Goal: Task Accomplishment & Management: Complete application form

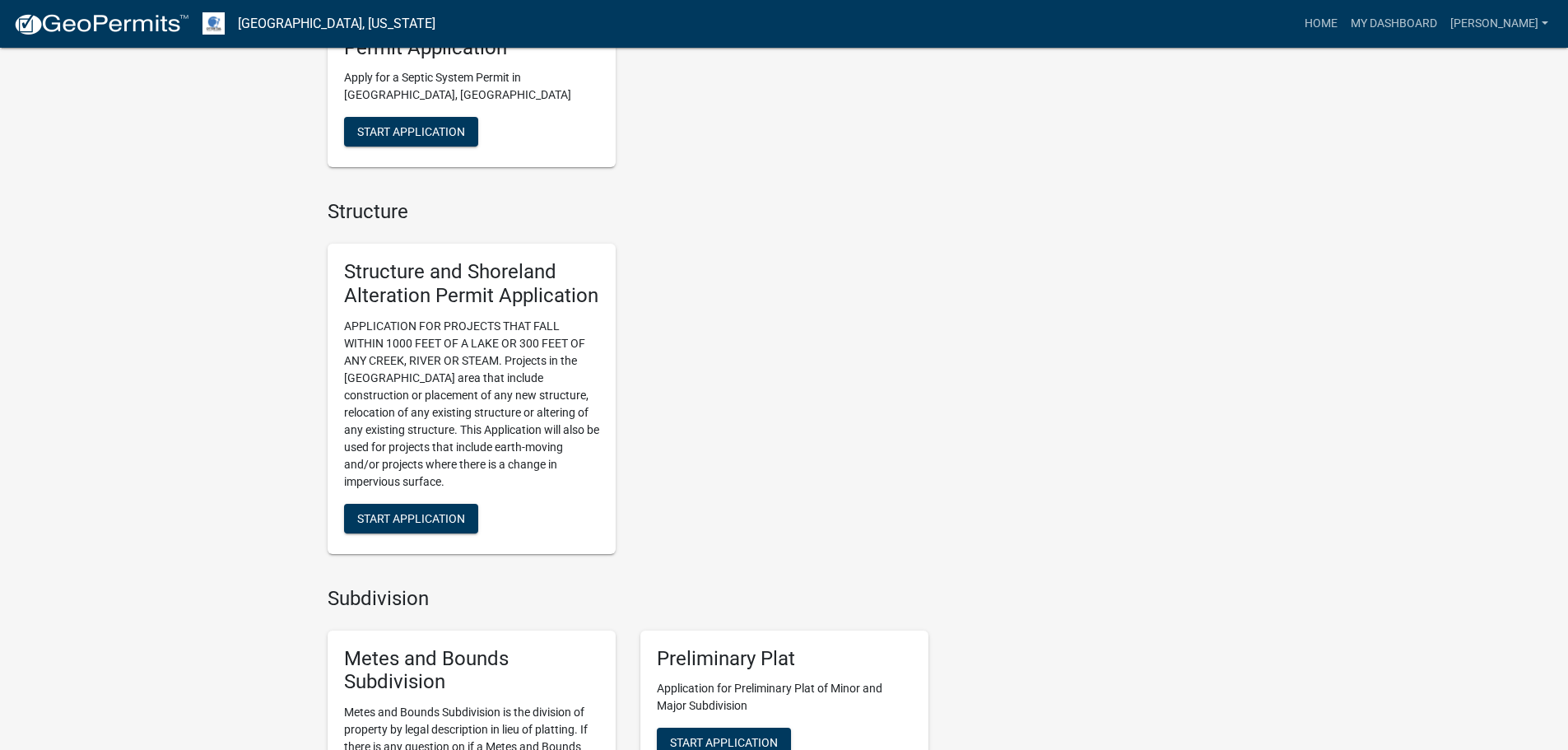
scroll to position [1729, 0]
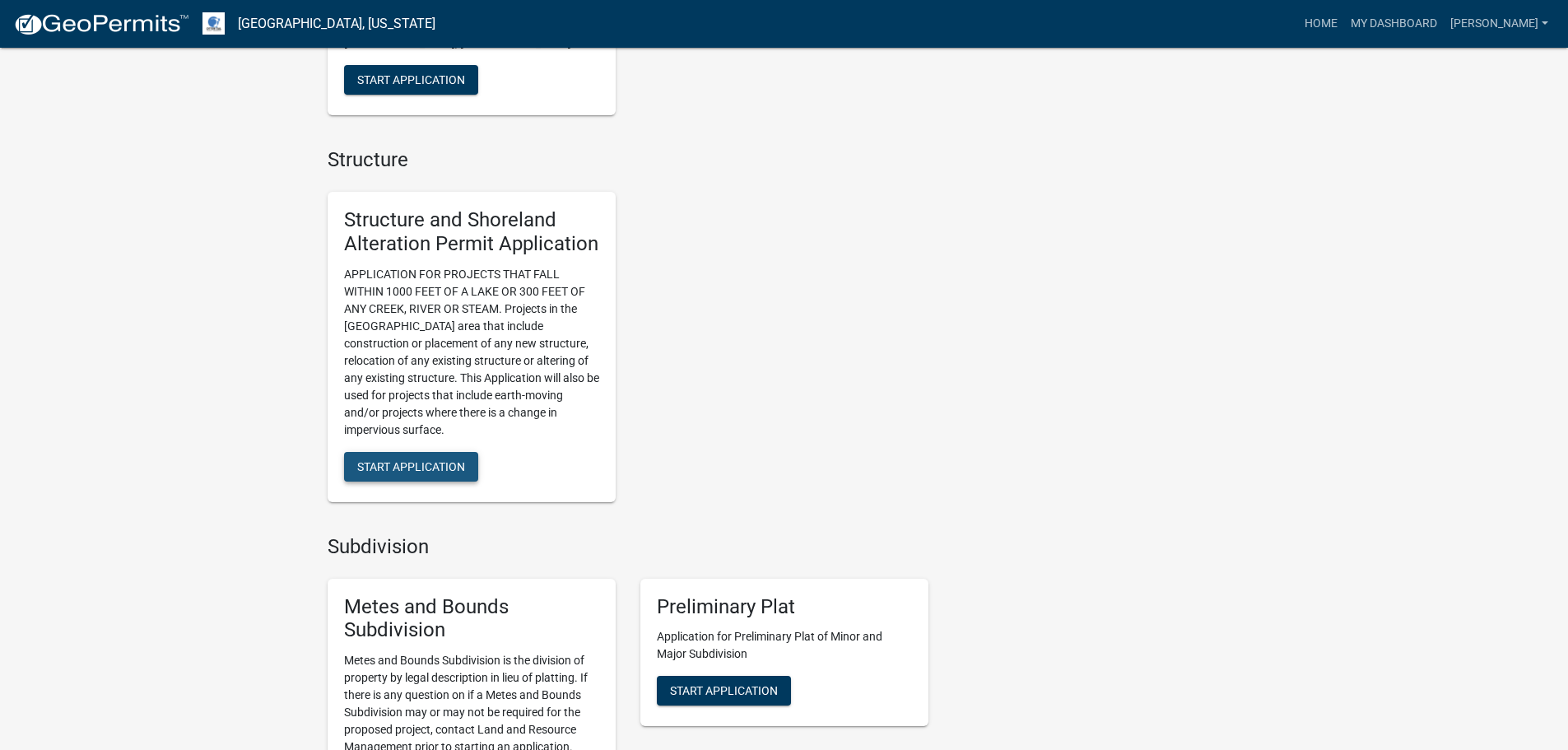
click at [411, 468] on span "Start Application" at bounding box center [411, 465] width 108 height 13
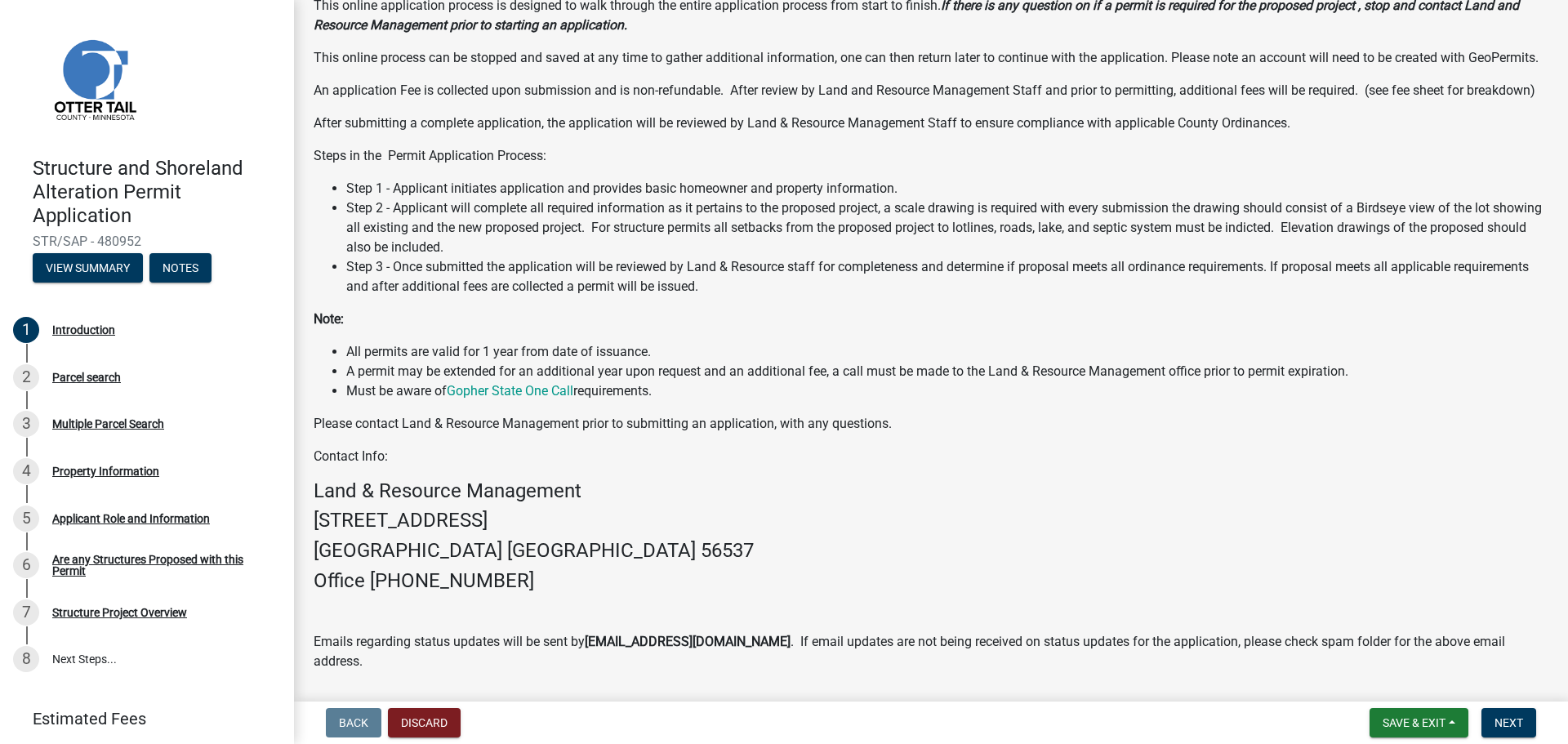
scroll to position [235, 0]
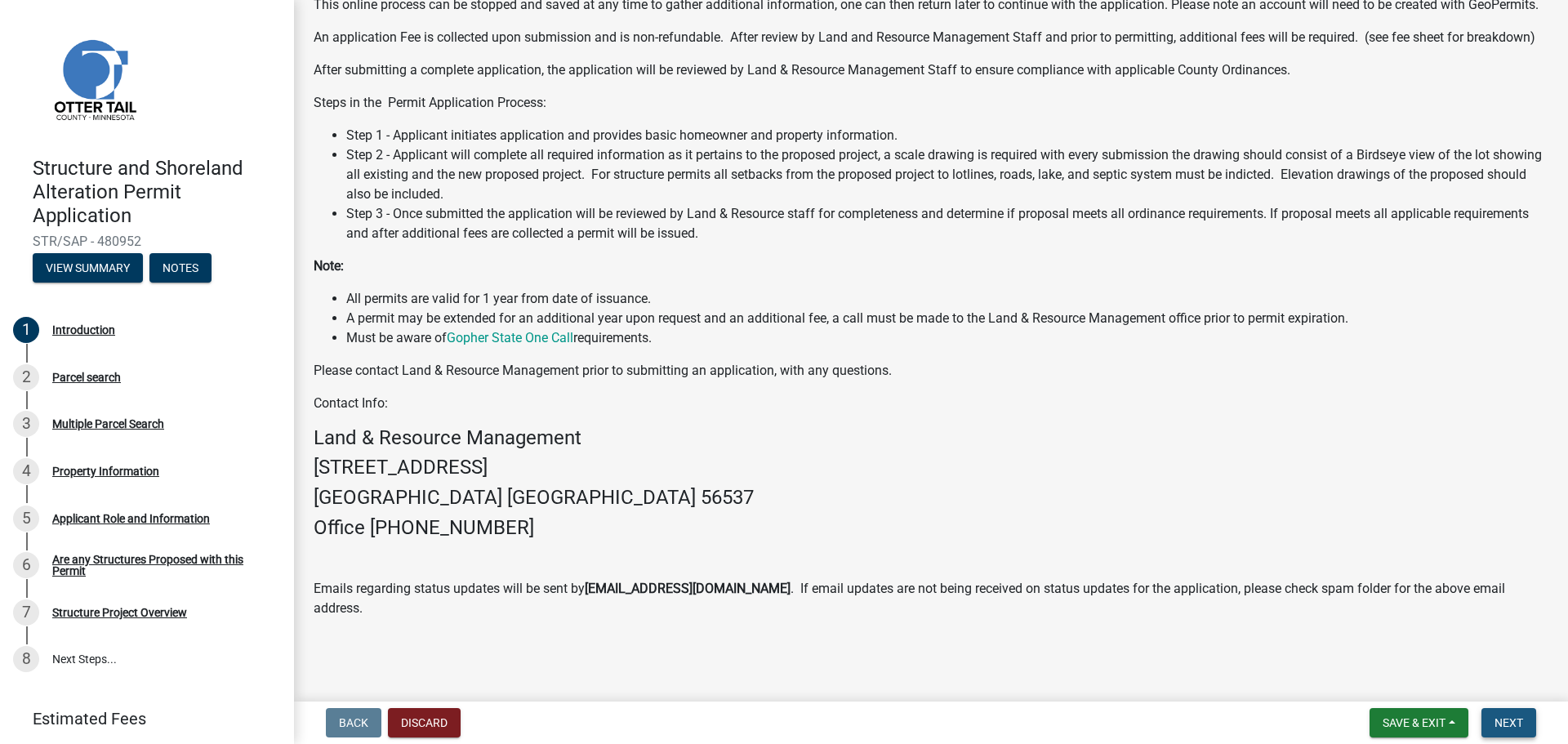
click at [1503, 725] on span "Next" at bounding box center [1509, 722] width 29 height 13
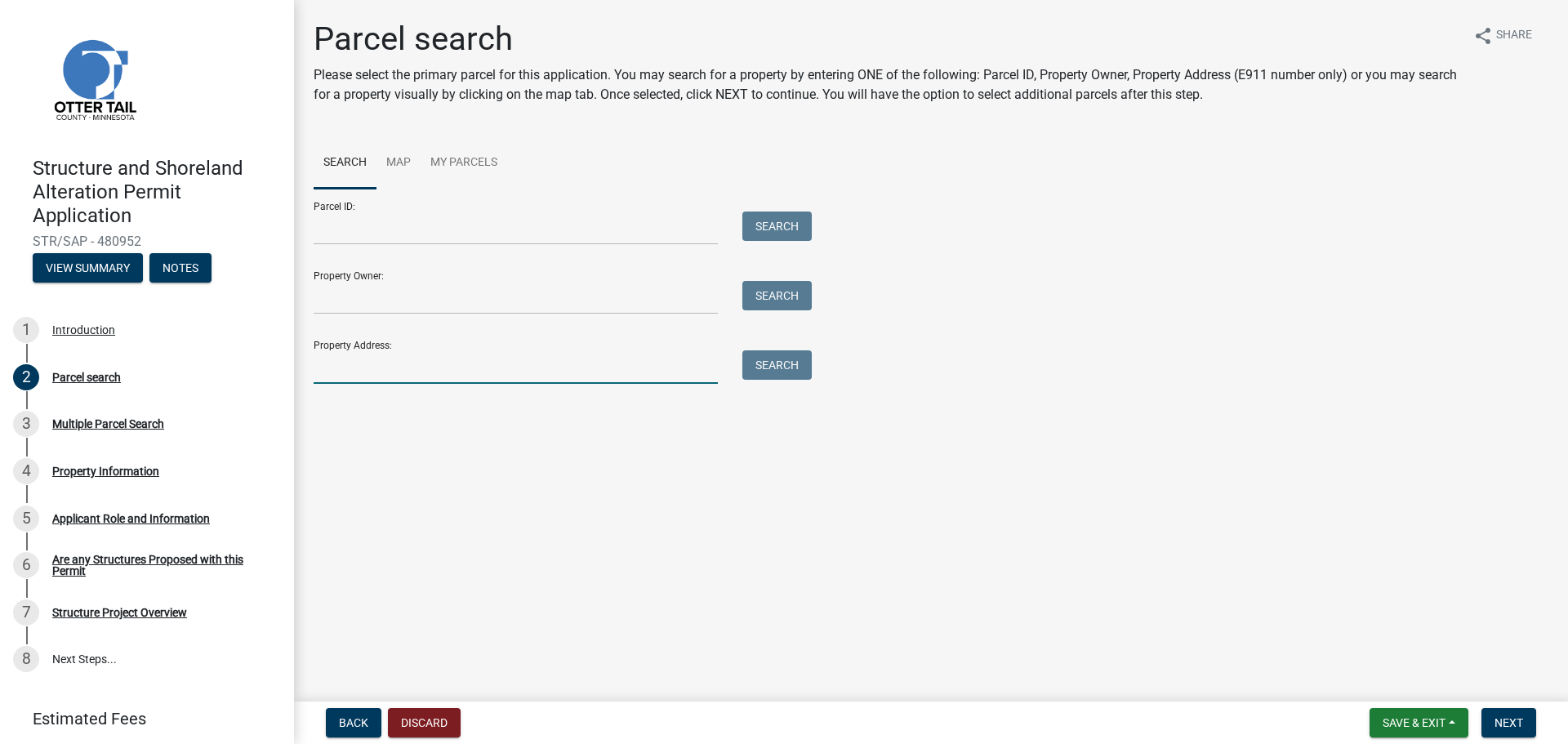
click at [358, 369] on input "Property Address:" at bounding box center [516, 367] width 404 height 34
click at [773, 369] on button "Search" at bounding box center [777, 364] width 69 height 30
click at [428, 368] on input "40570 Holiday Trail" at bounding box center [516, 367] width 404 height 34
click at [777, 366] on button "Search" at bounding box center [777, 364] width 69 height 30
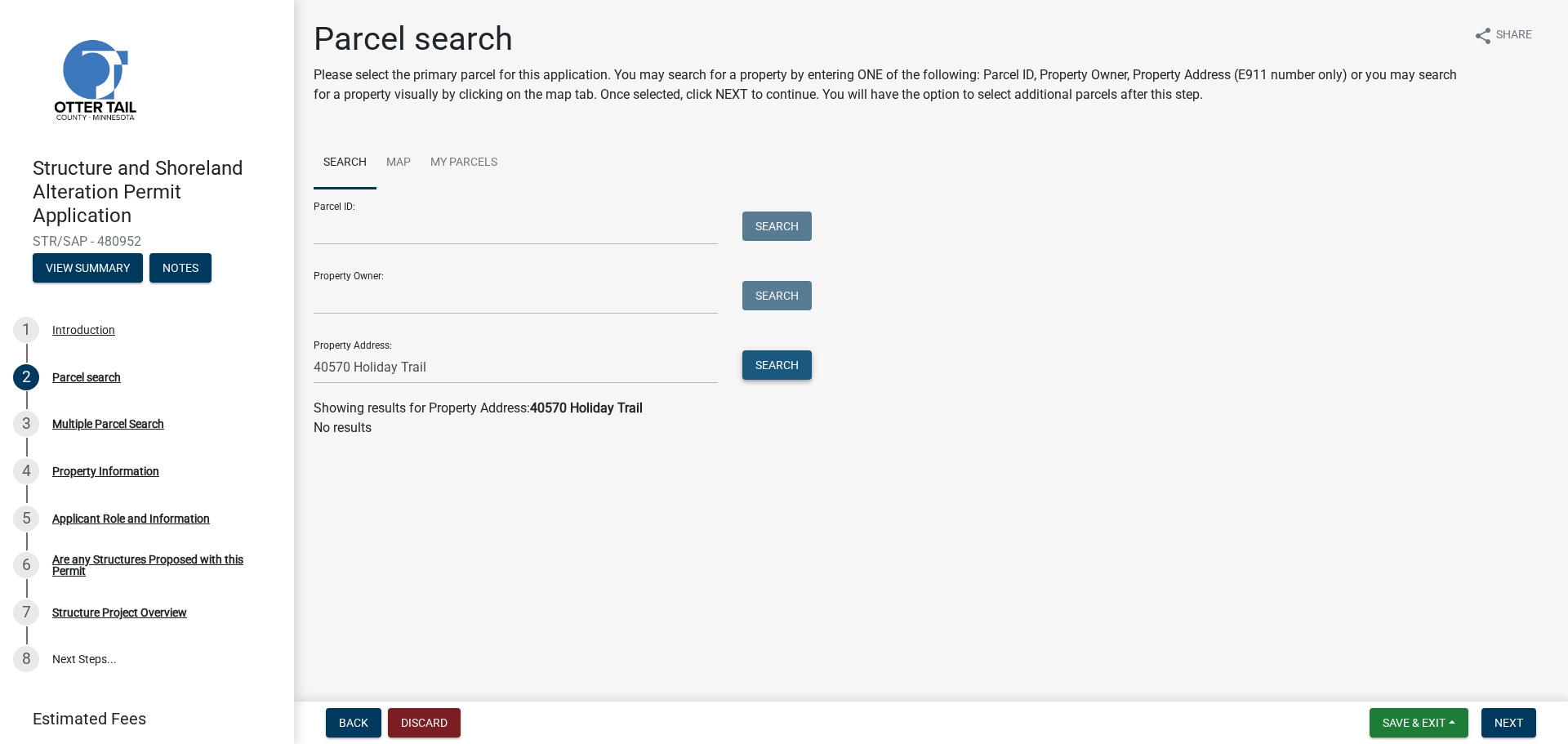
click at [770, 364] on button "Search" at bounding box center [777, 364] width 69 height 30
click at [431, 365] on input "40570 Holiday Trail" at bounding box center [516, 367] width 404 height 34
type input "40570"
click at [784, 364] on button "Search" at bounding box center [777, 364] width 69 height 30
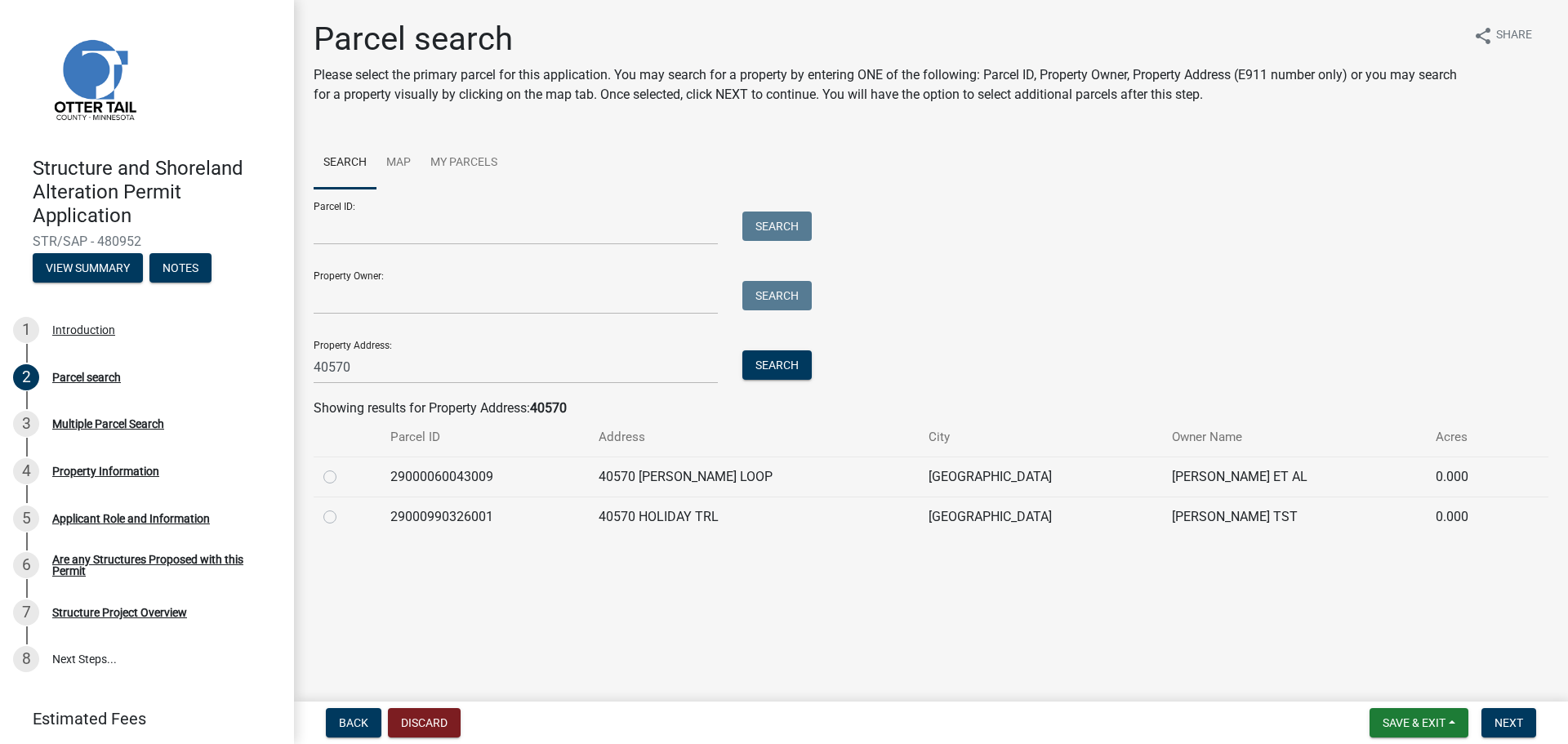
click at [343, 507] on label at bounding box center [343, 507] width 0 height 0
click at [343, 518] on input "radio" at bounding box center [348, 512] width 11 height 11
radio input "true"
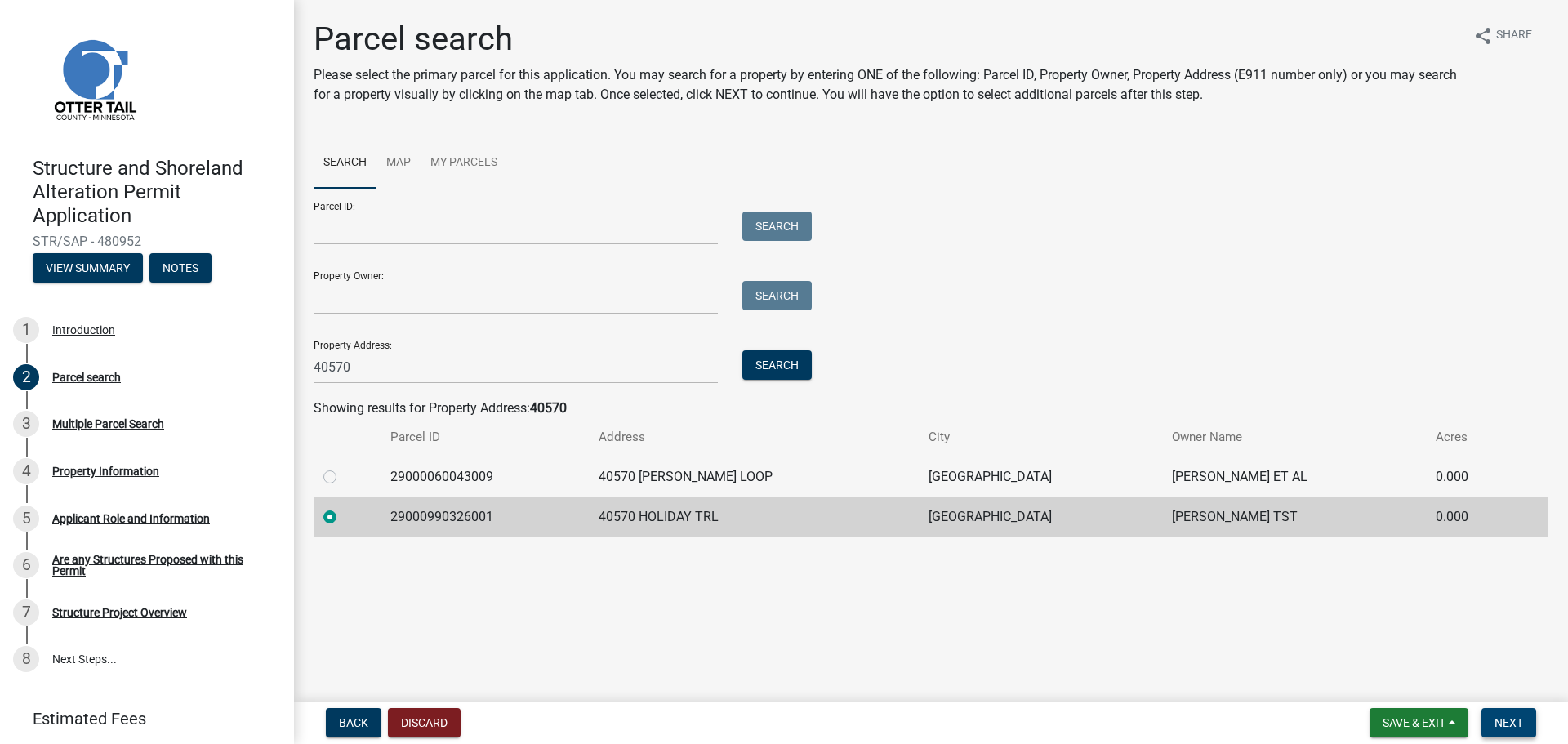
click at [1505, 722] on span "Next" at bounding box center [1509, 722] width 29 height 13
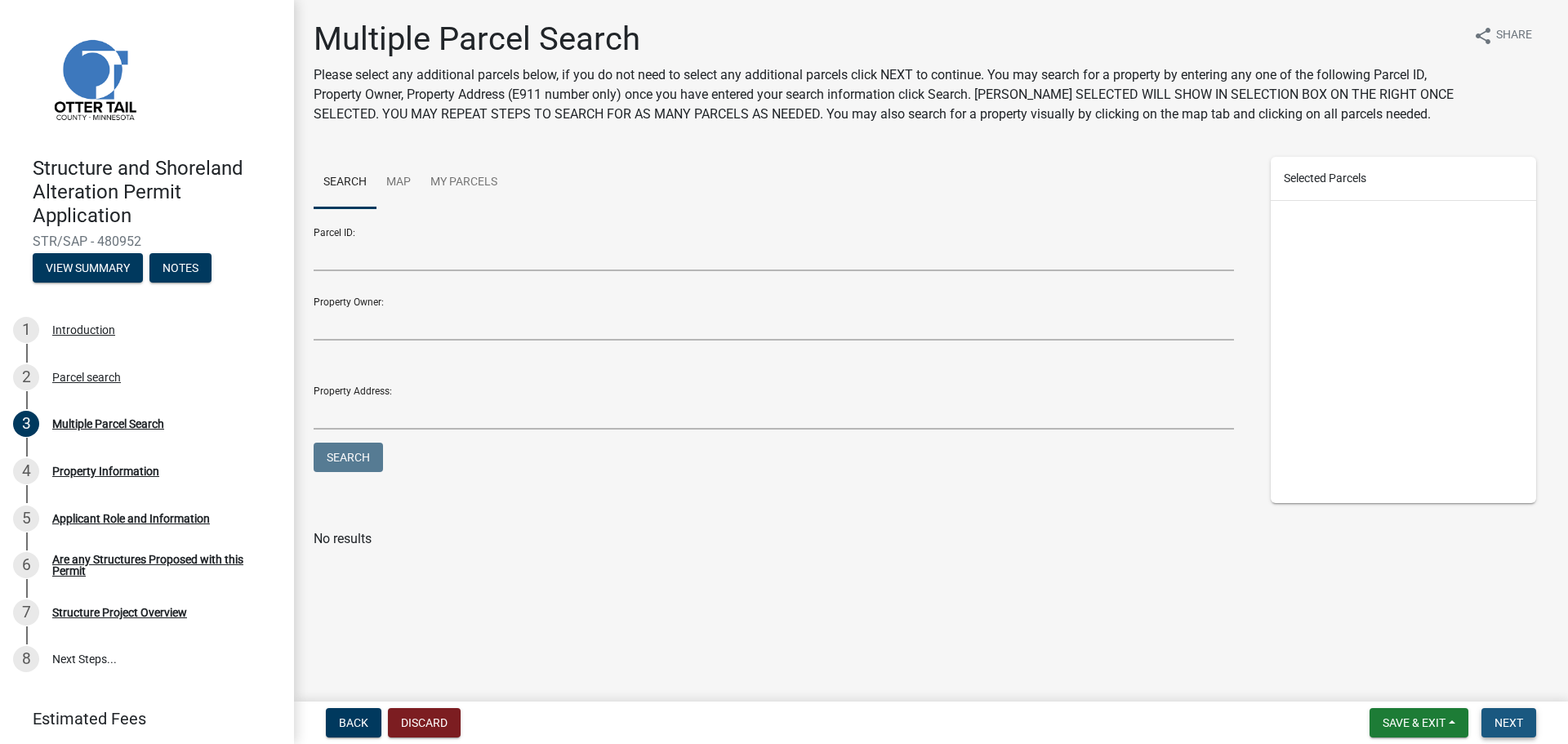
click at [1502, 723] on span "Next" at bounding box center [1509, 722] width 29 height 13
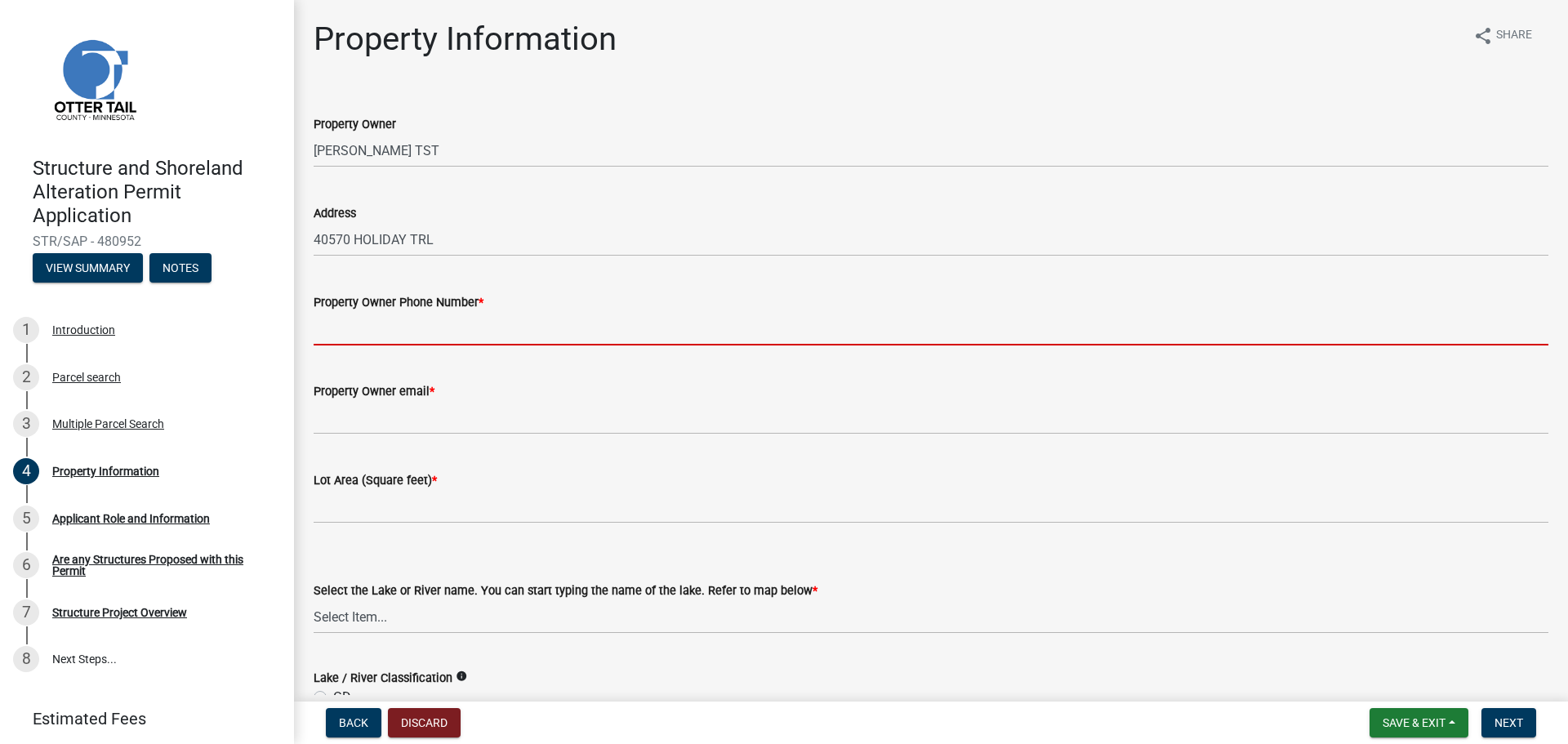
click at [372, 331] on input "Property Owner Phone Number *" at bounding box center [931, 329] width 1235 height 34
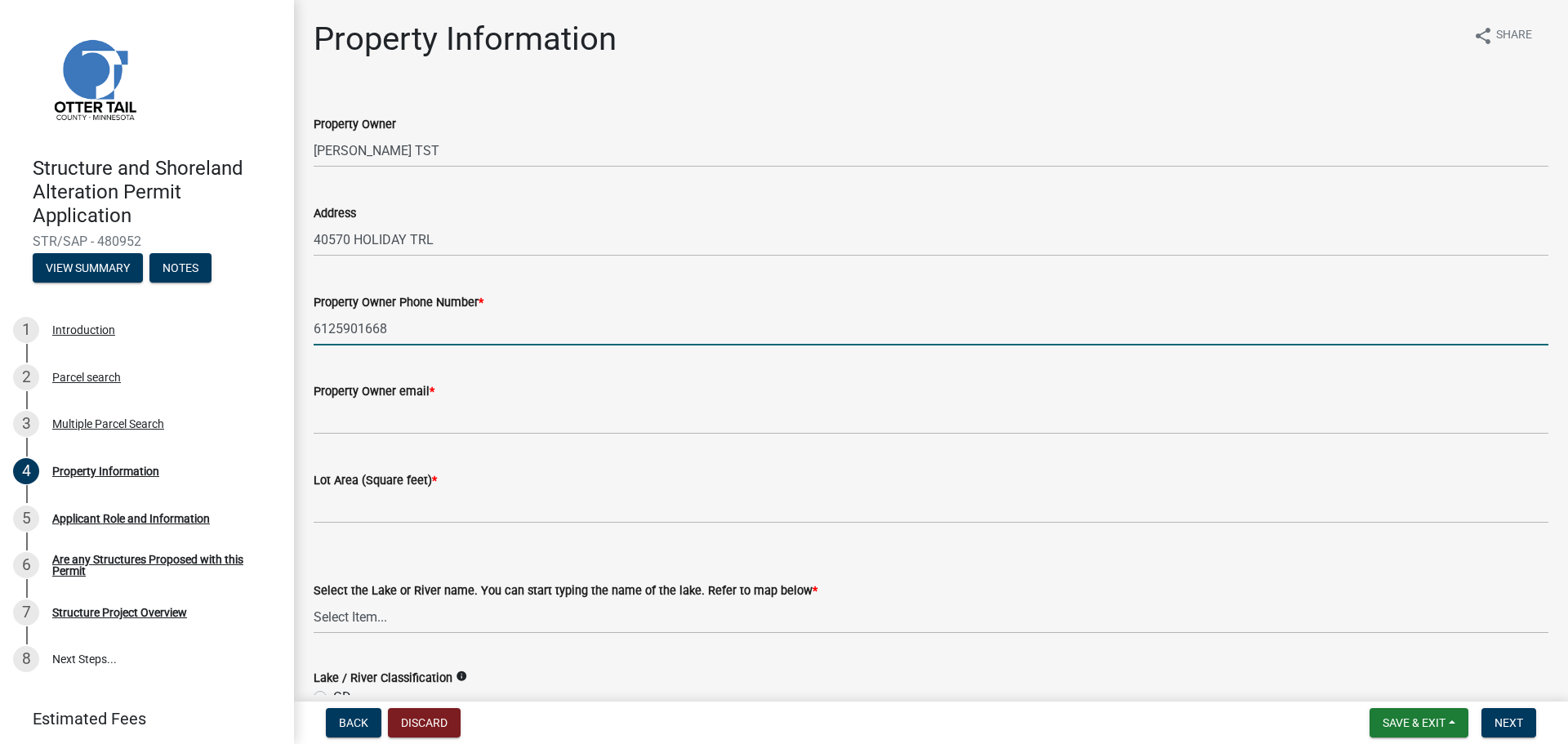
type input "6125901668"
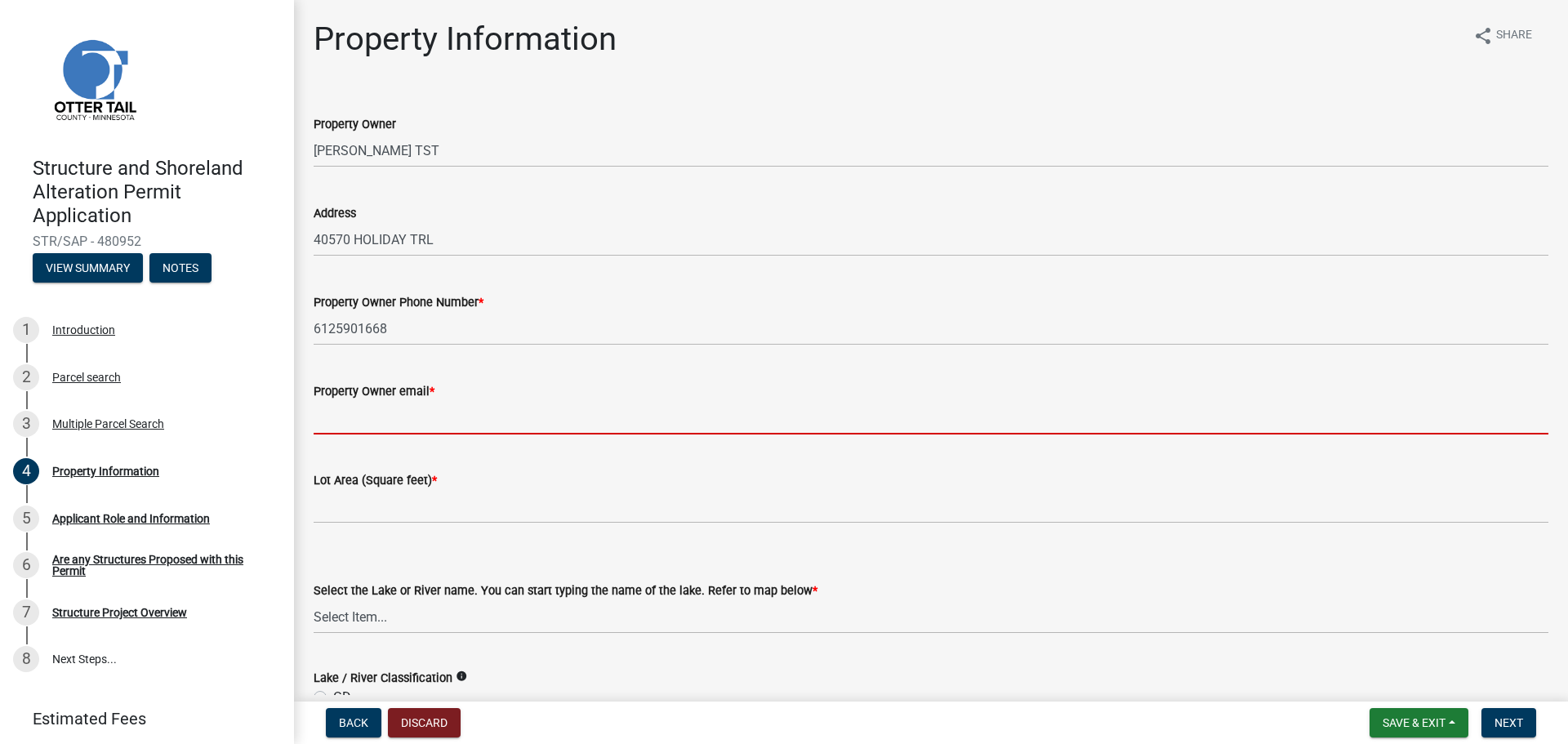
click at [352, 421] on input "Property Owner email *" at bounding box center [931, 418] width 1235 height 34
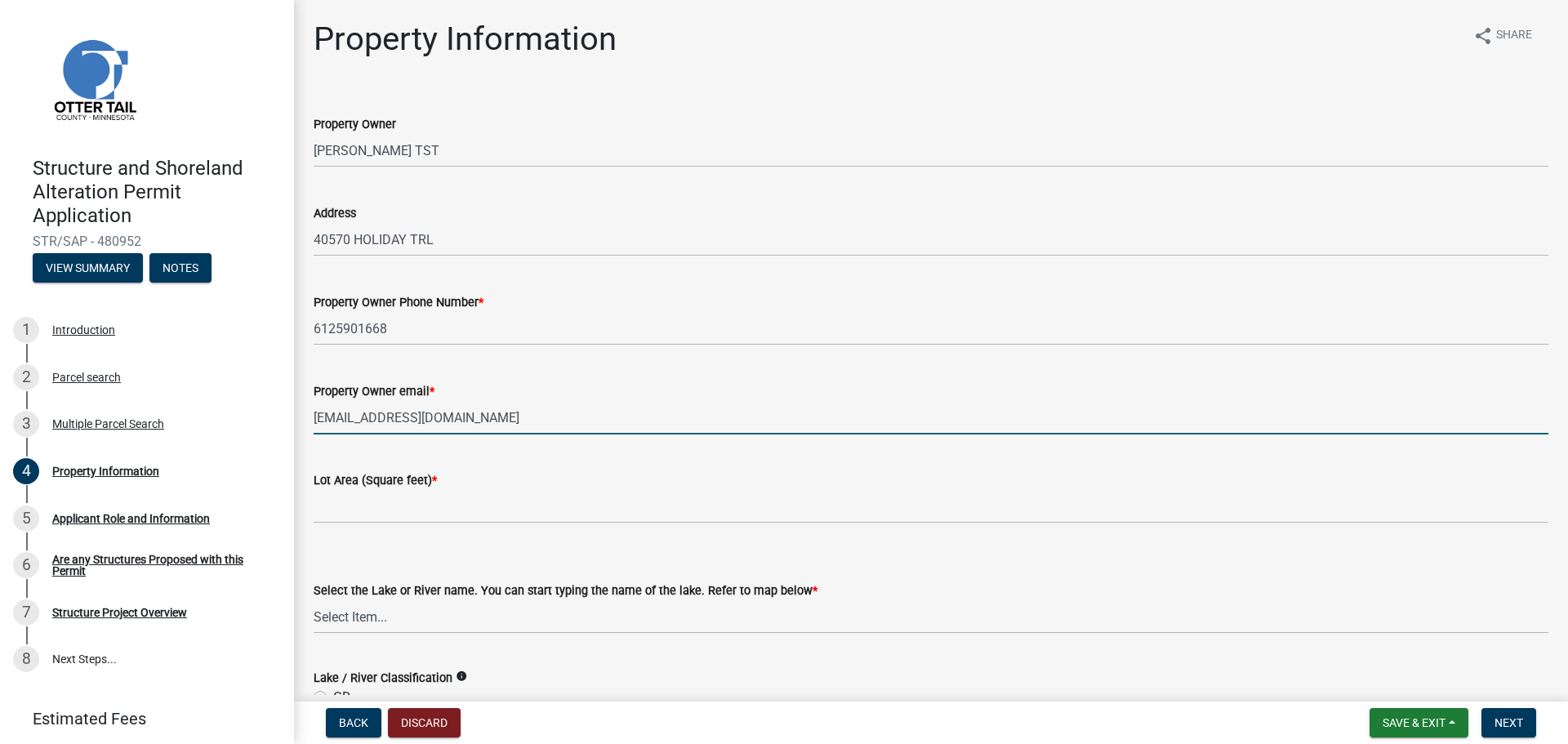
type input "[EMAIL_ADDRESS][DOMAIN_NAME]"
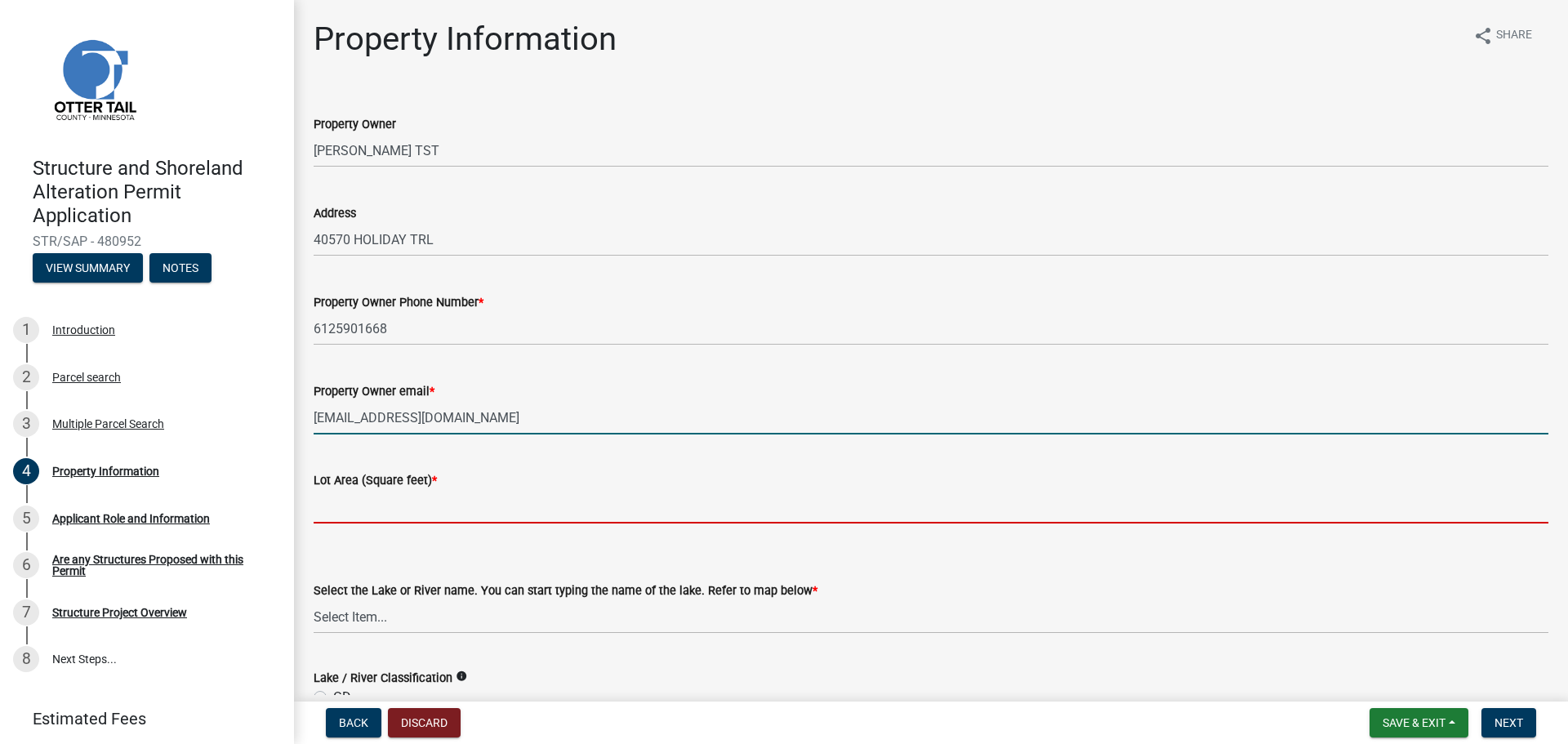
click at [347, 517] on input "text" at bounding box center [931, 507] width 1235 height 34
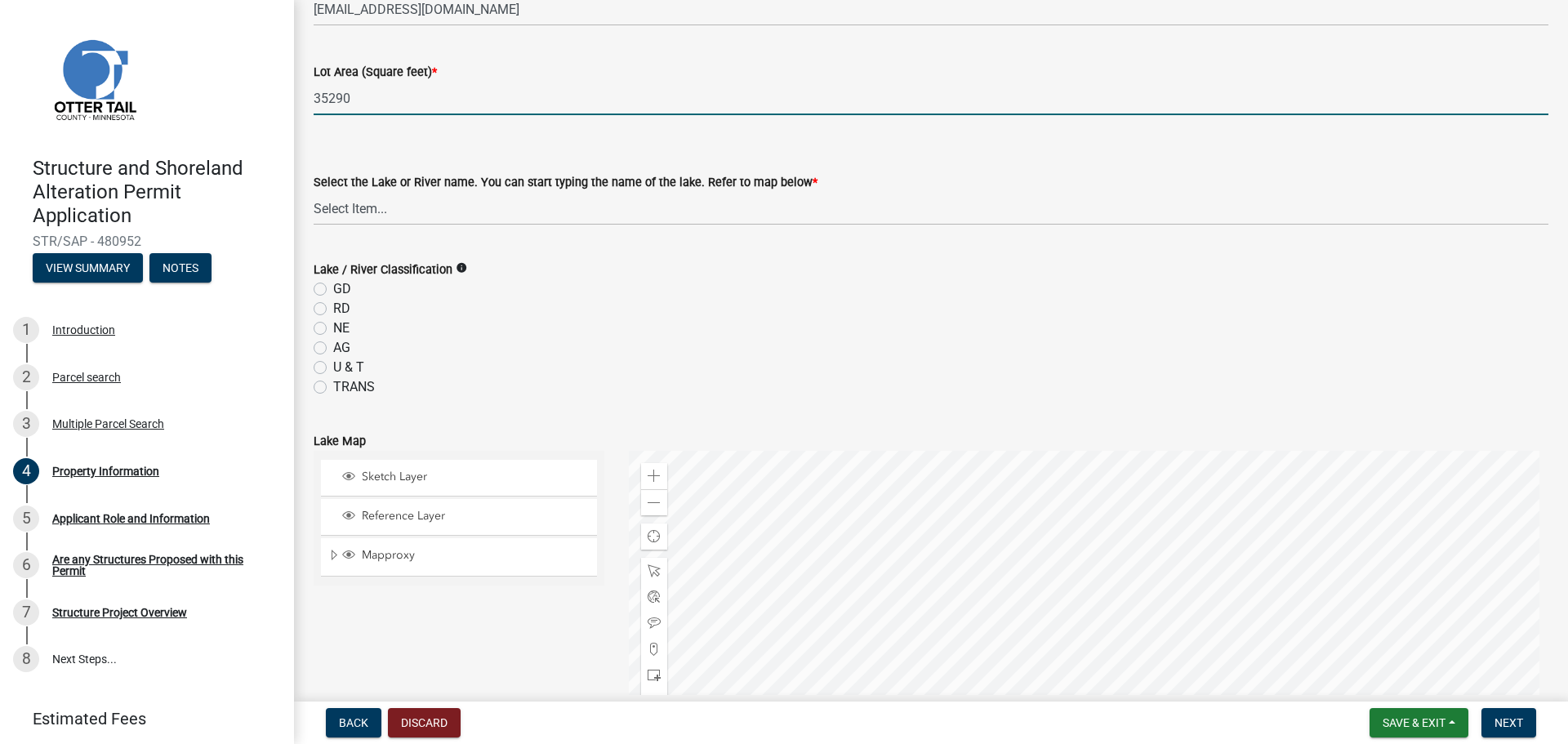
scroll to position [490, 0]
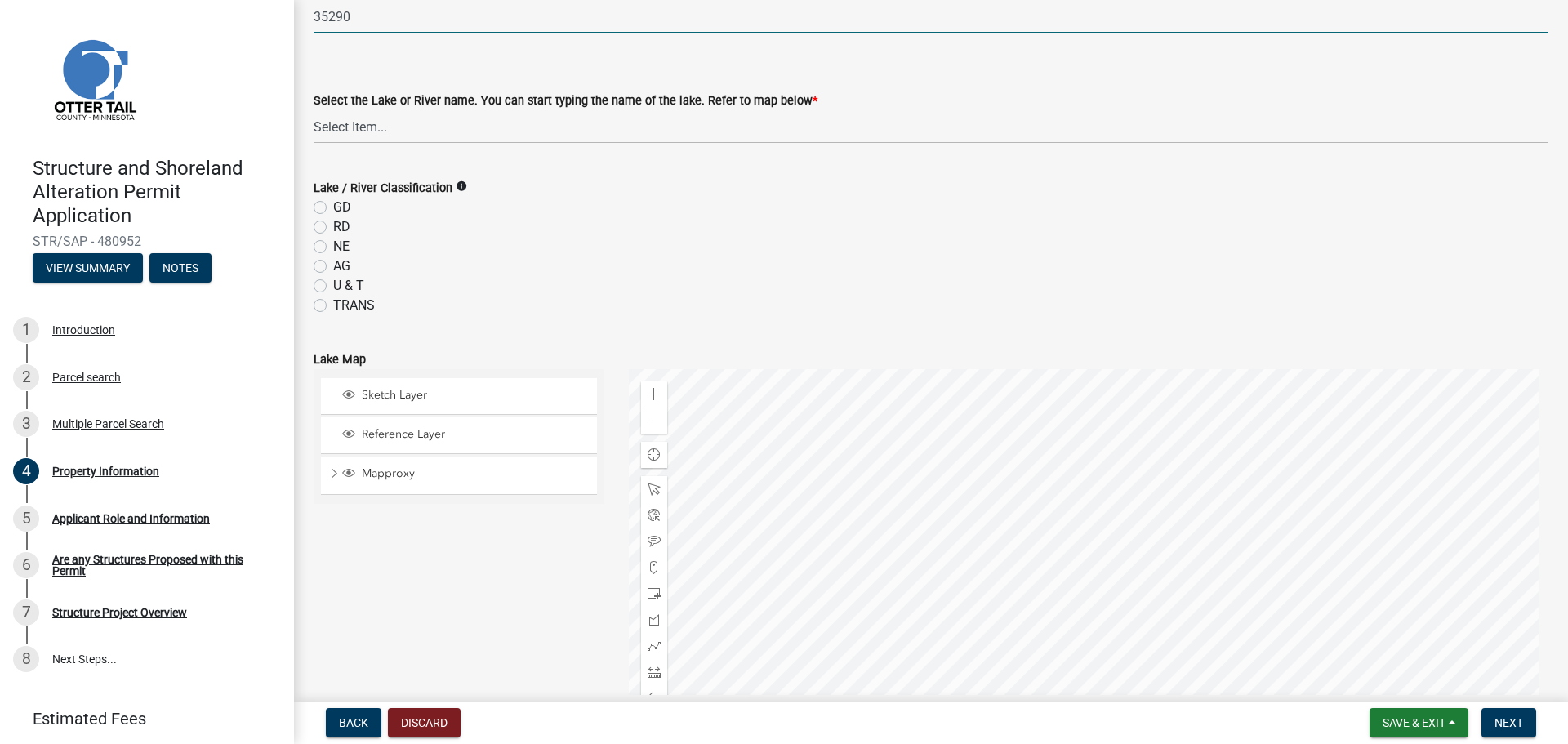
type input "35290"
click at [327, 128] on select "Select Item... None [PERSON_NAME] 56-031 [PERSON_NAME] 56-118 [PERSON_NAME] 56-…" at bounding box center [931, 127] width 1235 height 34
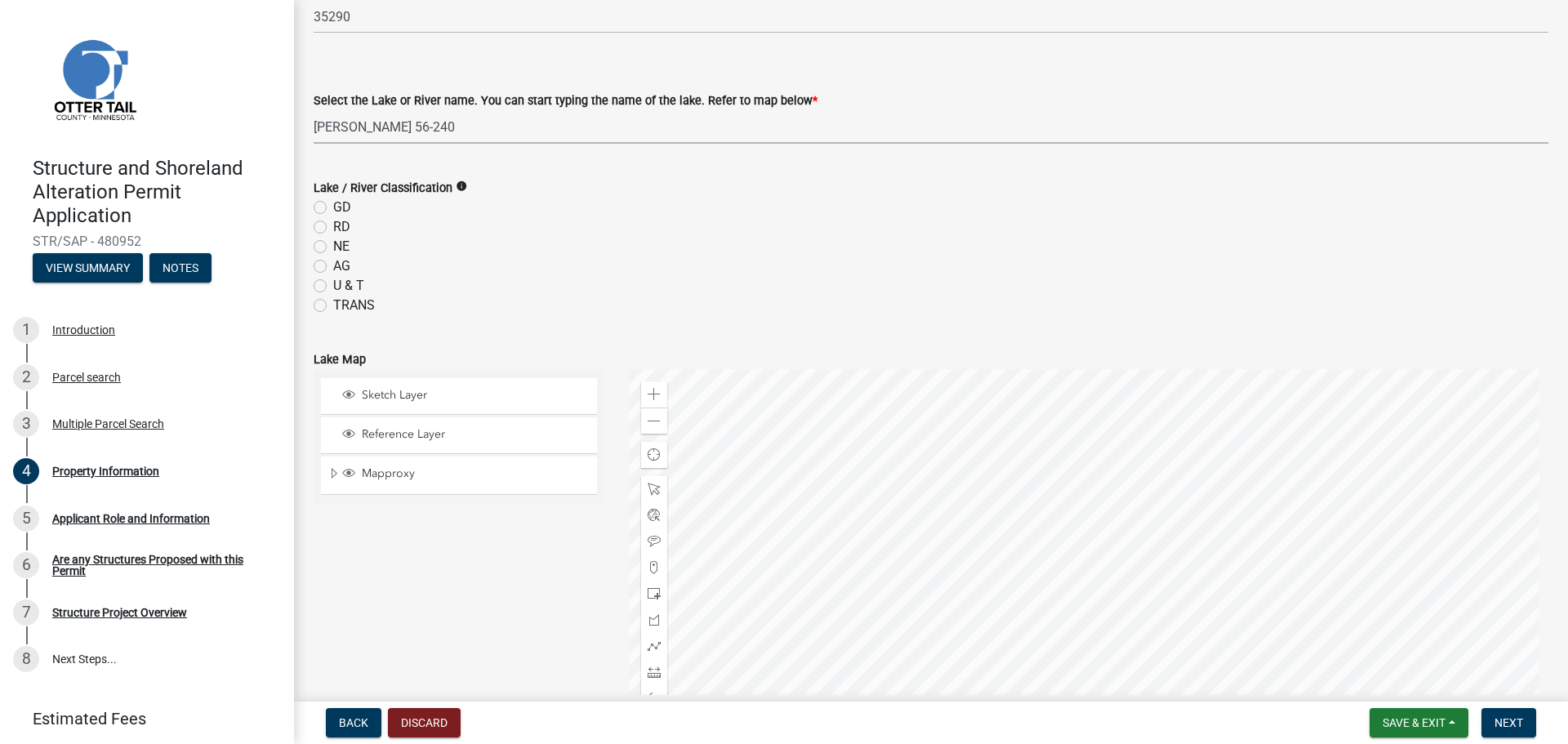
click at [314, 110] on select "Select Item... None [PERSON_NAME] 56-031 [PERSON_NAME] 56-118 [PERSON_NAME] 56-…" at bounding box center [931, 127] width 1235 height 34
select select "2fd2643d-62cf-4cbe-9baa-b49ce2d73032"
click at [333, 227] on label "RD" at bounding box center [341, 227] width 17 height 19
click at [333, 227] on input "RD" at bounding box center [338, 222] width 11 height 11
radio input "true"
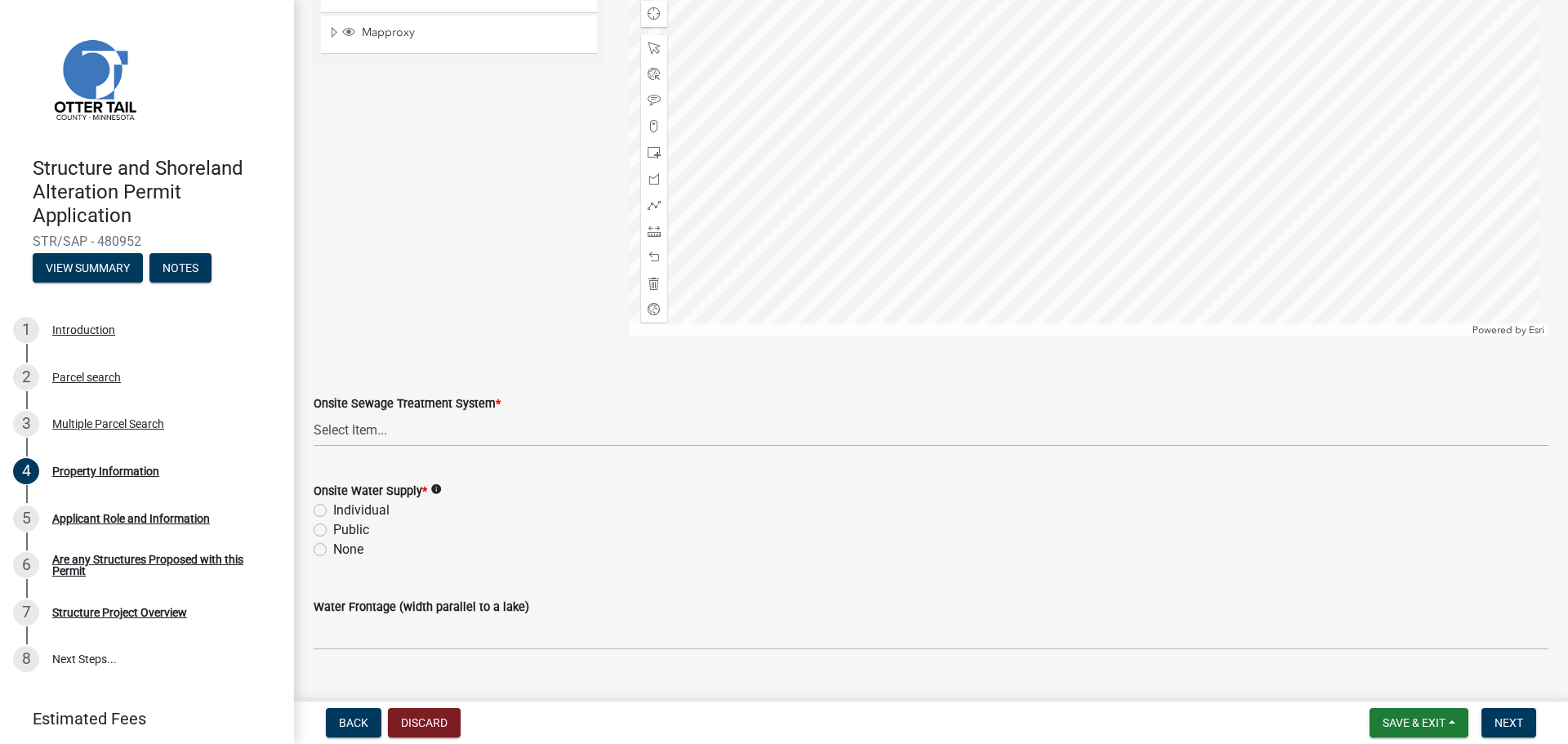
scroll to position [963, 0]
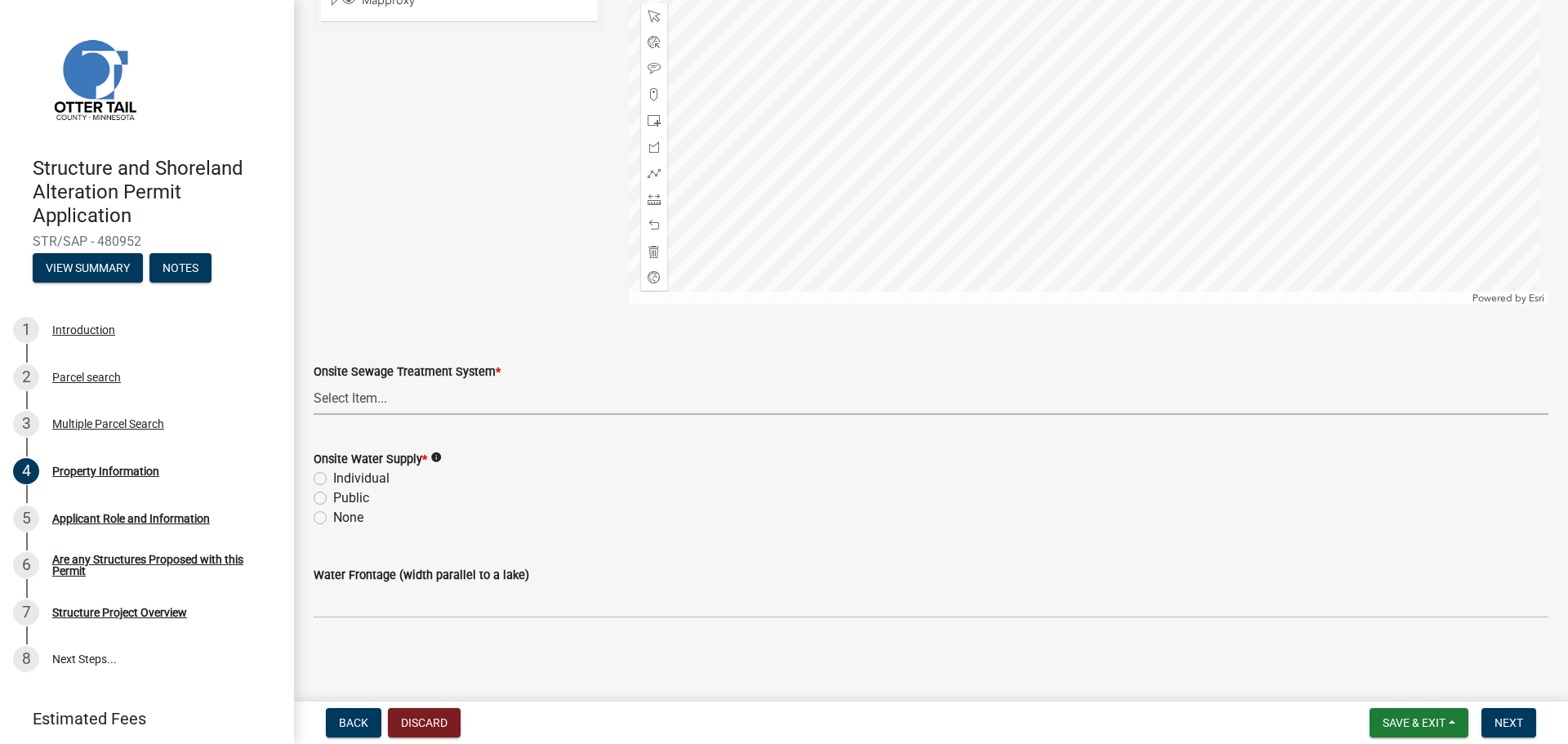
click at [358, 394] on select "Select Item... L&R Certificate of Compliance within 5yrs Compliance Inspection …" at bounding box center [931, 398] width 1235 height 34
click at [314, 381] on select "Select Item... L&R Certificate of Compliance within 5yrs Compliance Inspection …" at bounding box center [931, 398] width 1235 height 34
select select "bc365043-463f-4dd2-a146-228392936da3"
click at [333, 477] on label "Individual" at bounding box center [361, 479] width 57 height 19
click at [333, 477] on input "Individual" at bounding box center [338, 474] width 11 height 11
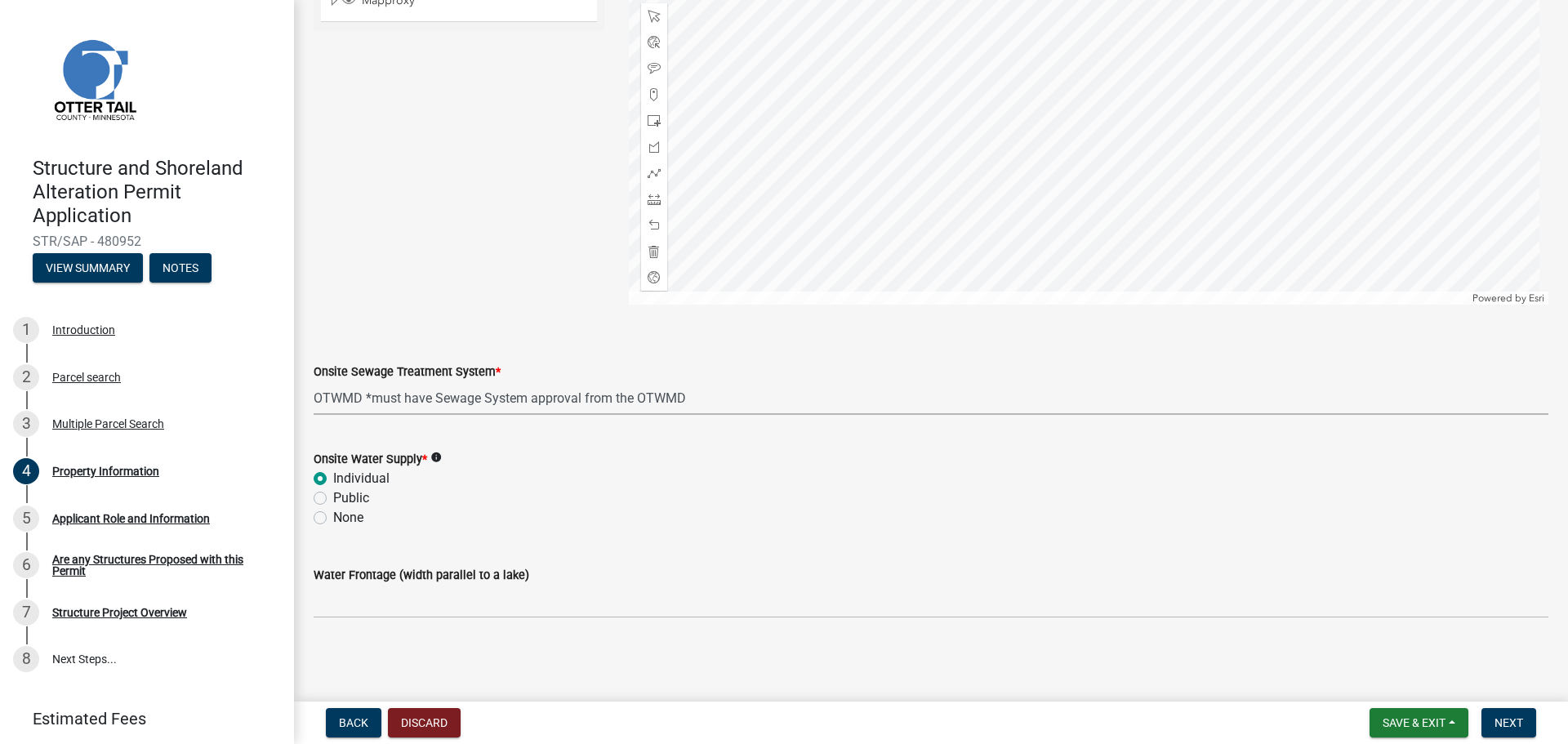
radio input "true"
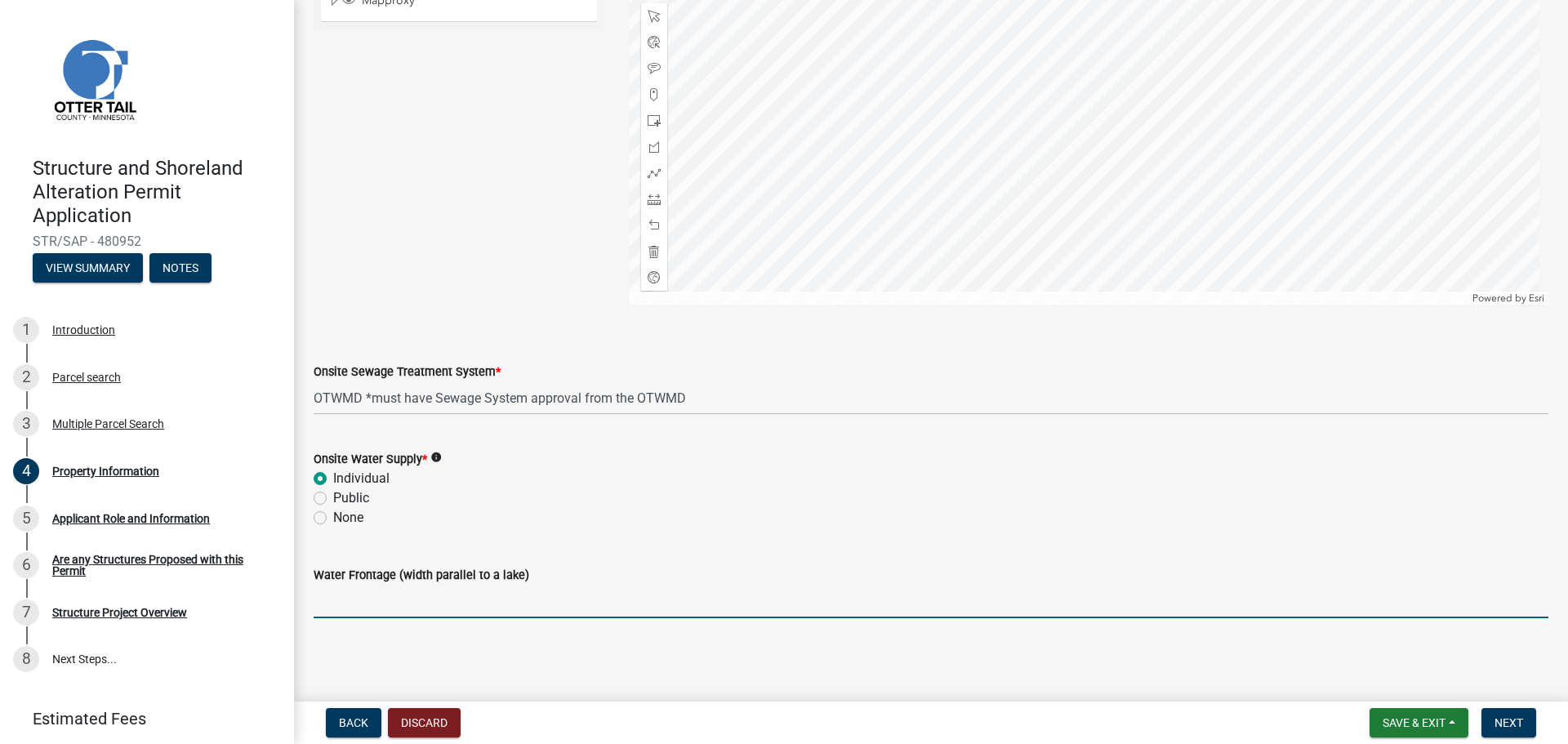
click at [363, 604] on input "Water Frontage (width parallel to a lake)" at bounding box center [931, 602] width 1235 height 34
type input "83"
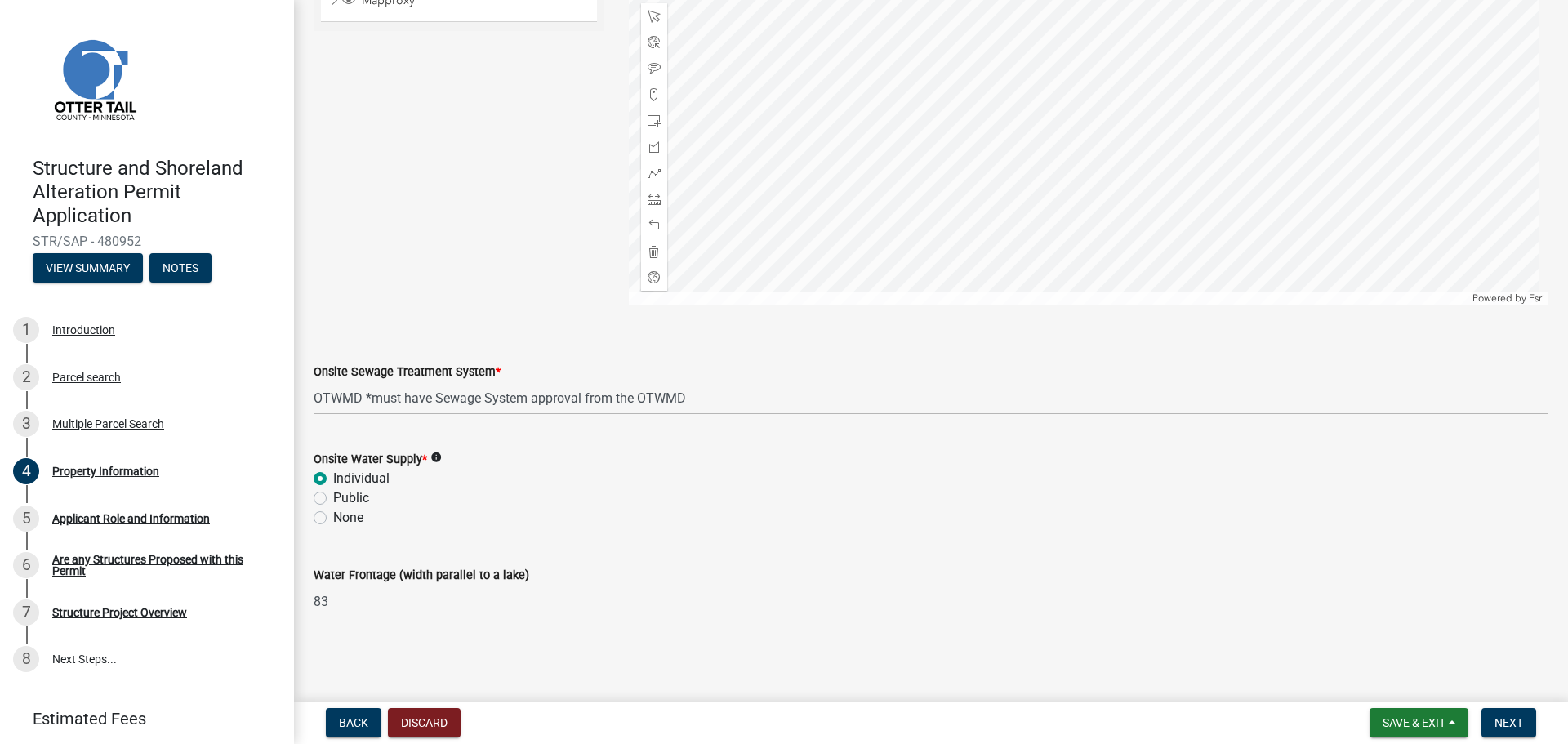
drag, startPoint x: 790, startPoint y: 667, endPoint x: 782, endPoint y: 677, distance: 12.8
click at [791, 667] on main "Property Information share Share Property Owner [PERSON_NAME] TST Address 40570…" at bounding box center [931, 347] width 1274 height 695
click at [1505, 725] on span "Next" at bounding box center [1509, 722] width 29 height 13
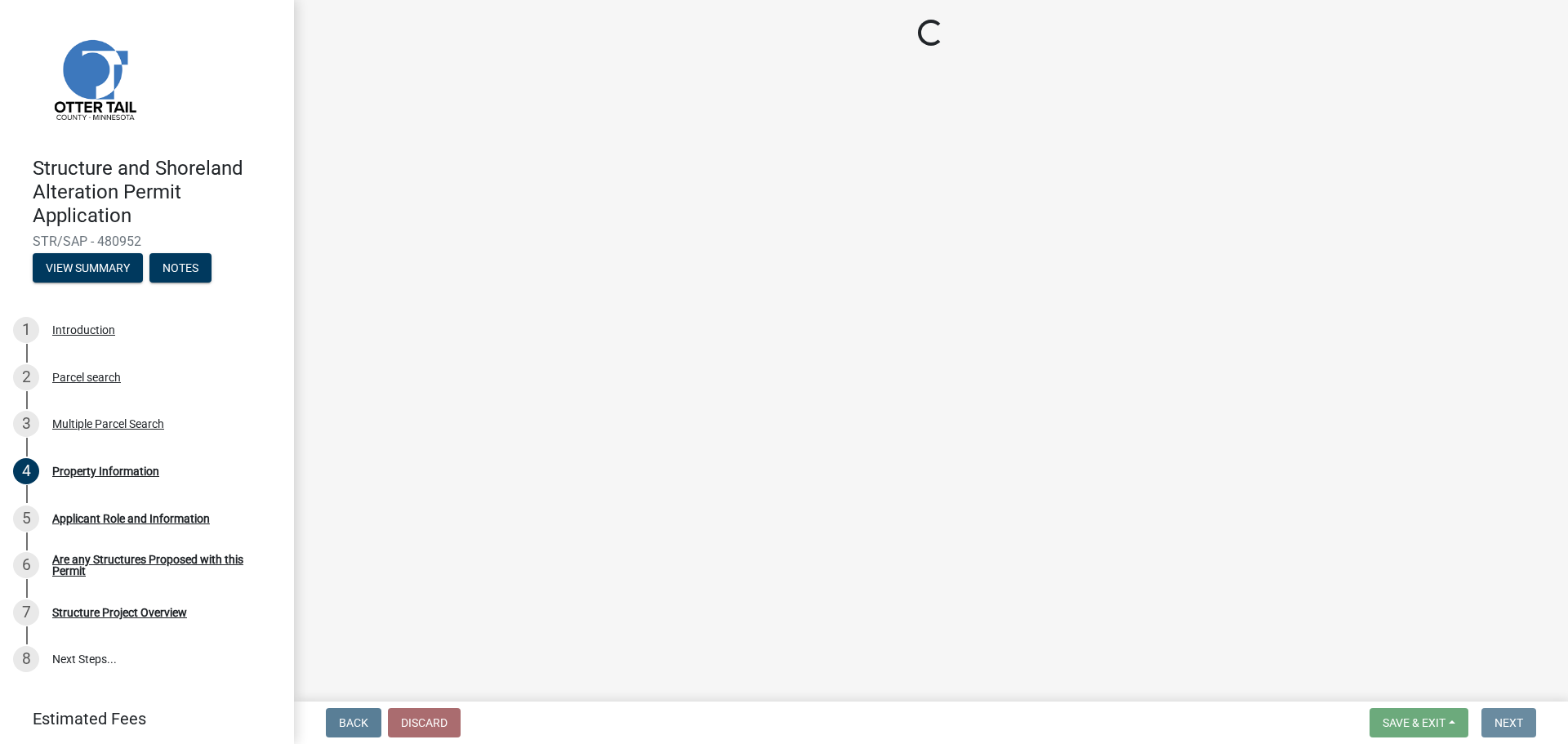
scroll to position [0, 0]
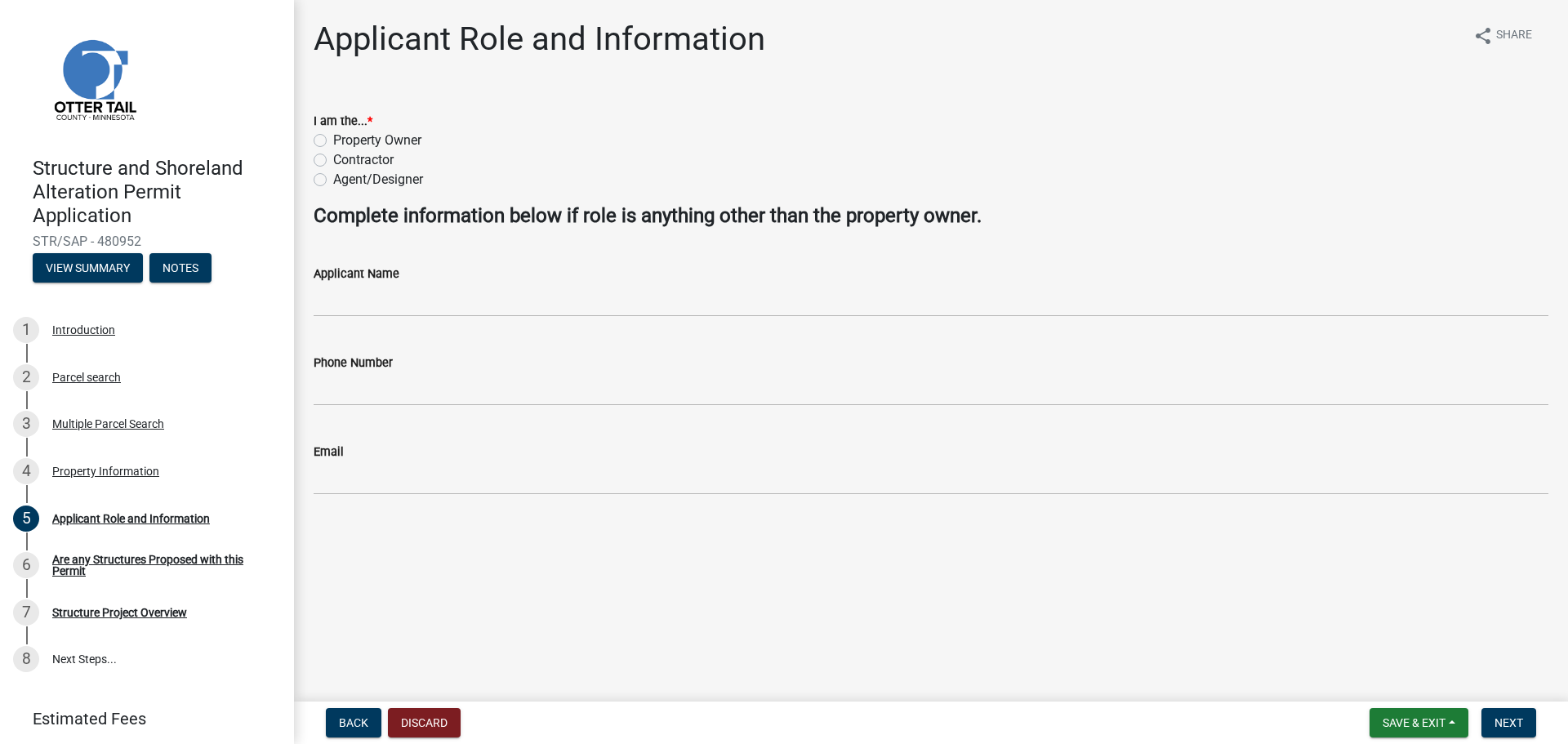
click at [333, 180] on label "Agent/Designer" at bounding box center [378, 179] width 90 height 19
click at [333, 180] on input "Agent/Designer" at bounding box center [338, 175] width 11 height 11
radio input "true"
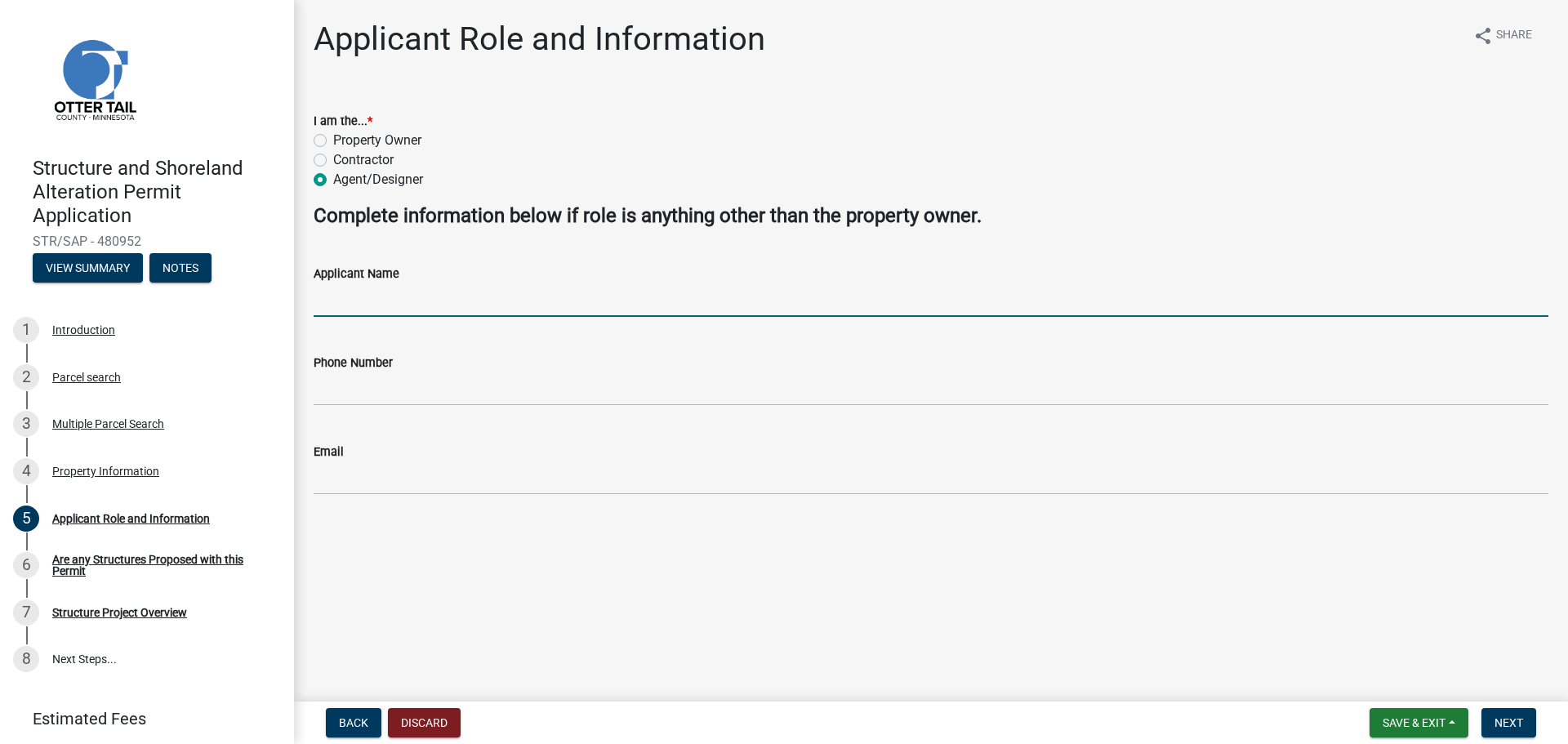
click at [380, 306] on input "Applicant Name" at bounding box center [931, 300] width 1235 height 34
type input "[PERSON_NAME]"
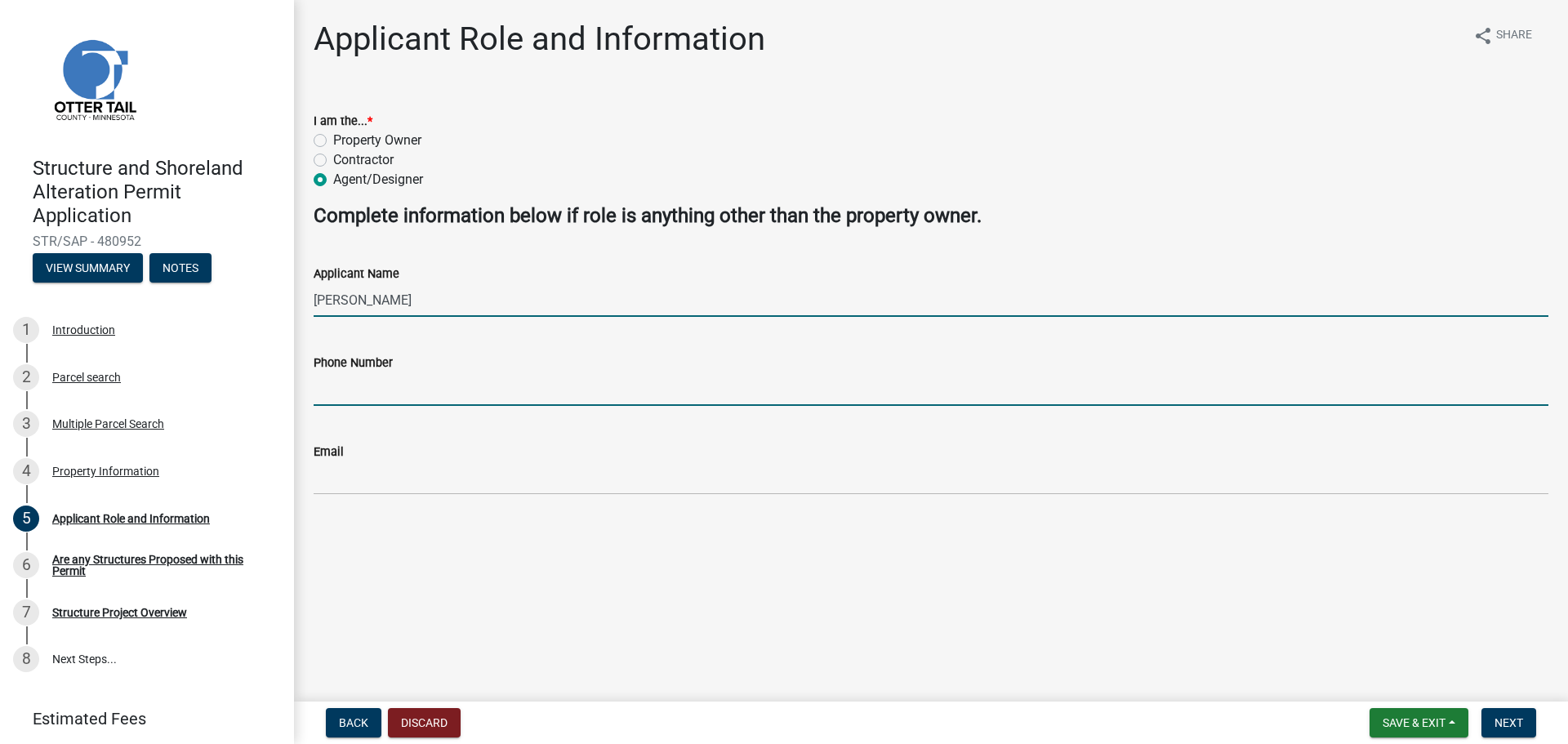
type input "2185832041"
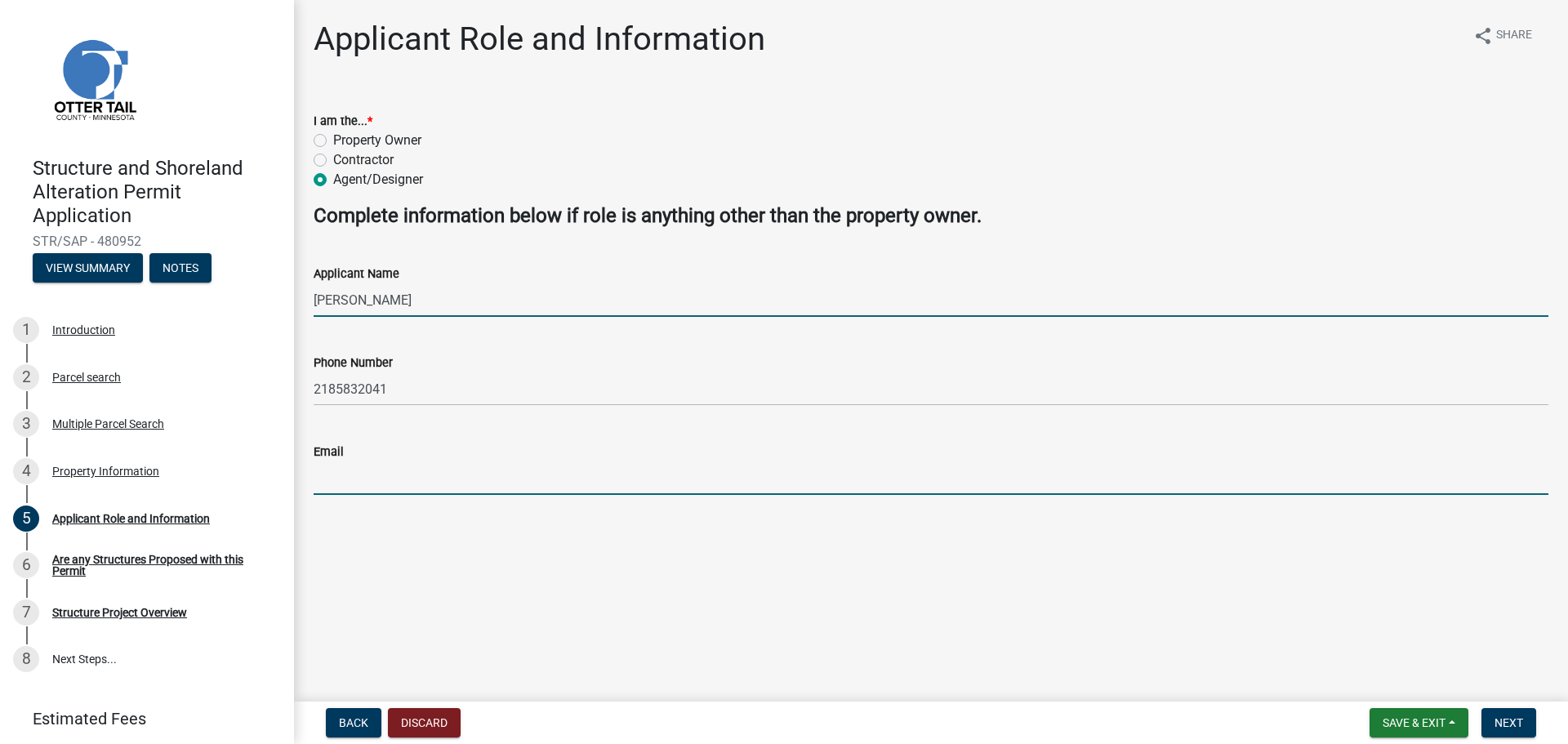
type input "[EMAIL_ADDRESS][DOMAIN_NAME]"
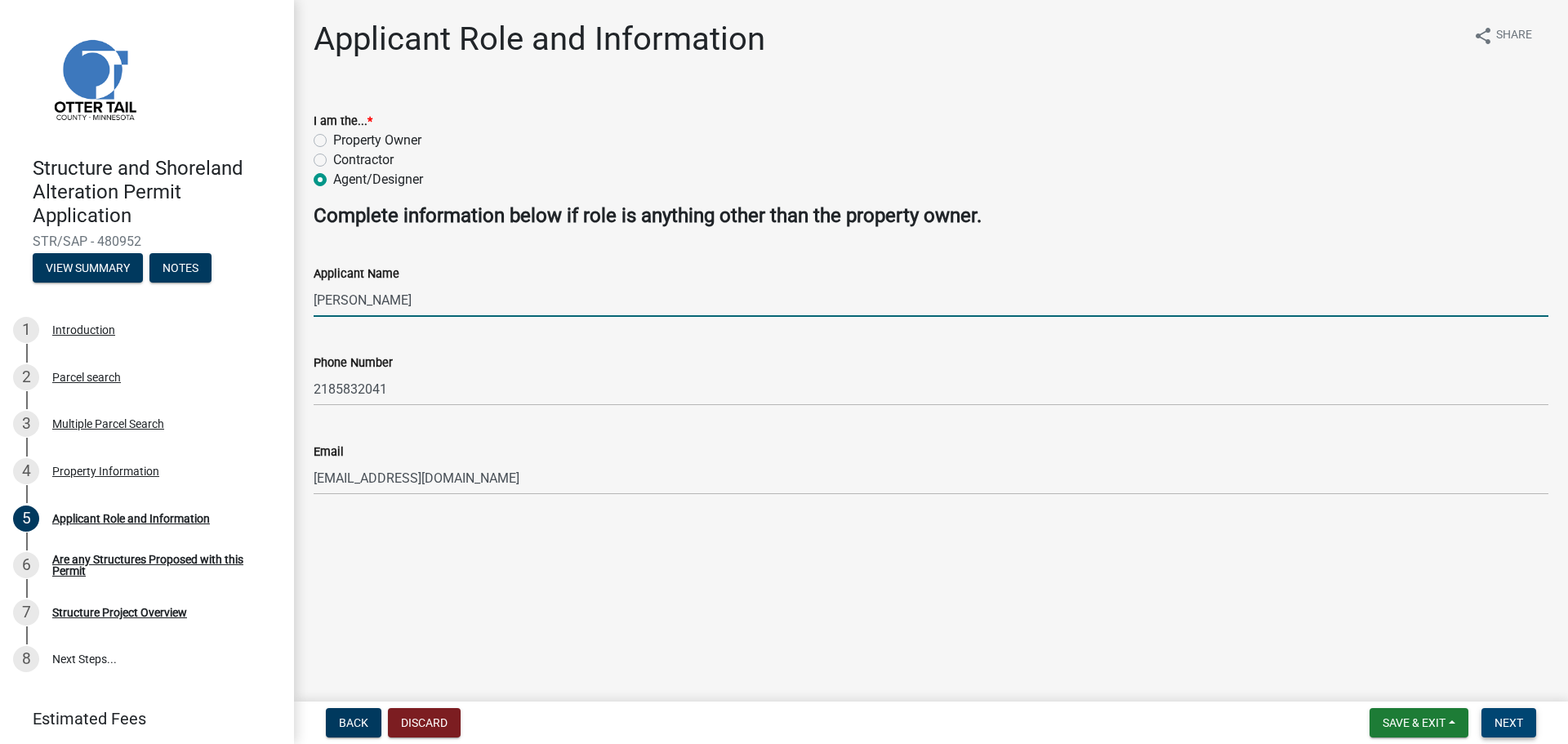
click at [1508, 723] on span "Next" at bounding box center [1509, 722] width 29 height 13
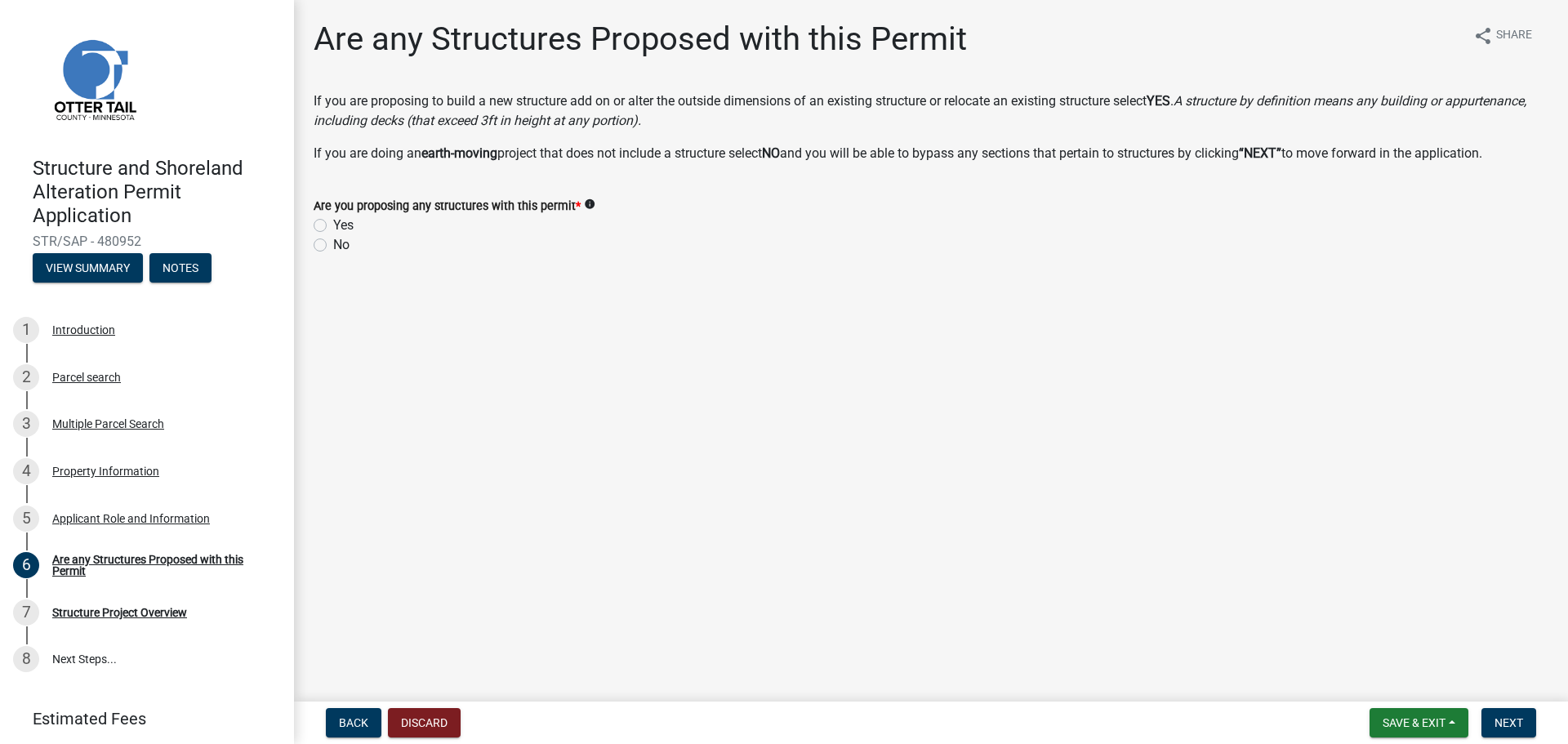
click at [333, 224] on label "Yes" at bounding box center [343, 225] width 20 height 19
click at [333, 224] on input "Yes" at bounding box center [338, 221] width 11 height 11
radio input "true"
click at [1507, 719] on span "Next" at bounding box center [1509, 722] width 29 height 13
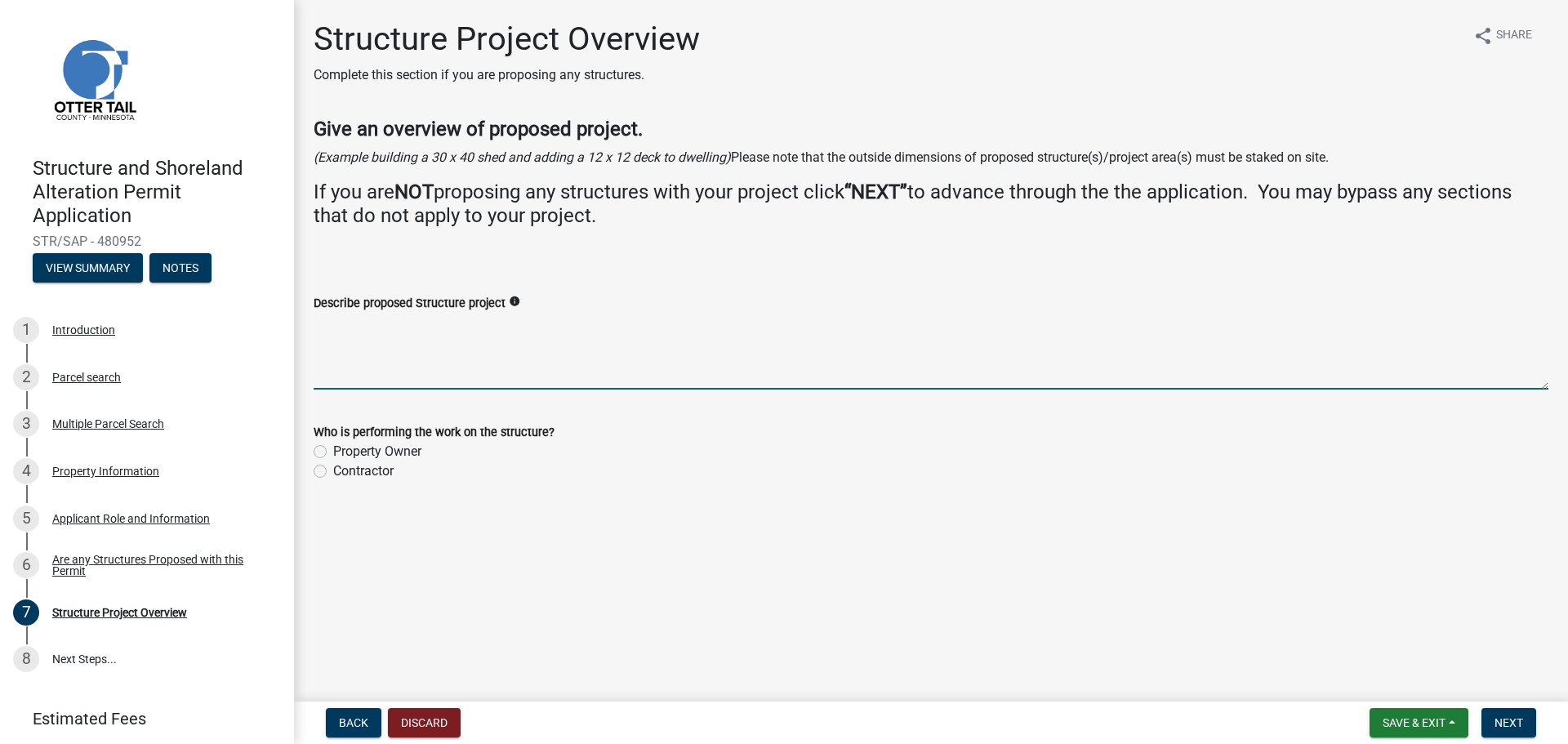
click at [341, 329] on textarea "Describe proposed Structure project" at bounding box center [931, 351] width 1235 height 77
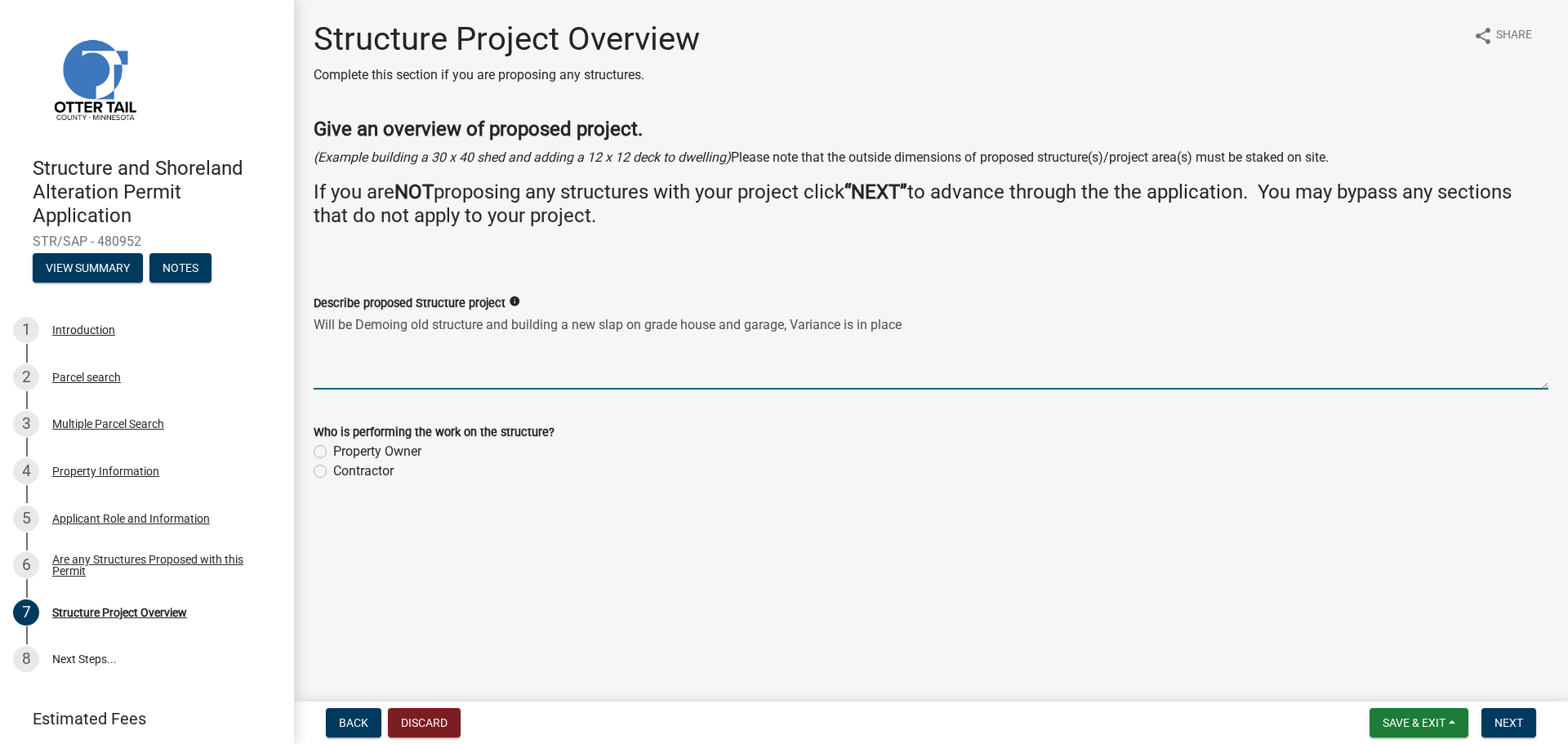
type textarea "Will be Demoing old structure and building a new slap on grade house and garage…"
click at [333, 474] on label "Contractor" at bounding box center [363, 471] width 60 height 19
click at [333, 472] on input "Contractor" at bounding box center [338, 467] width 11 height 11
radio input "true"
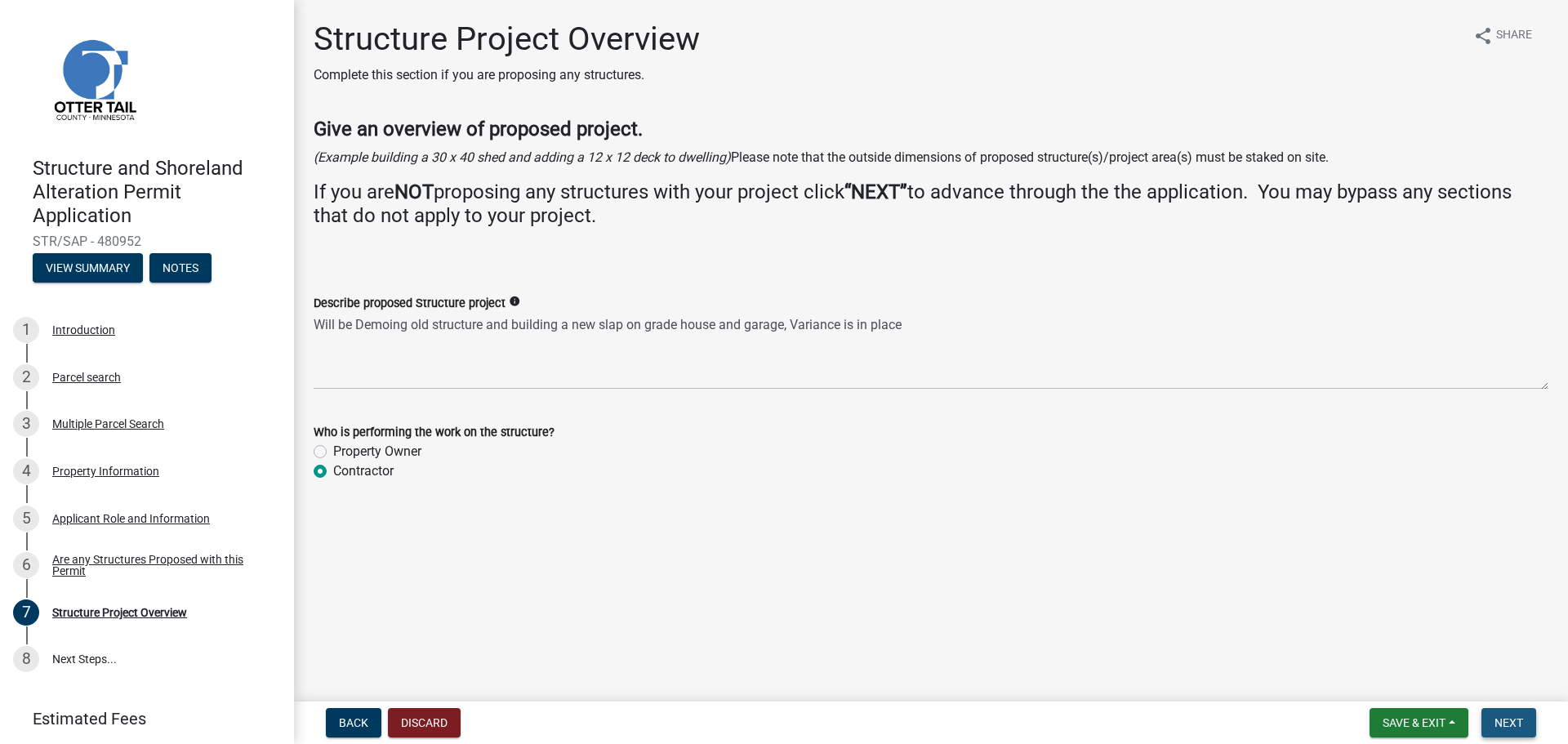
click at [1501, 720] on span "Next" at bounding box center [1509, 722] width 29 height 13
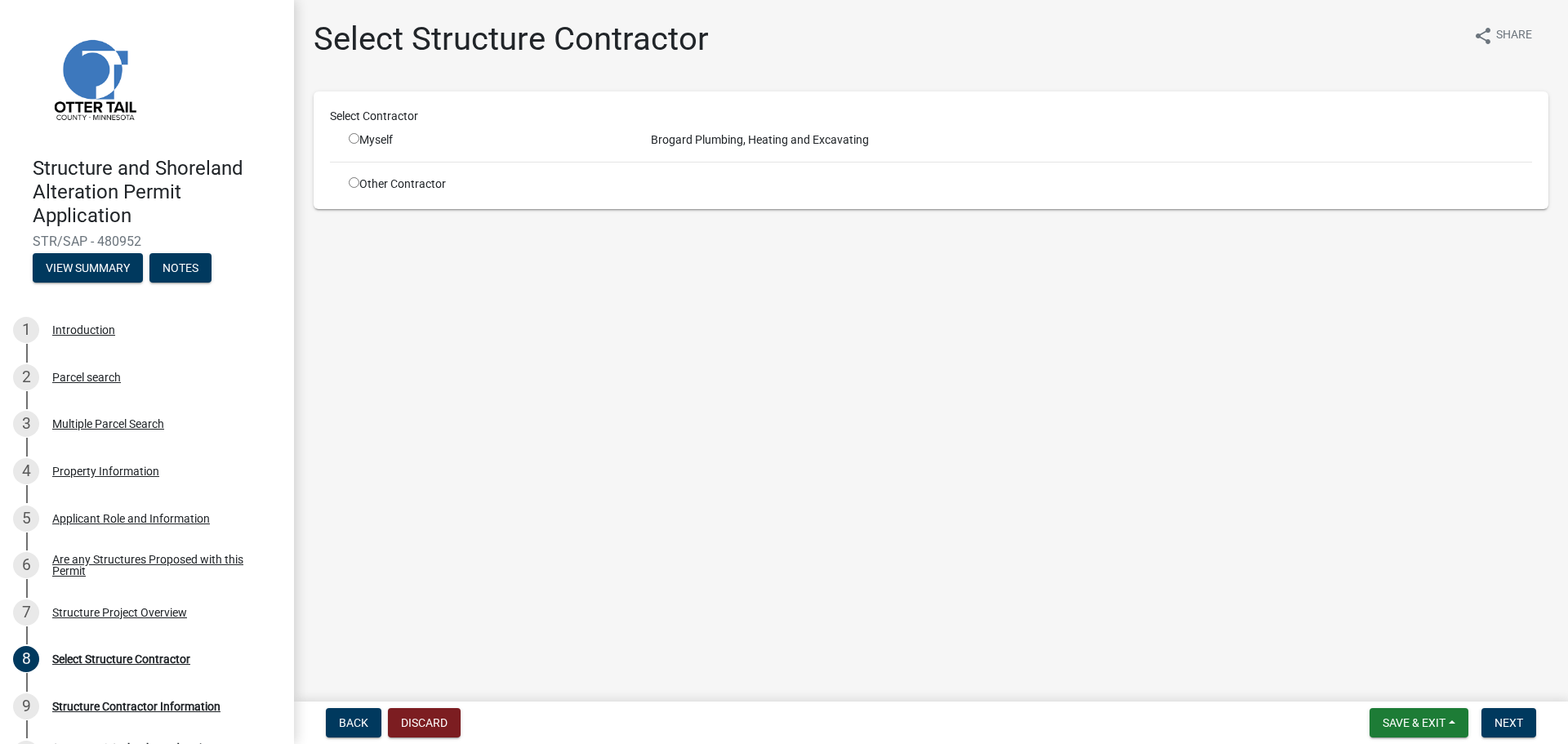
click at [353, 181] on input "radio" at bounding box center [354, 183] width 11 height 11
radio input "true"
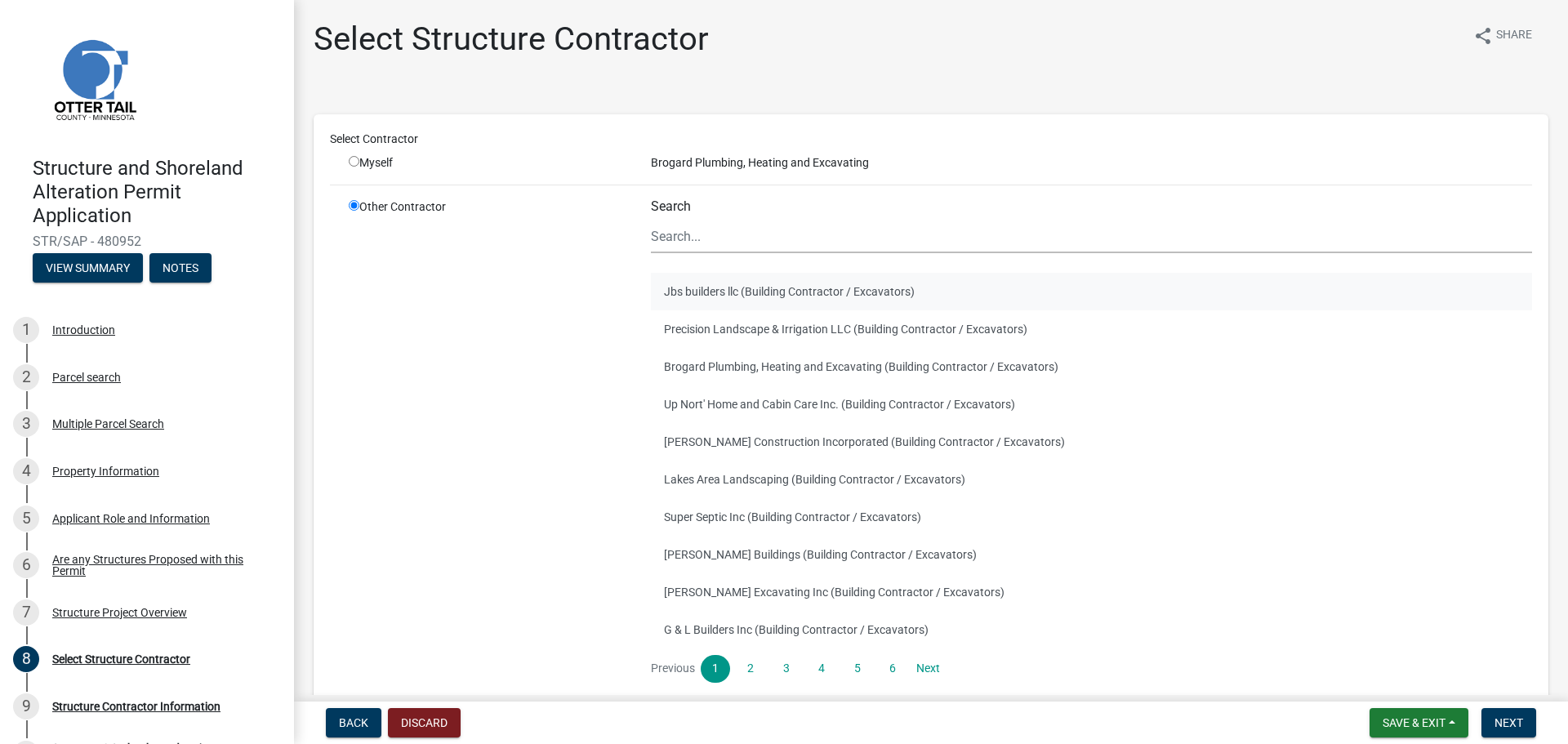
click at [724, 290] on button "Jbs builders llc (Building Contractor / Excavators)" at bounding box center [1091, 292] width 881 height 37
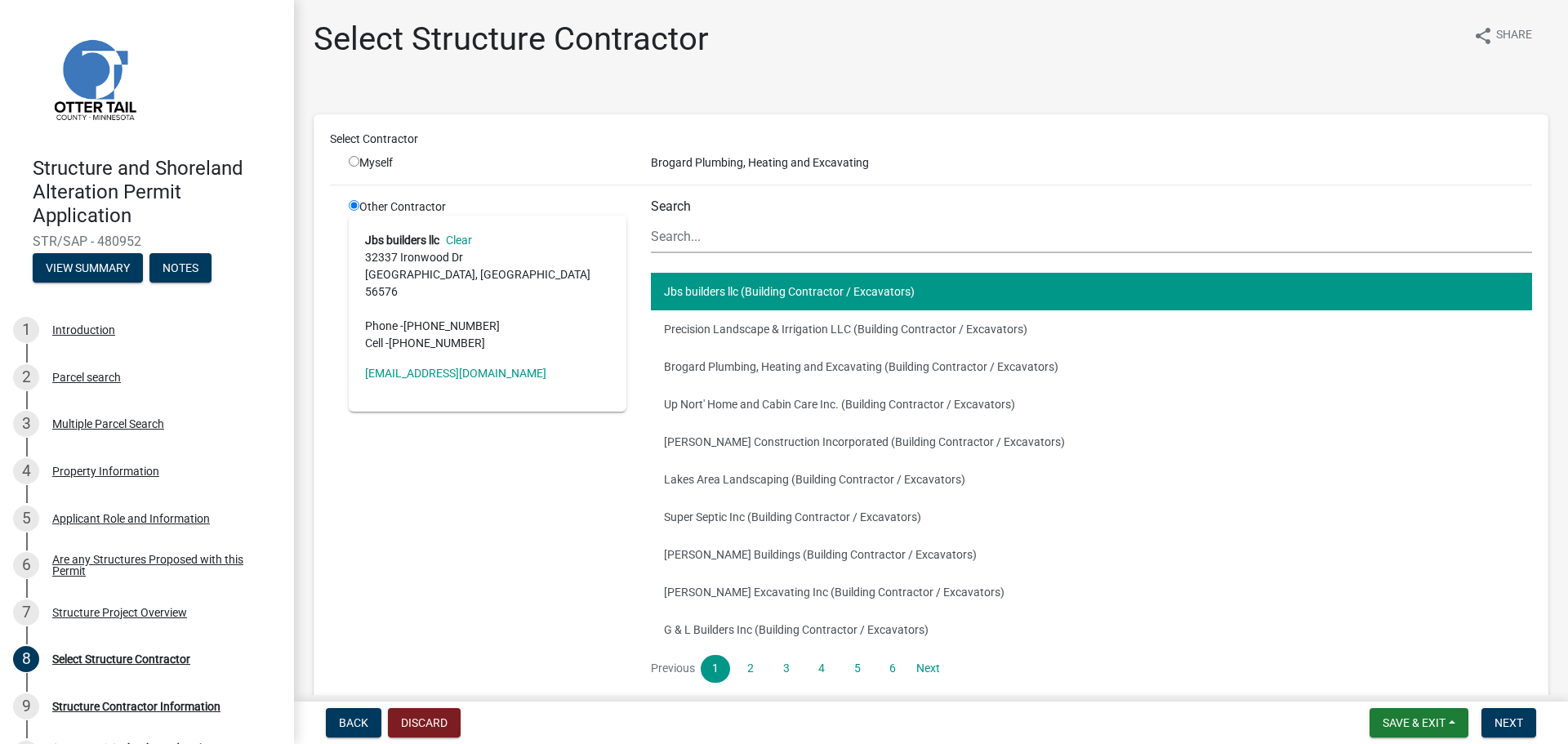
click at [464, 266] on address "Jbs builders llc Clear [STREET_ADDRESS][PERSON_NAME] Phone - [PHONE_NUMBER] Cel…" at bounding box center [488, 292] width 245 height 120
click at [683, 290] on button "Jbs builders llc (Building Contractor / Excavators)" at bounding box center [1091, 292] width 881 height 37
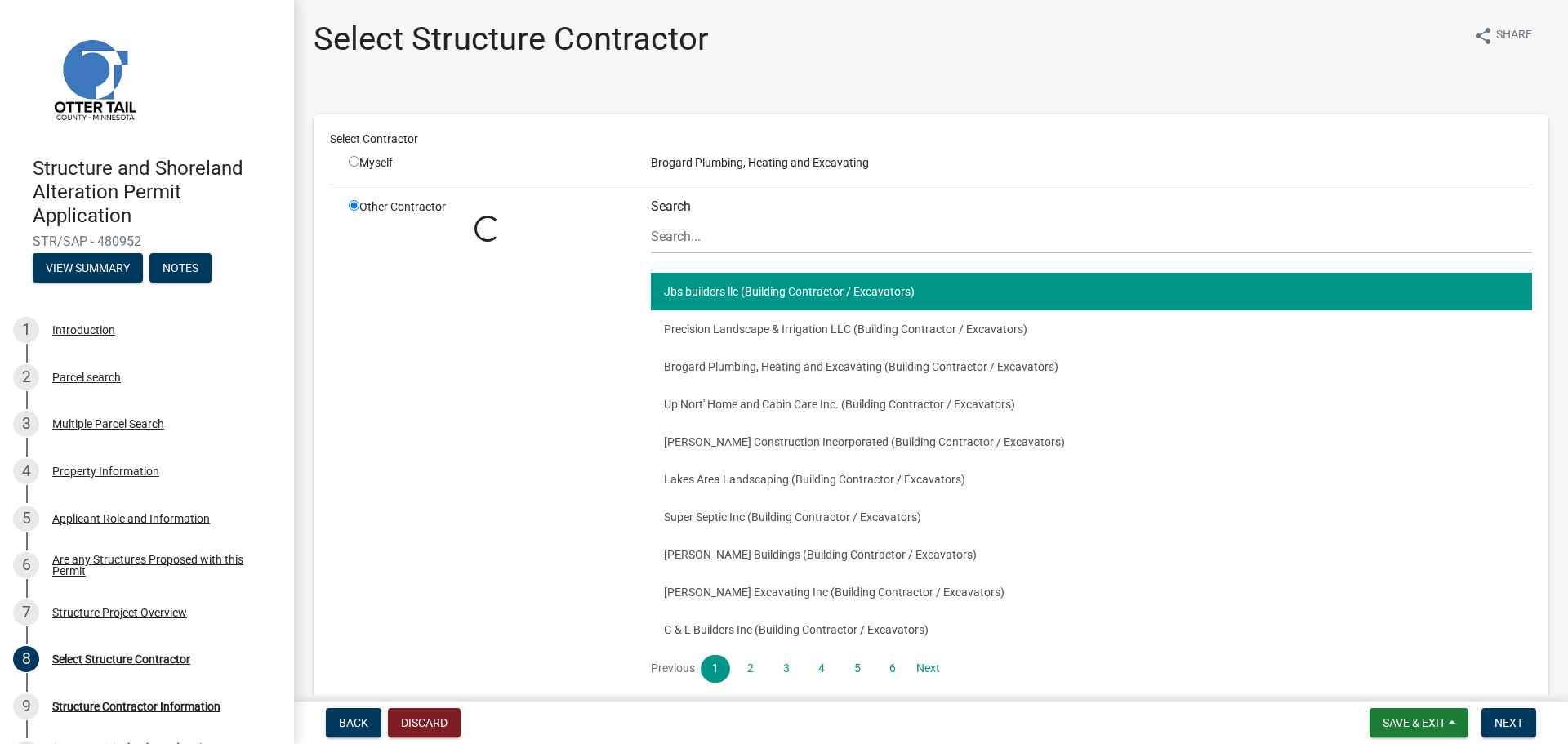
click at [682, 287] on button "Jbs builders llc (Building Contractor / Excavators)" at bounding box center [1091, 292] width 881 height 37
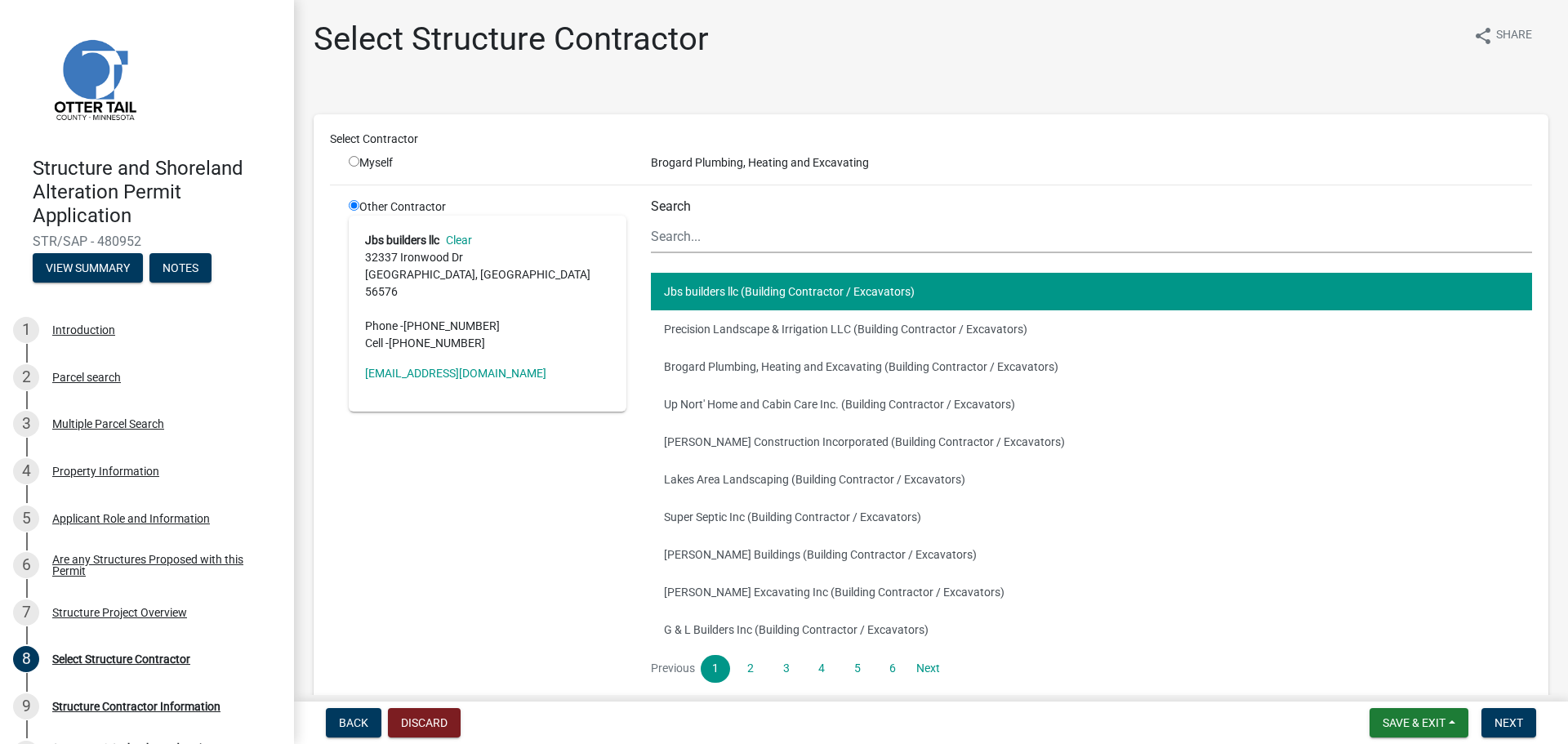
click at [543, 287] on address "Jbs builders llc Clear [STREET_ADDRESS][PERSON_NAME] Phone - [PHONE_NUMBER] Cel…" at bounding box center [488, 292] width 245 height 120
click at [543, 288] on address "Jbs builders llc Clear [STREET_ADDRESS][PERSON_NAME] Phone - [PHONE_NUMBER] Cel…" at bounding box center [488, 292] width 245 height 120
drag, startPoint x: 536, startPoint y: 293, endPoint x: 519, endPoint y: 301, distance: 18.8
click at [535, 293] on address "Jbs builders llc Clear [STREET_ADDRESS][PERSON_NAME] Phone - [PHONE_NUMBER] Cel…" at bounding box center [488, 292] width 245 height 120
click at [355, 231] on div "Jbs builders llc Clear [STREET_ADDRESS][PERSON_NAME] Phone - [PHONE_NUMBER] Cel…" at bounding box center [488, 314] width 277 height 196
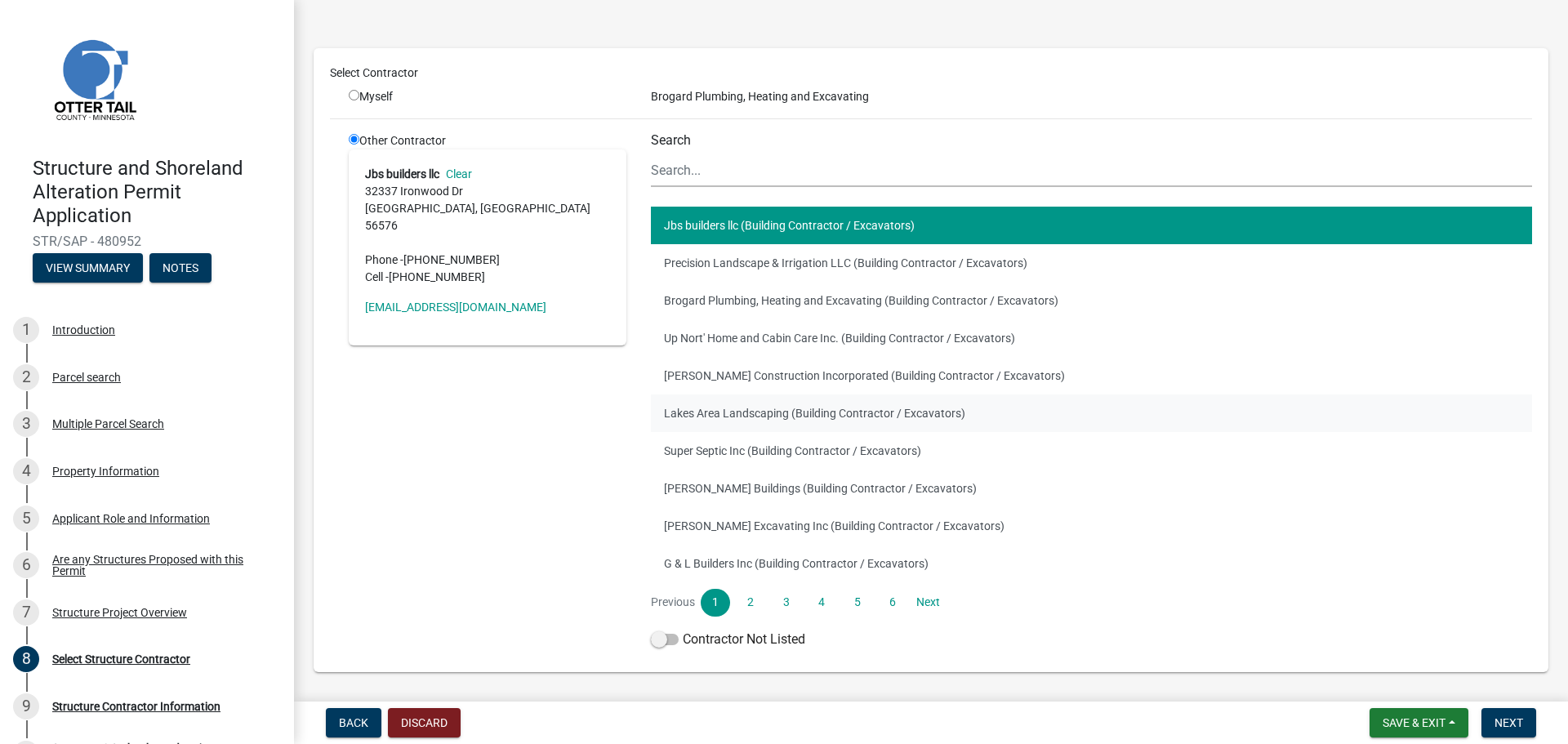
scroll to position [38, 0]
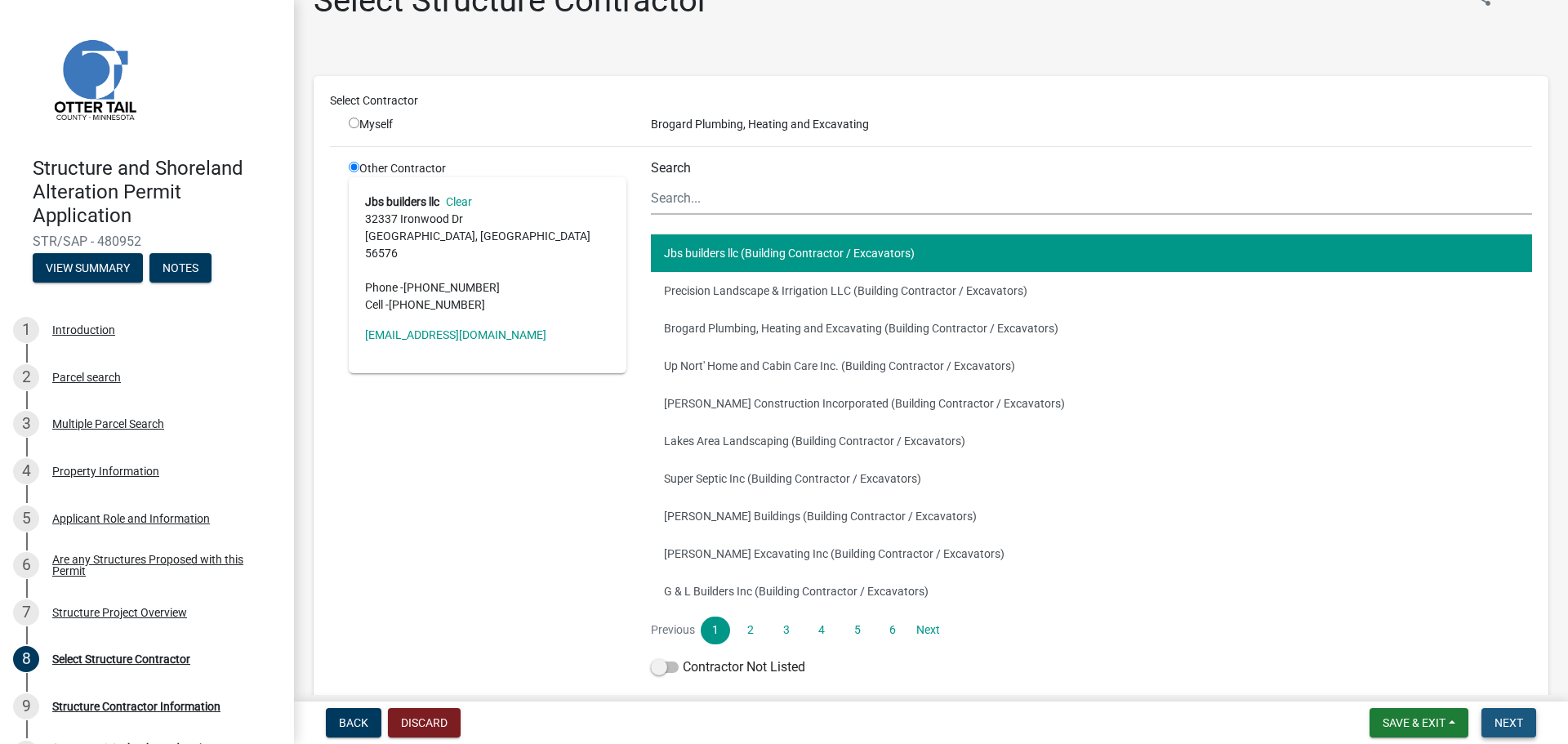
click at [1507, 722] on span "Next" at bounding box center [1509, 722] width 29 height 13
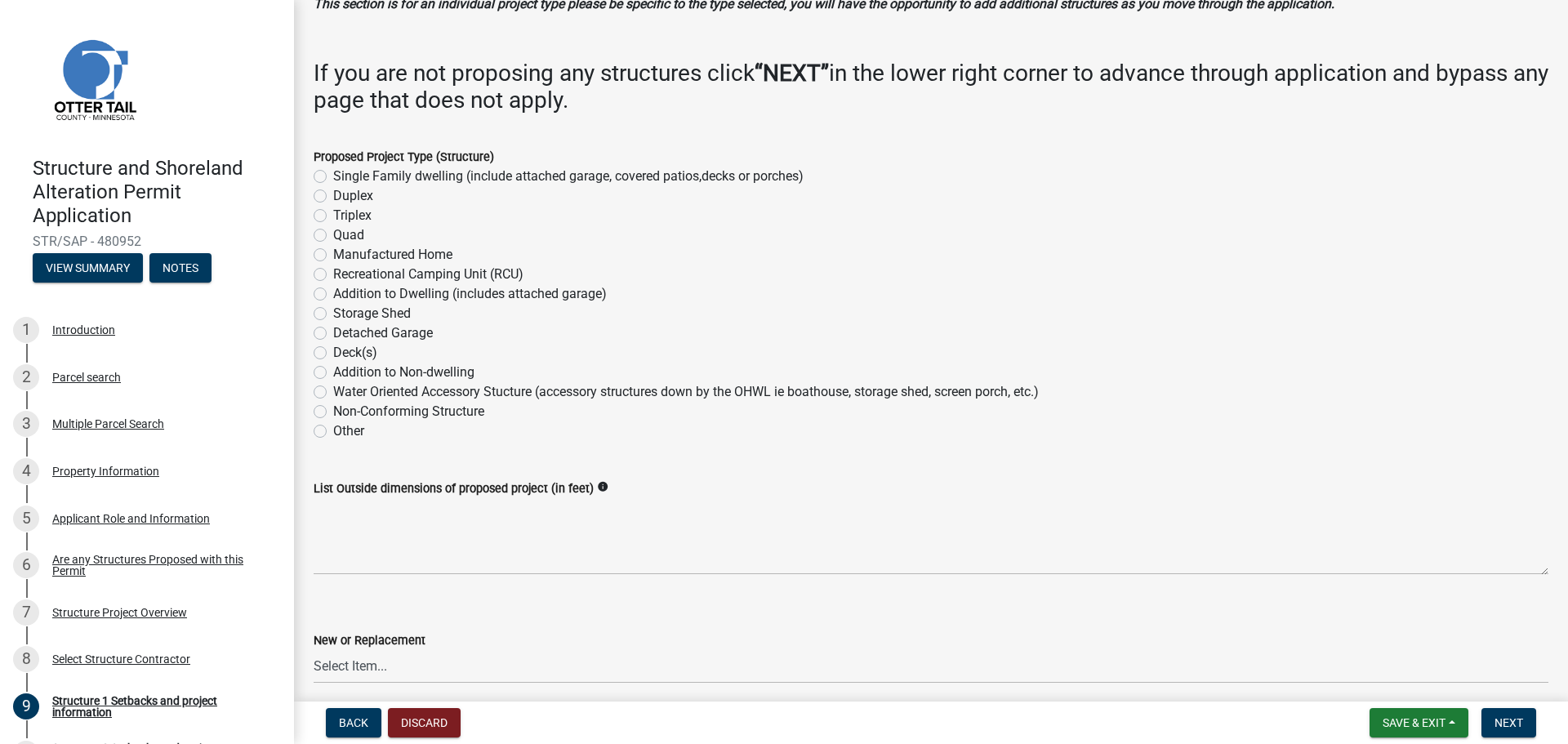
scroll to position [163, 0]
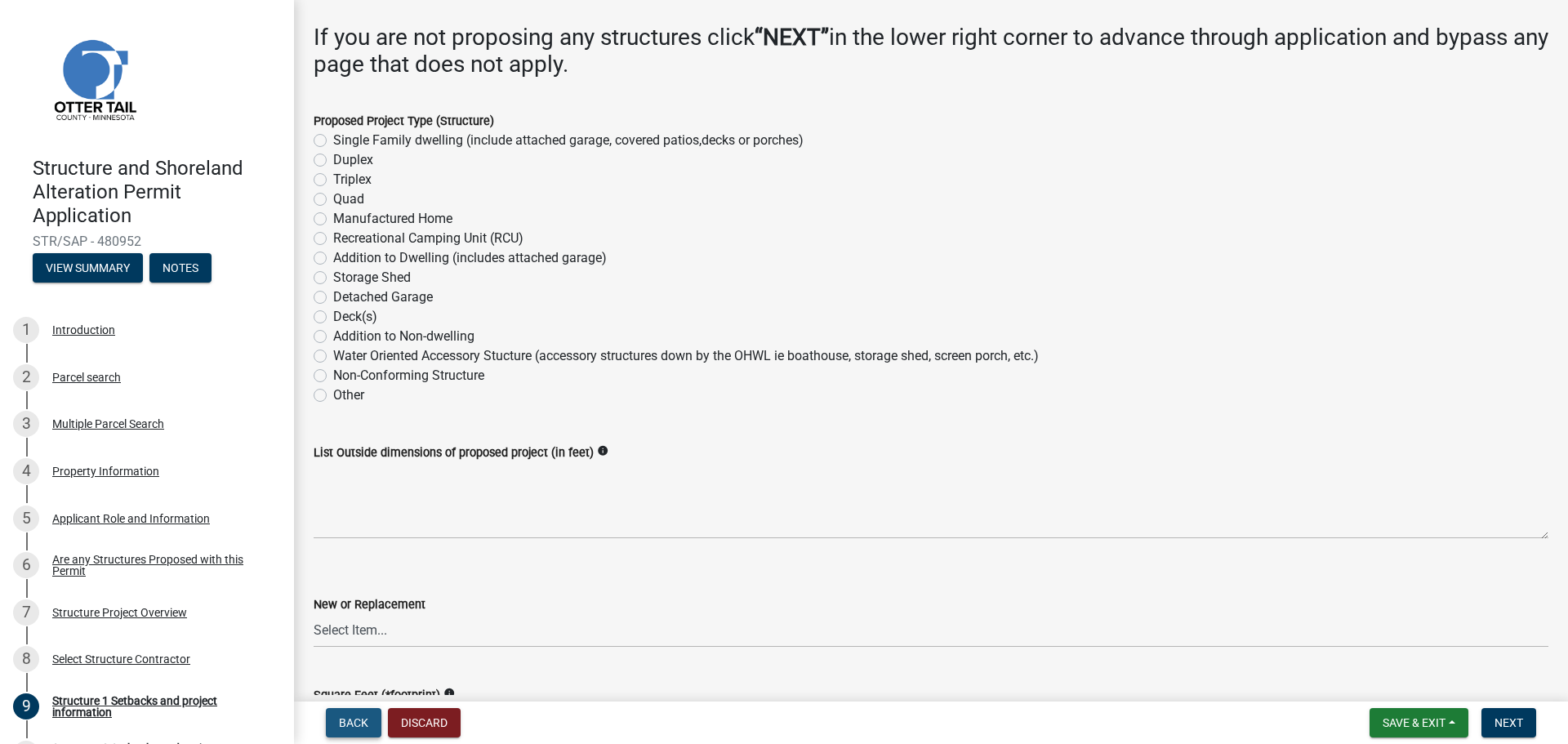
click at [358, 723] on span "Back" at bounding box center [353, 722] width 30 height 13
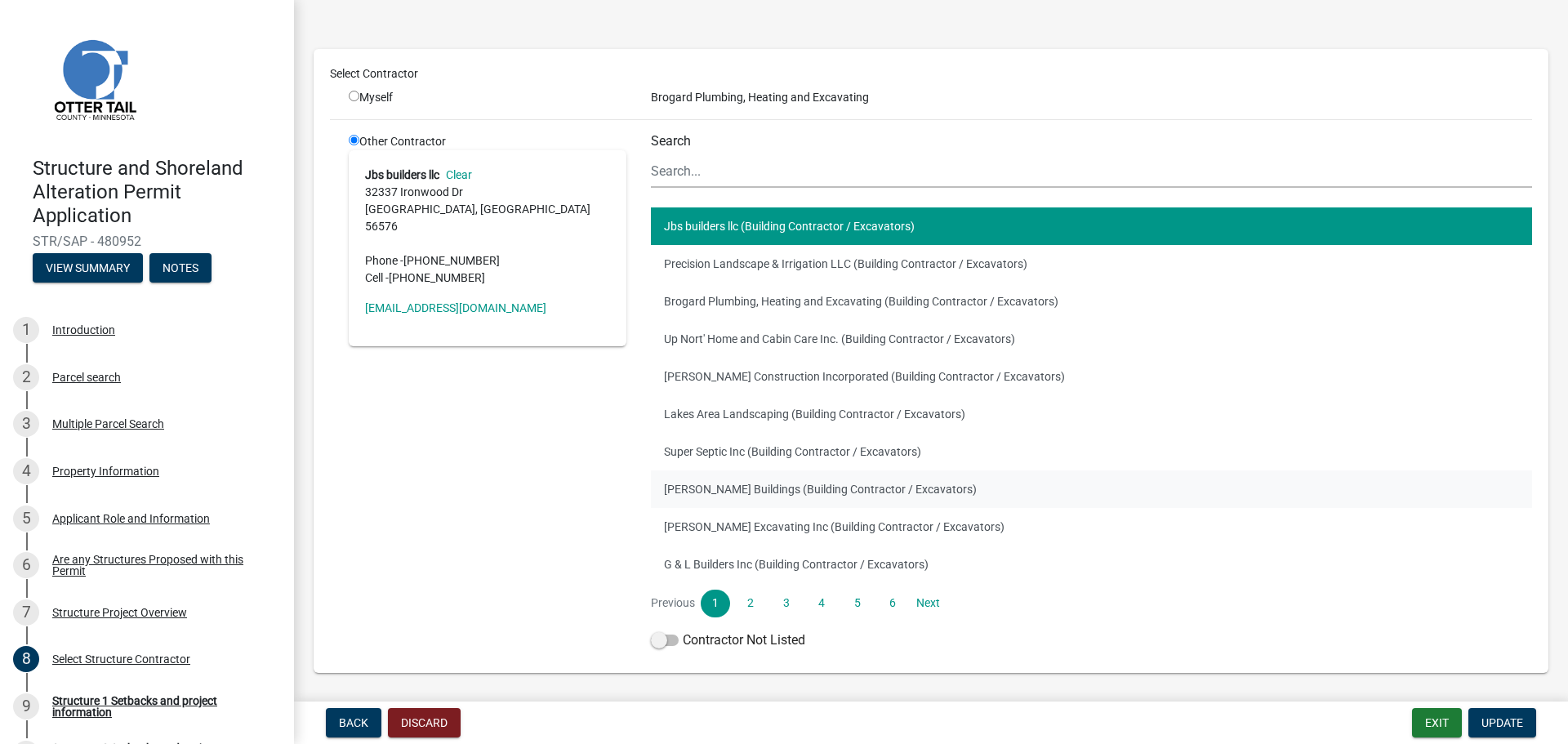
scroll to position [38, 0]
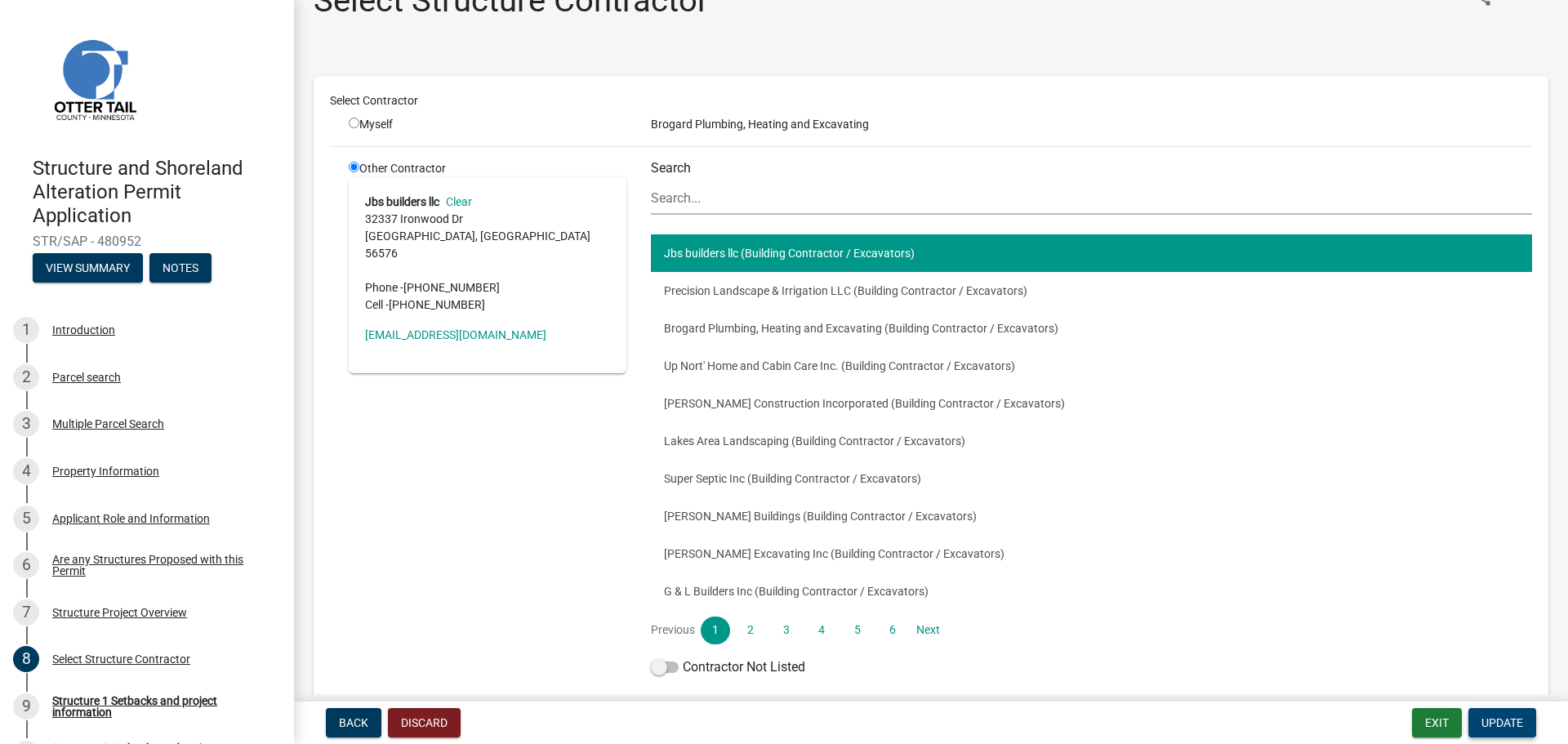
click at [1495, 719] on span "Update" at bounding box center [1502, 722] width 41 height 13
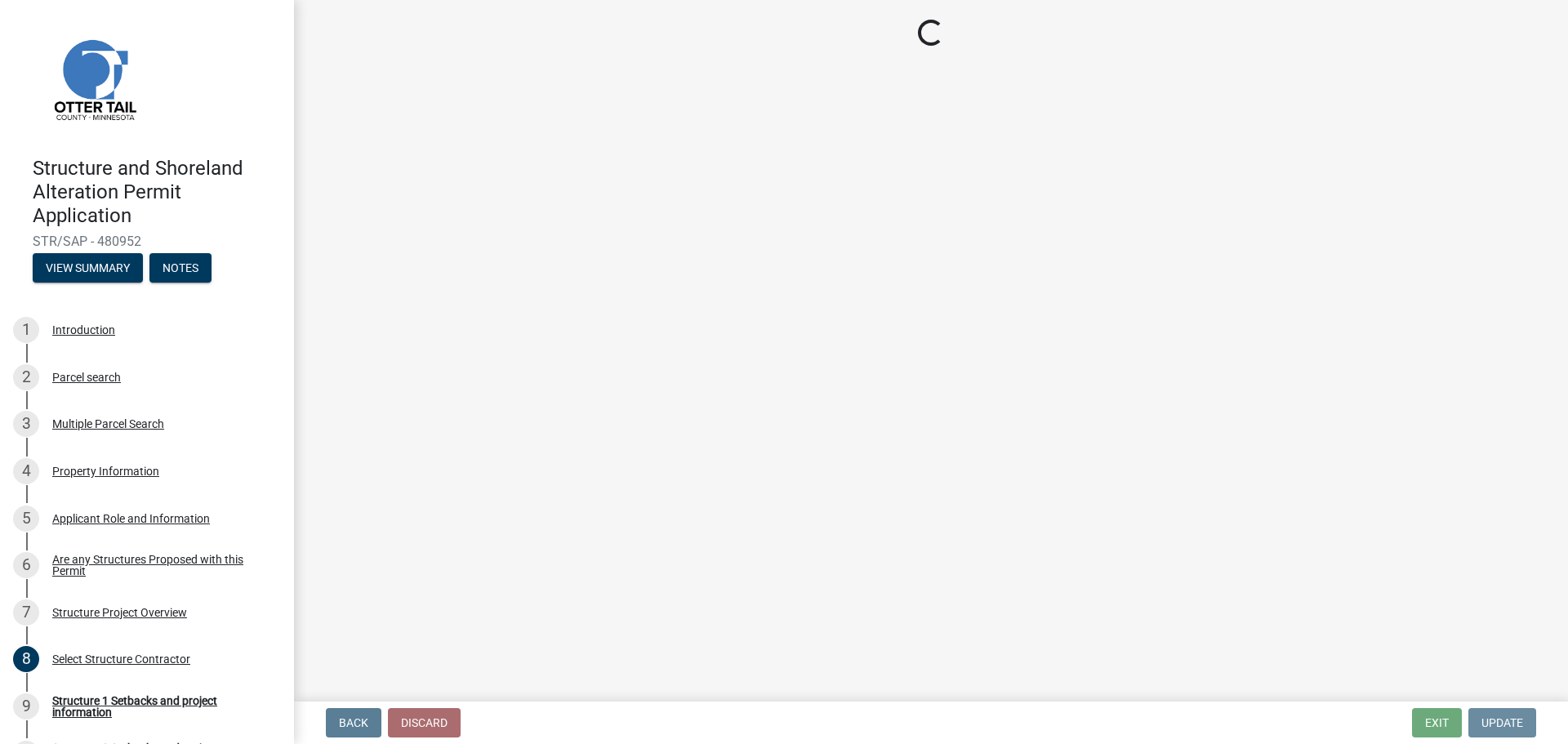
scroll to position [0, 0]
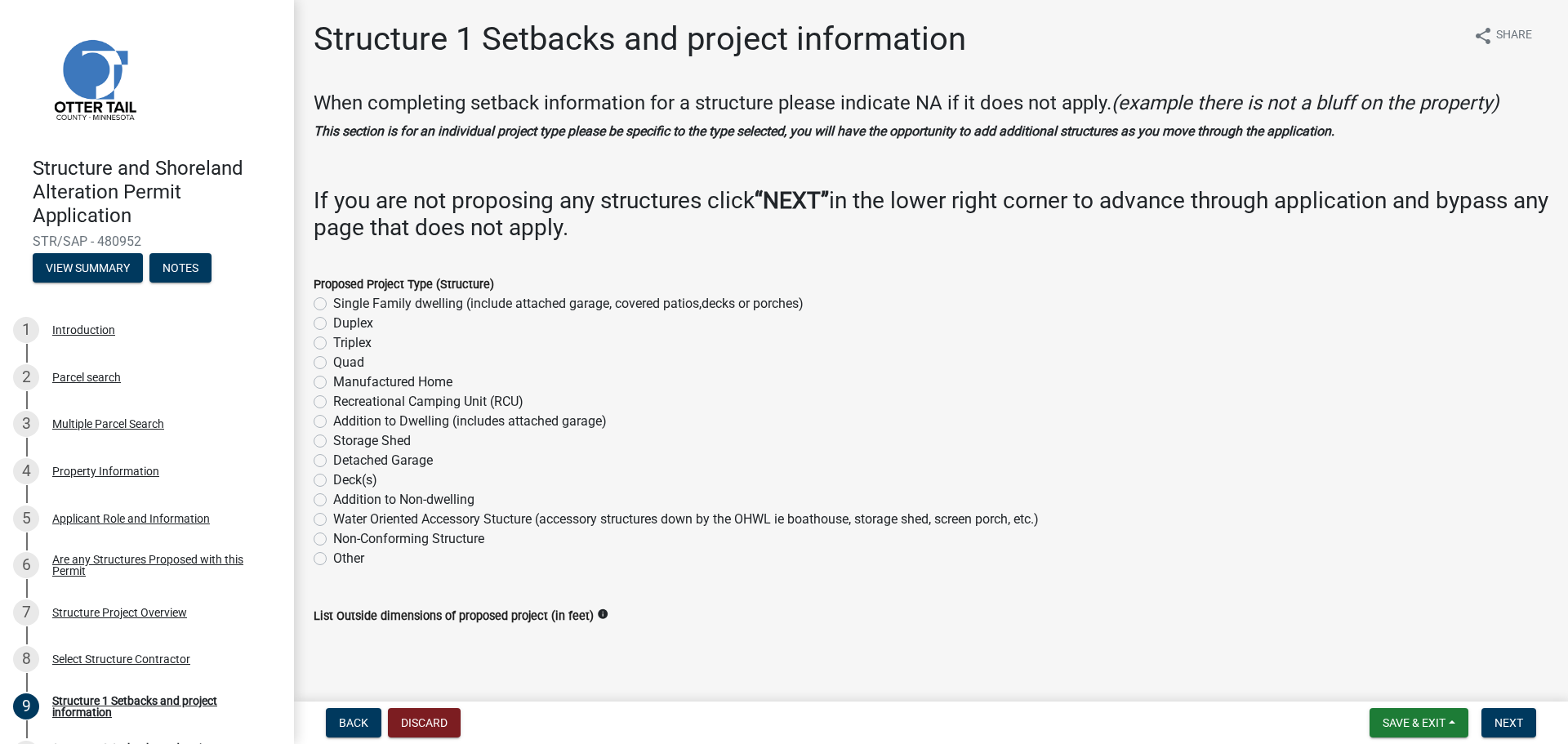
click at [333, 303] on label "Single Family dwelling (include attached garage, covered patios,decks or porche…" at bounding box center [568, 304] width 470 height 19
click at [333, 303] on input "Single Family dwelling (include attached garage, covered patios,decks or porche…" at bounding box center [338, 299] width 11 height 11
radio input "true"
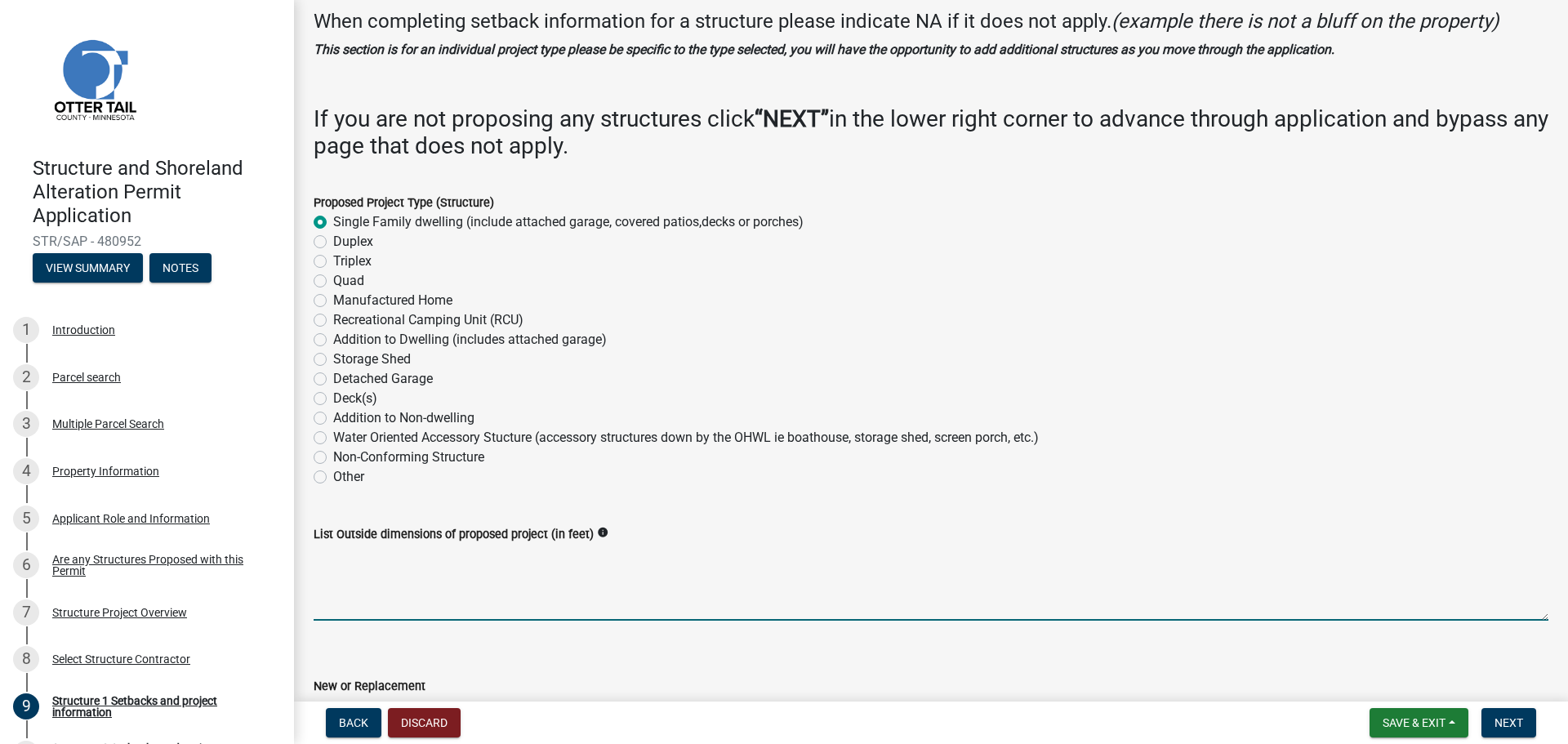
click at [422, 560] on textarea "List Outside dimensions of proposed project (in feet)" at bounding box center [931, 582] width 1235 height 77
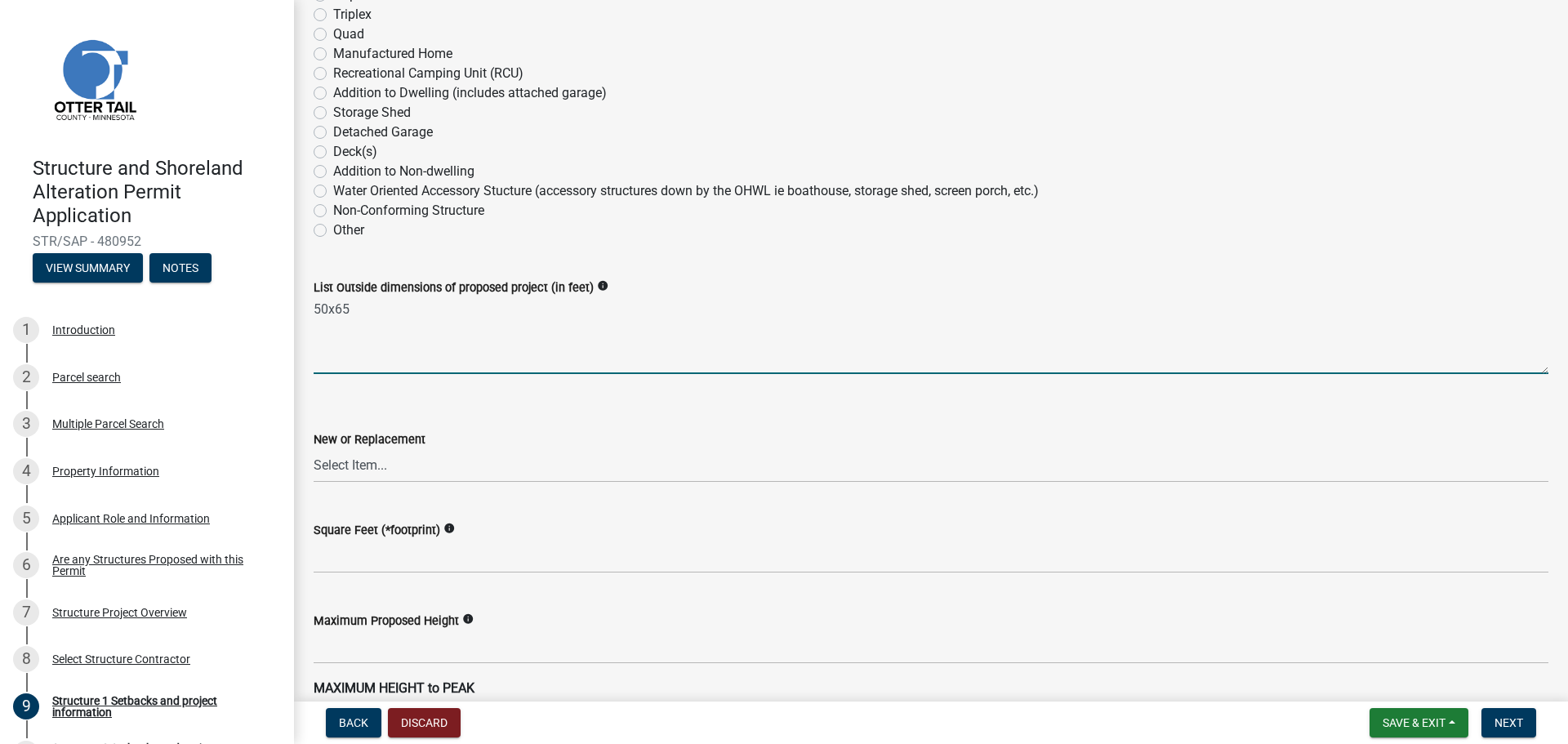
scroll to position [408, 0]
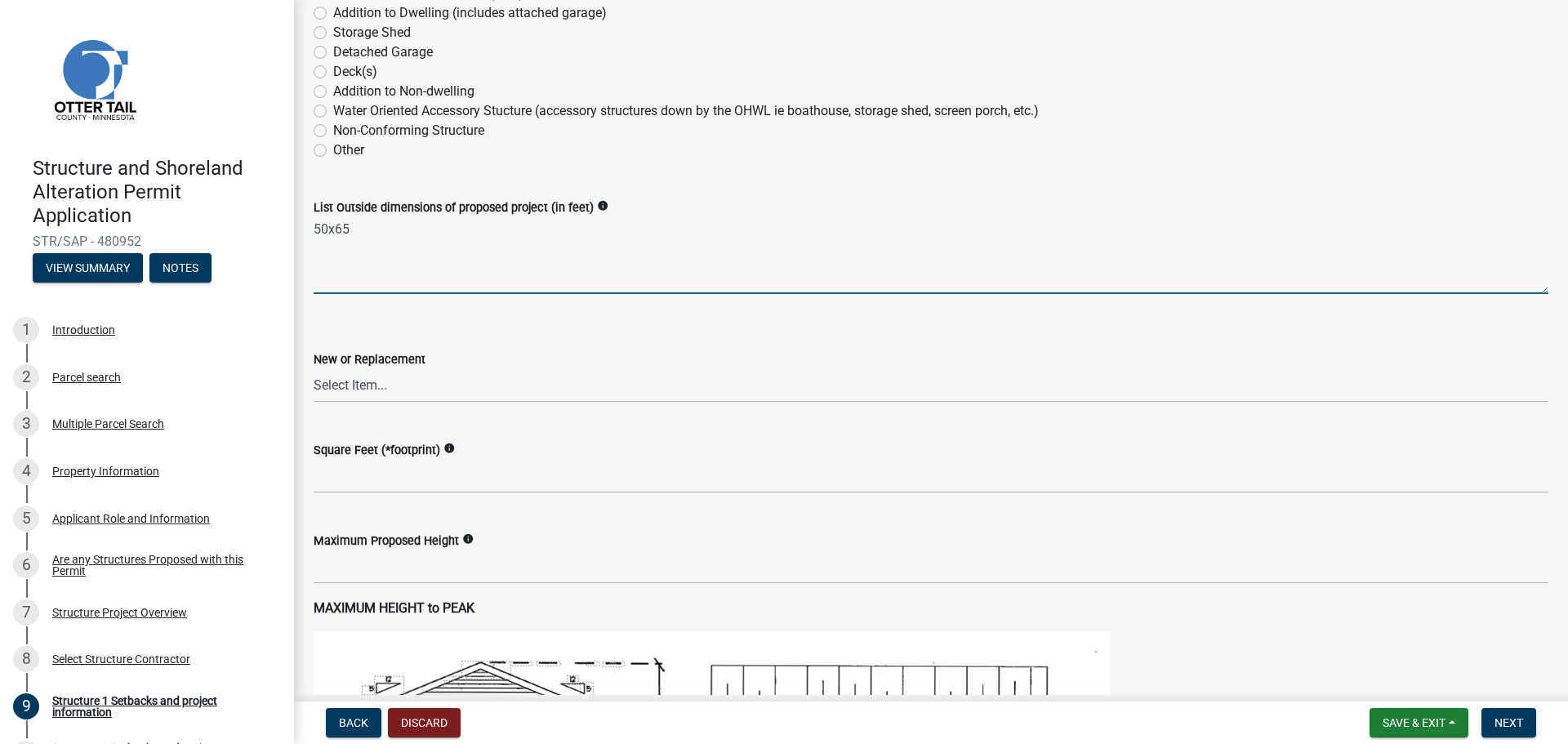
type textarea "50x65"
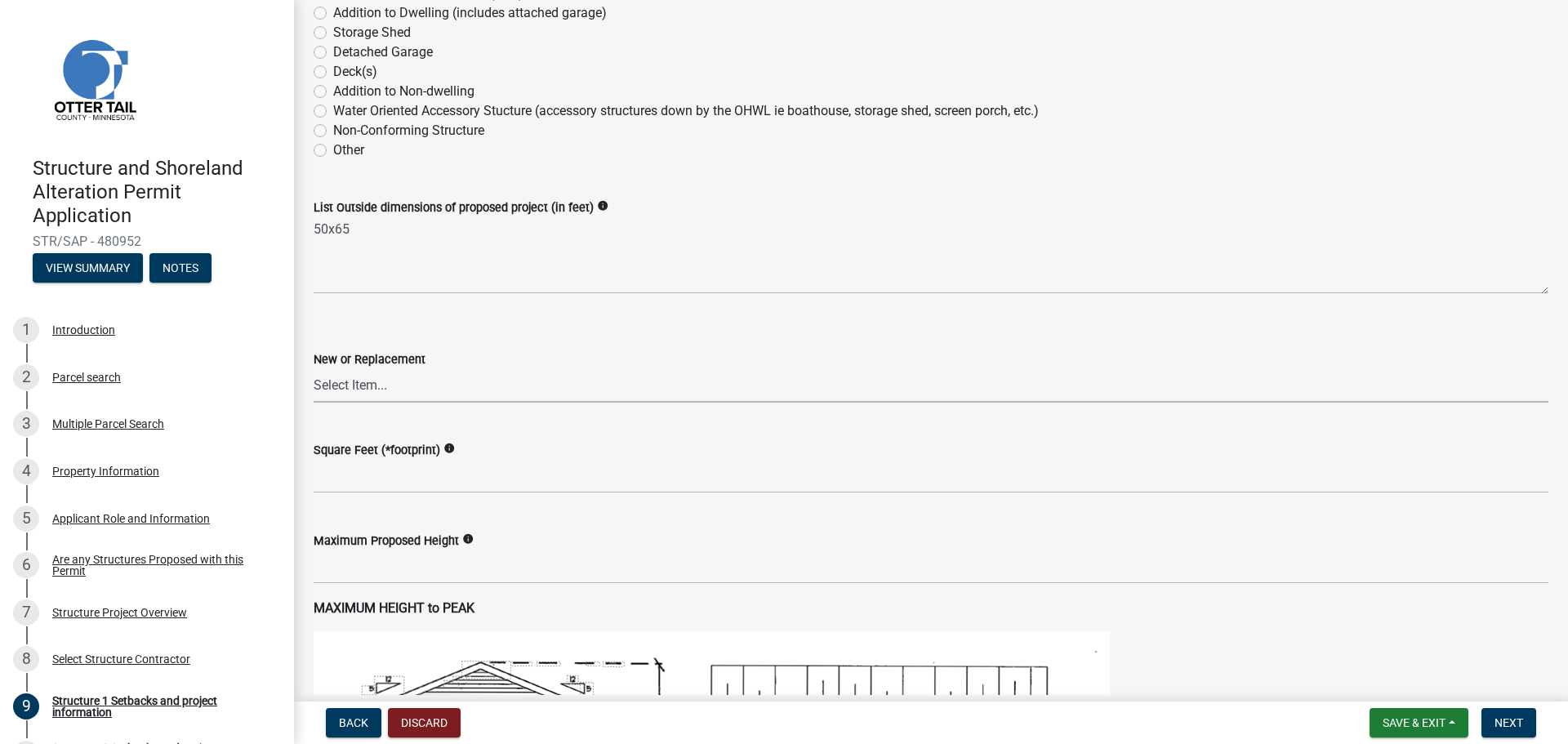
click at [362, 388] on select "Select Item... New Replacement" at bounding box center [931, 386] width 1235 height 34
click at [314, 369] on select "Select Item... New Replacement" at bounding box center [931, 386] width 1235 height 34
select select "a3cc236c-43aa-406a-8353-e0398d57c407"
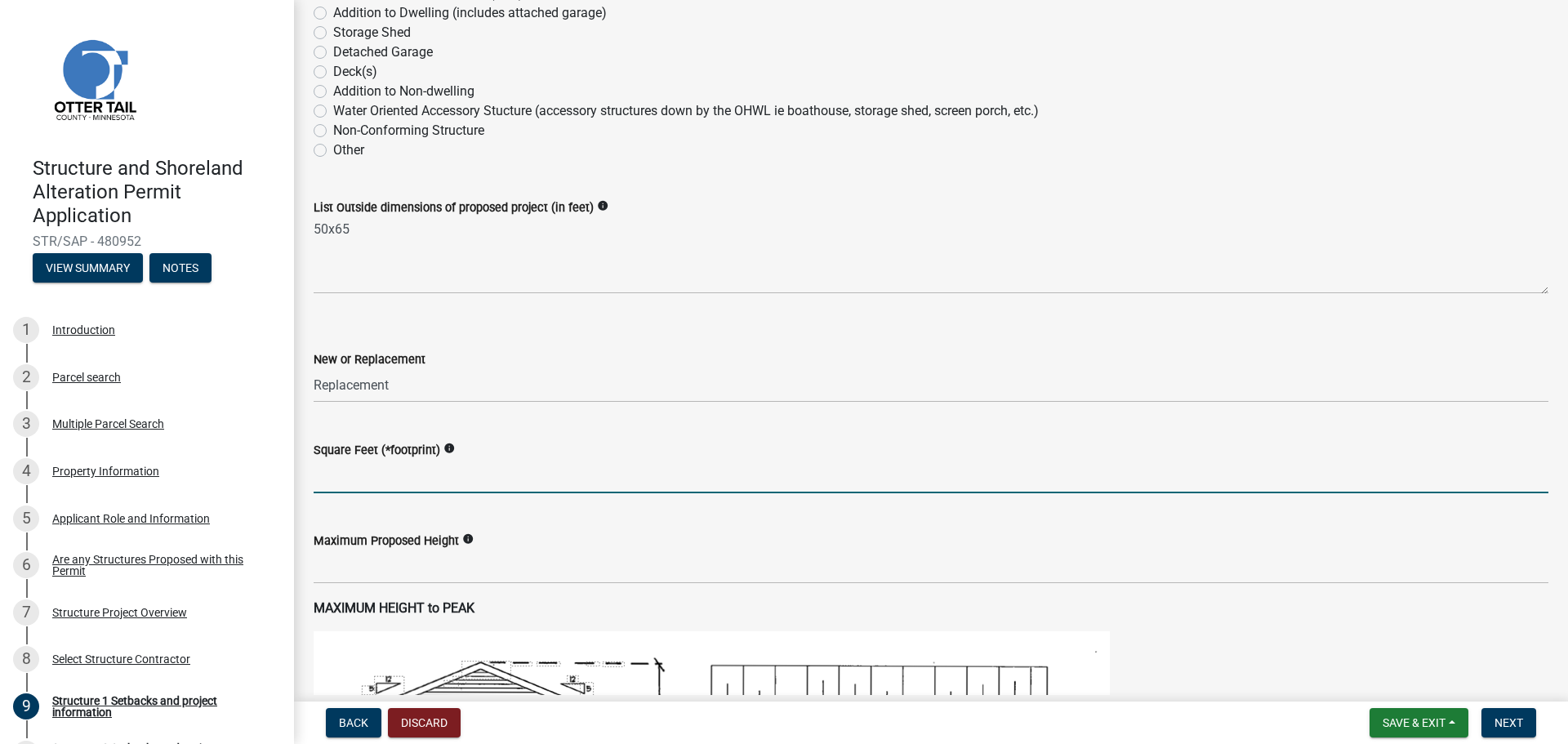
click at [390, 480] on input "text" at bounding box center [931, 477] width 1235 height 34
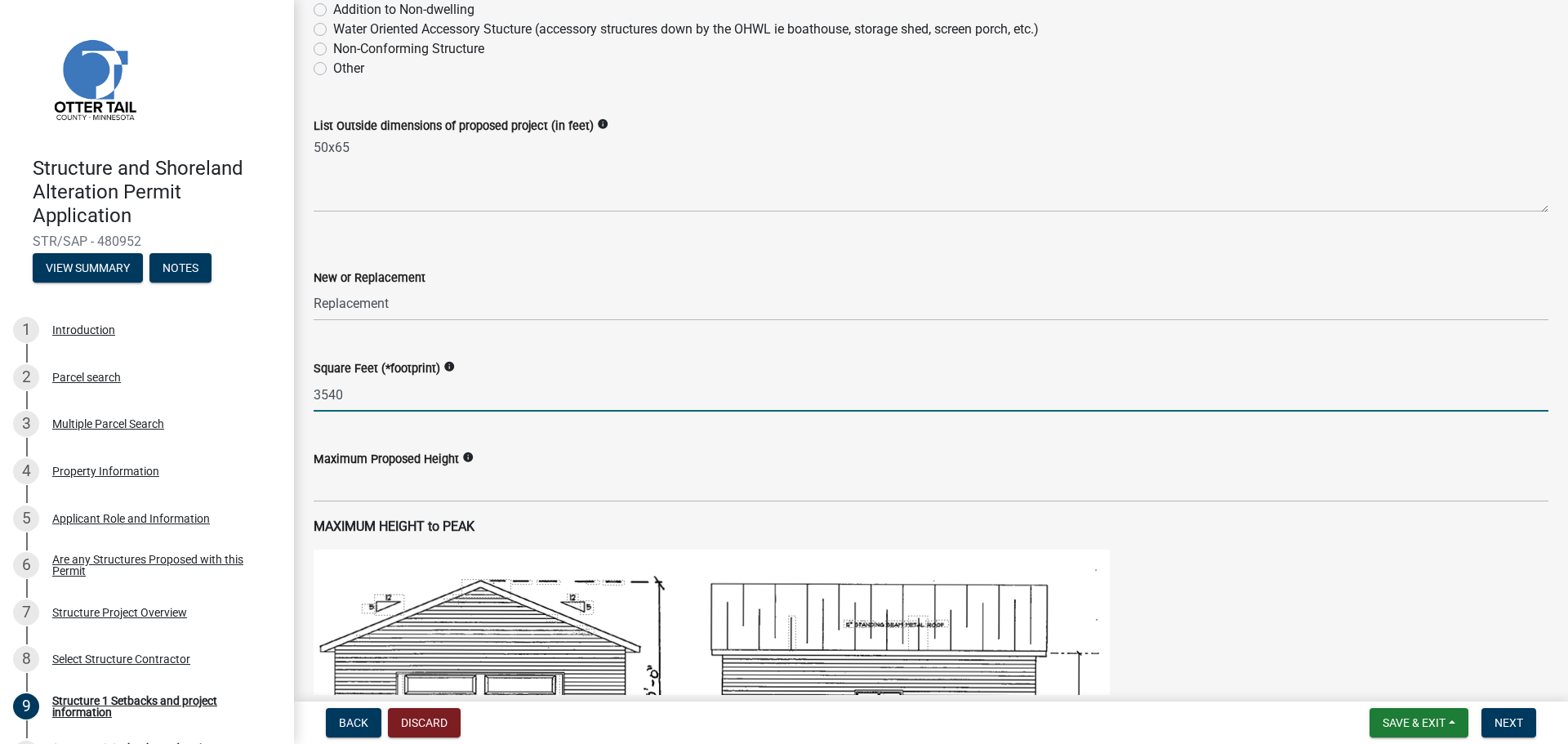
type input "3540"
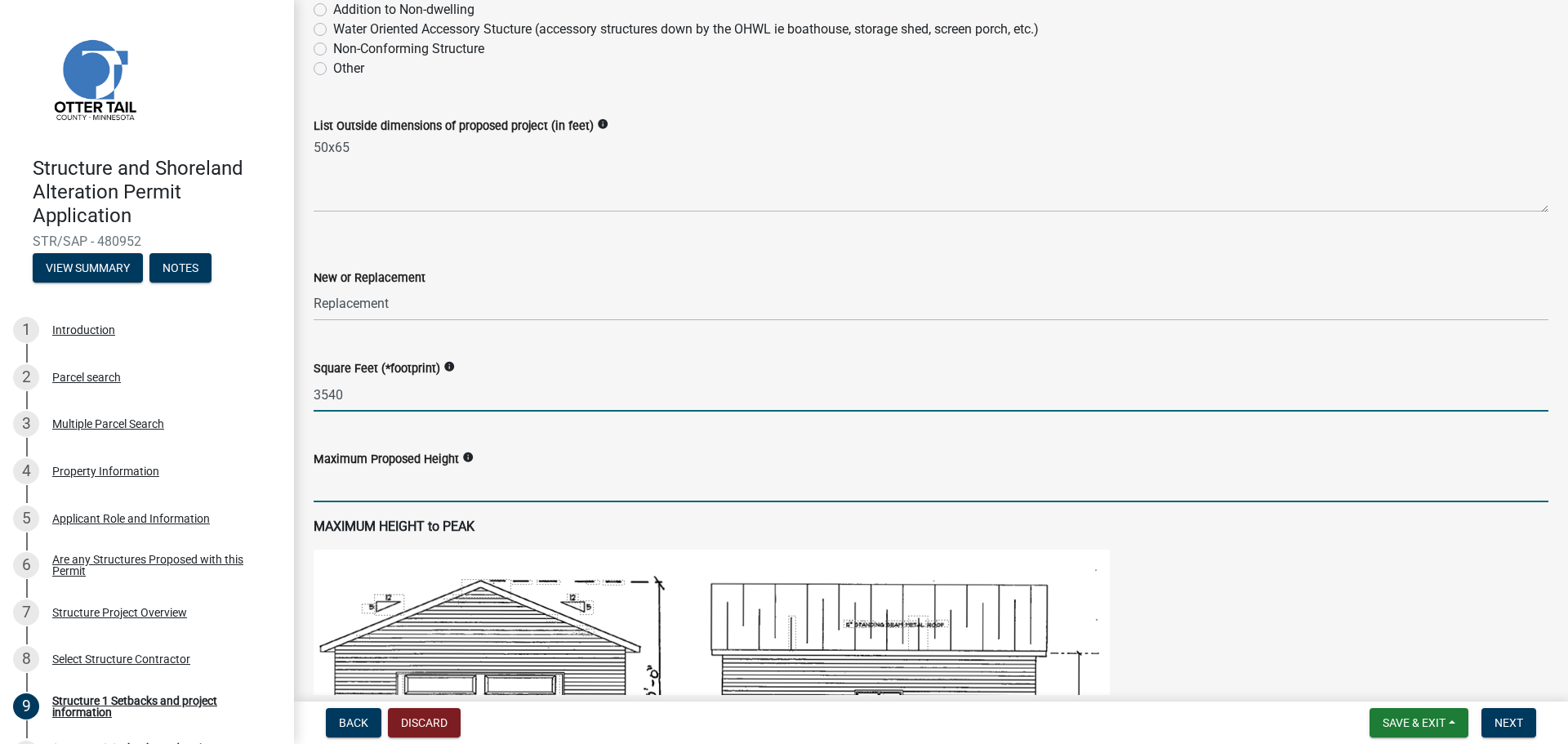
click at [375, 484] on input "text" at bounding box center [931, 486] width 1235 height 34
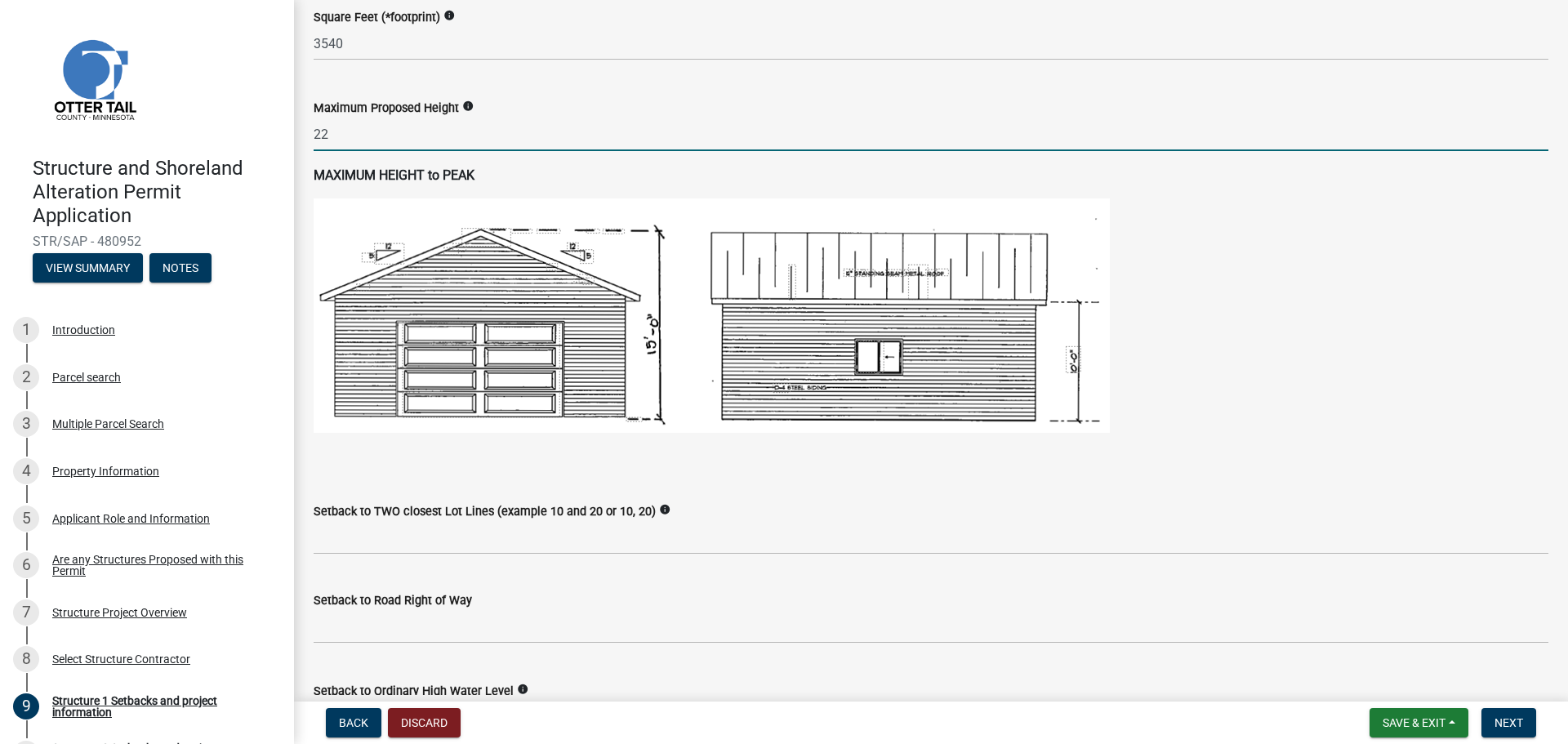
scroll to position [980, 0]
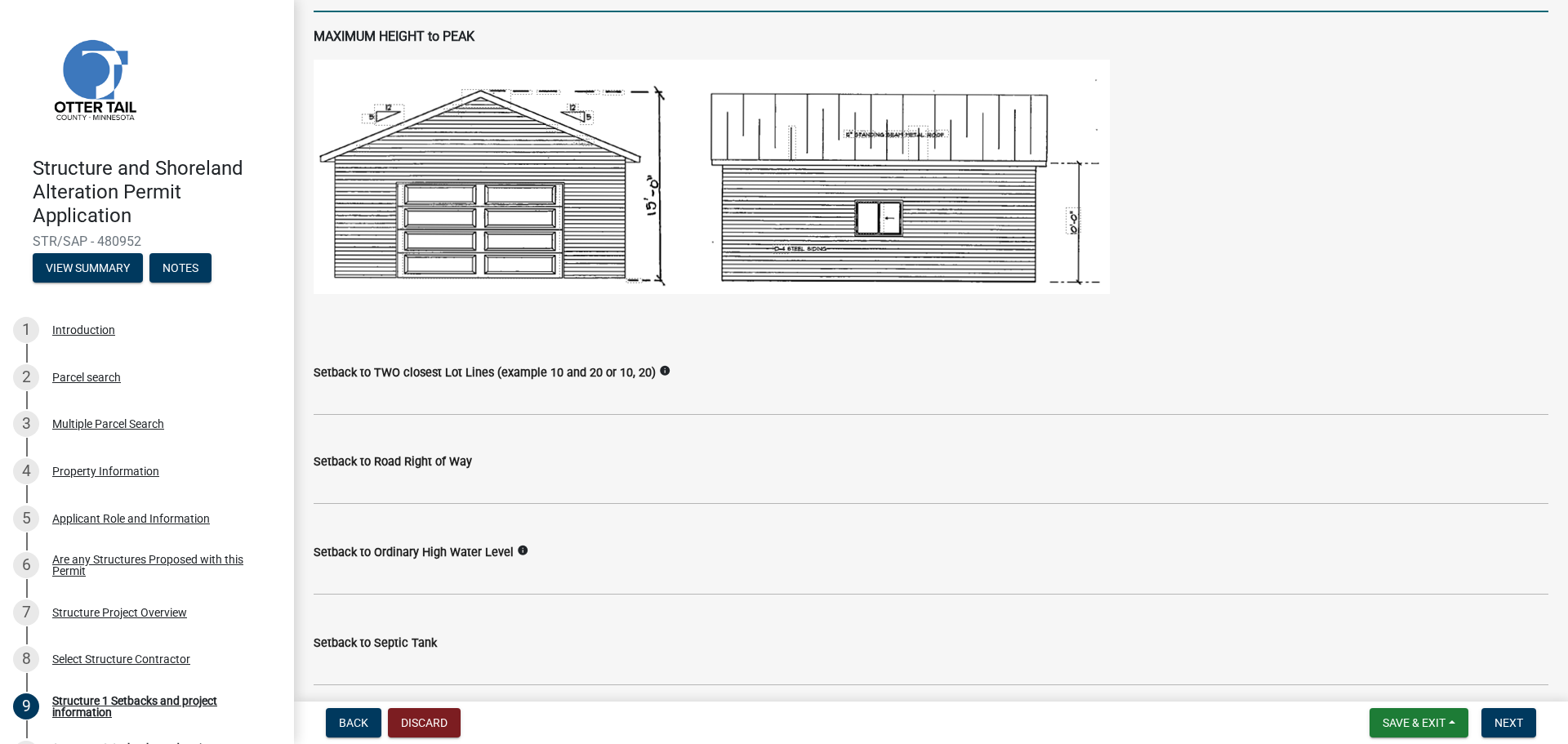
type input "22"
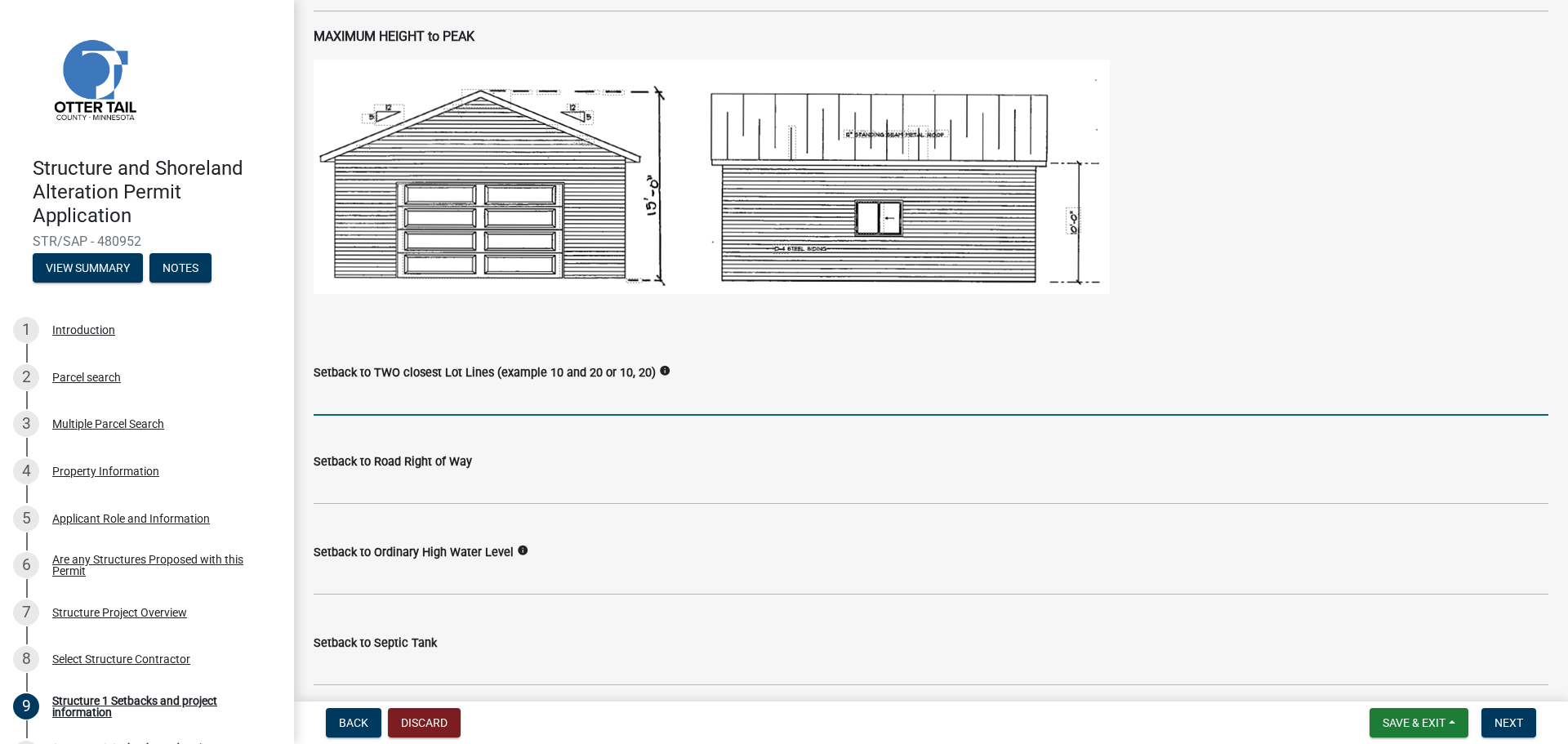
click at [384, 400] on input "Setback to TWO closest Lot Lines (example 10 and 20 or 10, 20)" at bounding box center [931, 399] width 1235 height 34
type input "10 and 10"
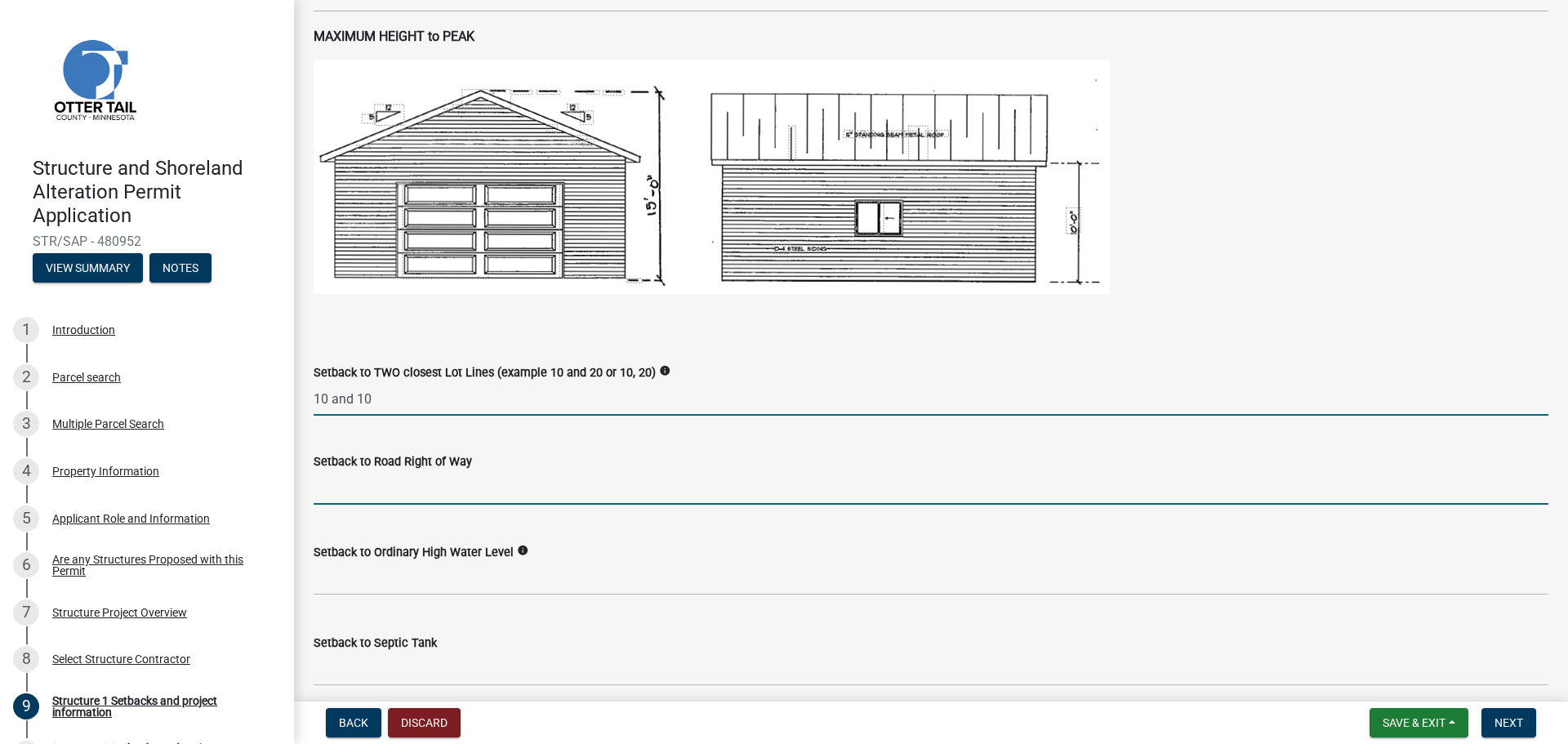
click at [396, 490] on input "text" at bounding box center [931, 488] width 1235 height 34
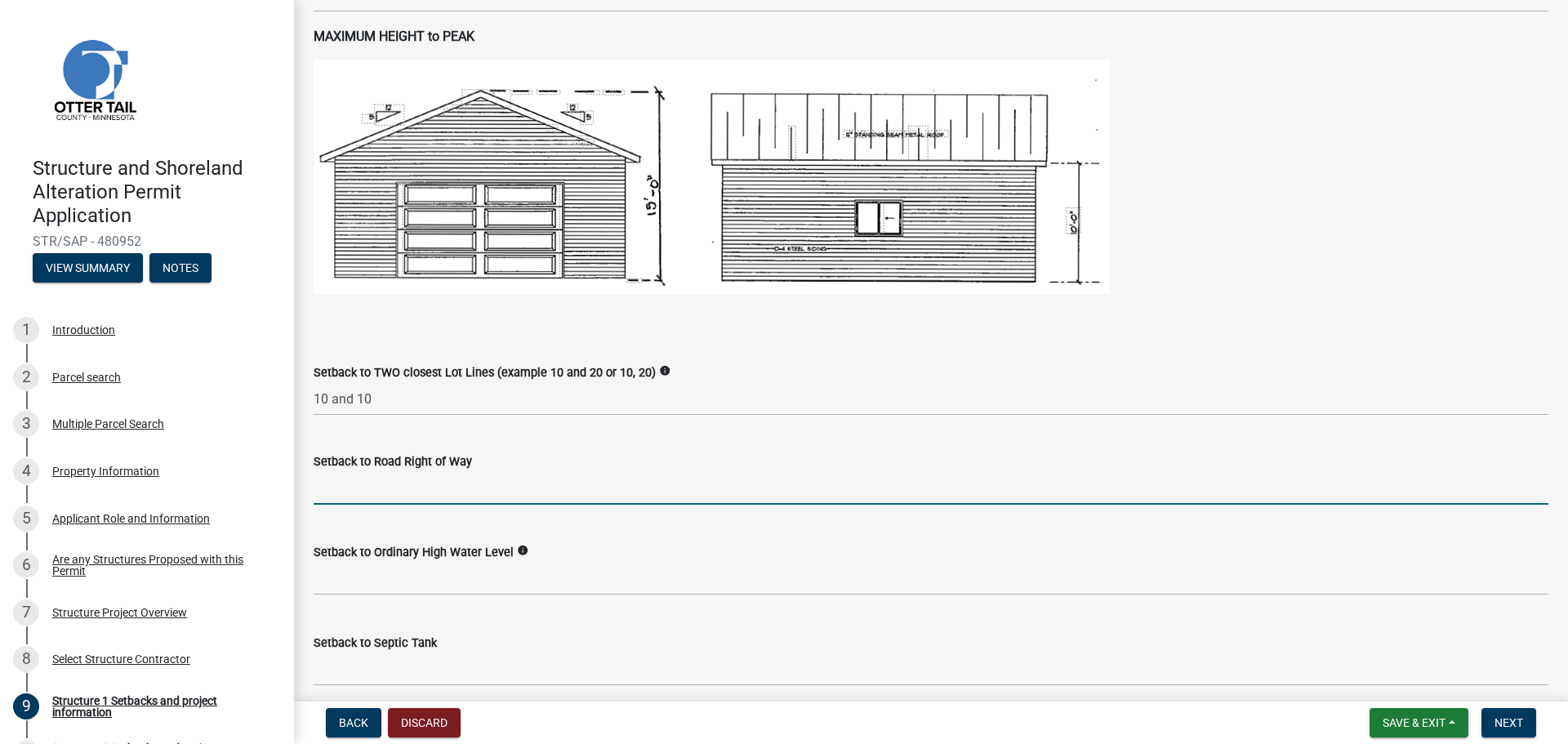
type input "260"
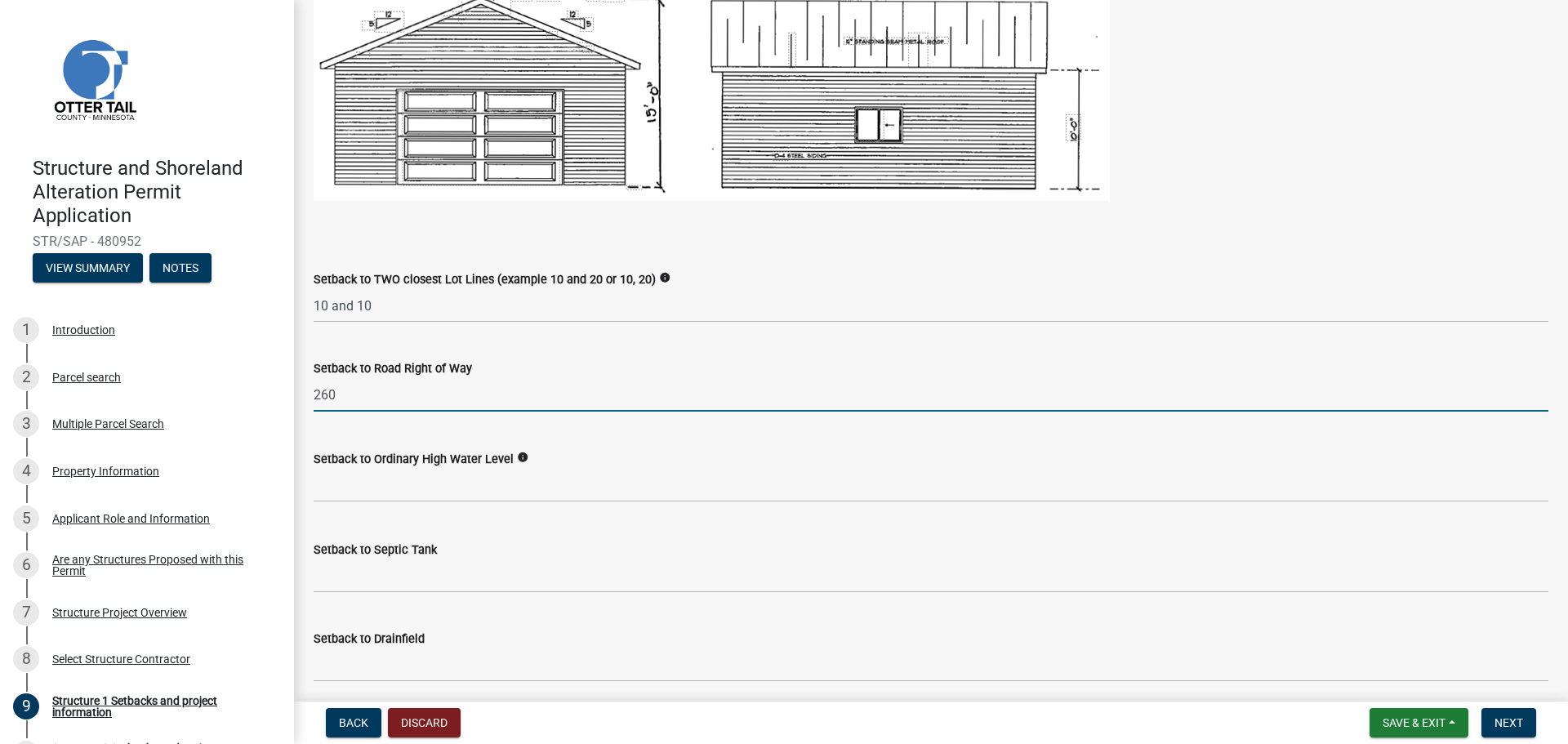
scroll to position [1144, 0]
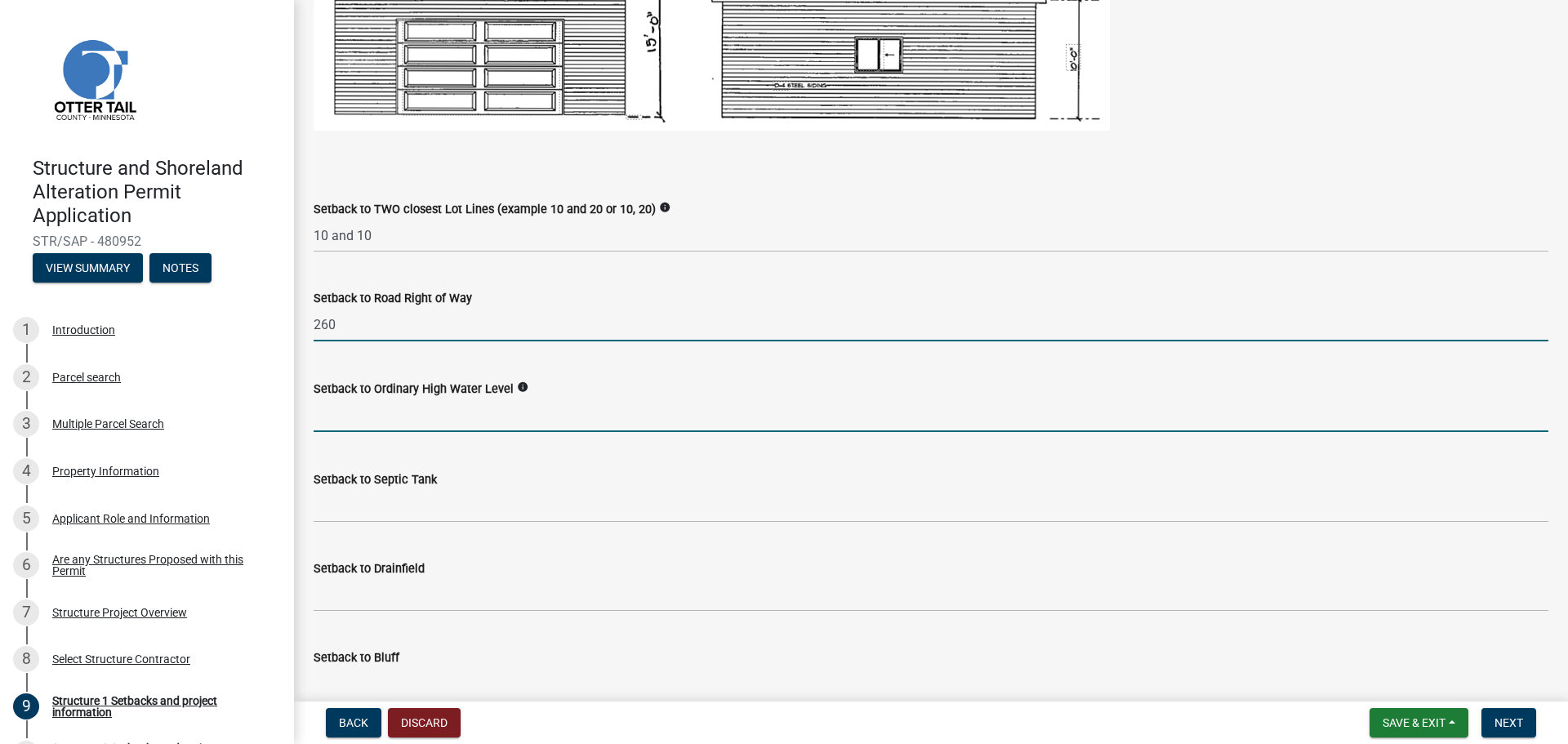
click at [379, 418] on input "text" at bounding box center [931, 415] width 1235 height 34
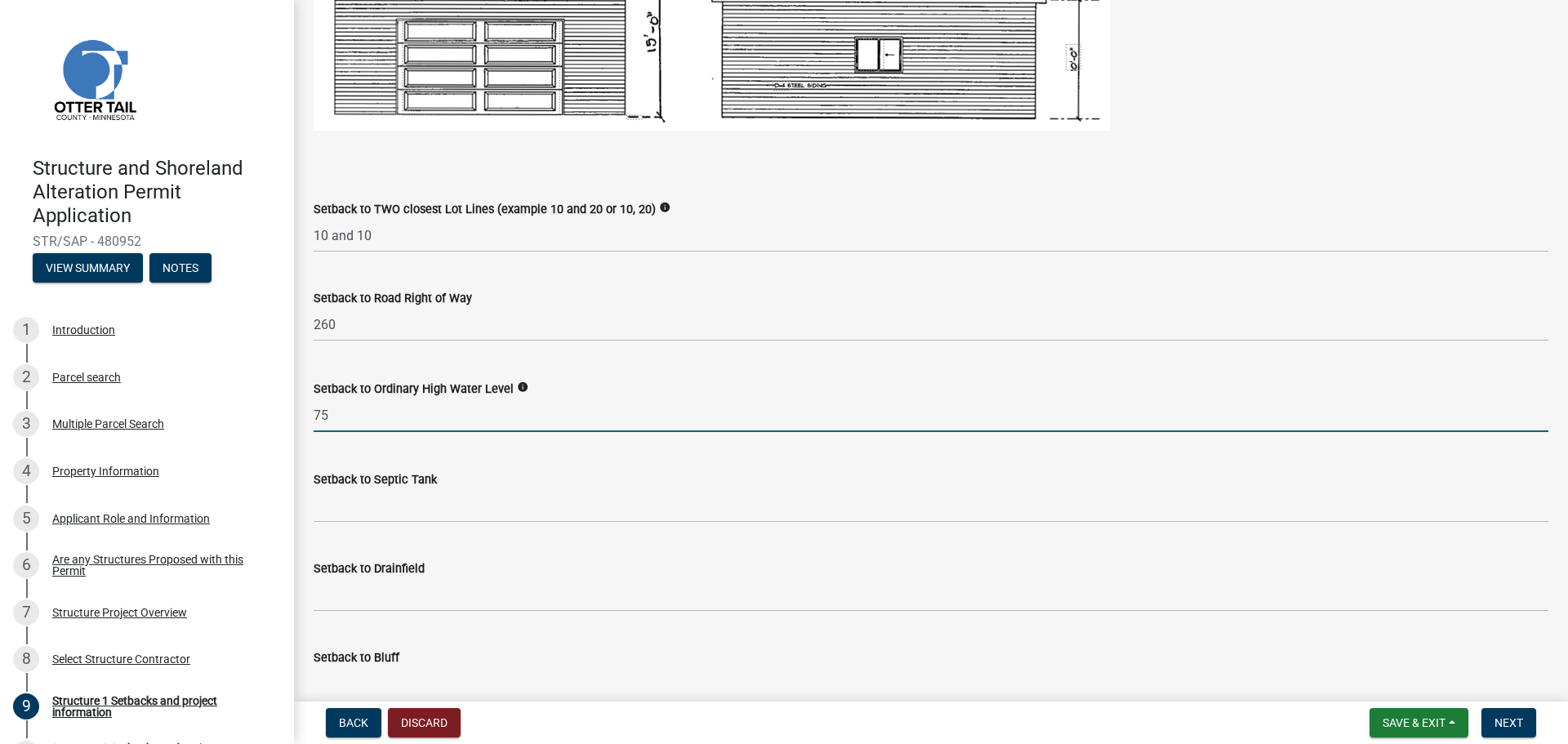
type input "75"
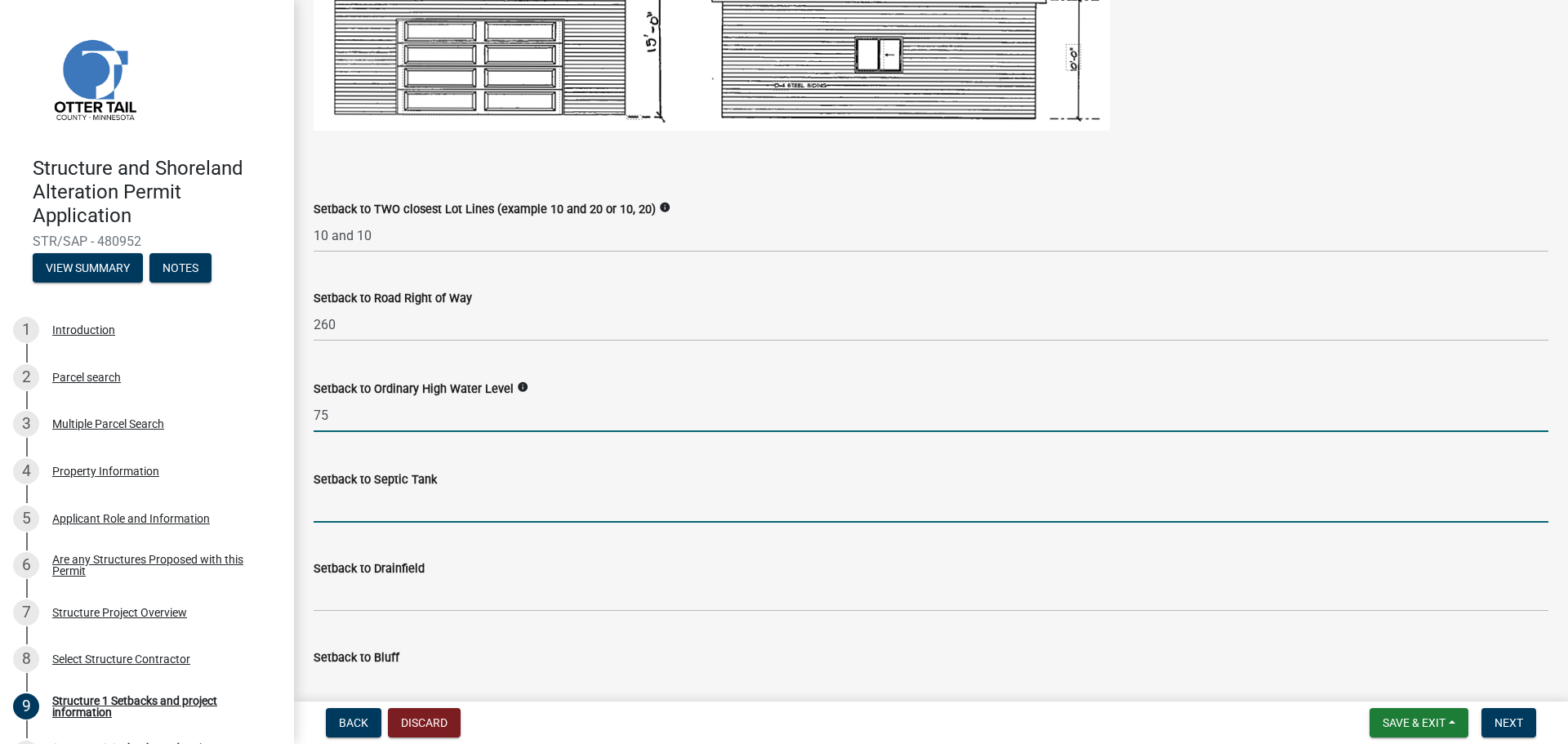
drag, startPoint x: 340, startPoint y: 499, endPoint x: 359, endPoint y: 516, distance: 25.5
click at [341, 499] on input "Setback to Septic Tank" at bounding box center [931, 506] width 1235 height 34
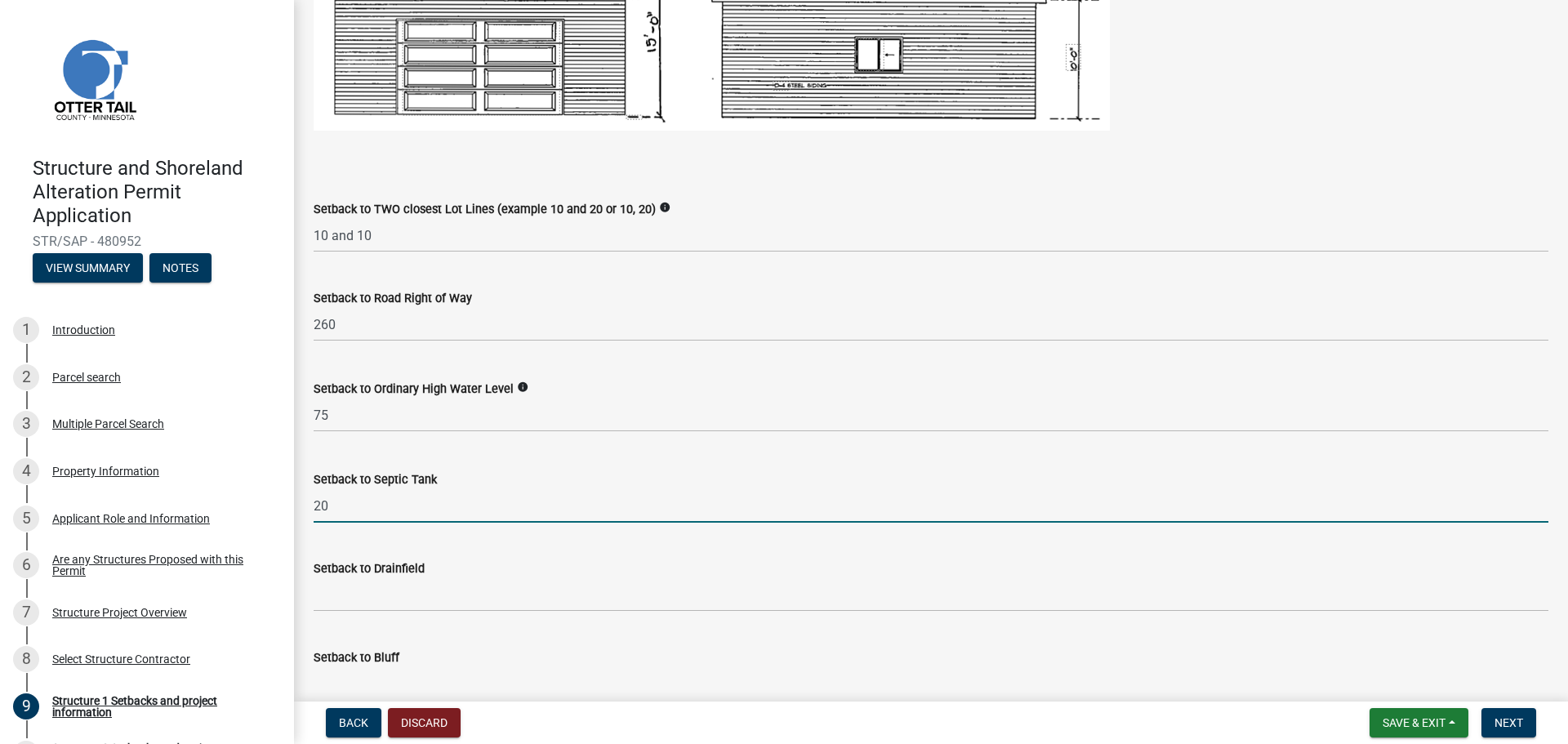
type input "20"
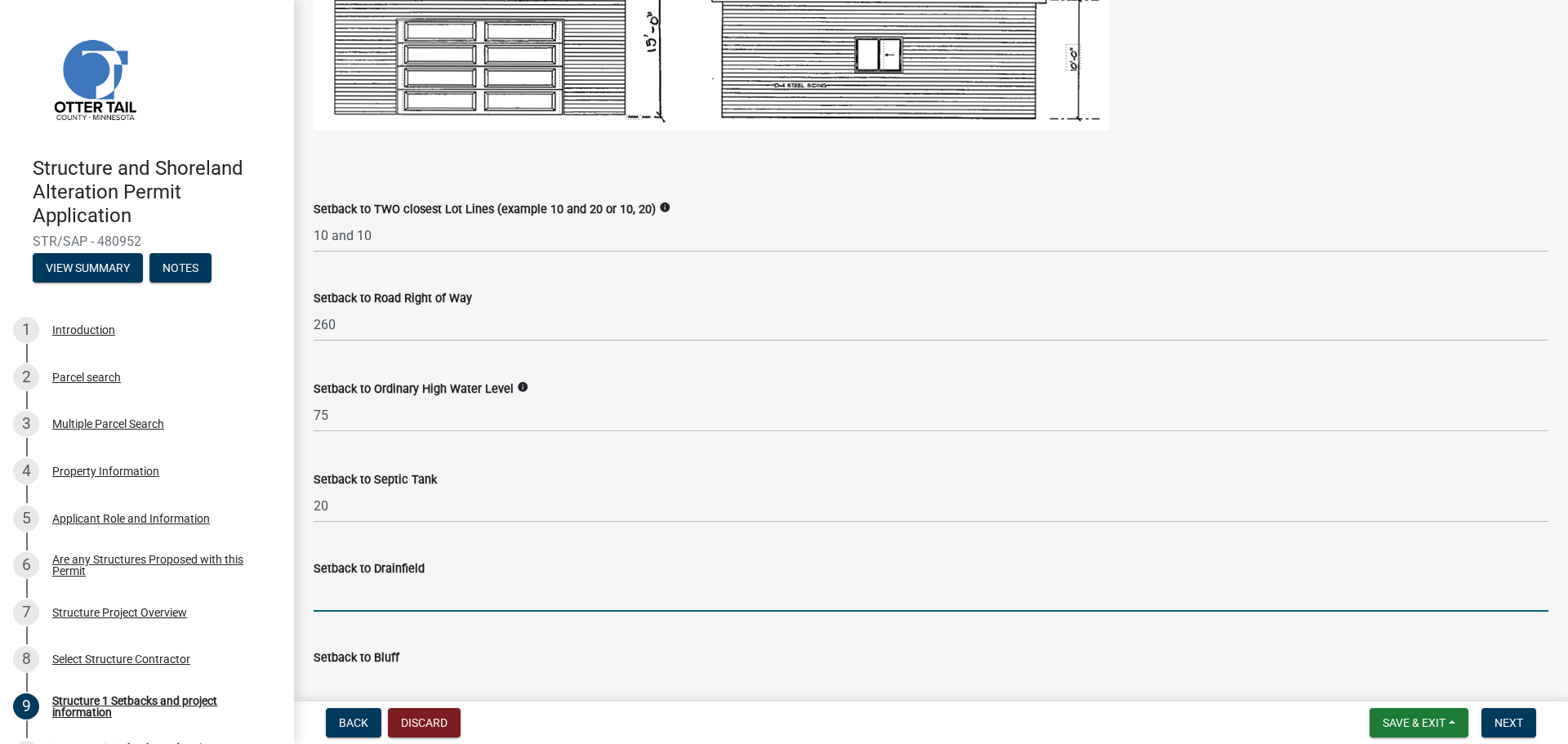
click at [331, 597] on input "Setback to Drainfield" at bounding box center [931, 595] width 1235 height 34
type input "60"
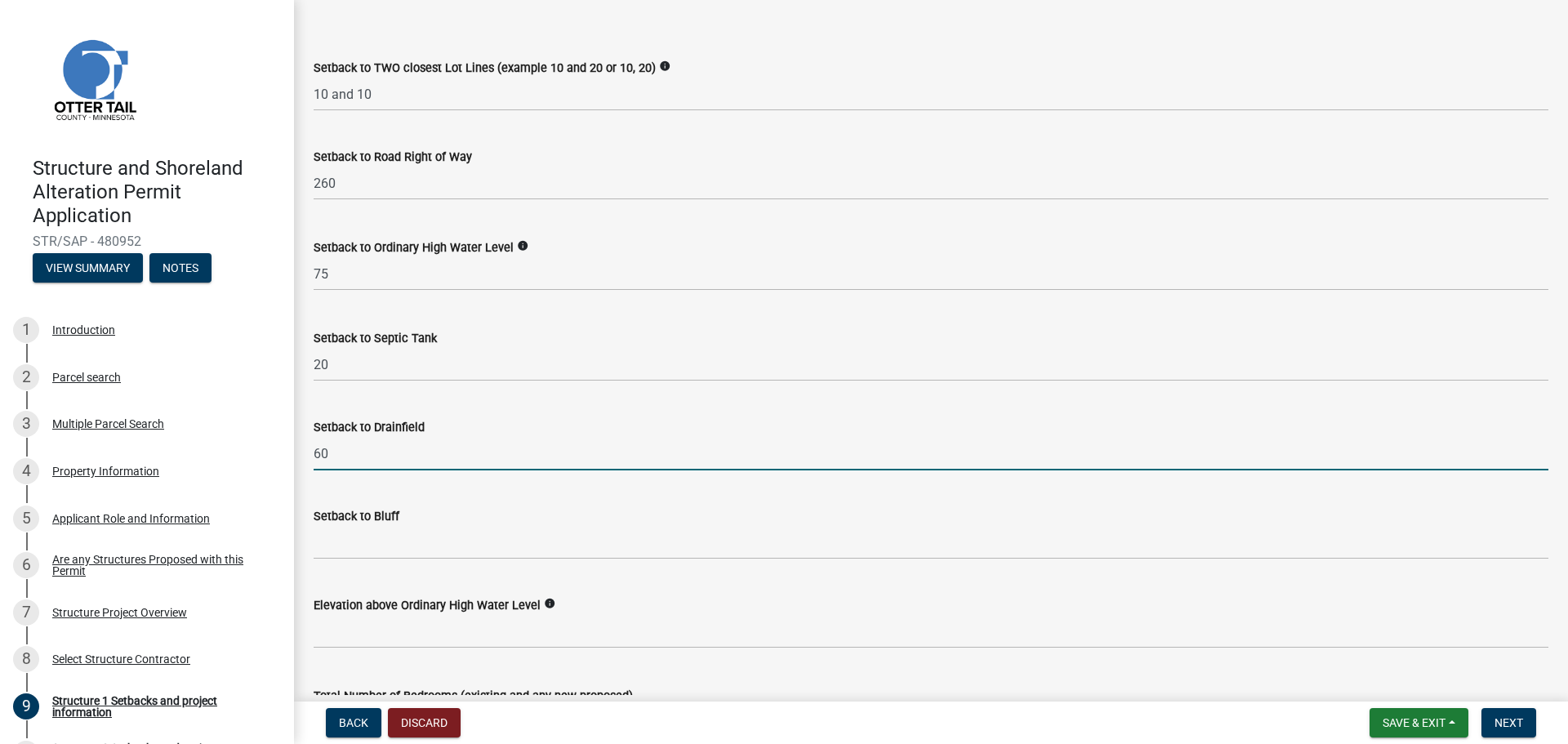
scroll to position [1307, 0]
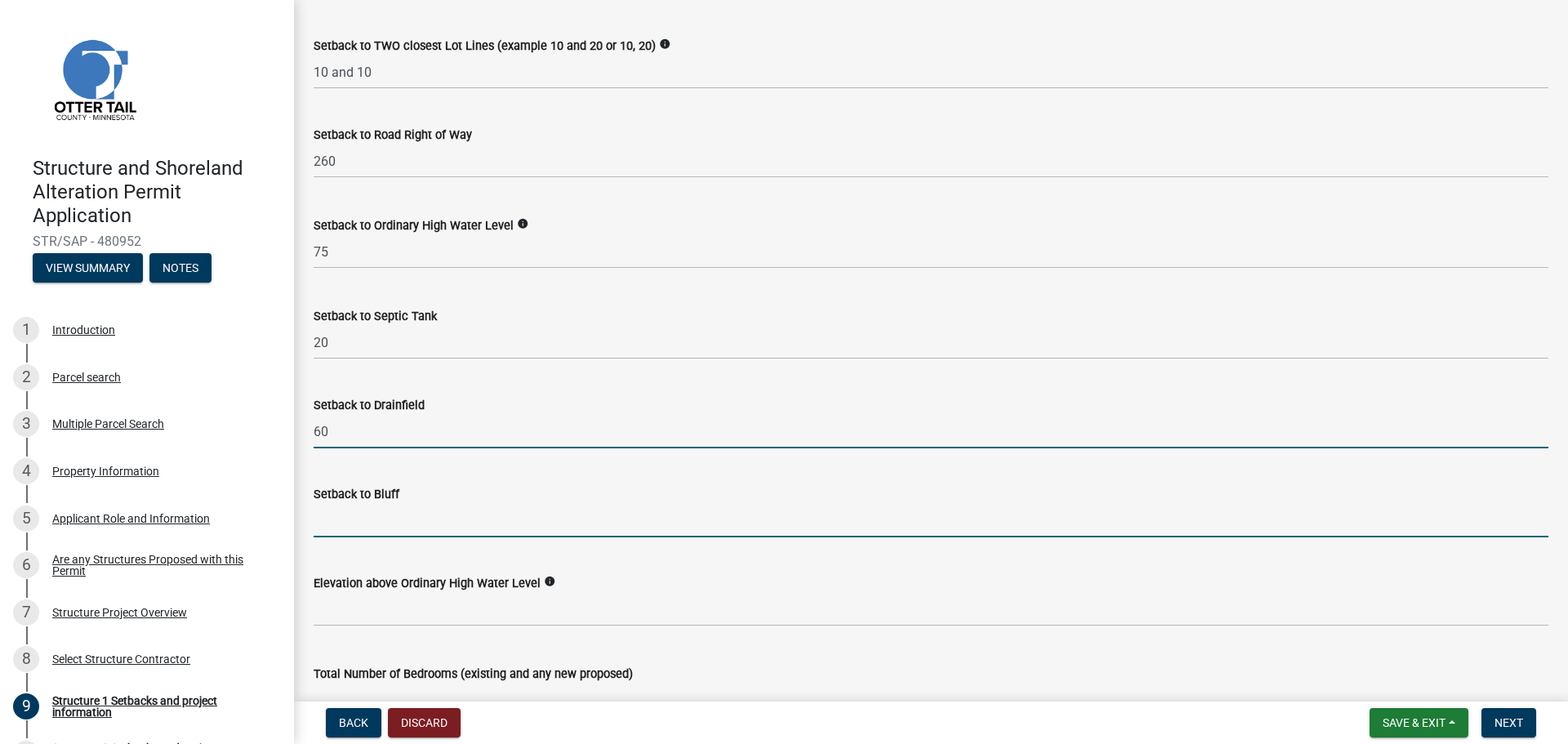
click at [353, 519] on input "Setback to Bluff" at bounding box center [931, 521] width 1235 height 34
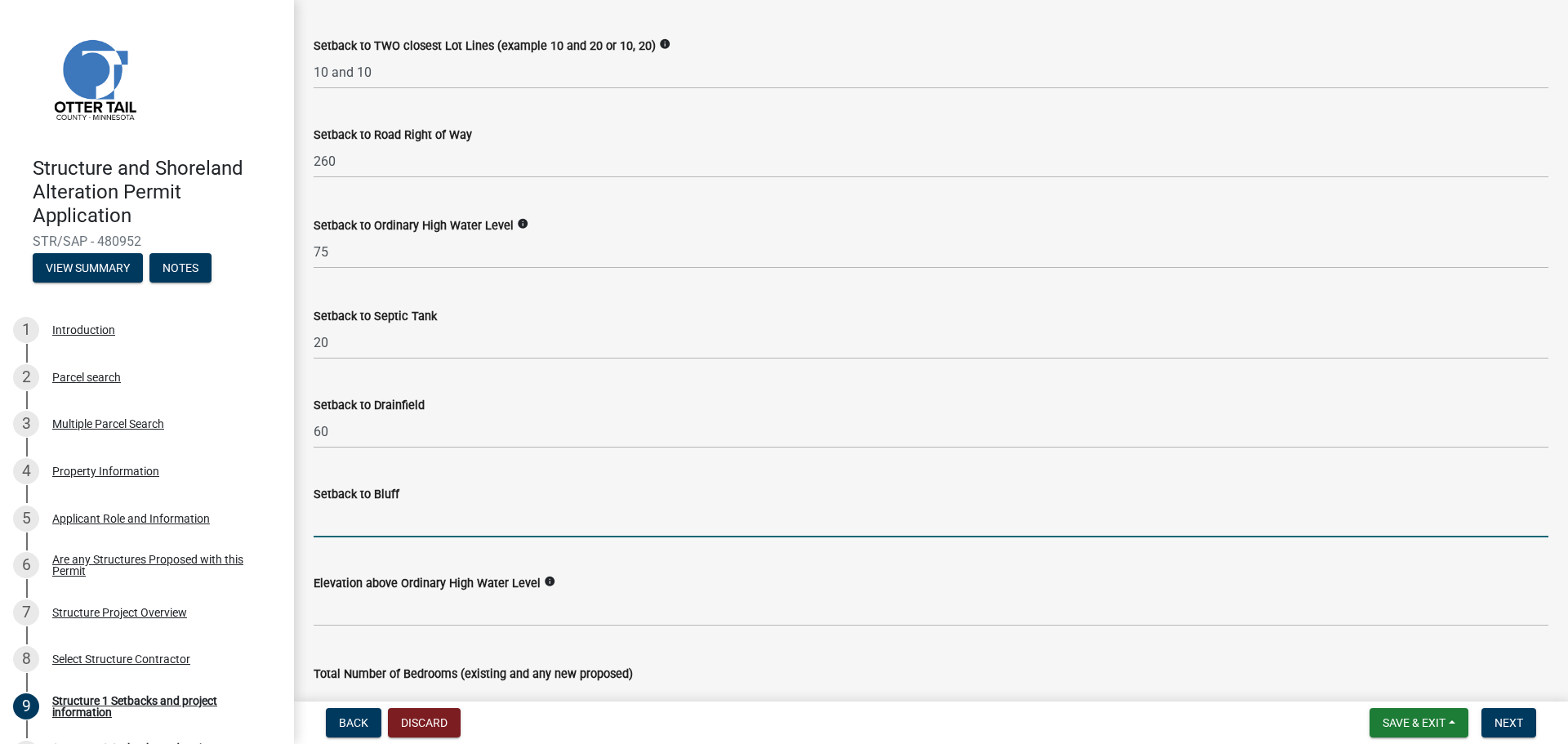
type input "0"
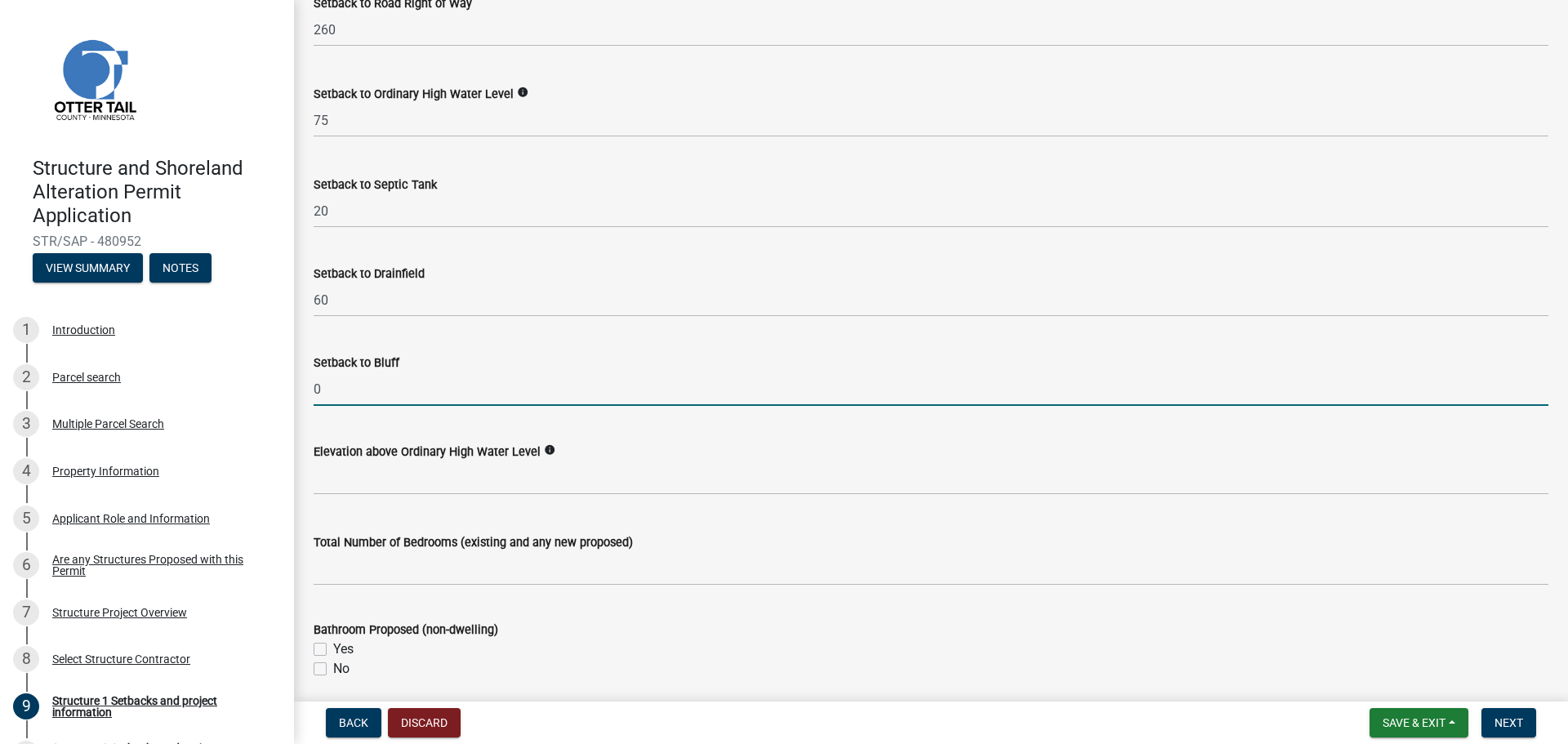
scroll to position [1470, 0]
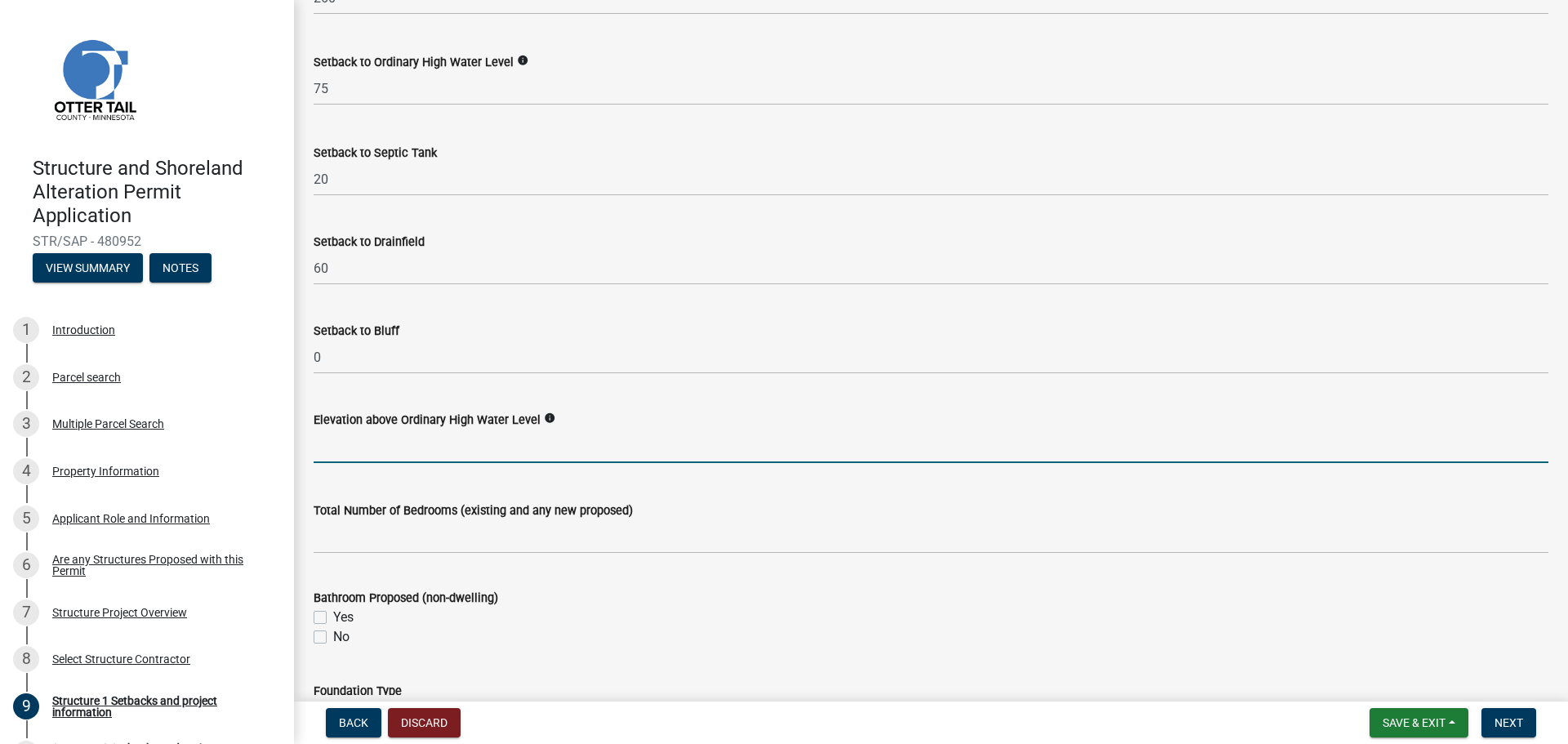
click at [361, 447] on input "text" at bounding box center [931, 446] width 1235 height 34
type input "3"
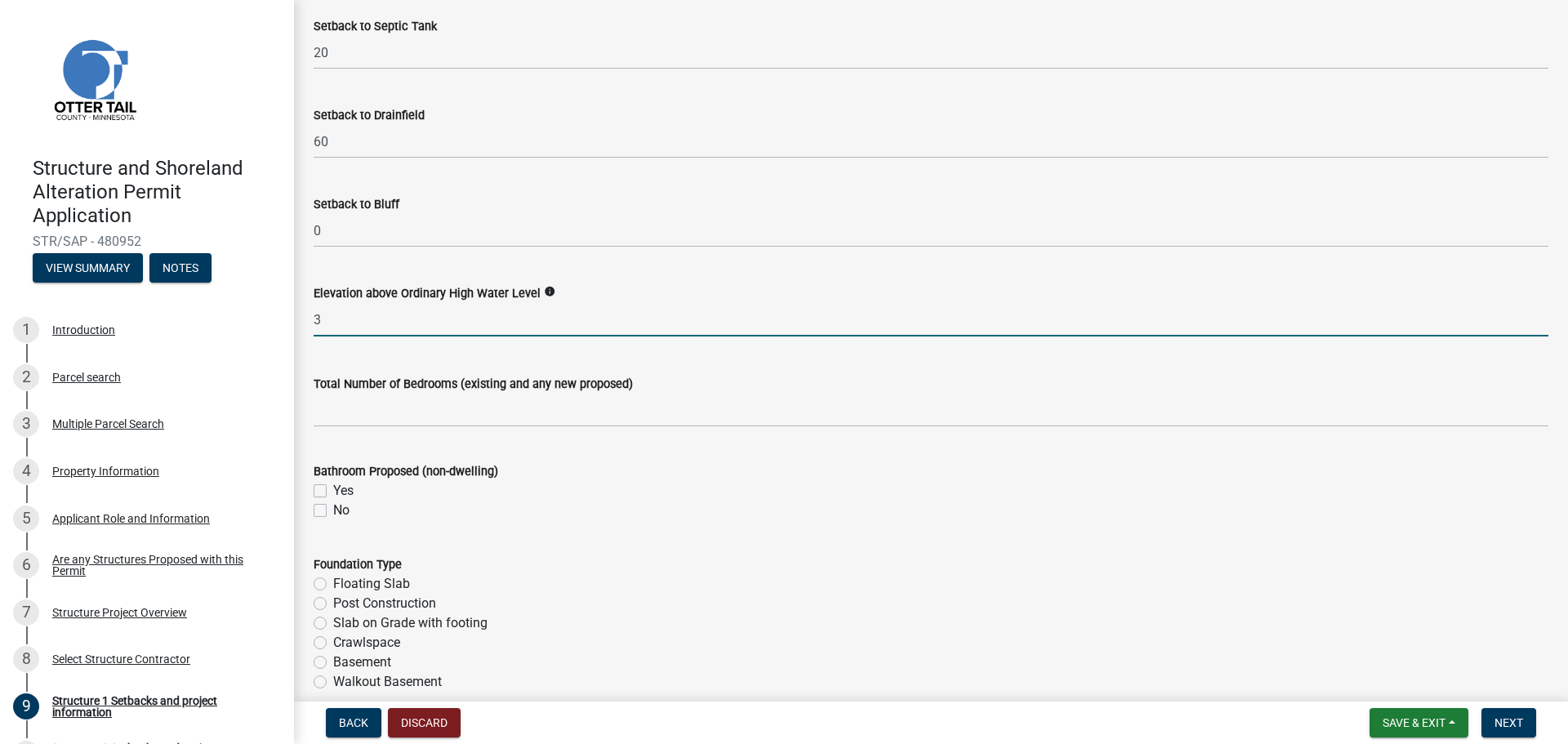
scroll to position [1633, 0]
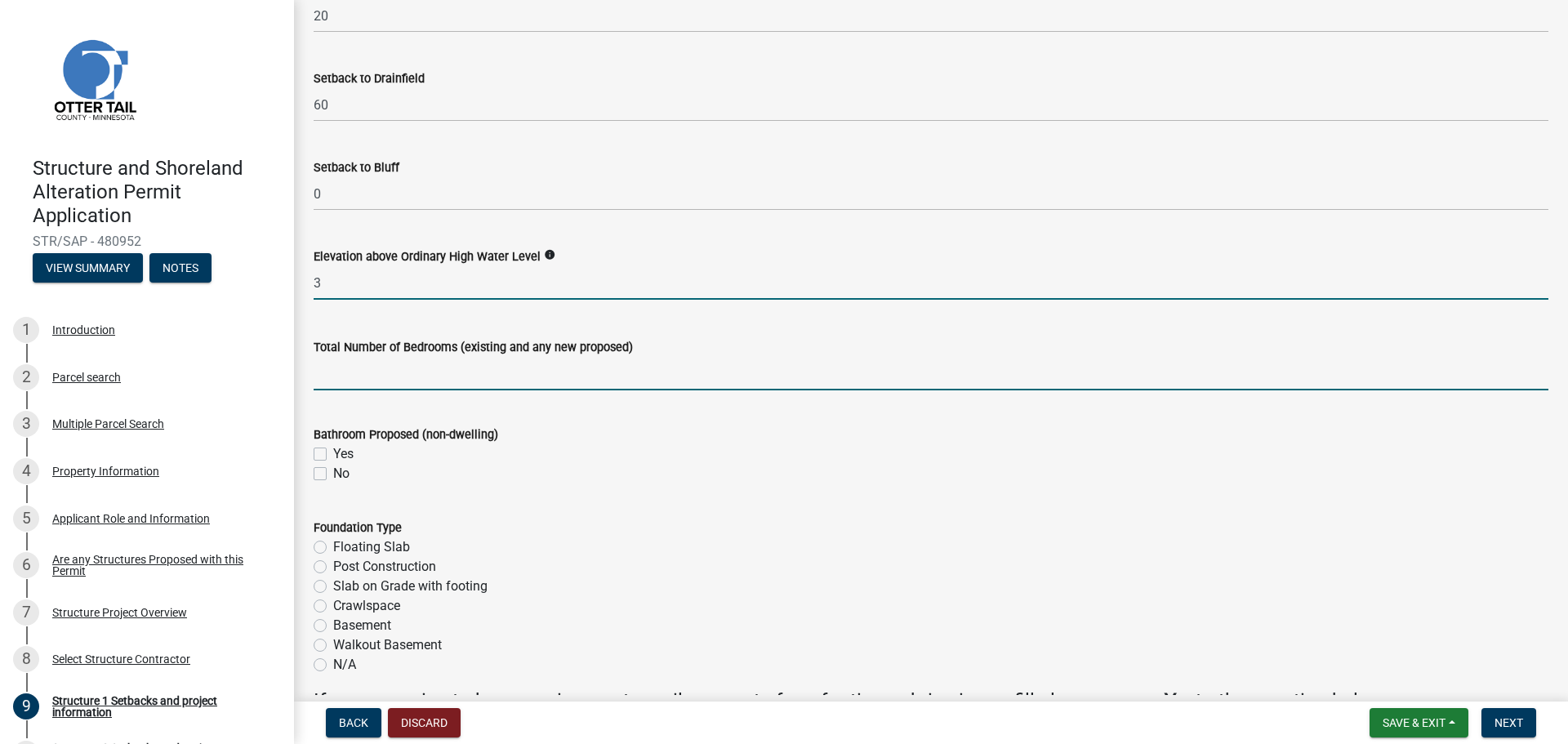
click at [384, 375] on input "text" at bounding box center [931, 374] width 1235 height 34
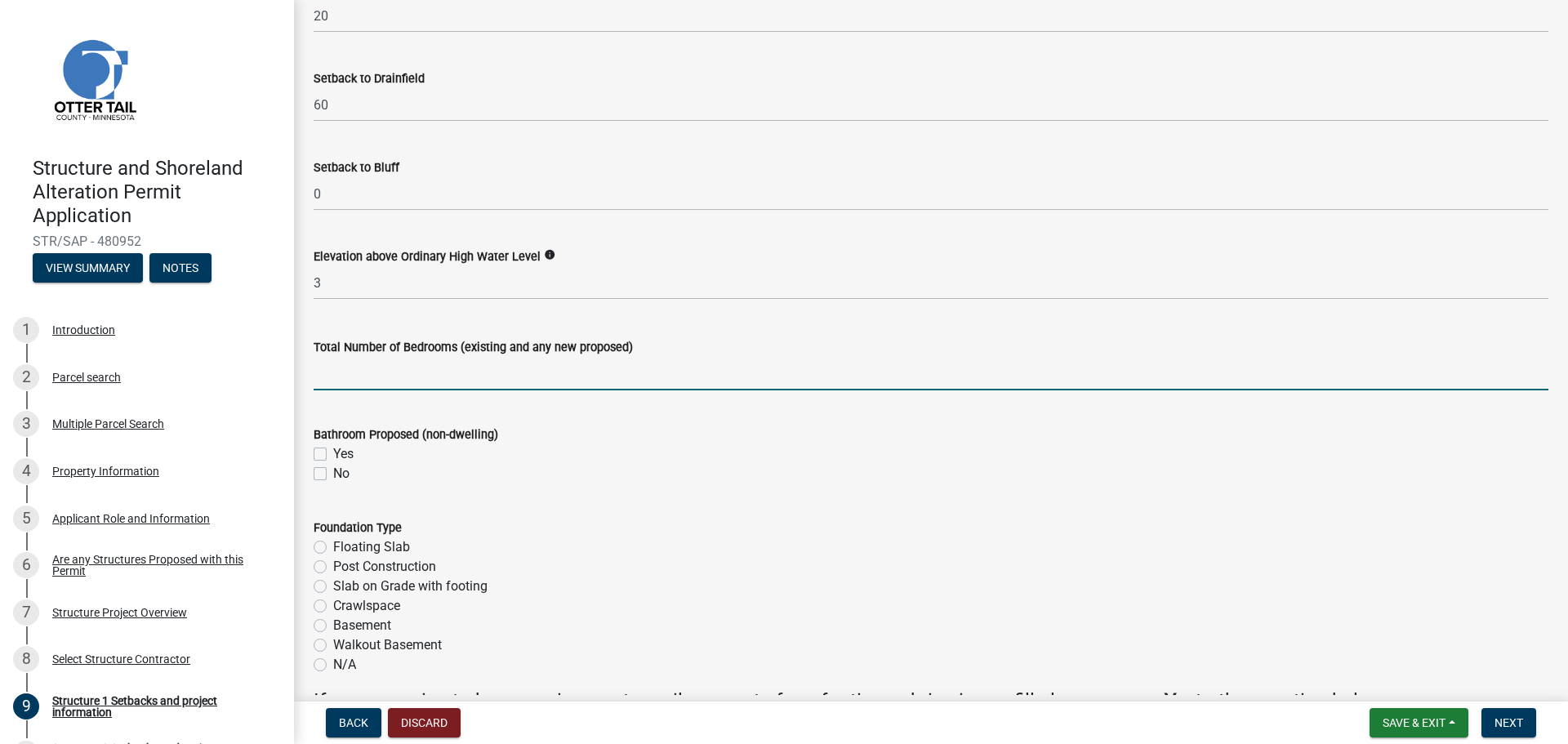
type input "3"
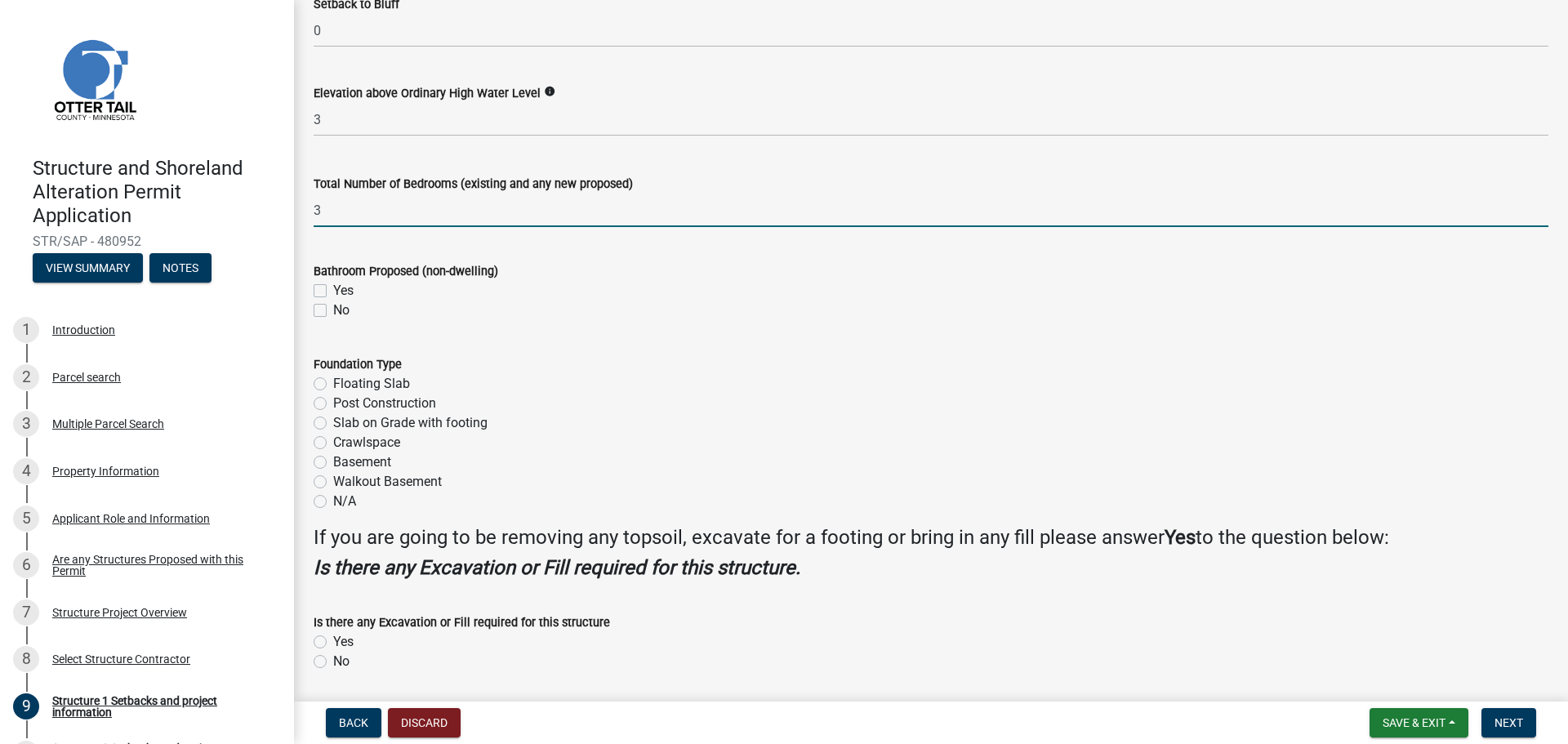
scroll to position [1852, 0]
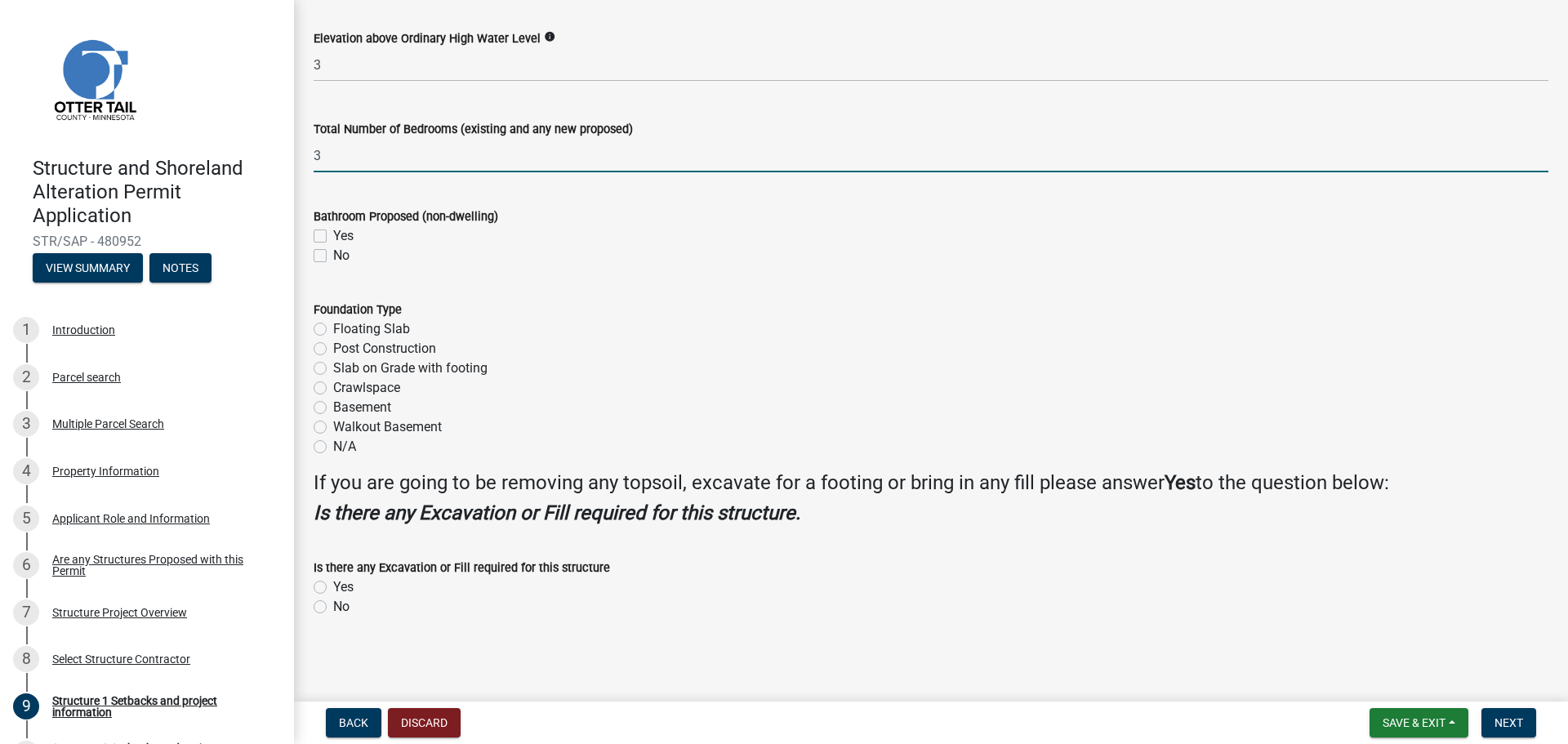
click at [333, 331] on label "Floating Slab" at bounding box center [371, 329] width 77 height 19
click at [333, 330] on input "Floating Slab" at bounding box center [338, 325] width 11 height 11
radio input "true"
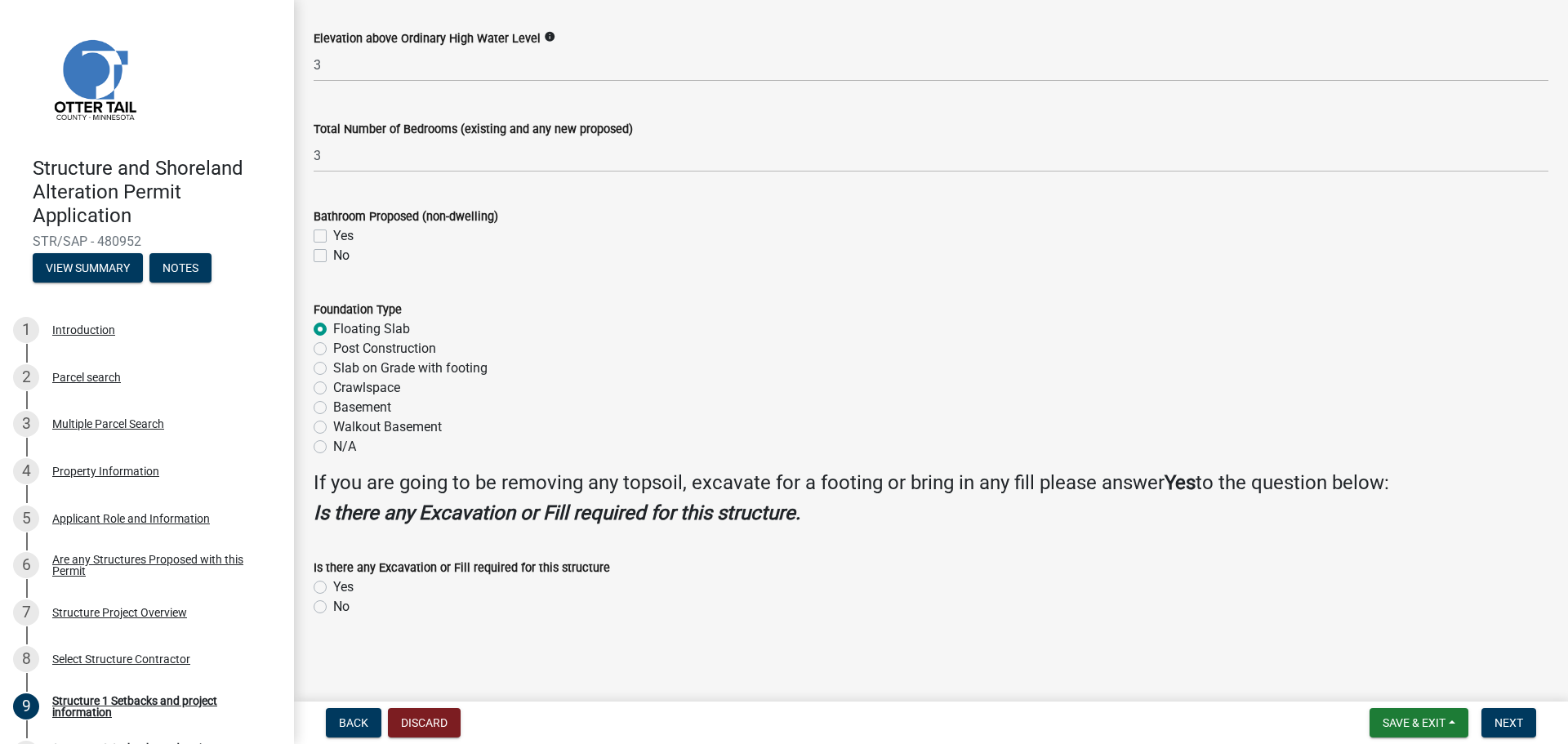
click at [333, 587] on label "Yes" at bounding box center [343, 587] width 20 height 19
click at [333, 587] on input "Yes" at bounding box center [338, 583] width 11 height 11
radio input "true"
click at [1501, 722] on span "Next" at bounding box center [1509, 722] width 29 height 13
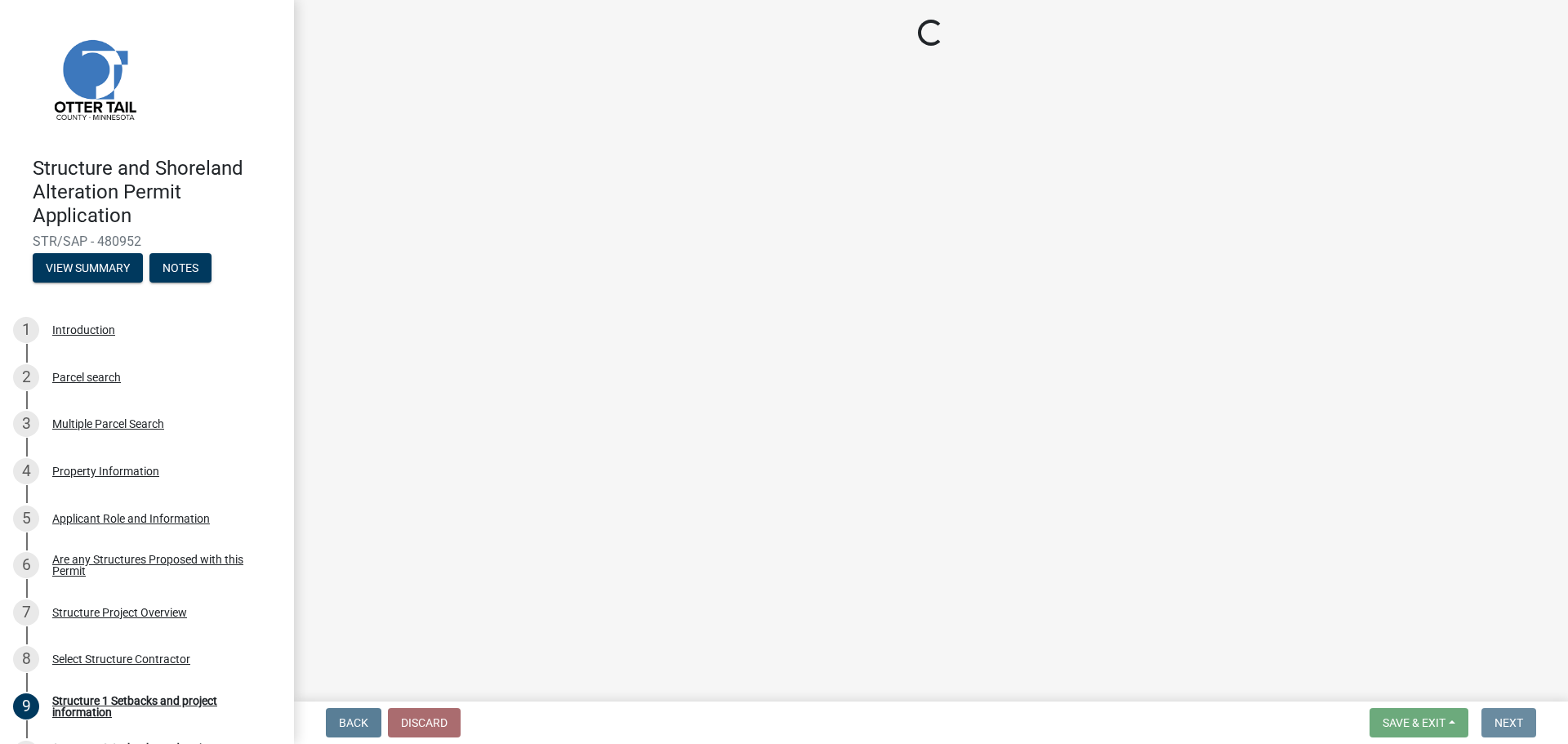
scroll to position [0, 0]
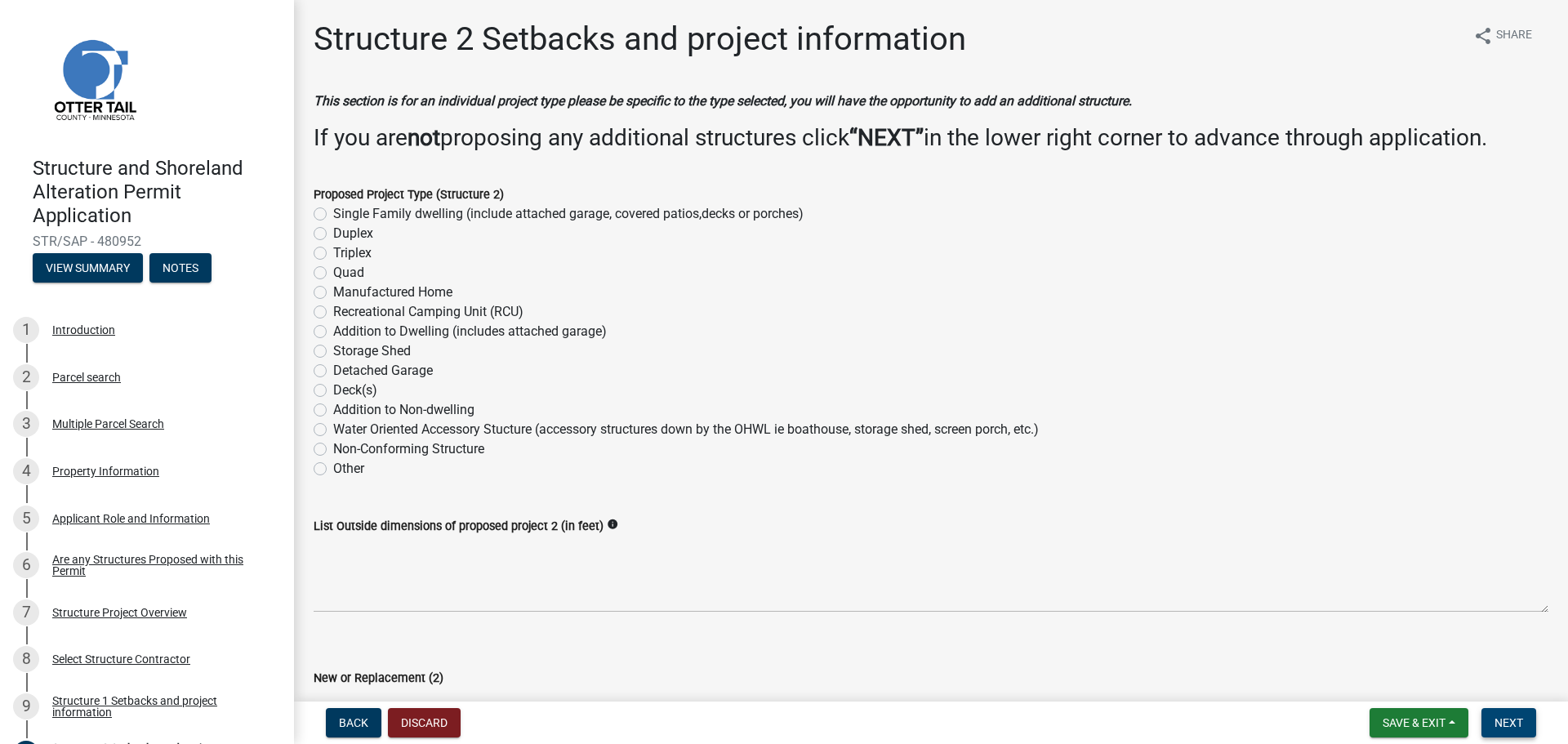
click at [1500, 722] on span "Next" at bounding box center [1509, 722] width 29 height 13
click at [1500, 721] on span "Next" at bounding box center [1509, 722] width 29 height 13
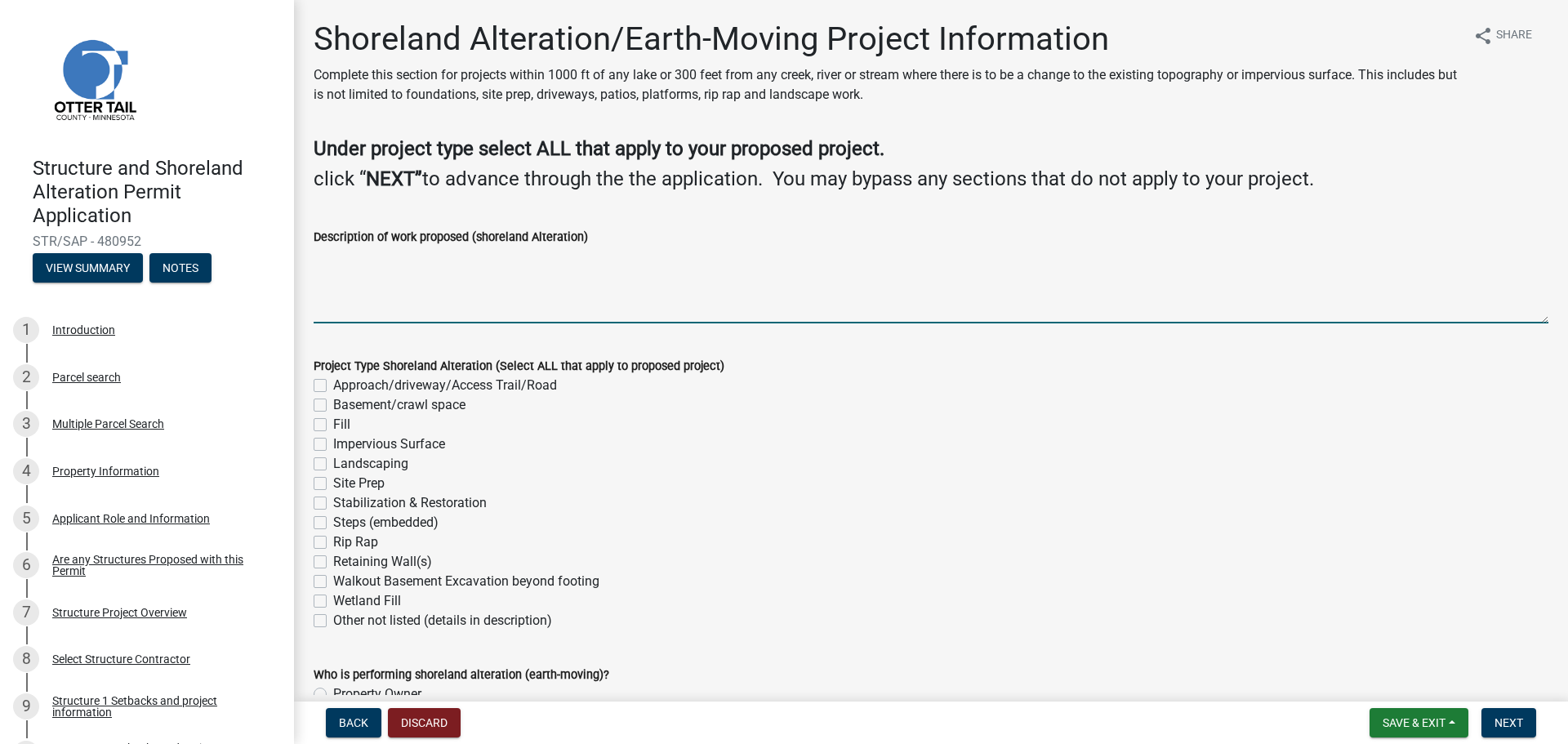
click at [331, 260] on textarea "Description of work proposed (shoreland Alteration)" at bounding box center [931, 285] width 1235 height 77
click at [334, 265] on textarea "preping site for new home, raising house pad," at bounding box center [931, 285] width 1235 height 77
click at [319, 261] on textarea "preping site for new home, raising house pad," at bounding box center [931, 285] width 1235 height 77
click at [336, 256] on textarea "preping site for new home, raising house pad," at bounding box center [931, 285] width 1235 height 77
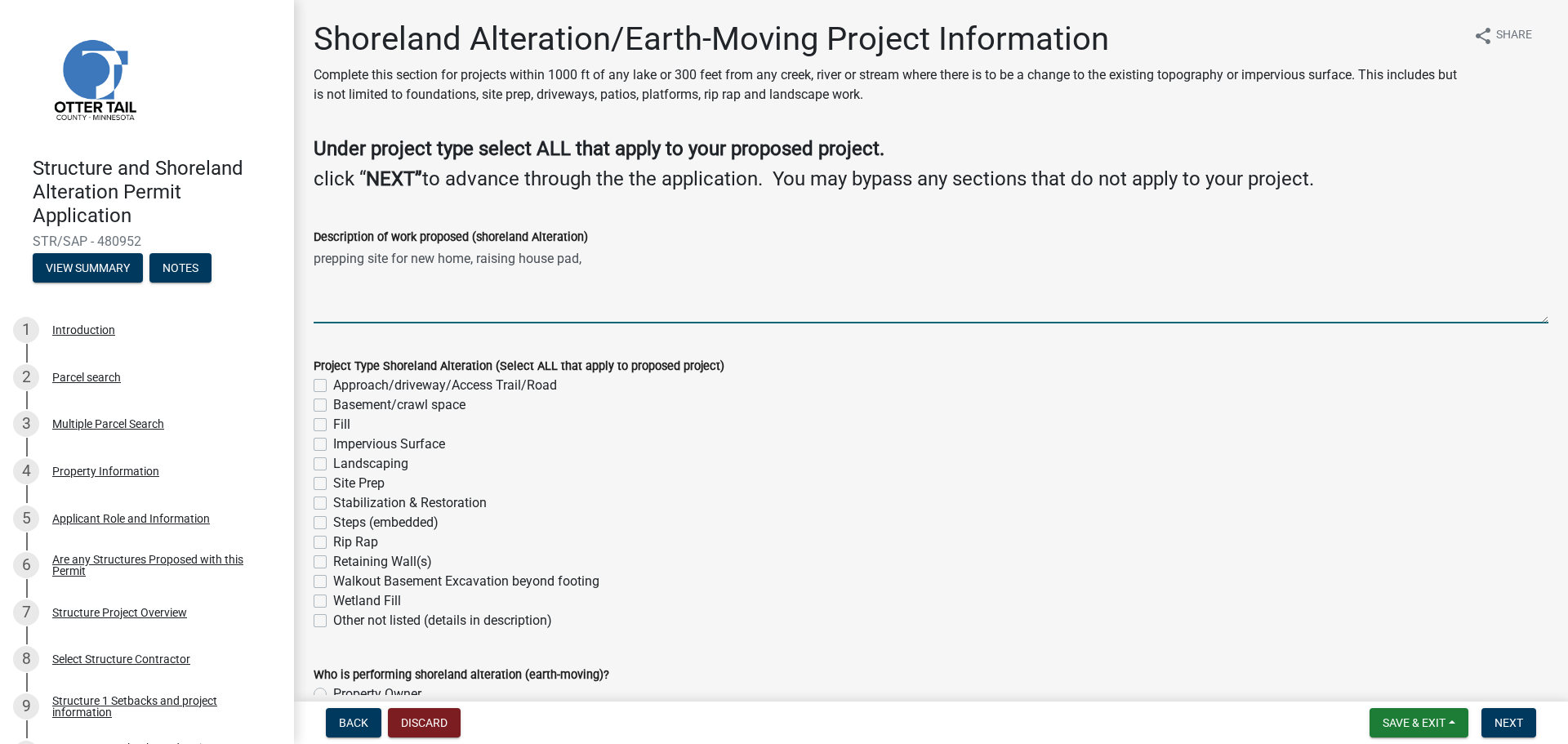
click at [586, 260] on textarea "prepping site for new home, raising house pad," at bounding box center [931, 285] width 1235 height 77
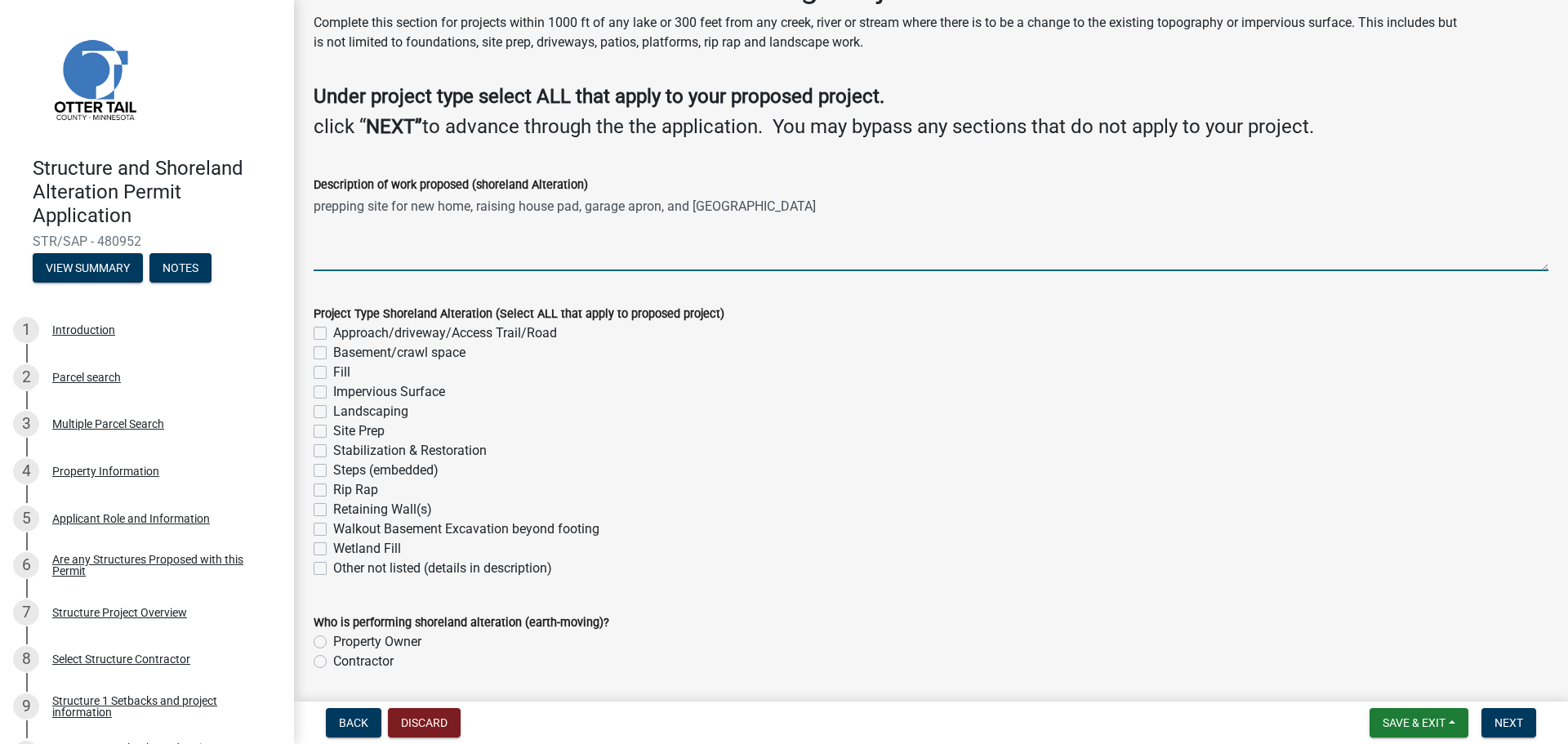
scroll to position [82, 0]
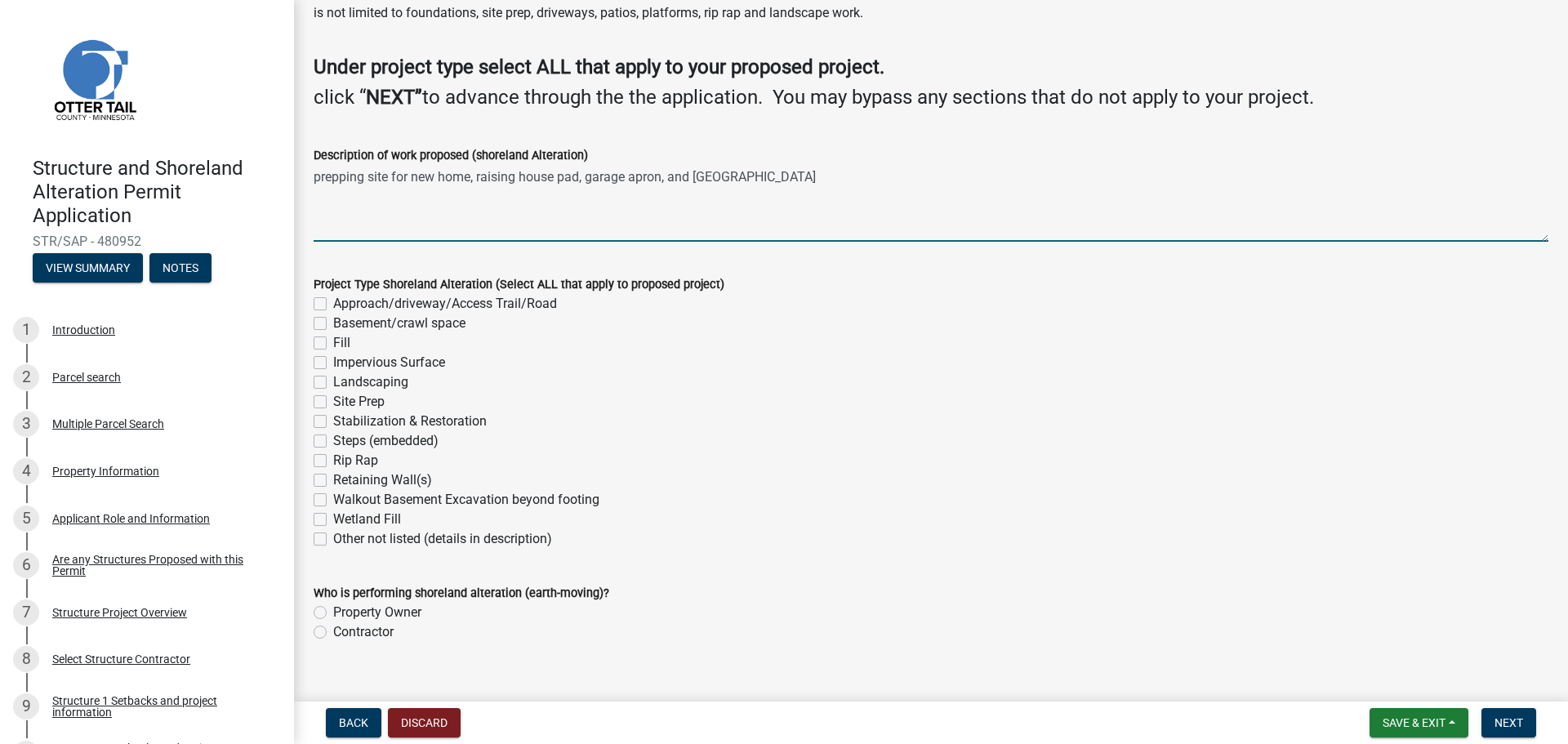
type textarea "prepping site for new home, raising house pad, garage apron, and [GEOGRAPHIC_DA…"
click at [333, 403] on label "Site Prep" at bounding box center [358, 402] width 52 height 19
click at [333, 402] on input "Site Prep" at bounding box center [338, 397] width 11 height 11
checkbox input "true"
checkbox input "false"
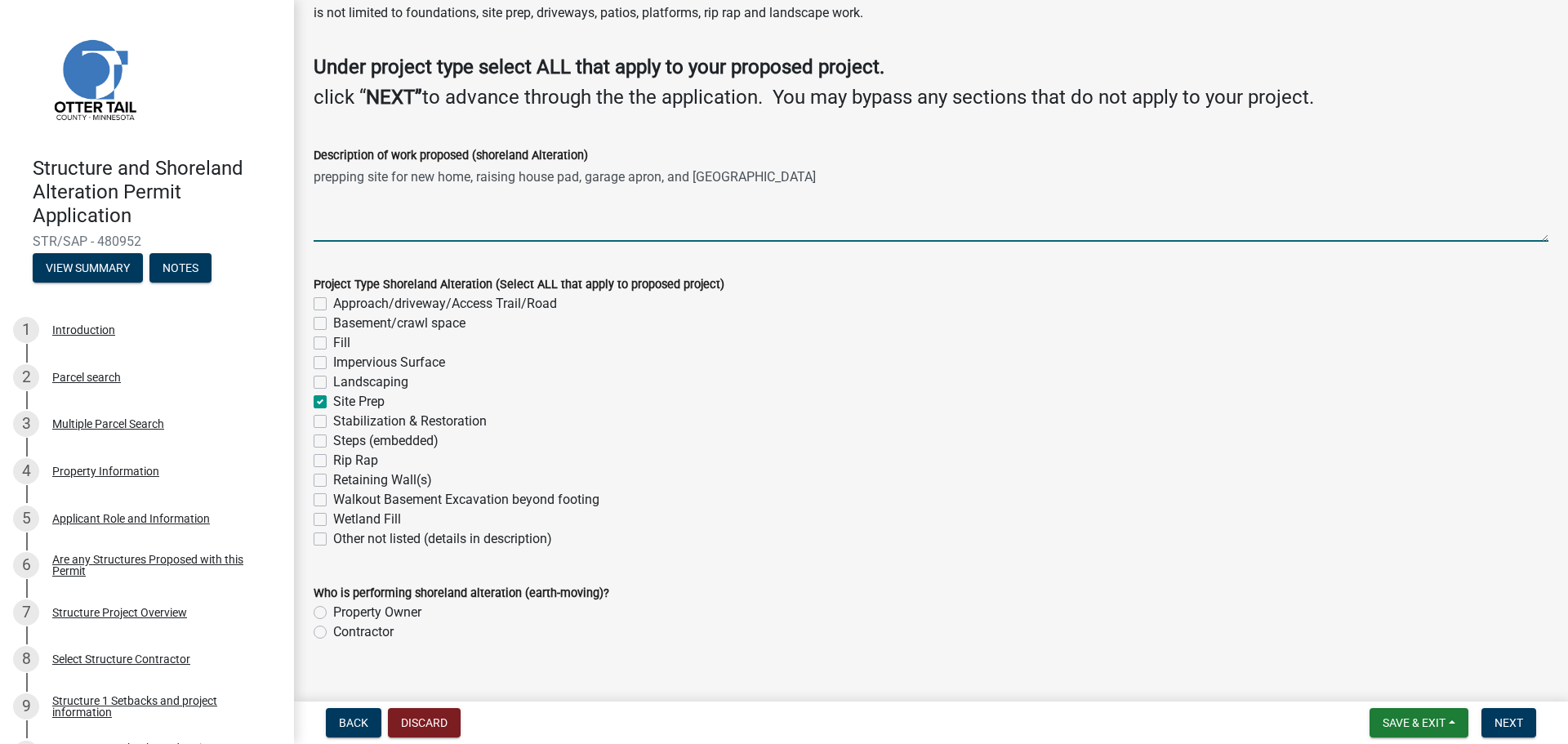
checkbox input "false"
checkbox input "true"
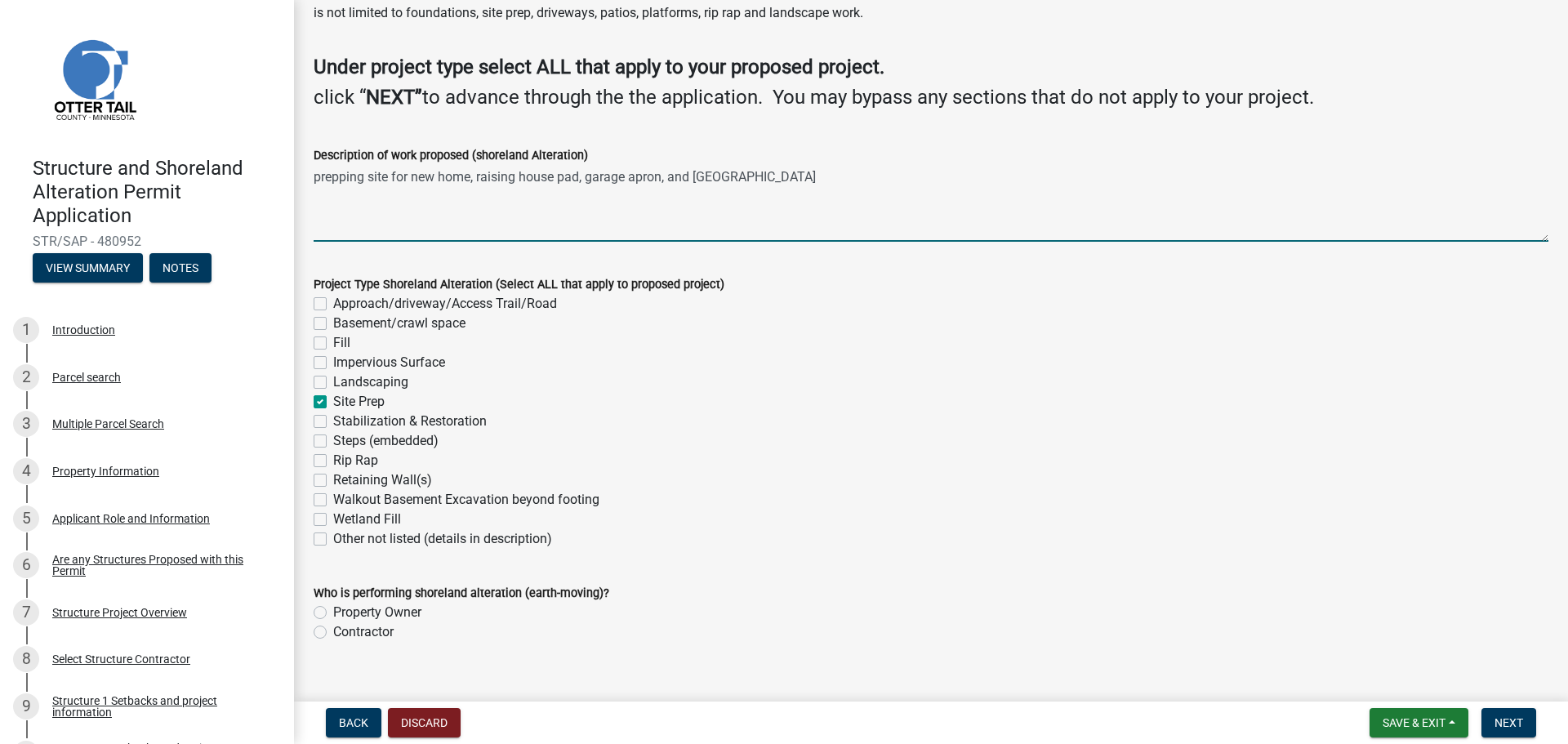
checkbox input "false"
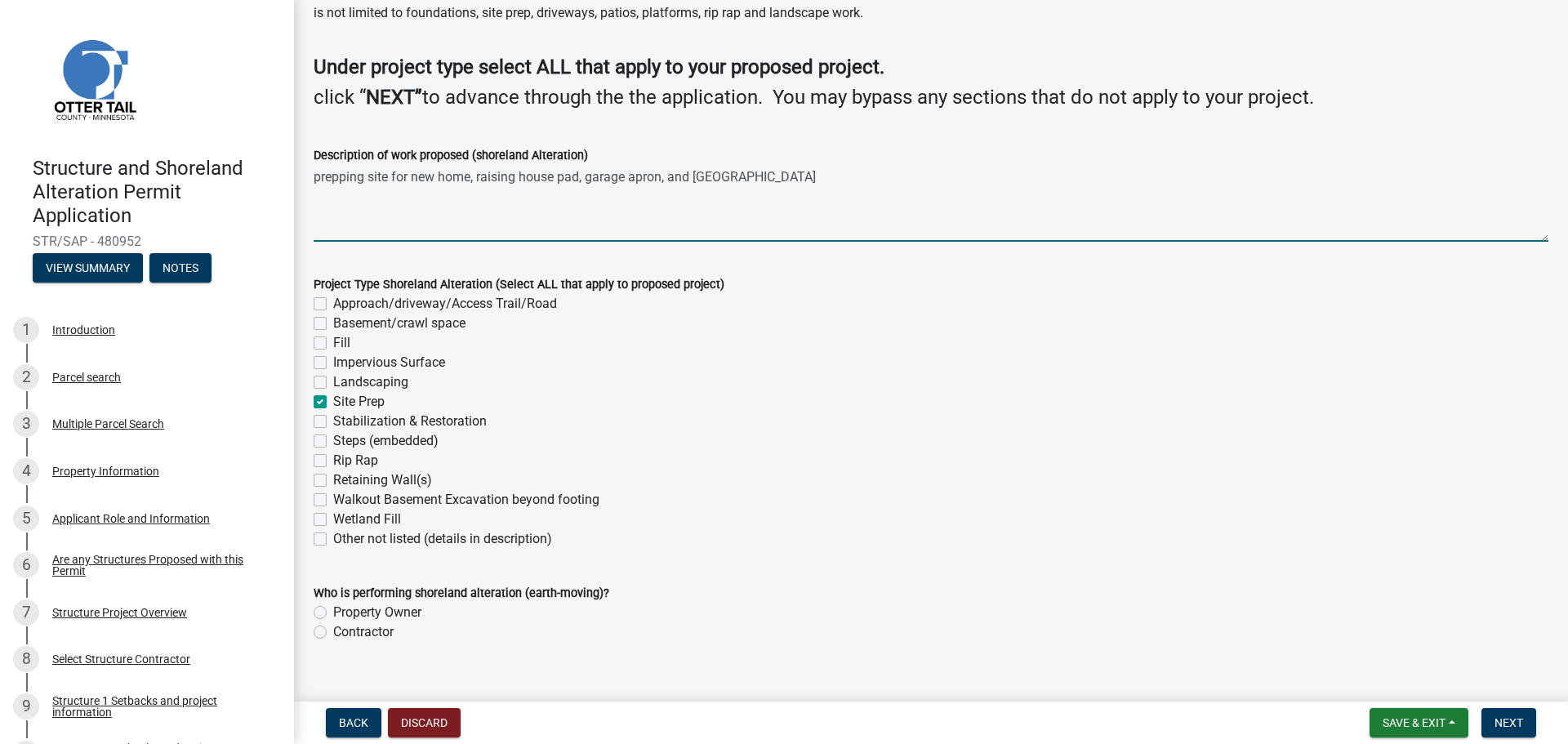
checkbox input "false"
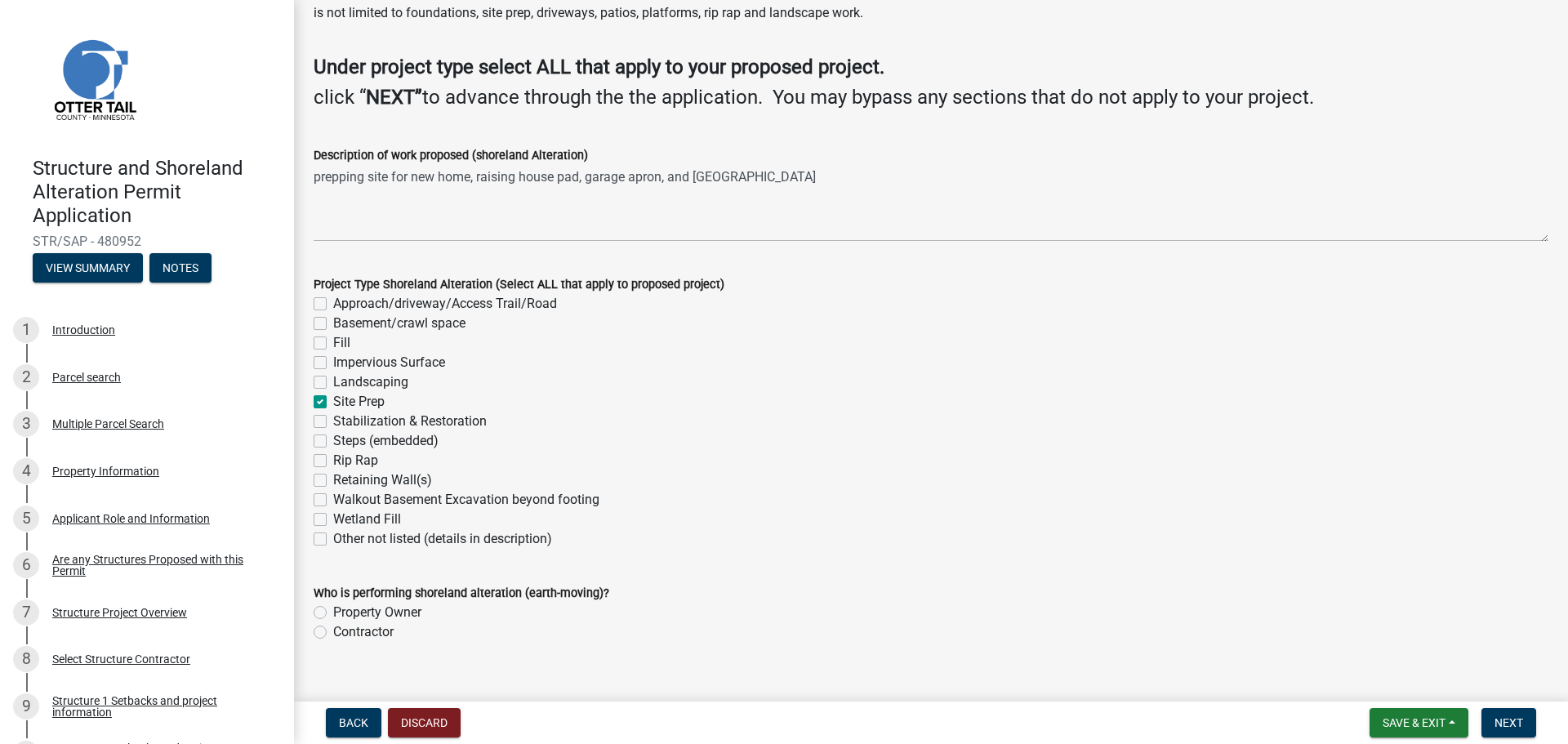
click at [333, 342] on label "Fill" at bounding box center [341, 342] width 17 height 19
click at [333, 342] on input "Fill" at bounding box center [338, 338] width 11 height 11
checkbox input "true"
checkbox input "false"
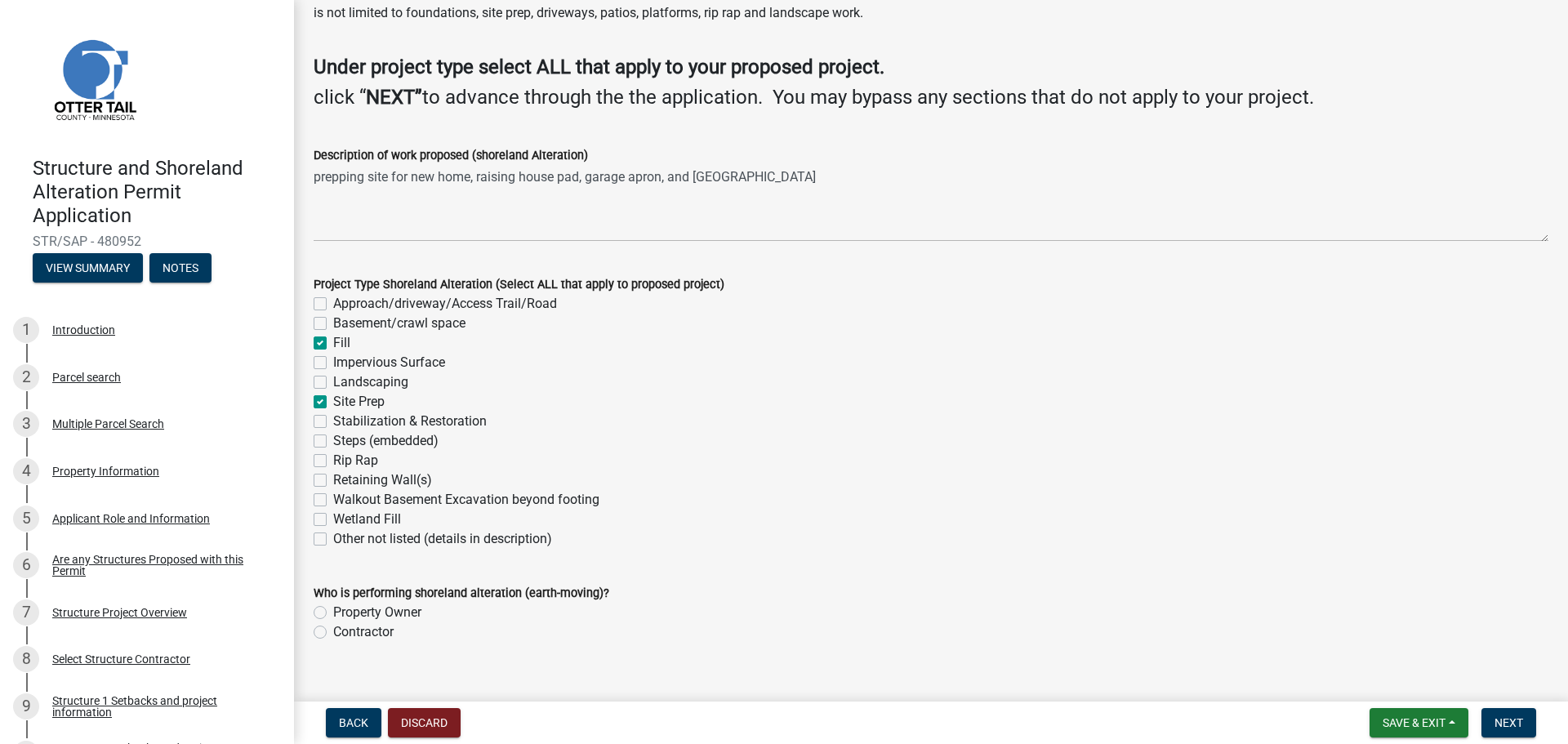
checkbox input "true"
checkbox input "false"
checkbox input "true"
checkbox input "false"
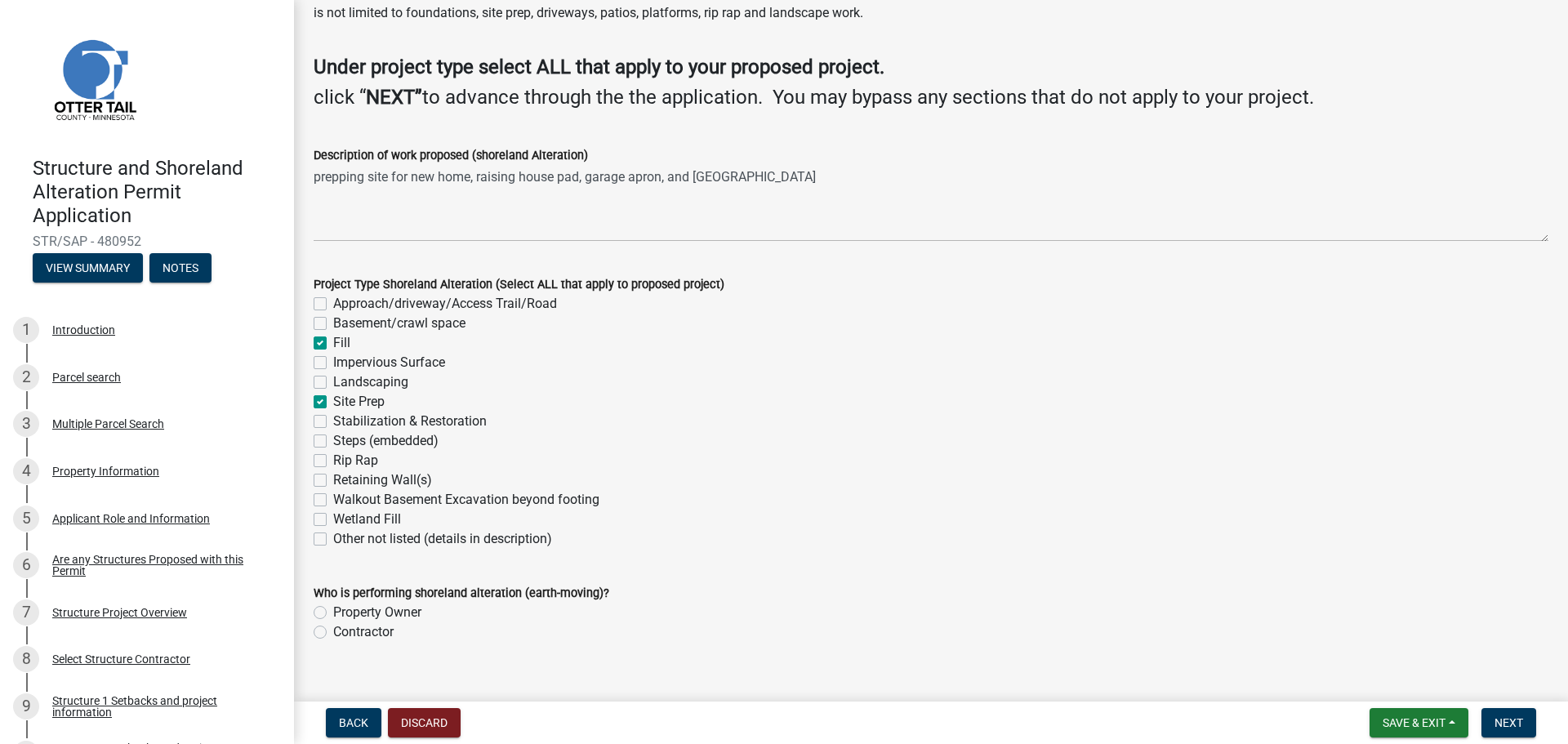
checkbox input "false"
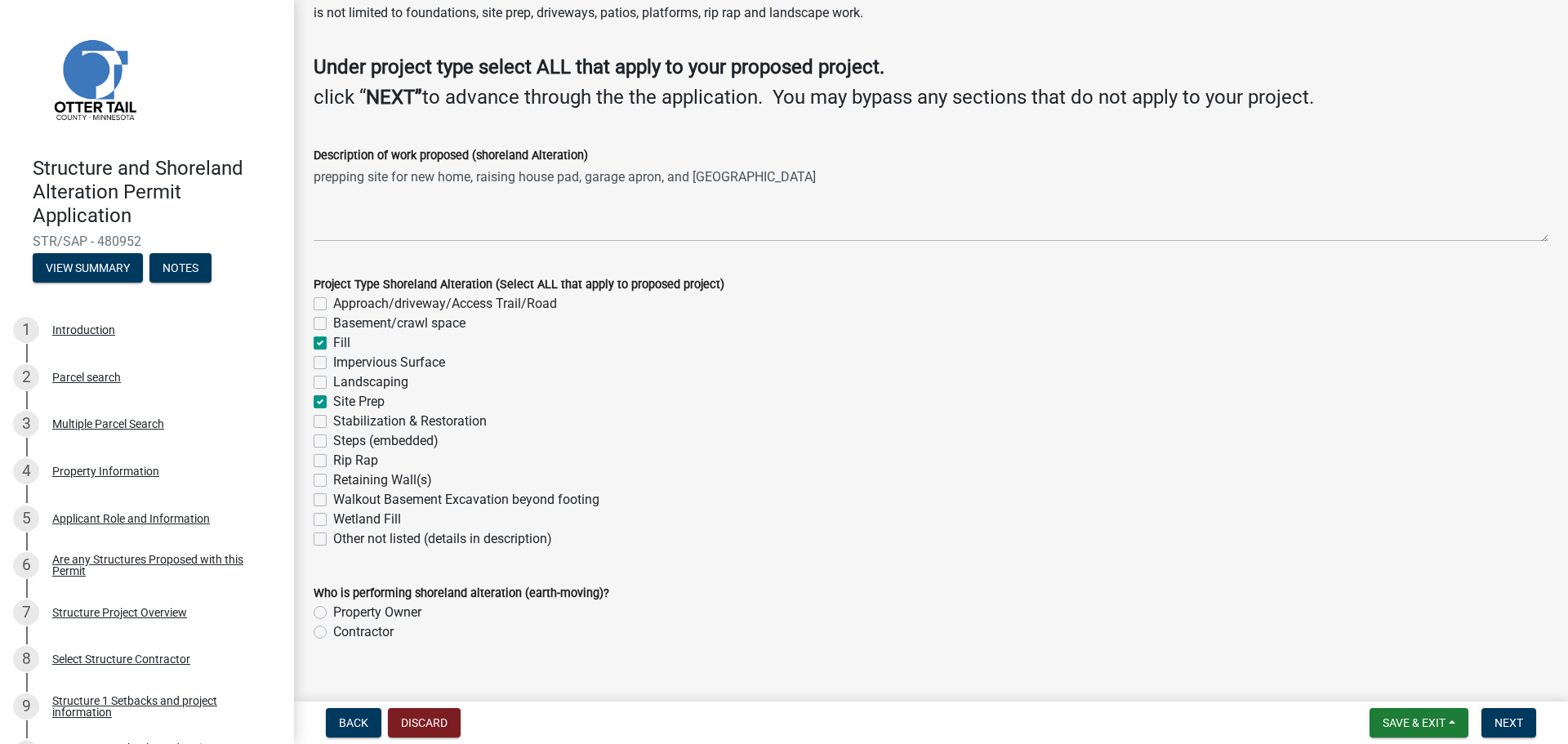
checkbox input "false"
click at [333, 634] on label "Contractor" at bounding box center [363, 632] width 60 height 19
click at [333, 633] on input "Contractor" at bounding box center [338, 627] width 11 height 11
radio input "true"
click at [1508, 724] on span "Next" at bounding box center [1509, 722] width 29 height 13
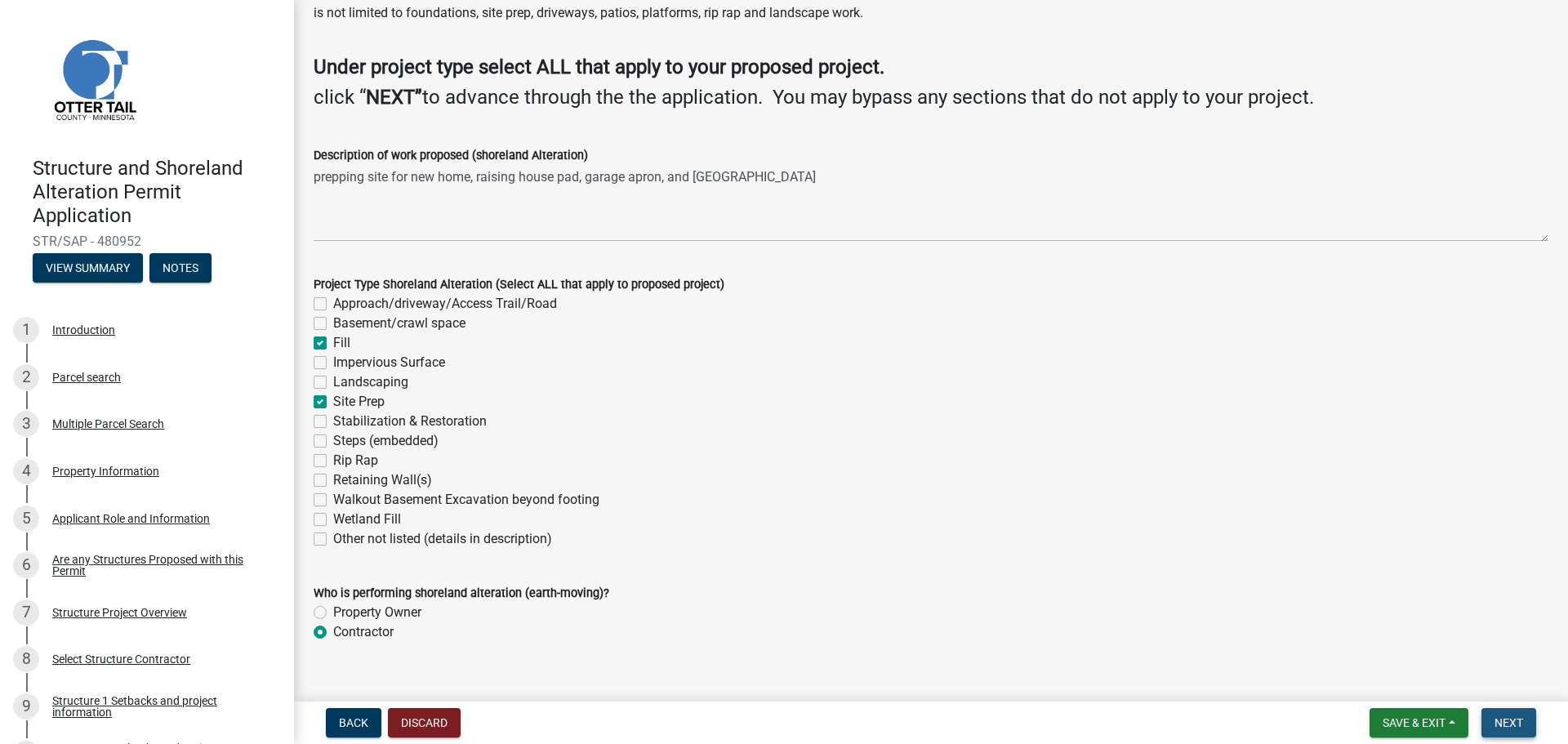
scroll to position [0, 0]
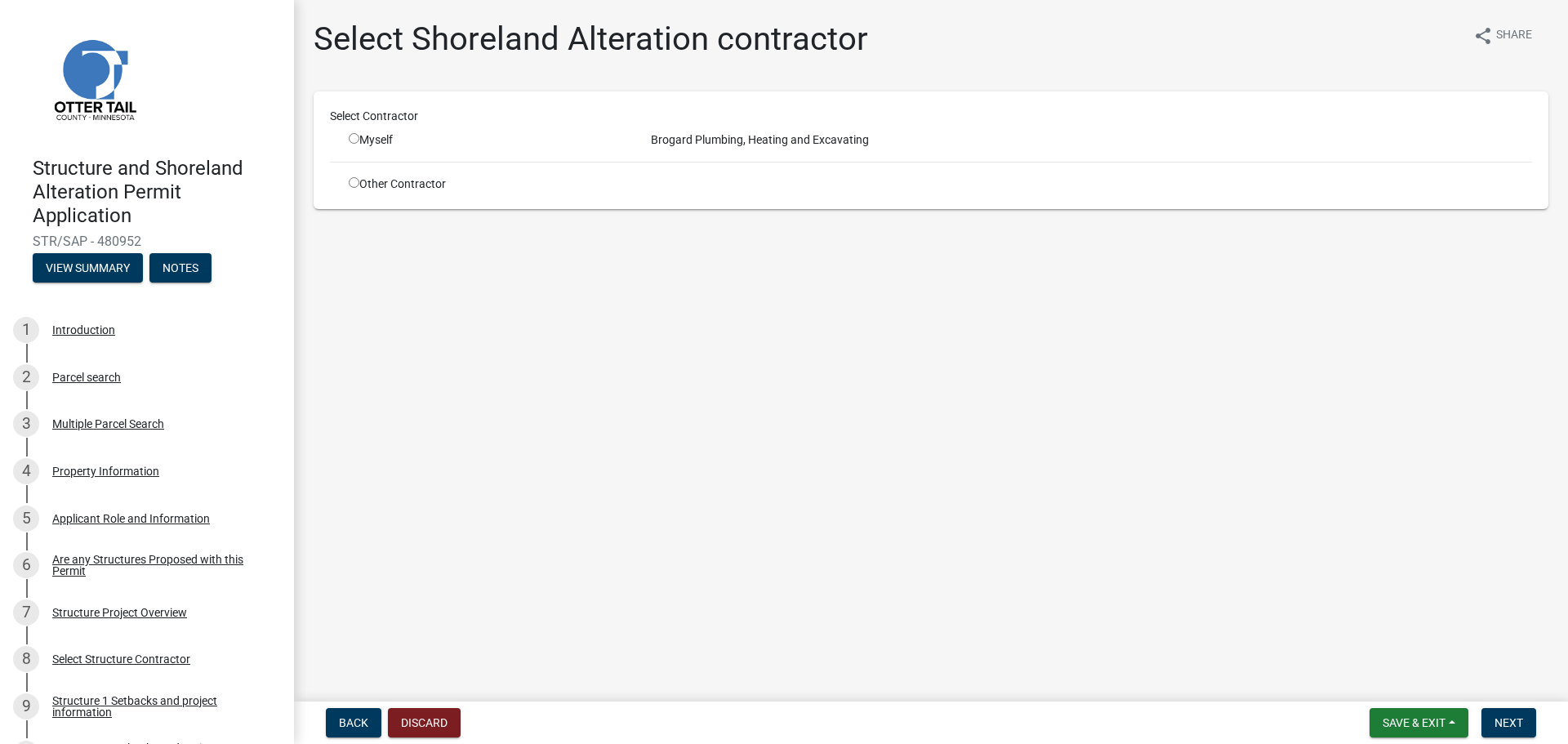
click at [354, 135] on input "radio" at bounding box center [354, 138] width 11 height 11
radio input "true"
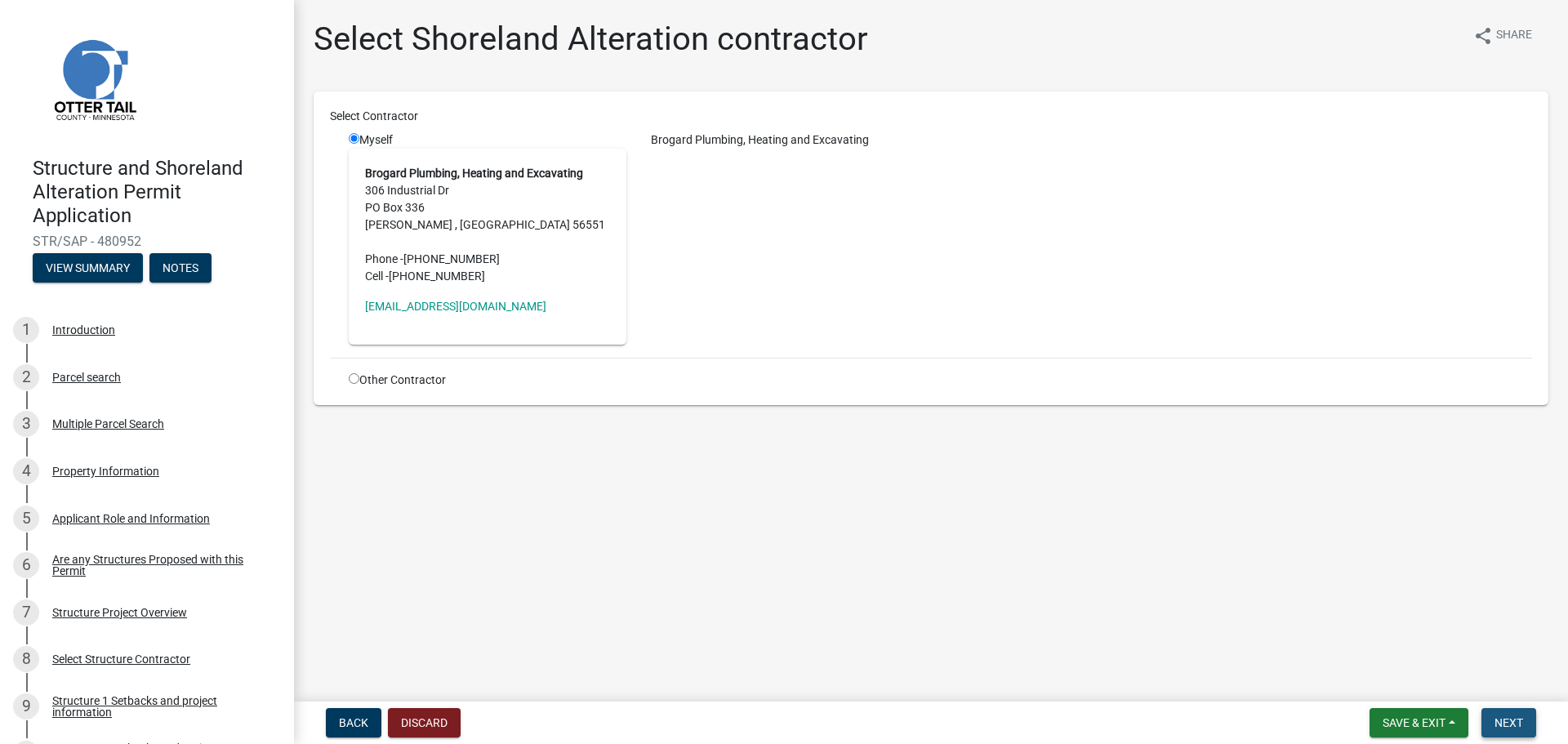
click at [1503, 725] on span "Next" at bounding box center [1509, 722] width 29 height 13
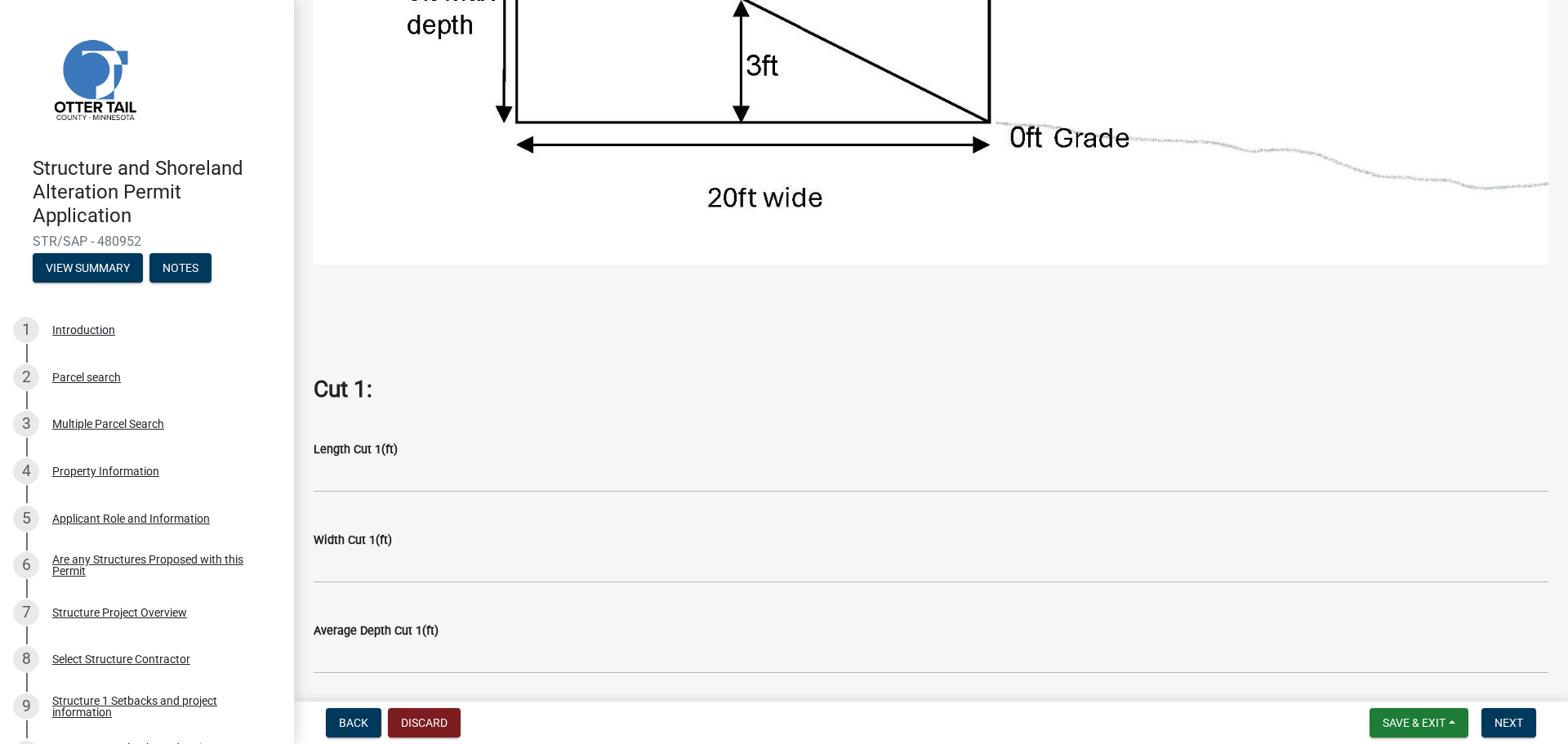
scroll to position [899, 0]
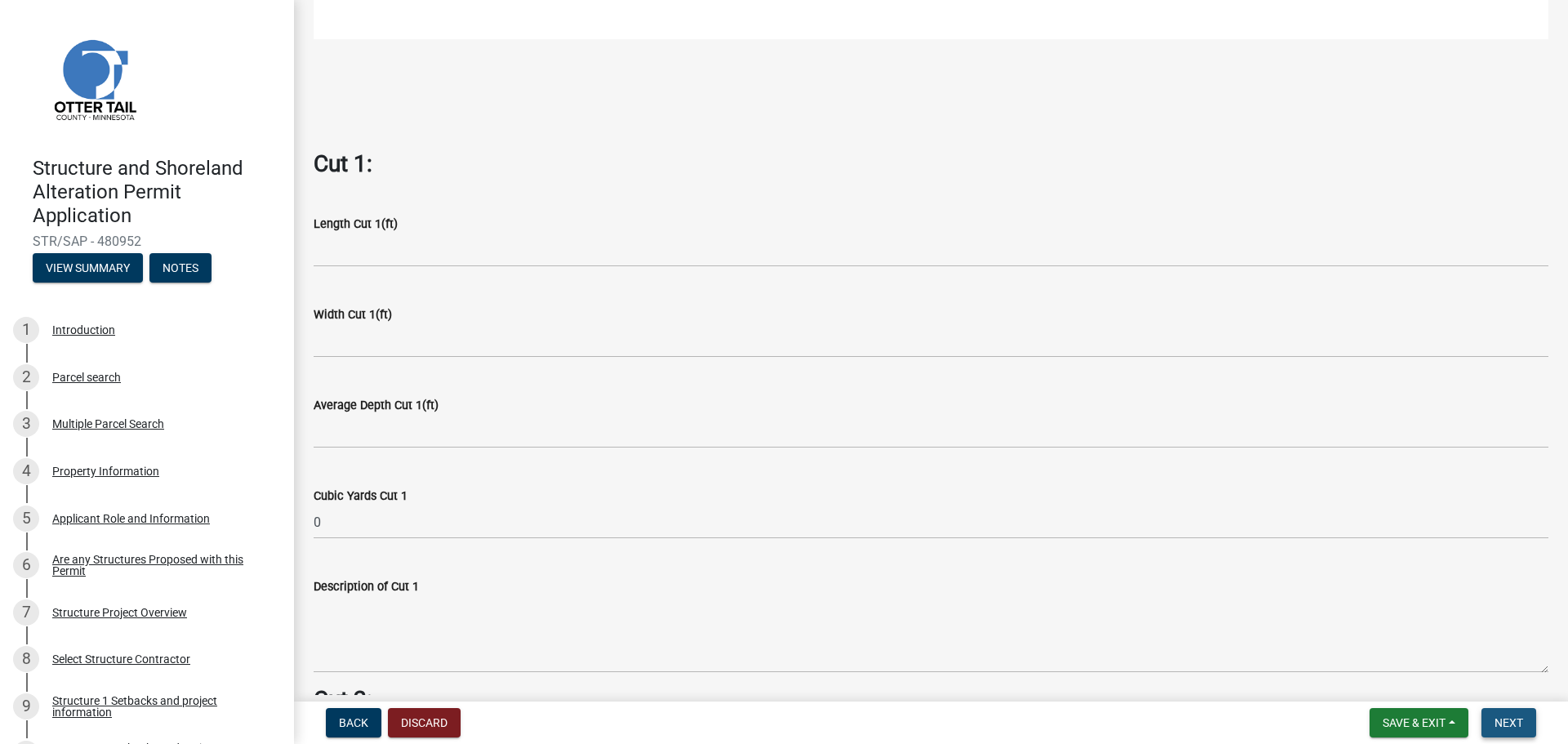
click at [1502, 725] on span "Next" at bounding box center [1509, 722] width 29 height 13
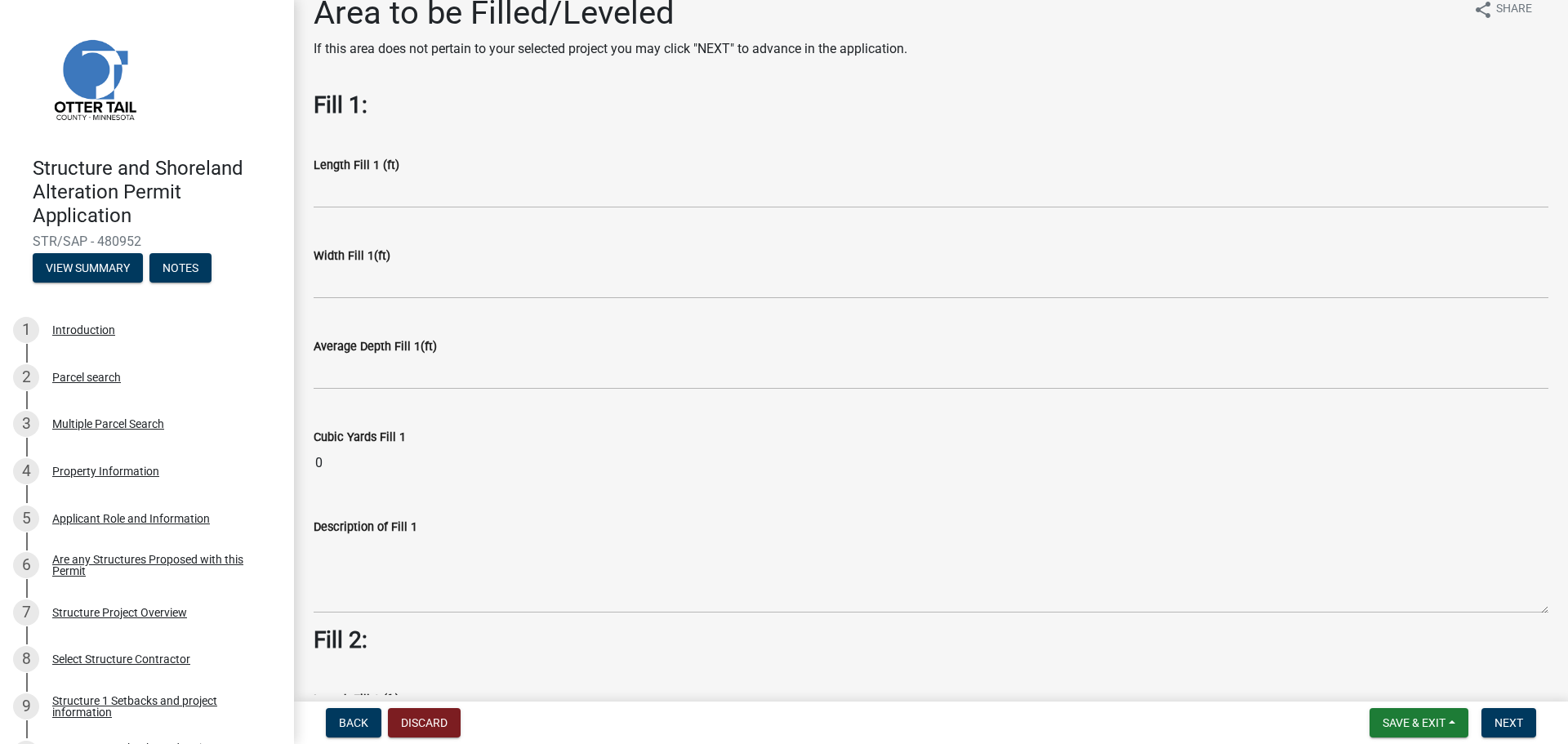
scroll to position [0, 0]
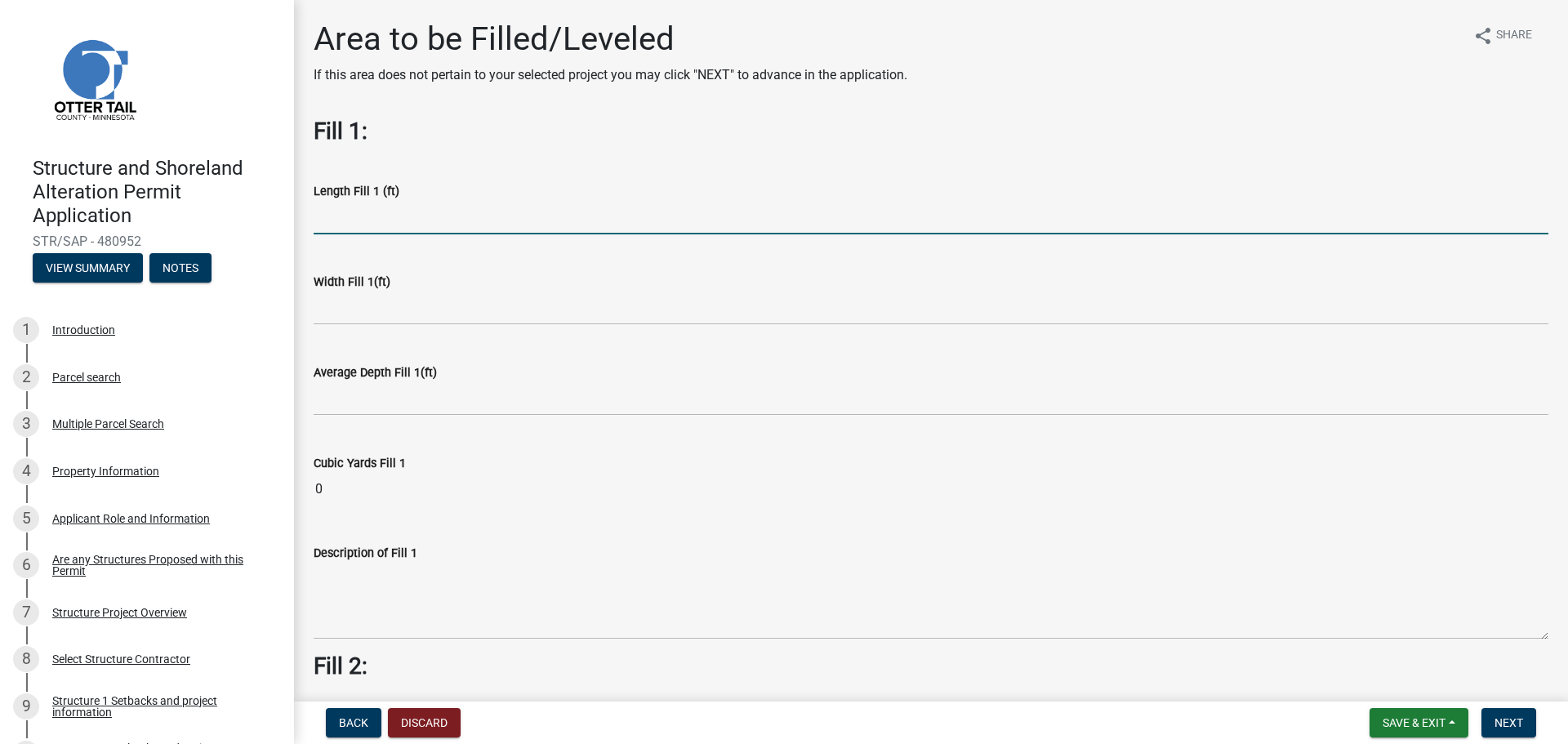
click at [342, 214] on input "text" at bounding box center [931, 218] width 1235 height 34
type input "50"
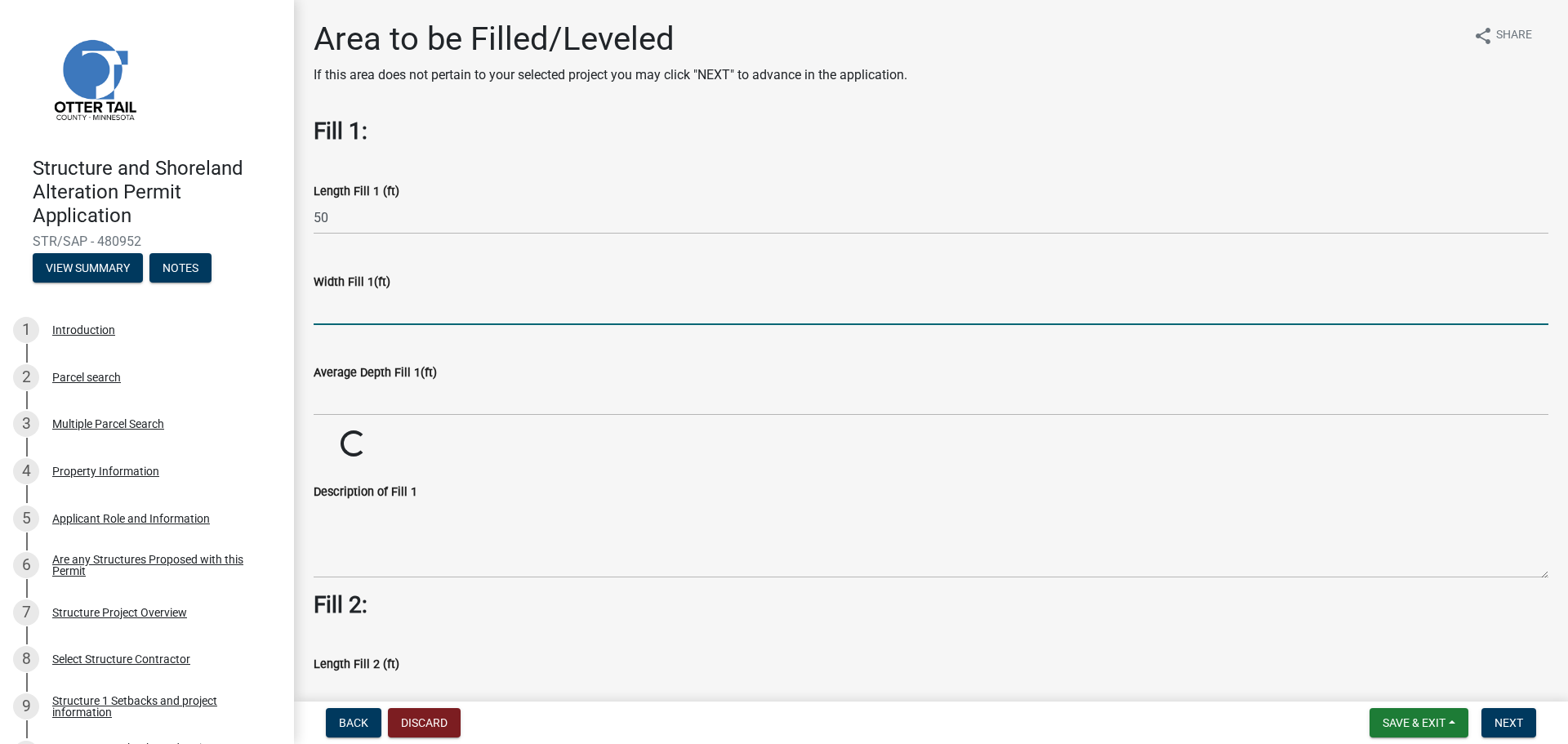
click at [336, 311] on input "text" at bounding box center [931, 309] width 1235 height 34
type input "20"
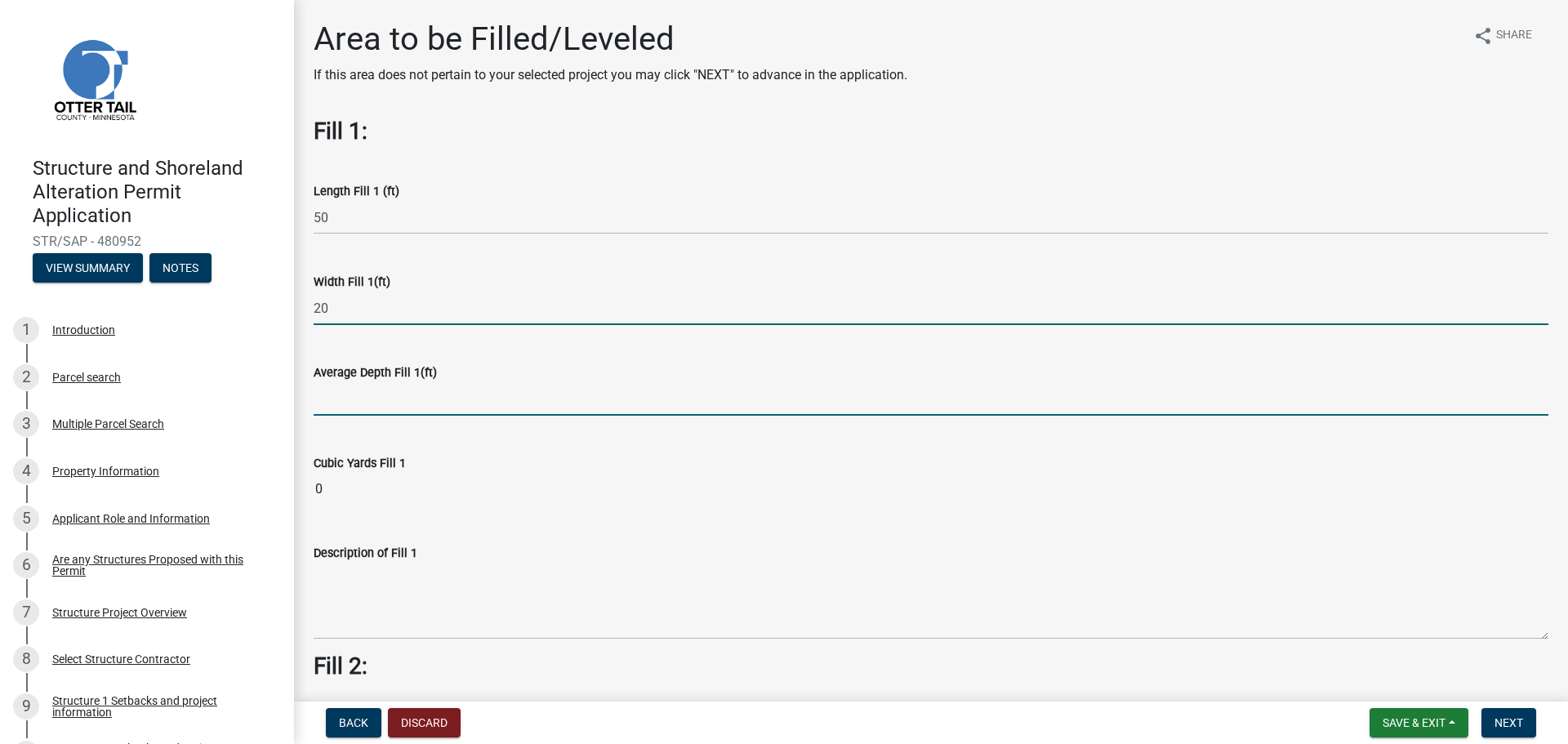
click at [348, 402] on input "text" at bounding box center [931, 399] width 1235 height 34
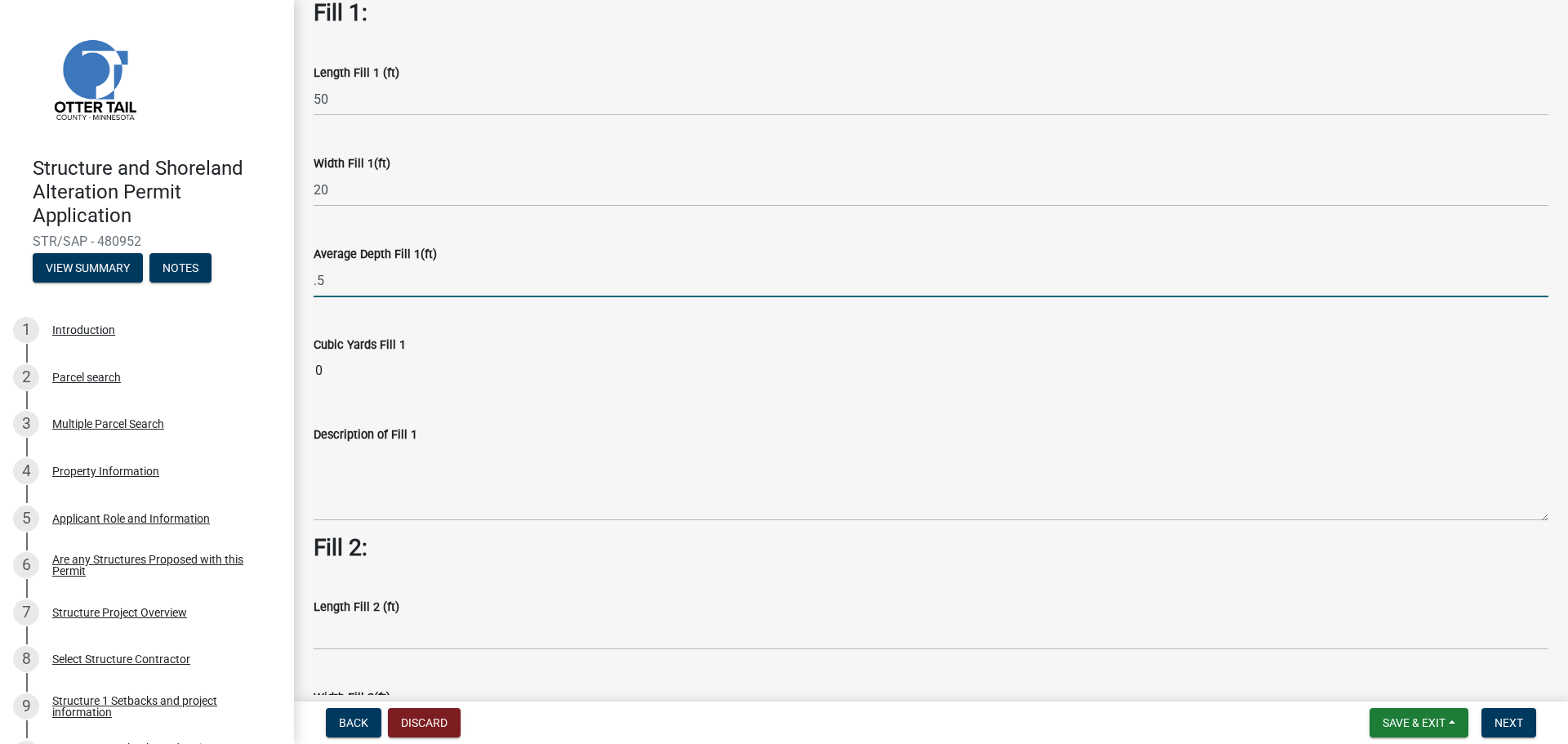
scroll to position [163, 0]
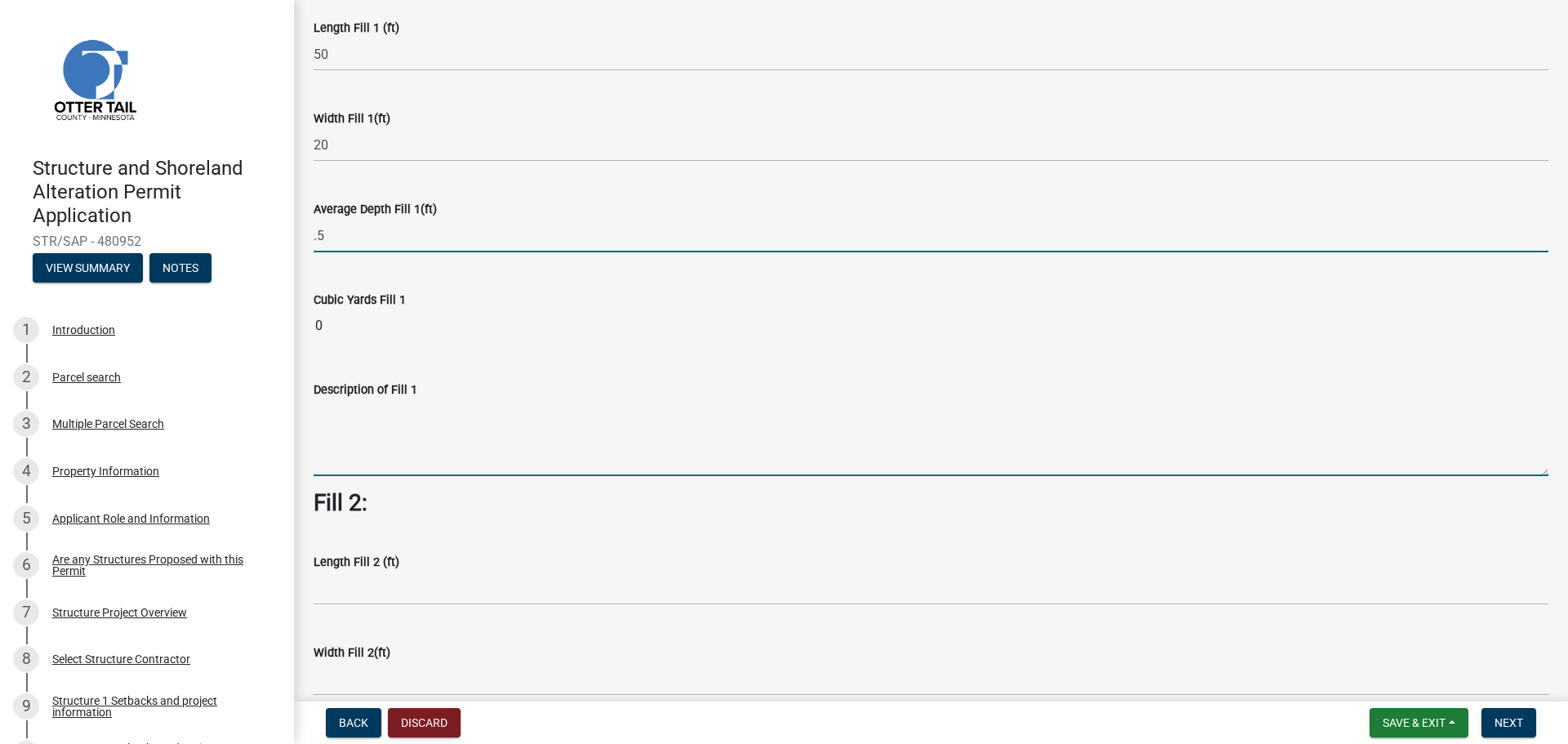
type input "0.5"
click at [350, 414] on textarea "Description of Fill 1" at bounding box center [931, 437] width 1235 height 77
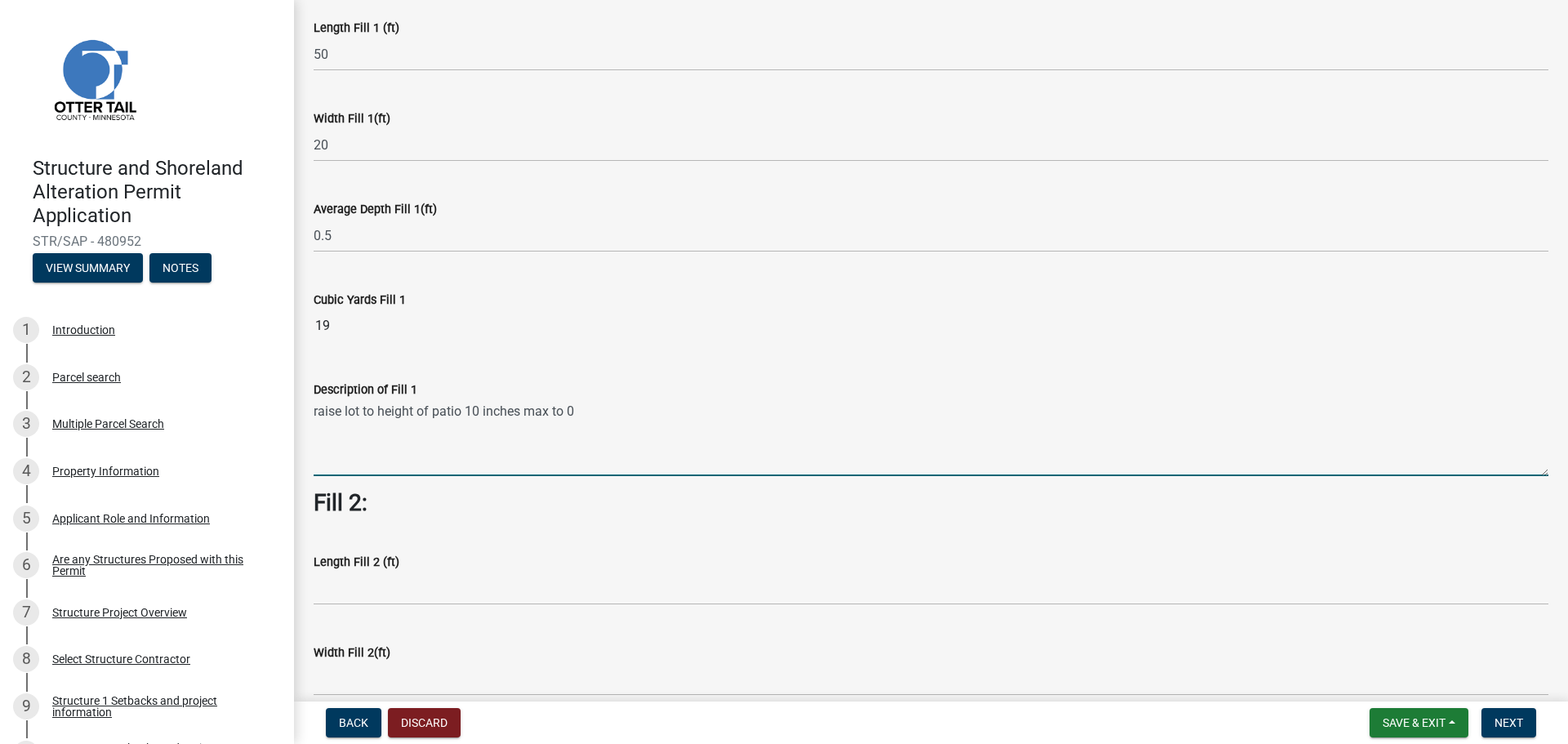
click at [463, 410] on textarea "raise lot to height of patio 10 inches max to 0" at bounding box center [931, 437] width 1235 height 77
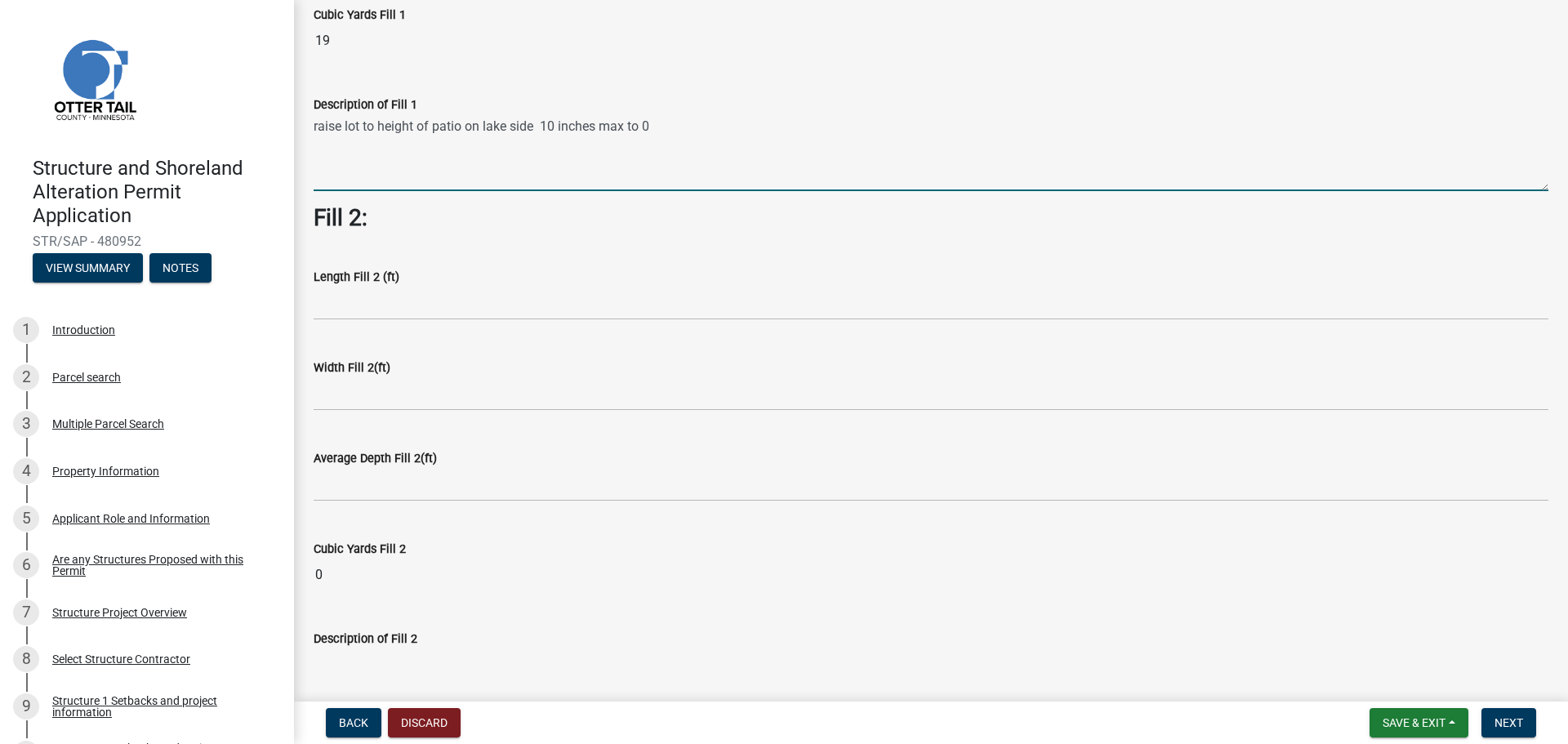
scroll to position [490, 0]
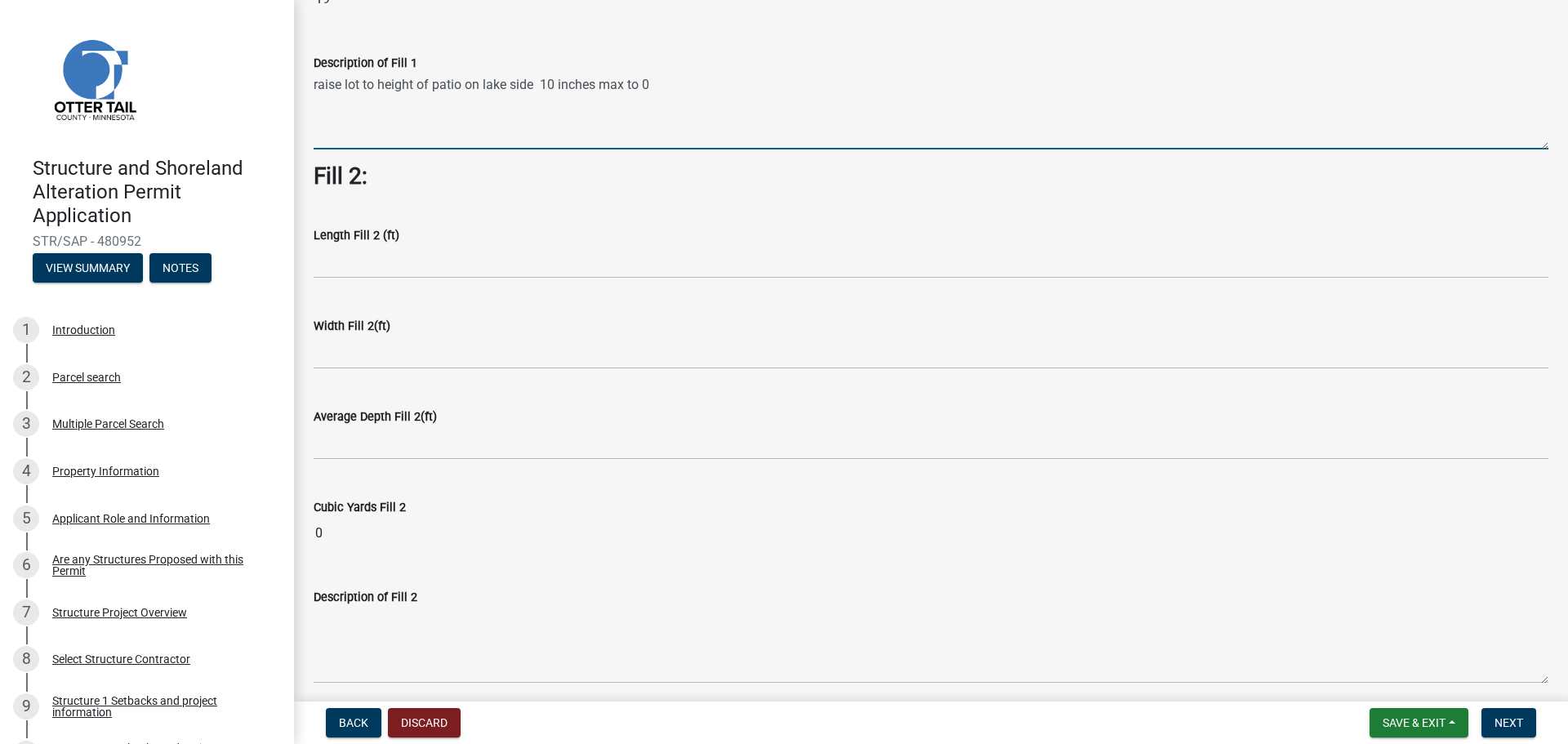
type textarea "raise lot to height of patio on lake side 10 inches max to 0"
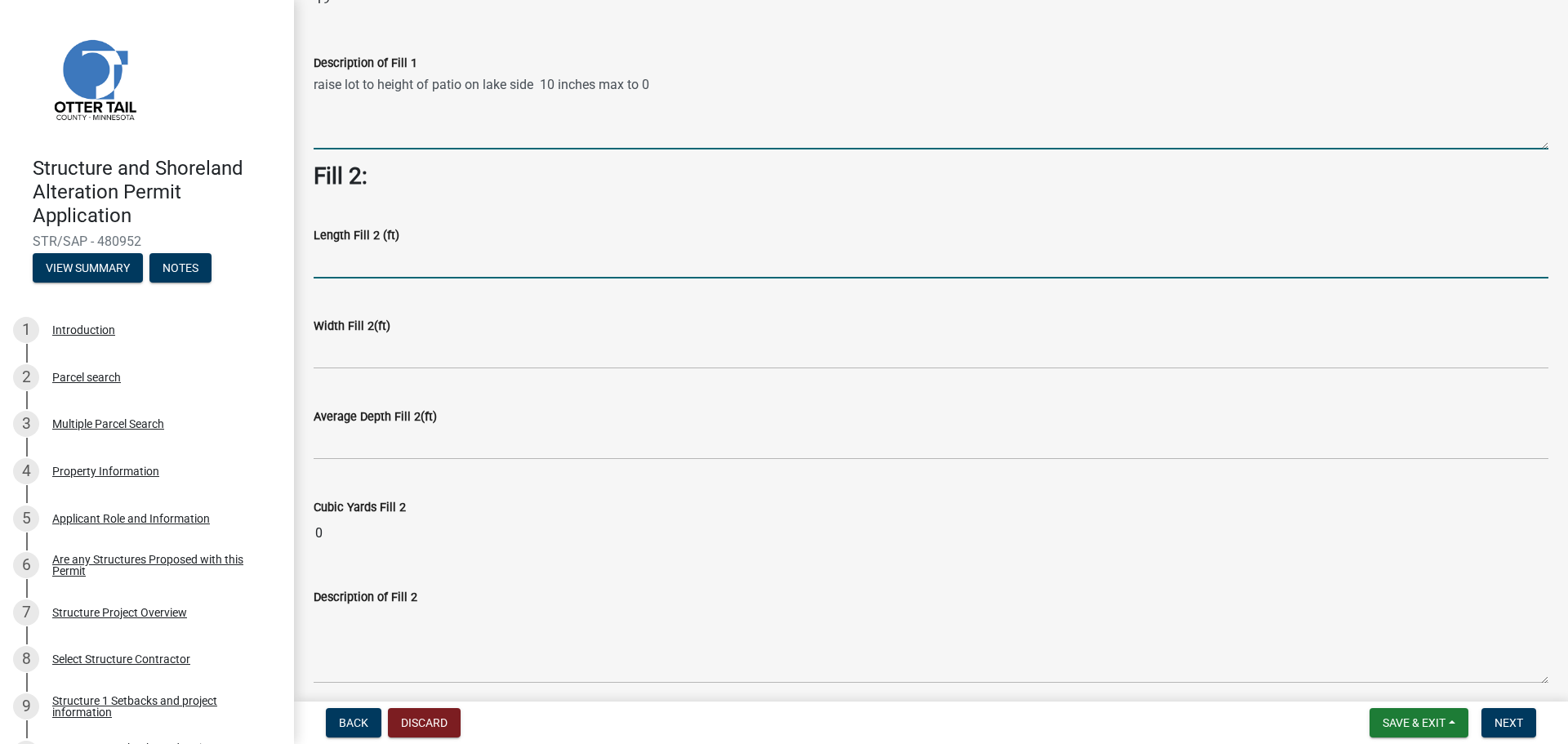
click at [348, 261] on input "text" at bounding box center [931, 262] width 1235 height 34
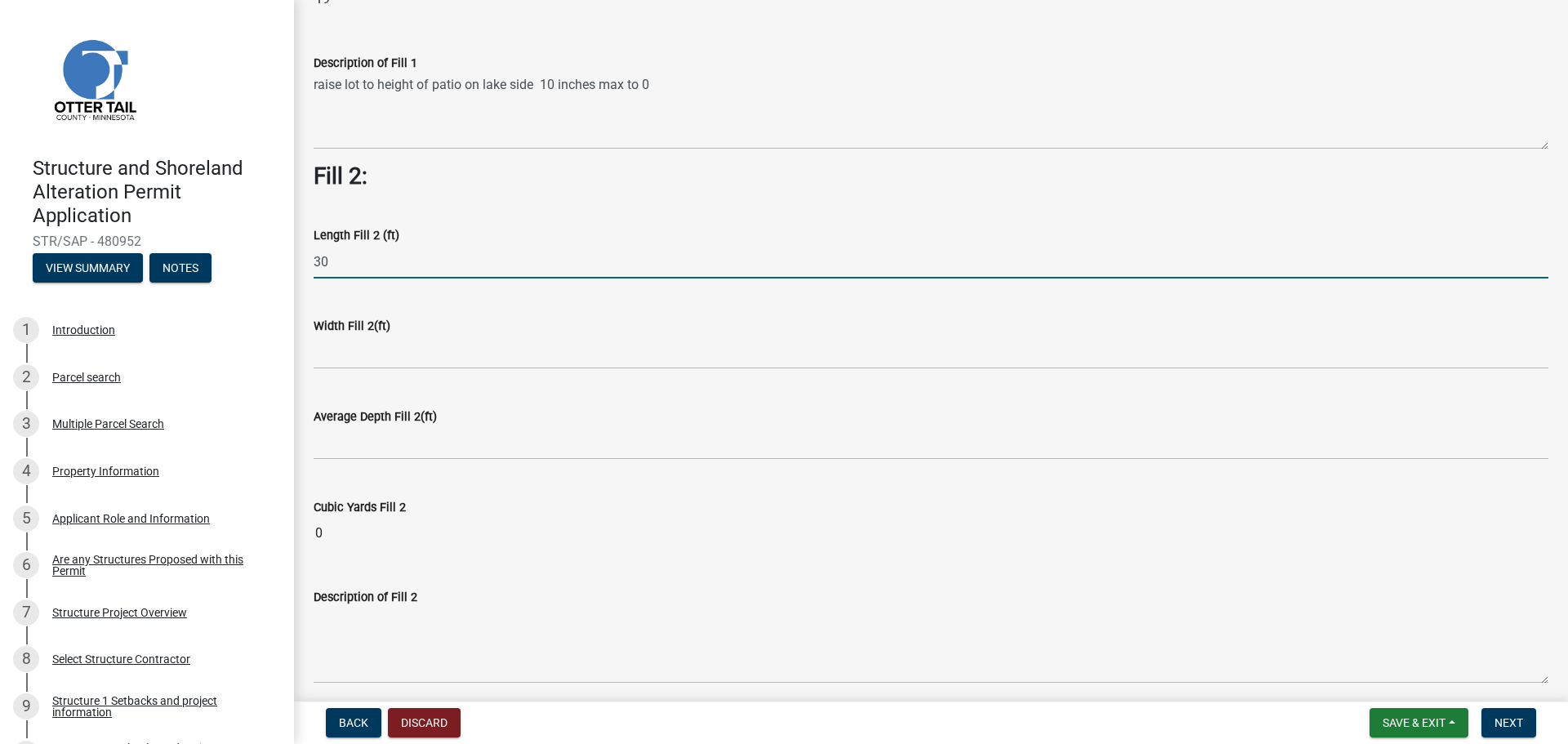
type input "30"
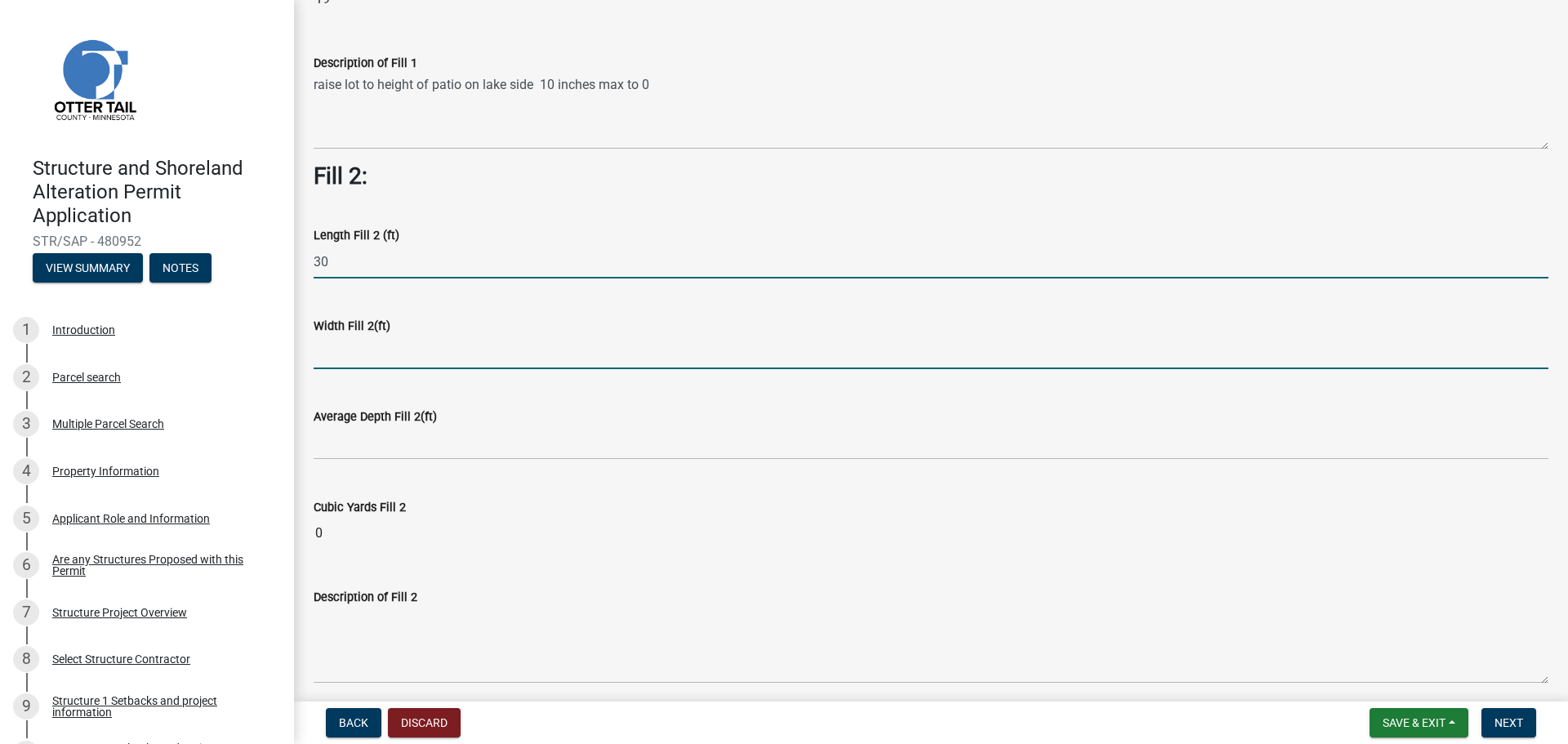
click at [344, 354] on input "text" at bounding box center [931, 353] width 1235 height 34
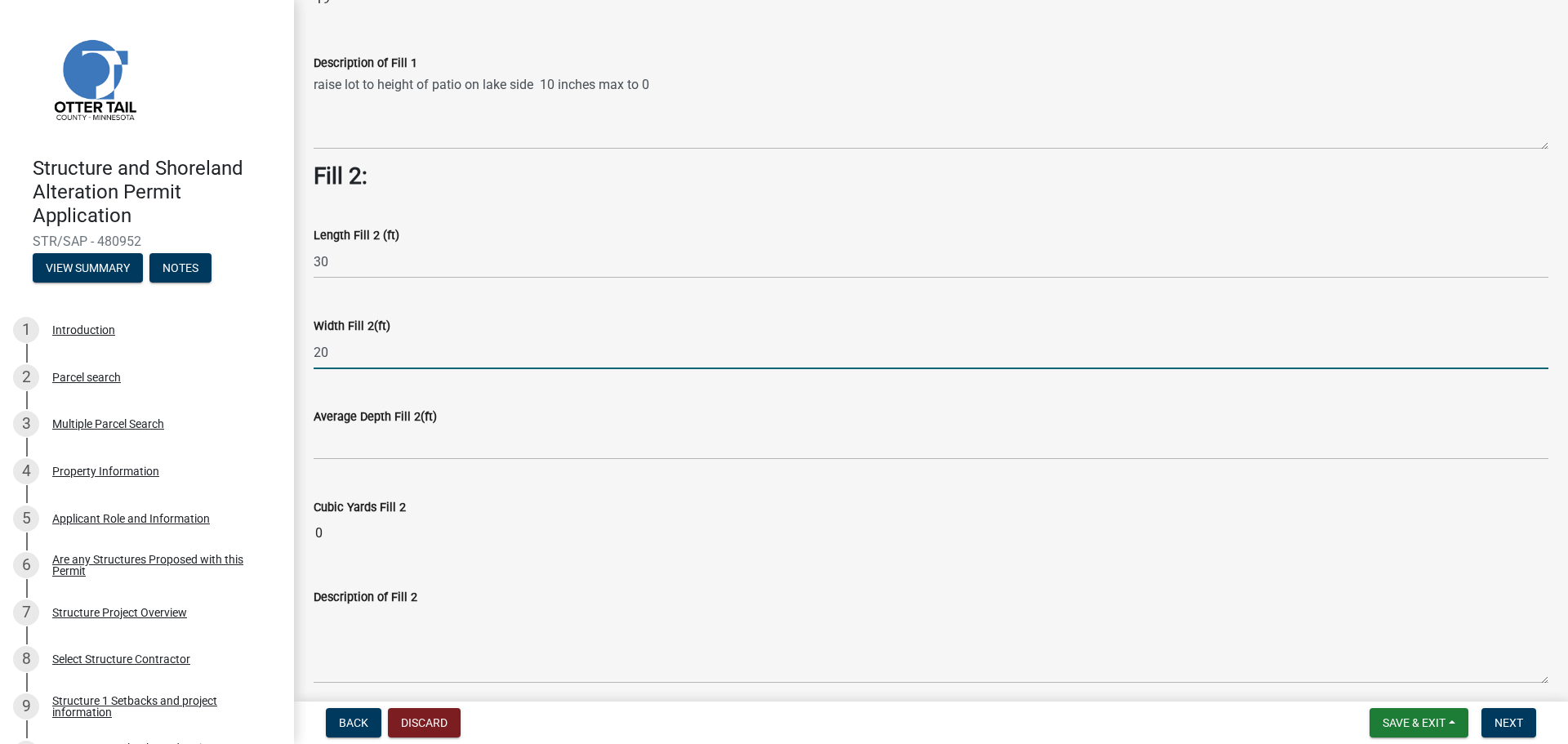
type input "20"
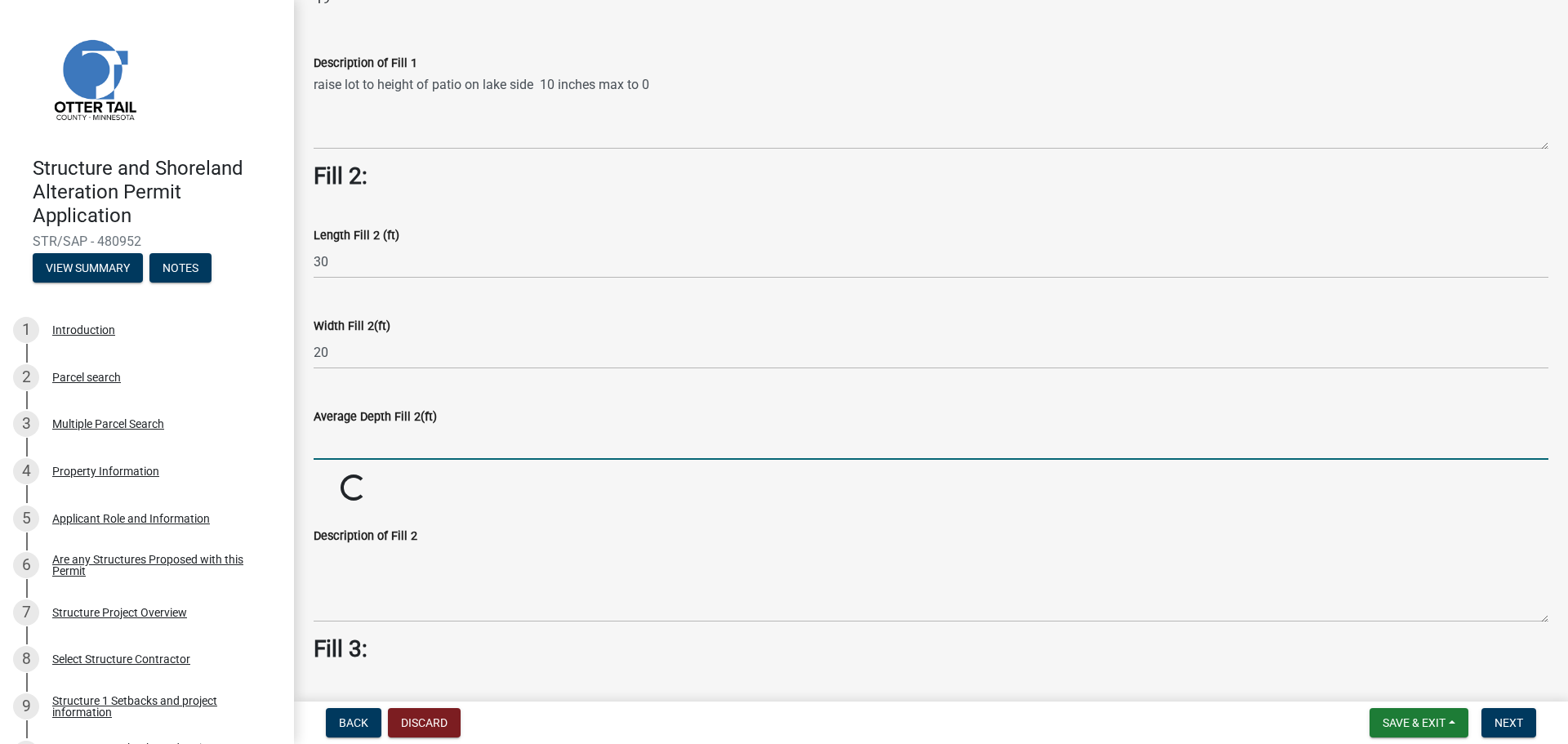
click at [360, 446] on input "text" at bounding box center [931, 443] width 1235 height 34
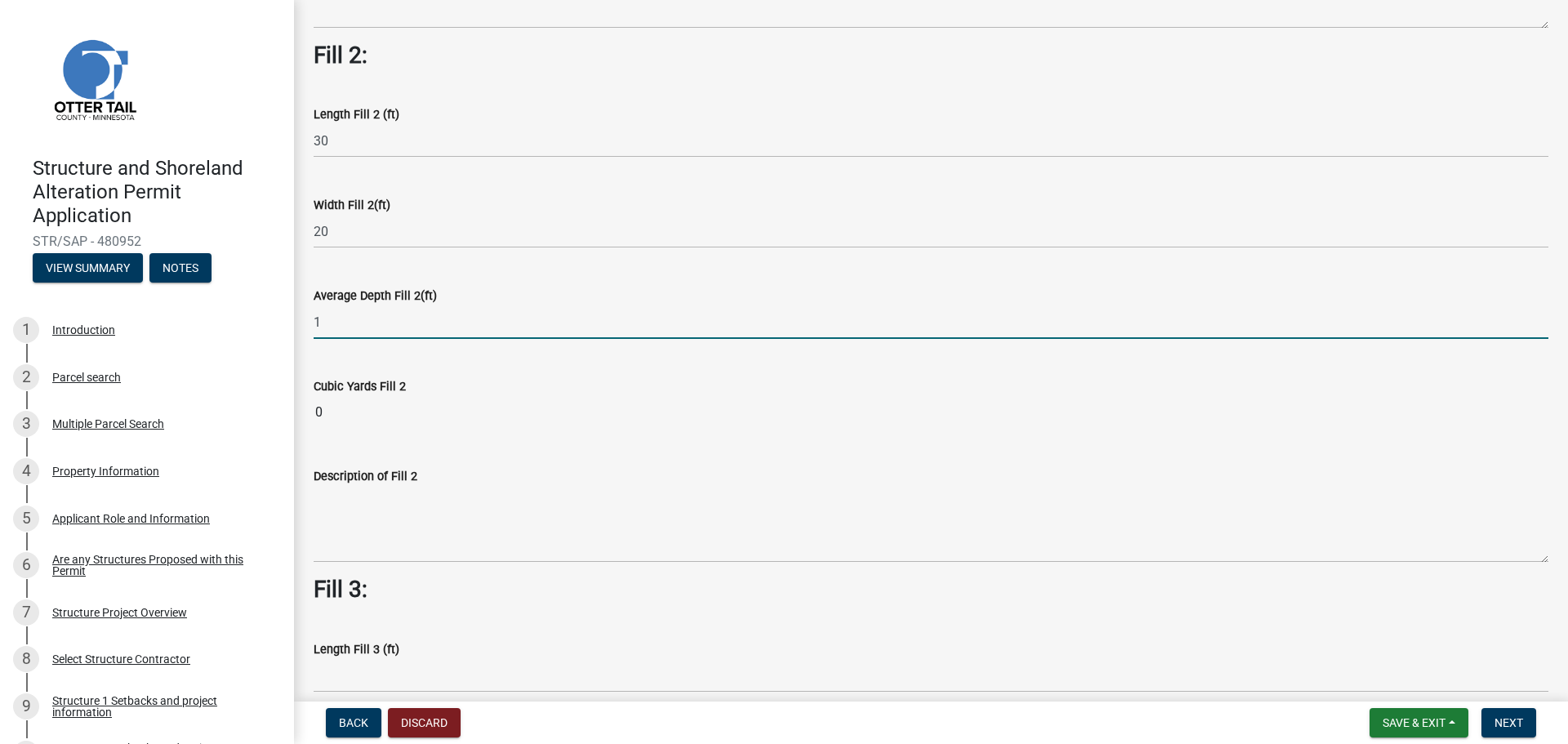
scroll to position [654, 0]
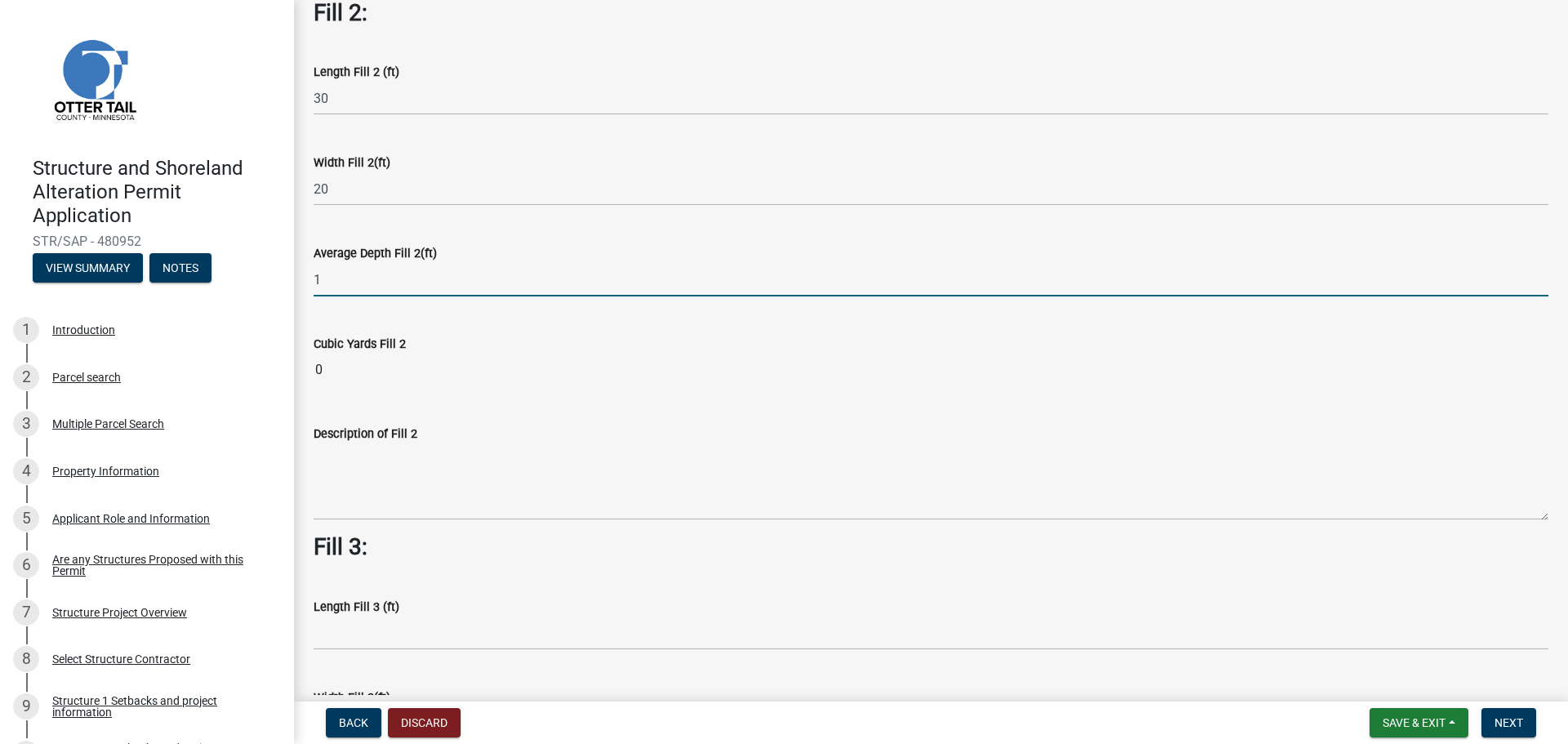
type input "1"
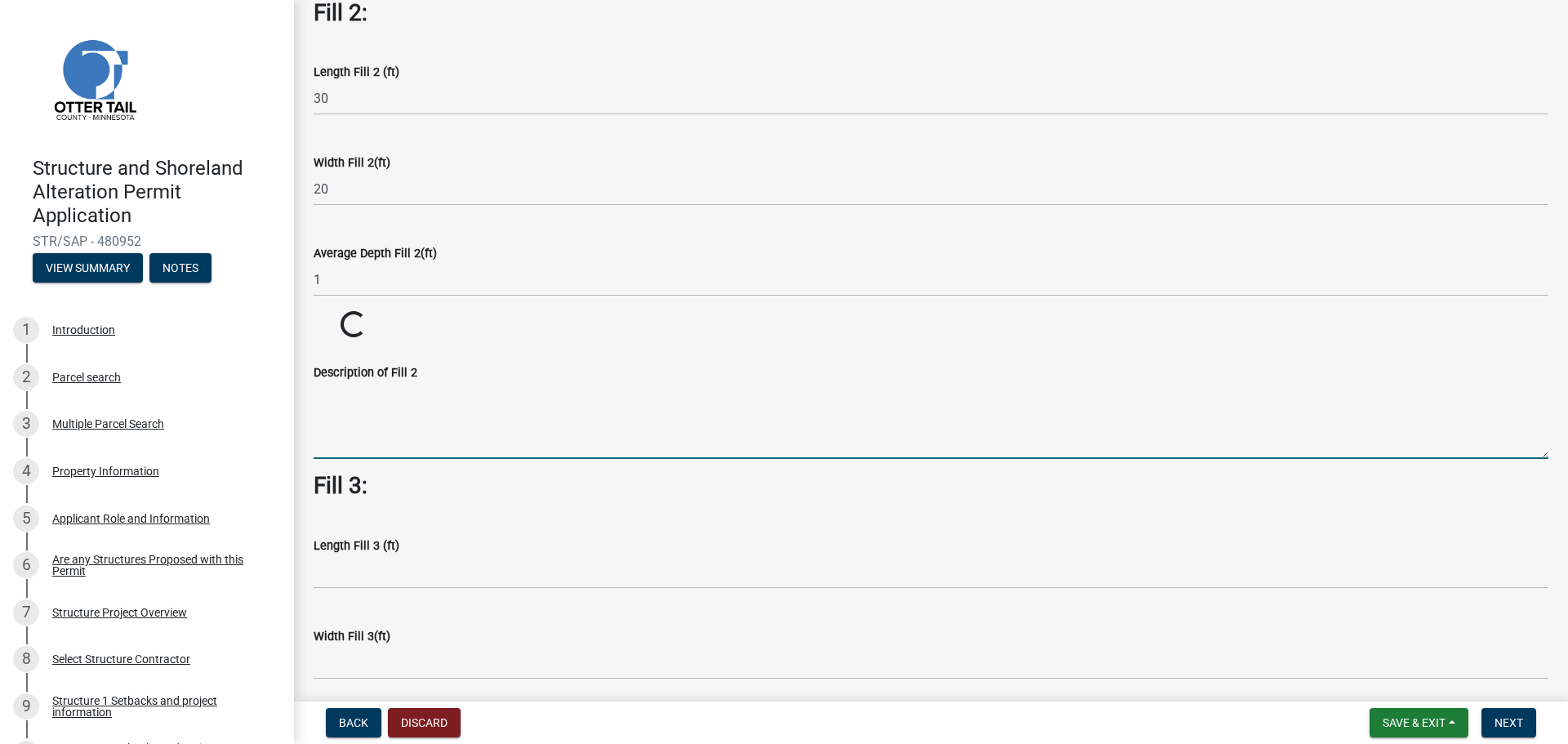
click at [327, 459] on textarea "Description of Fill 2" at bounding box center [931, 420] width 1235 height 77
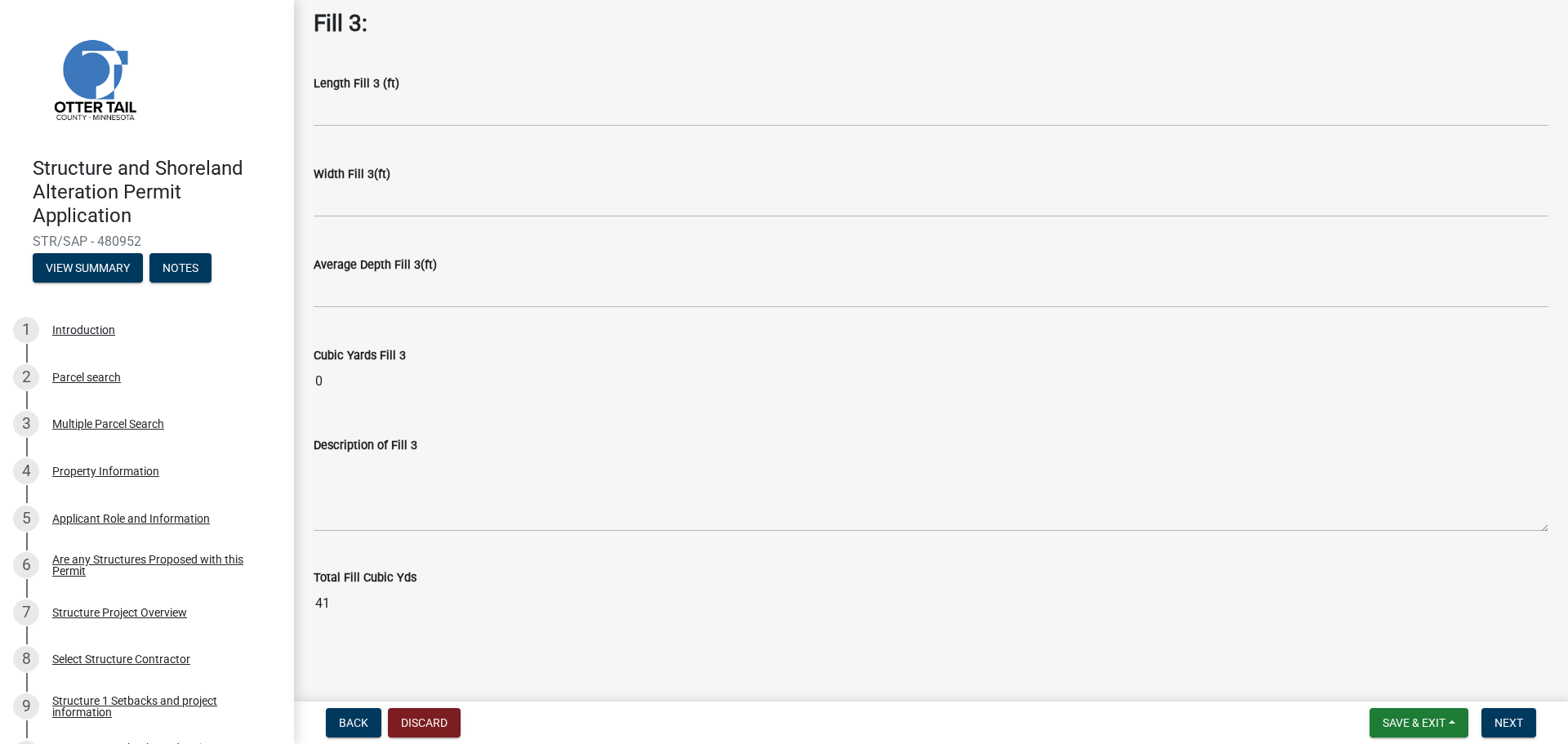
scroll to position [1180, 0]
type textarea "fill in for house apron, to be determent by house height 3 ft above ohwl. 1ft t…"
click at [1509, 722] on span "Next" at bounding box center [1509, 722] width 29 height 13
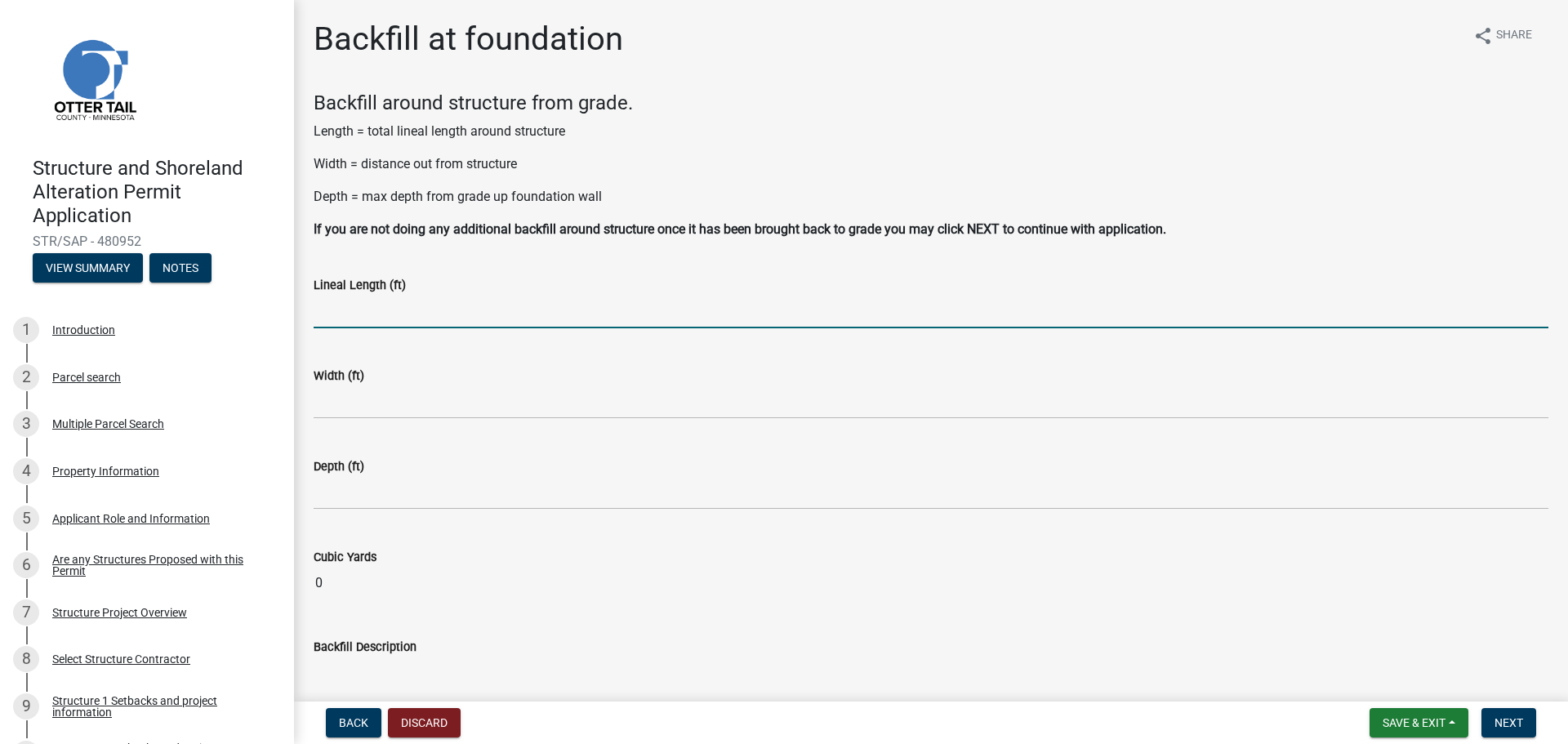
click at [338, 314] on input "text" at bounding box center [931, 312] width 1235 height 34
type input "230"
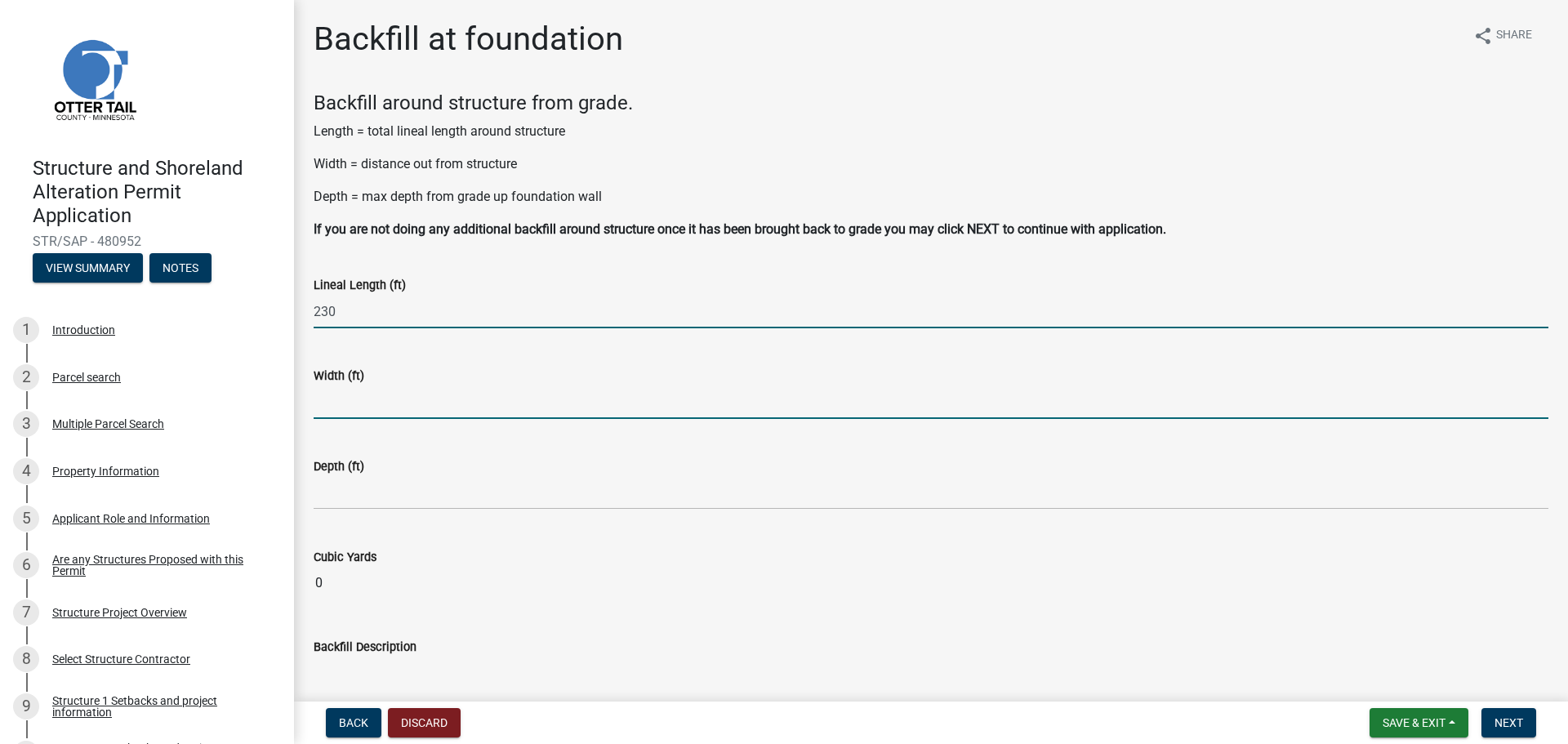
click at [342, 403] on input "text" at bounding box center [931, 402] width 1235 height 34
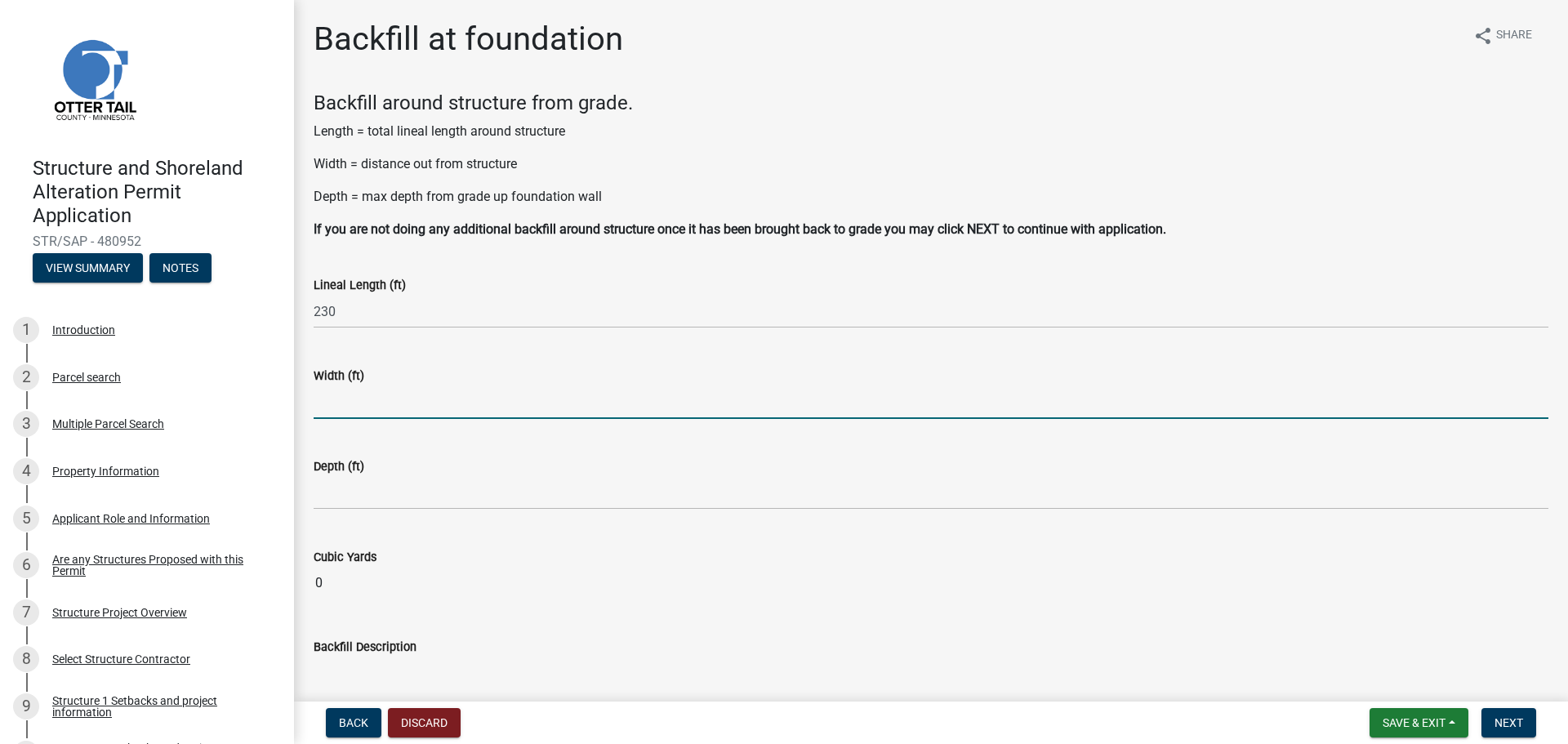
type input "5"
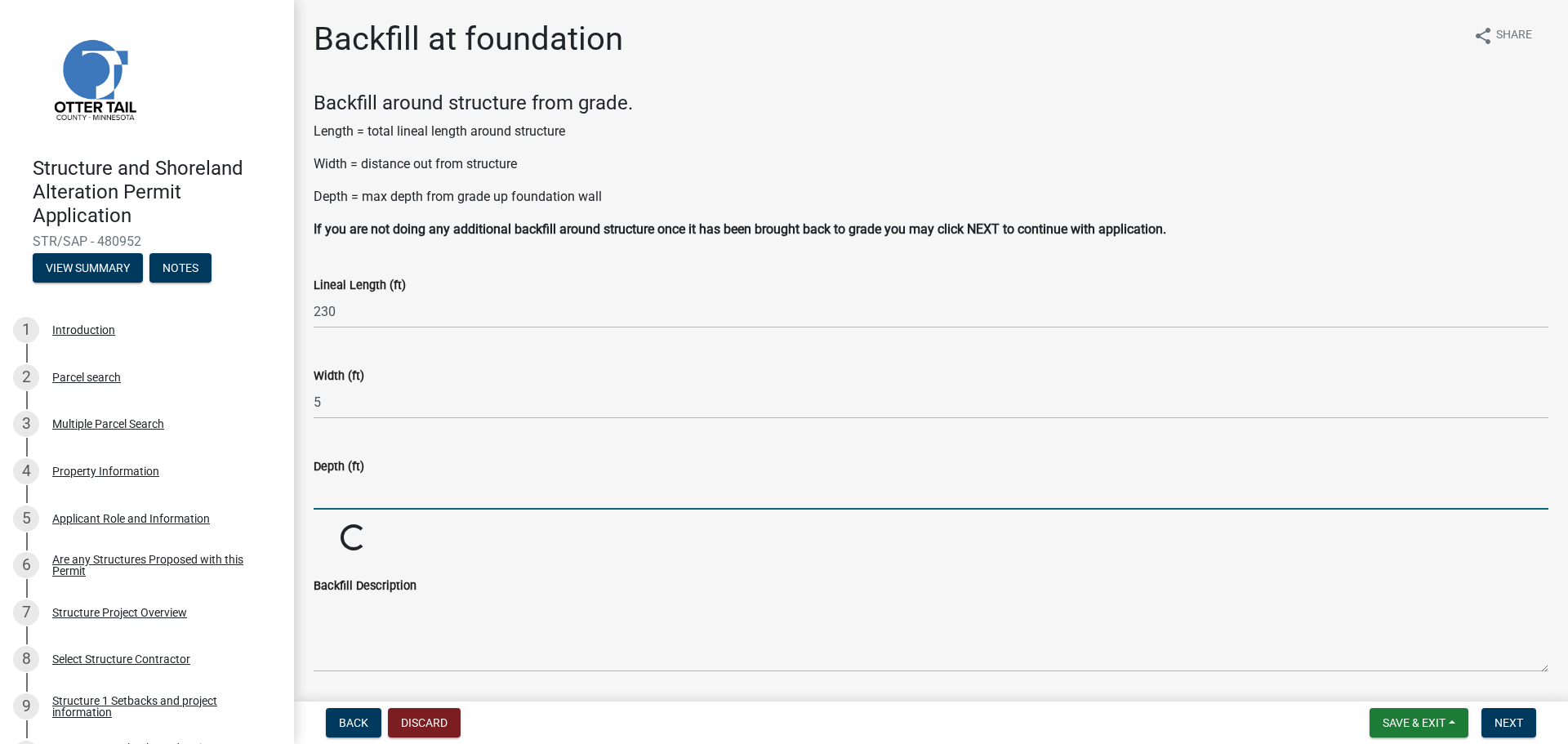
click at [349, 494] on input "text" at bounding box center [931, 493] width 1235 height 34
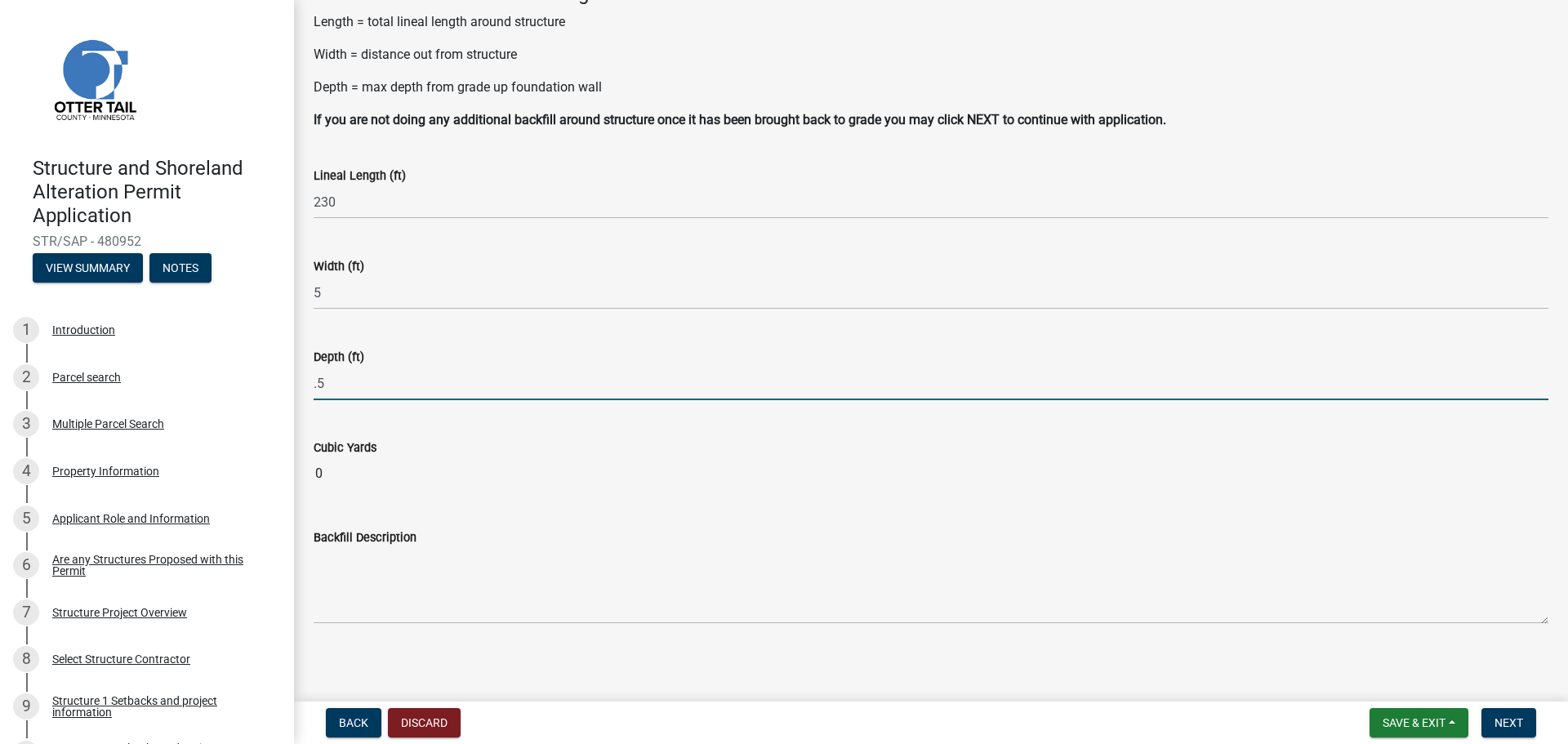
scroll to position [115, 0]
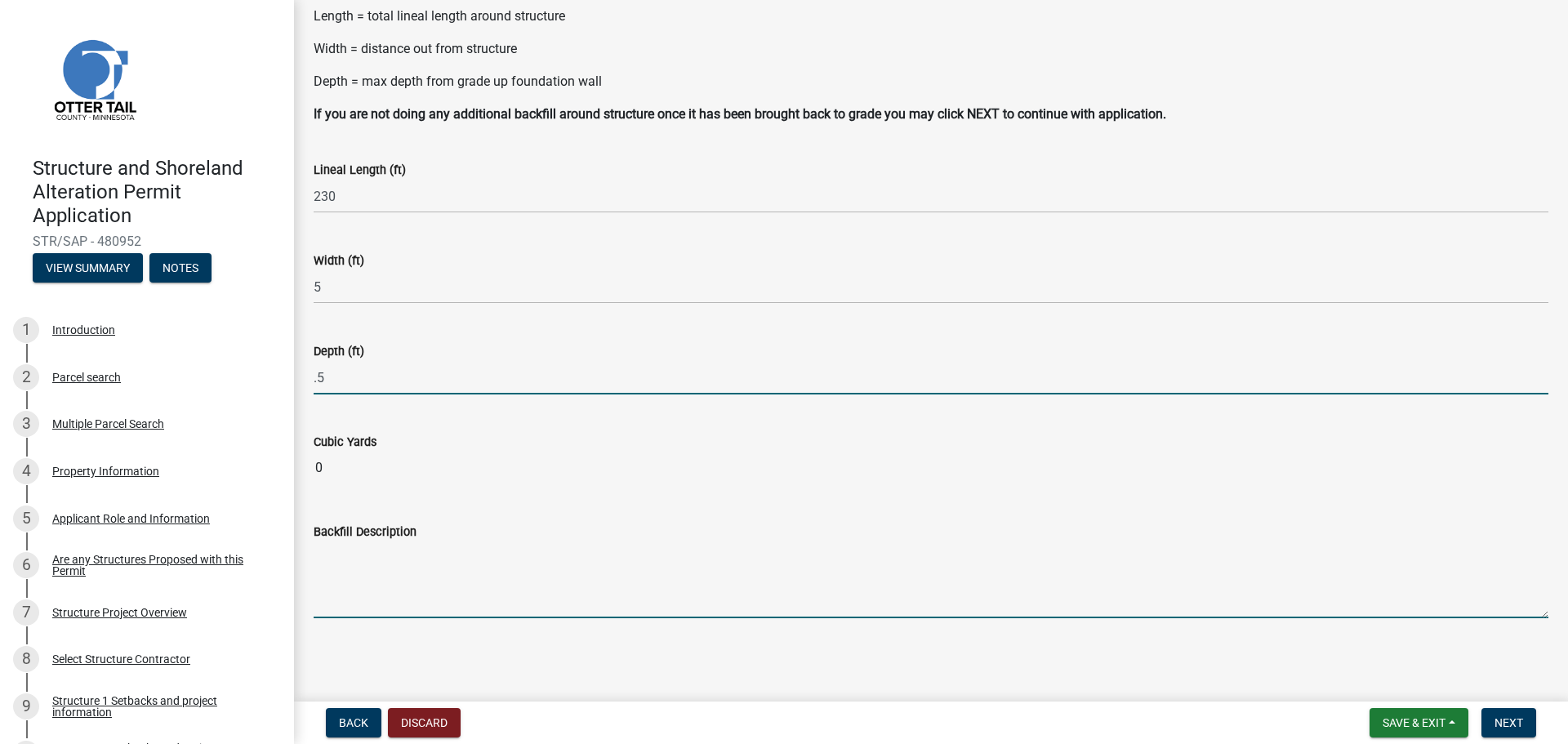
type input "0.5"
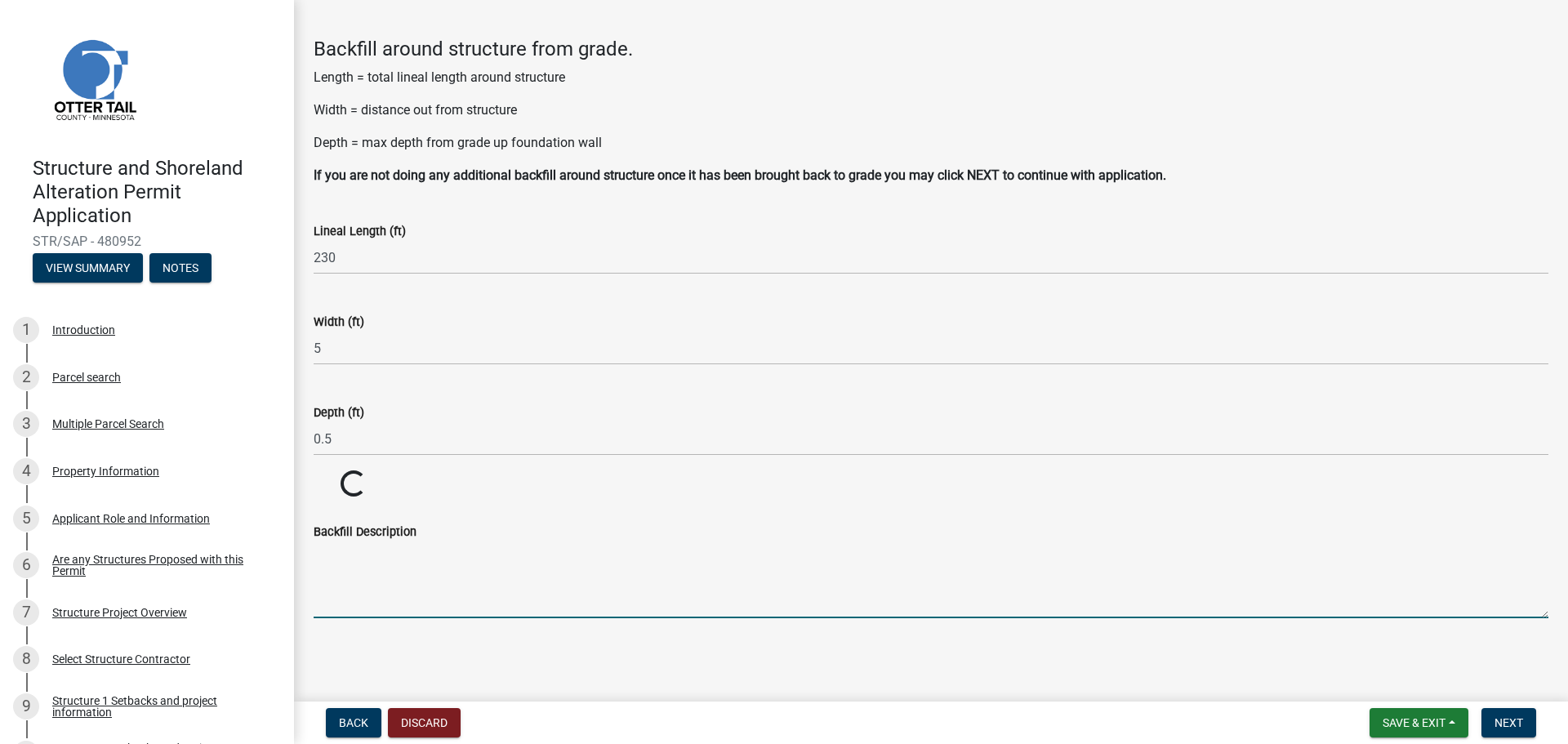
scroll to position [54, 0]
click at [343, 561] on textarea "Backfill Description" at bounding box center [931, 580] width 1235 height 77
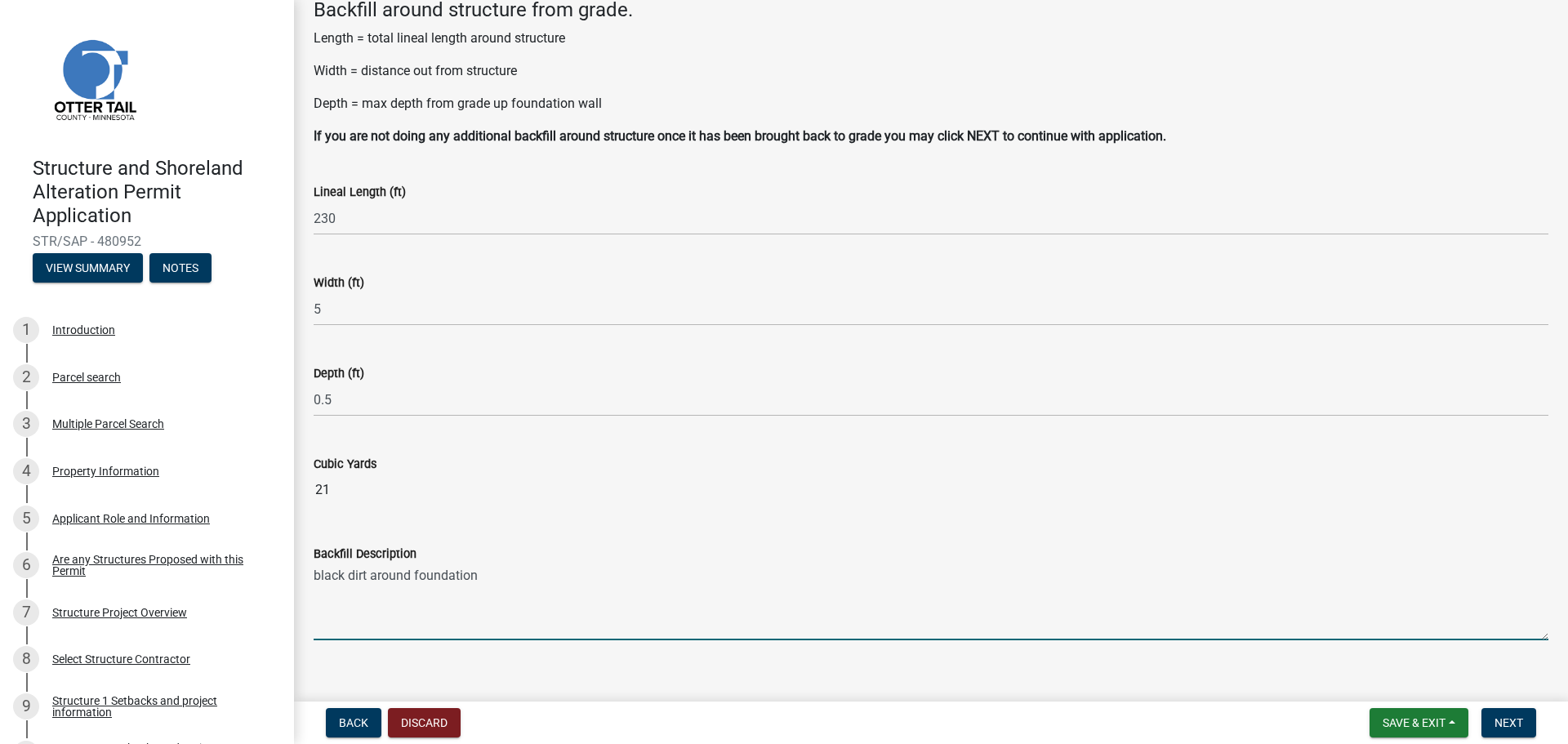
scroll to position [115, 0]
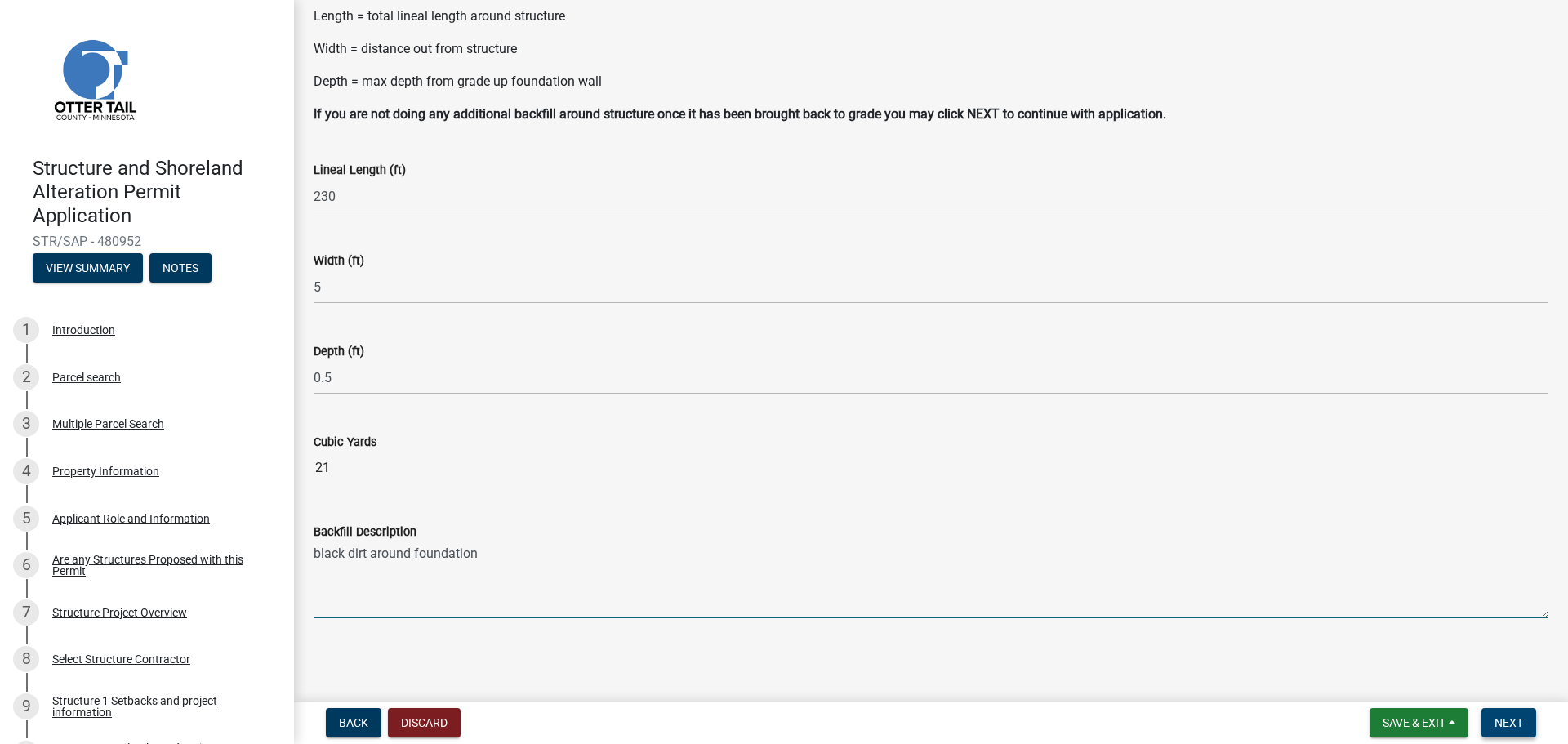
type textarea "black dirt around foundation"
click at [1505, 721] on span "Next" at bounding box center [1509, 722] width 29 height 13
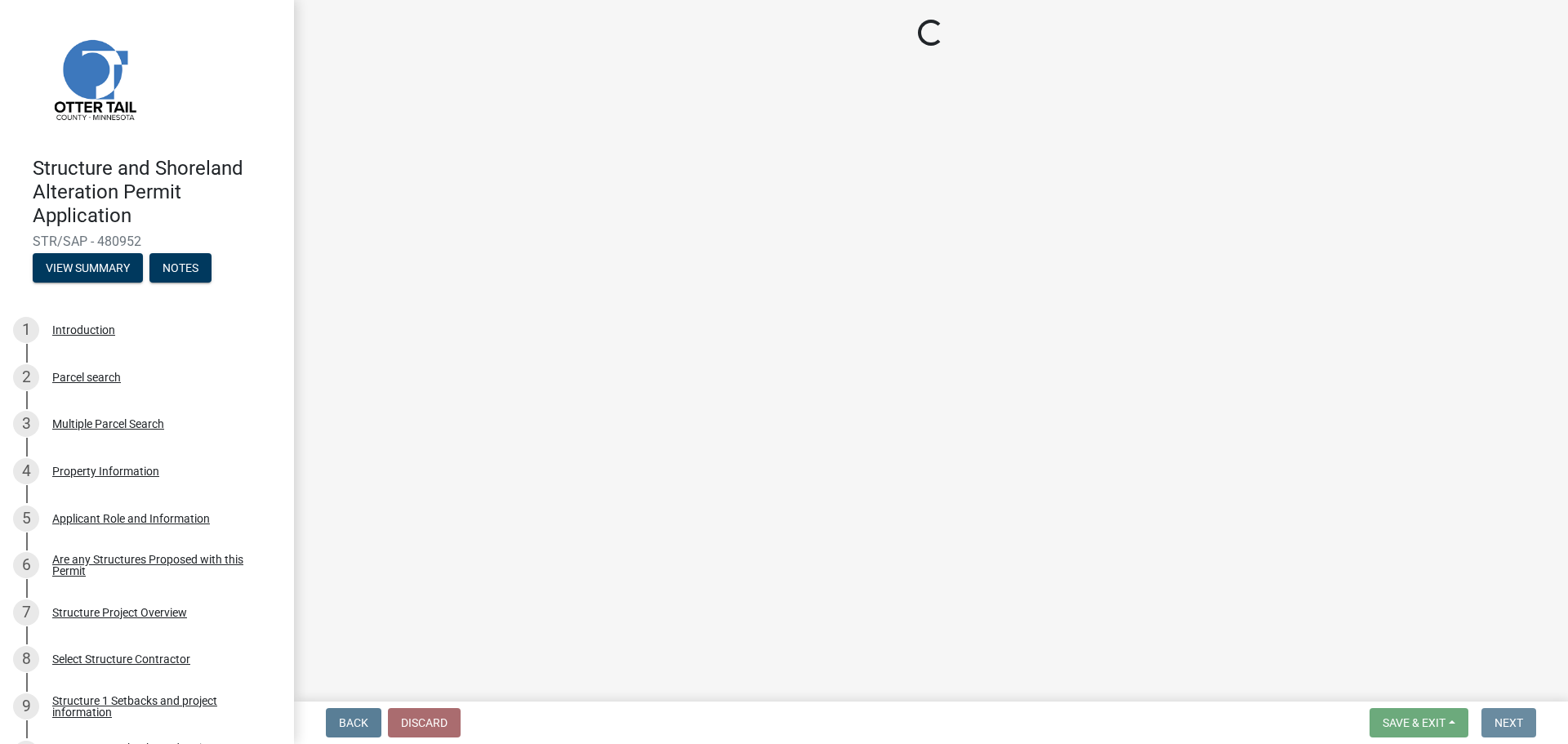
scroll to position [0, 0]
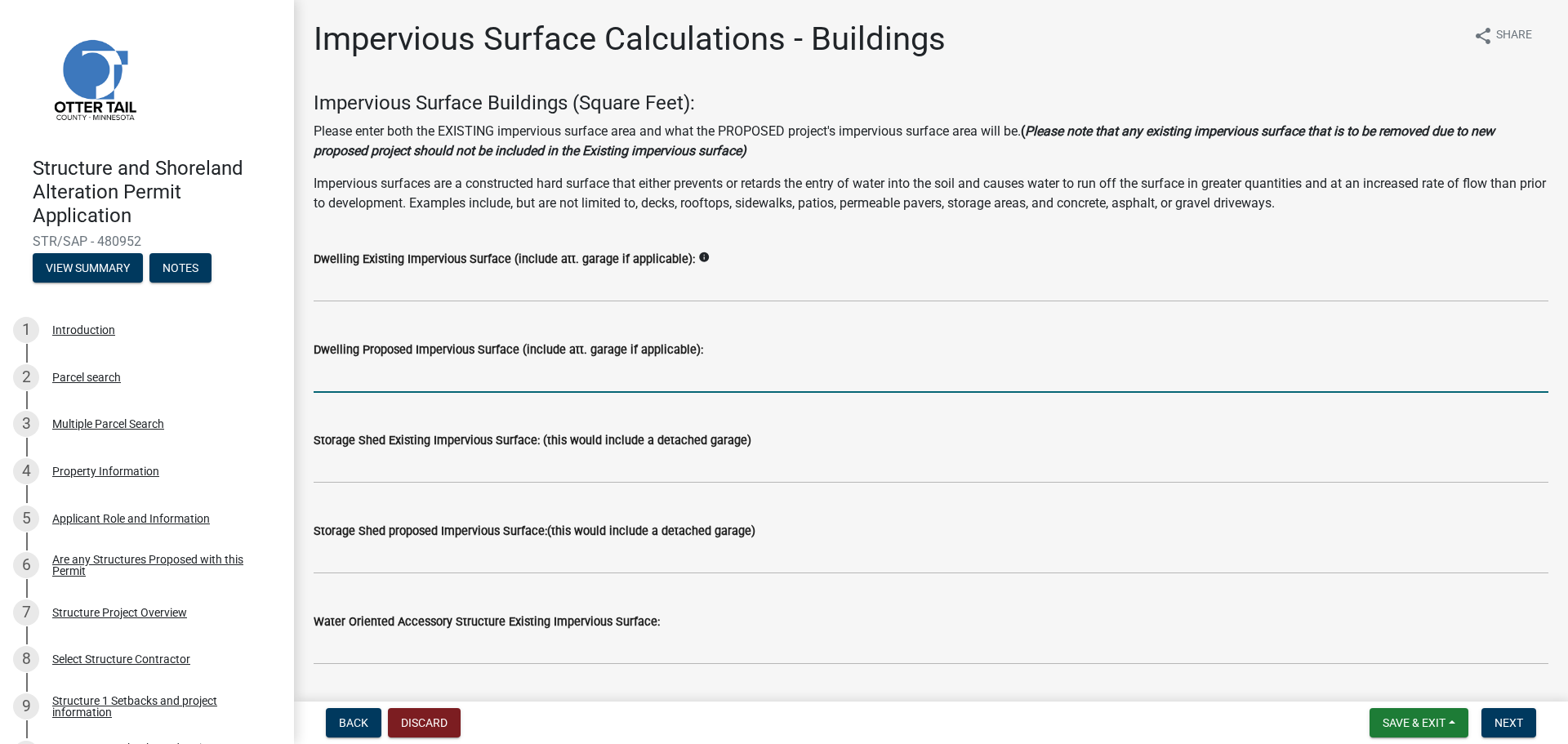
click at [350, 381] on input "text" at bounding box center [931, 376] width 1235 height 34
type input "3540"
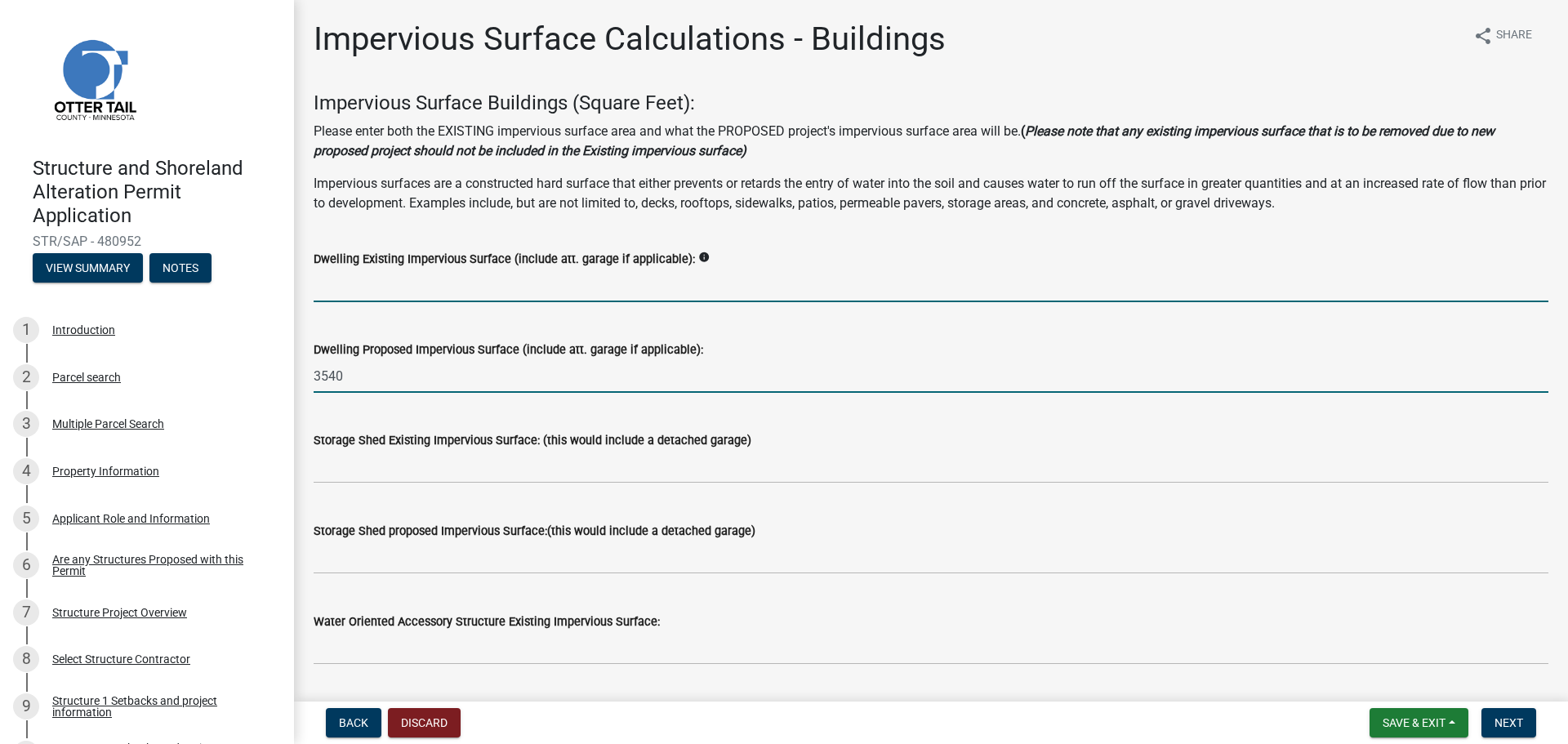
click at [404, 283] on input "text" at bounding box center [931, 286] width 1235 height 34
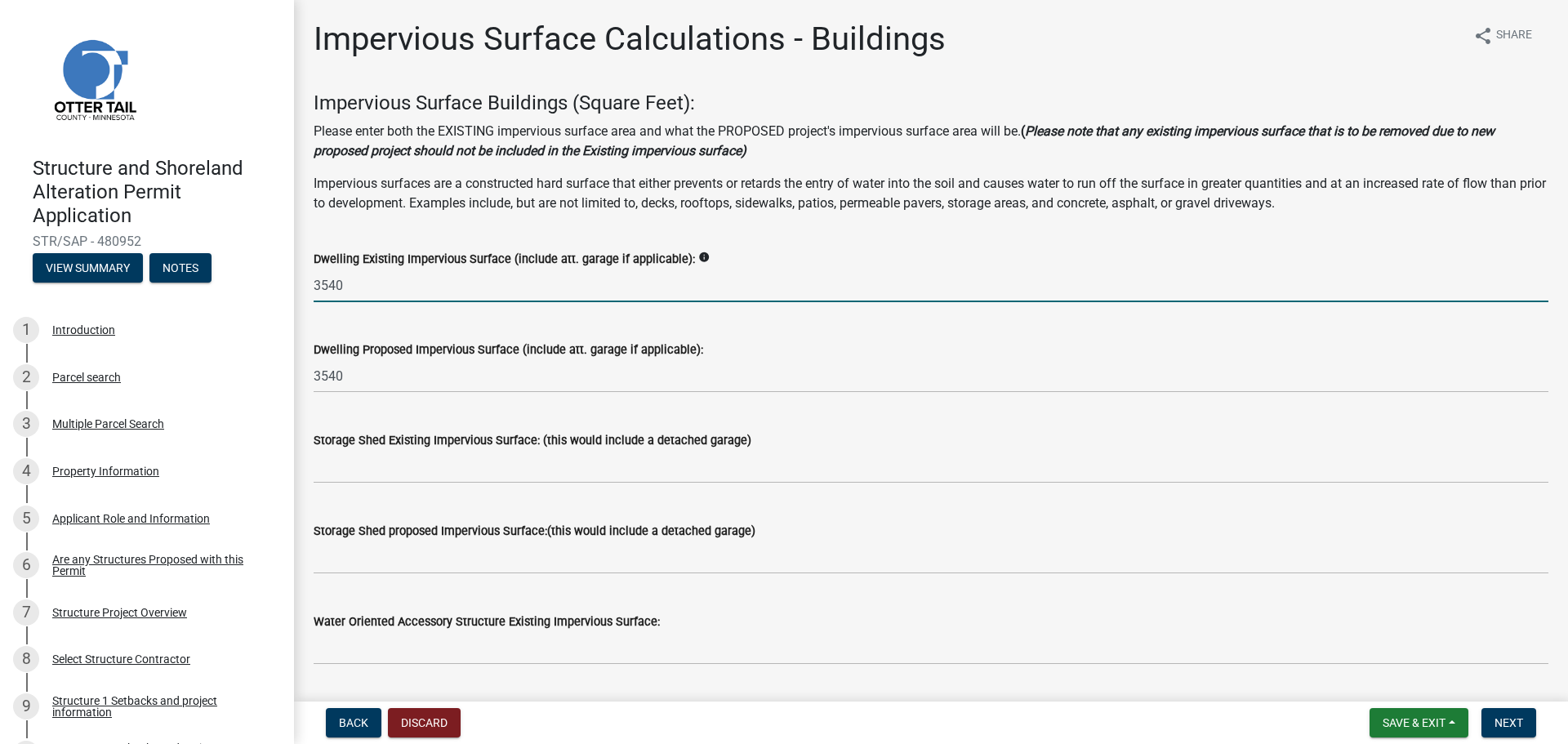
type input "3540"
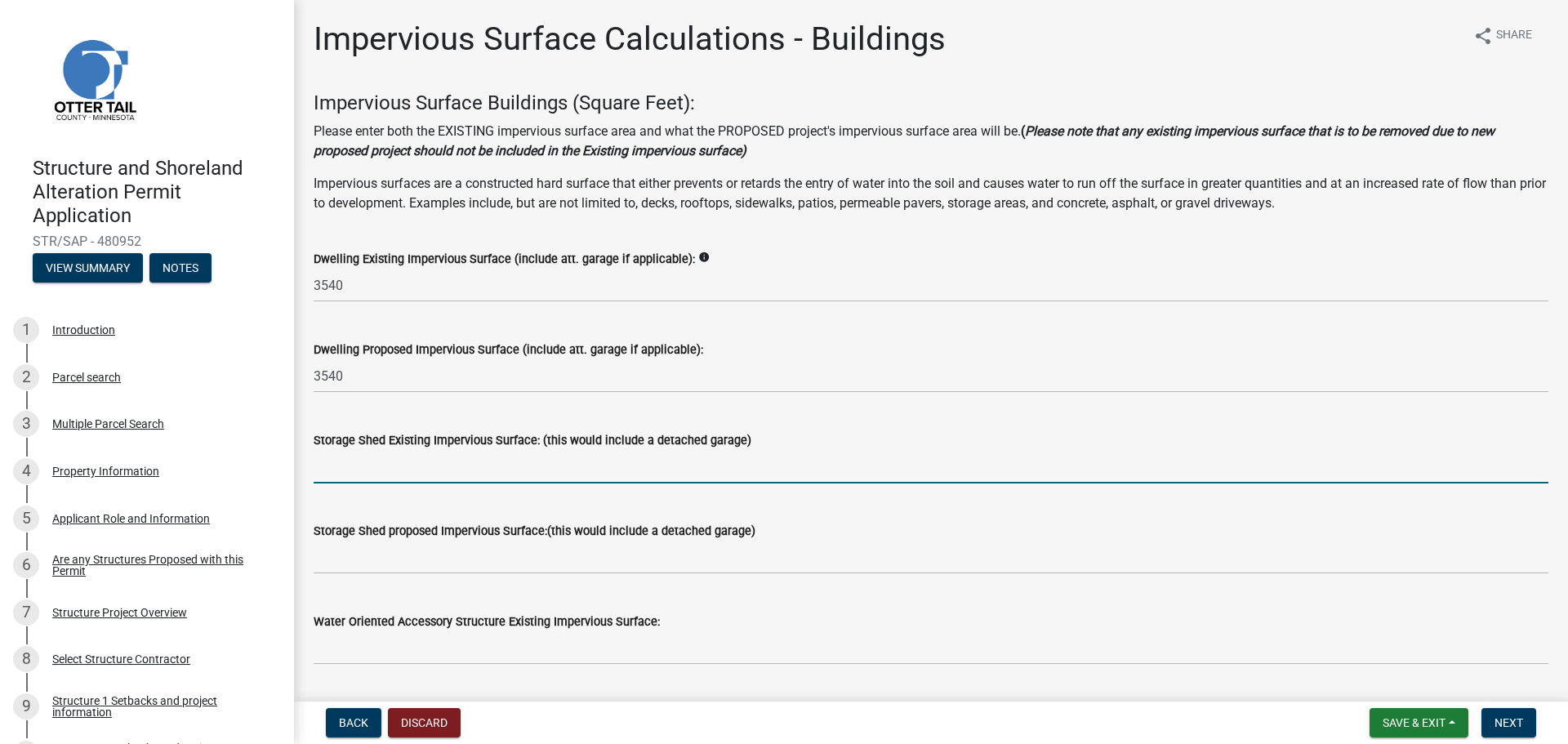
click at [374, 472] on input "text" at bounding box center [931, 467] width 1235 height 34
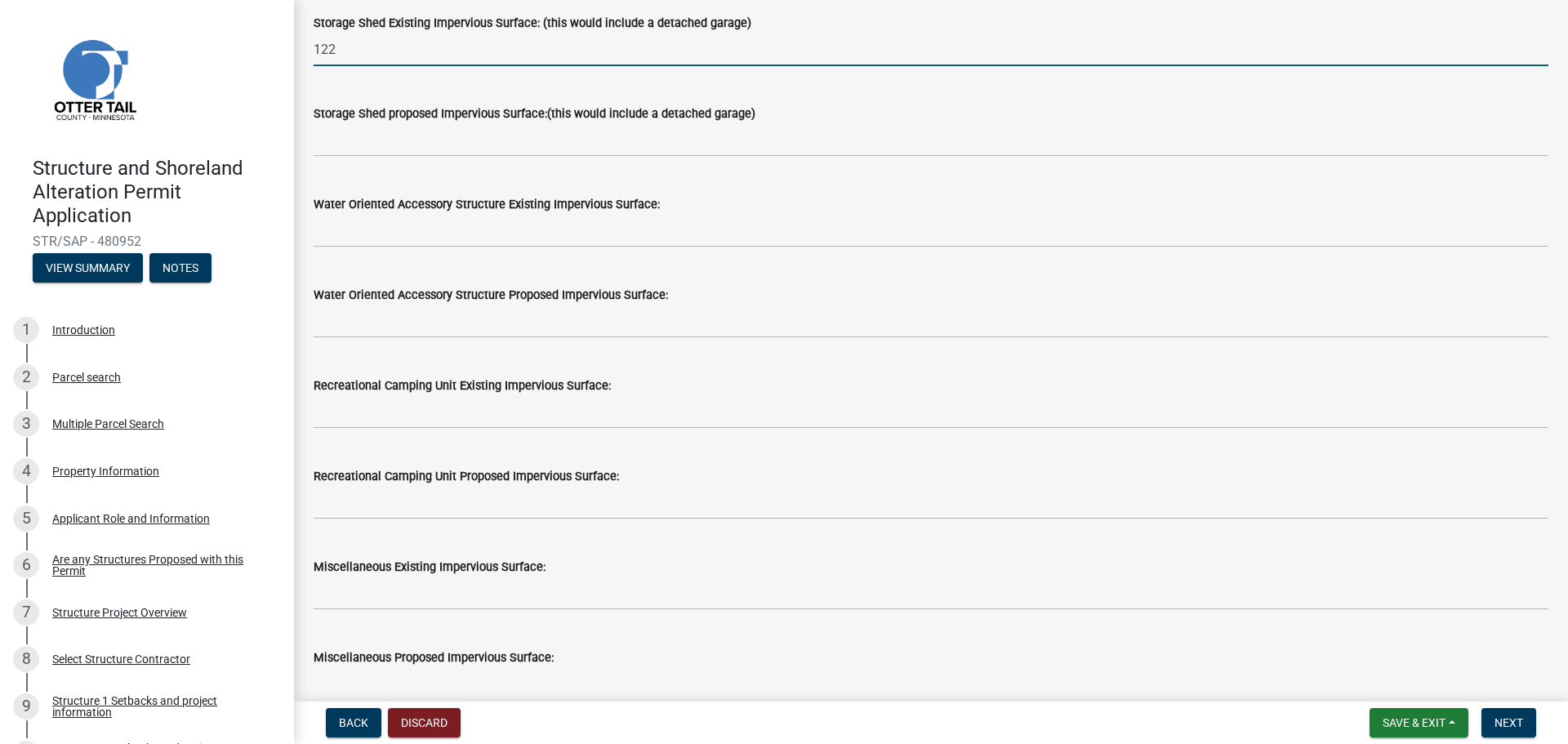
scroll to position [291, 0]
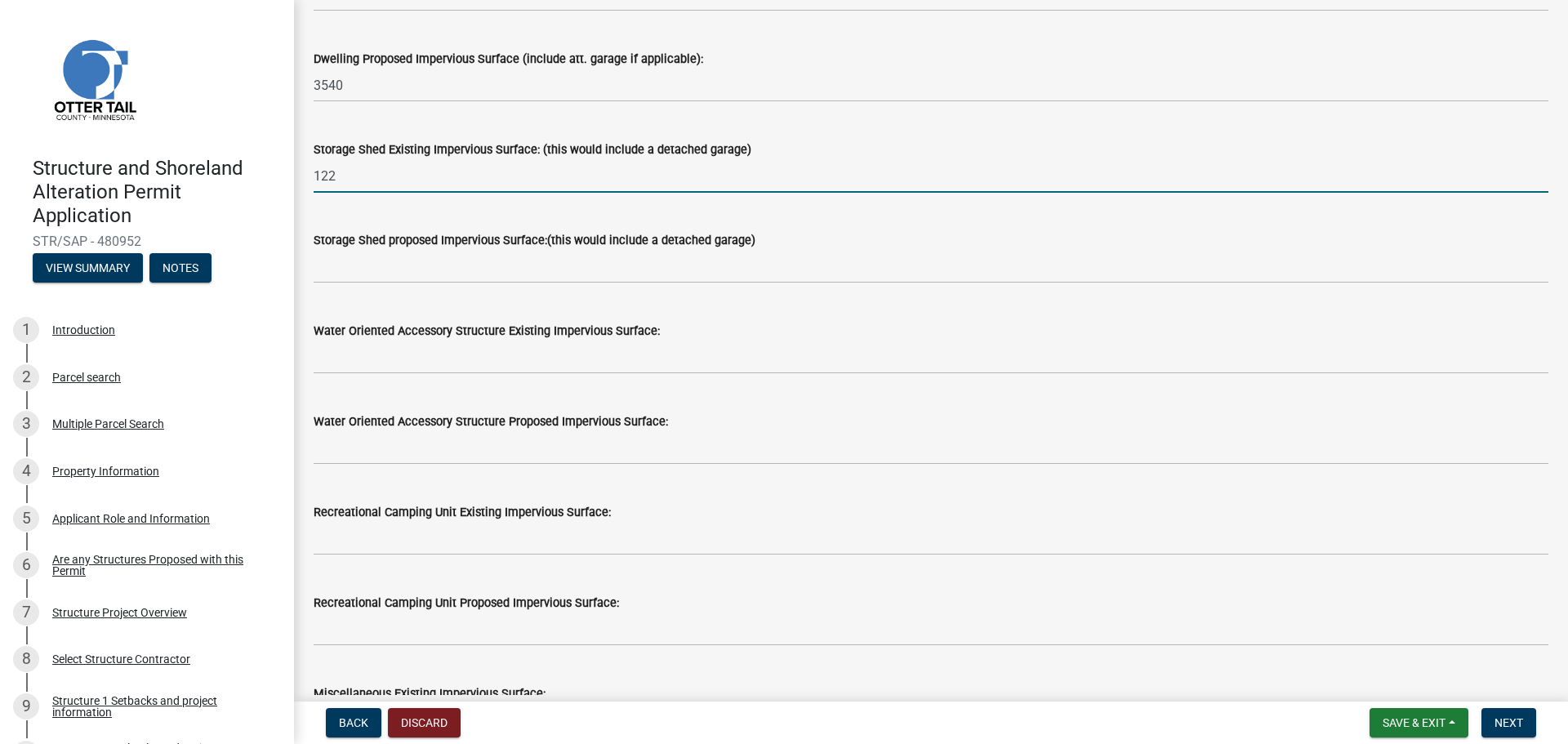
type input "122"
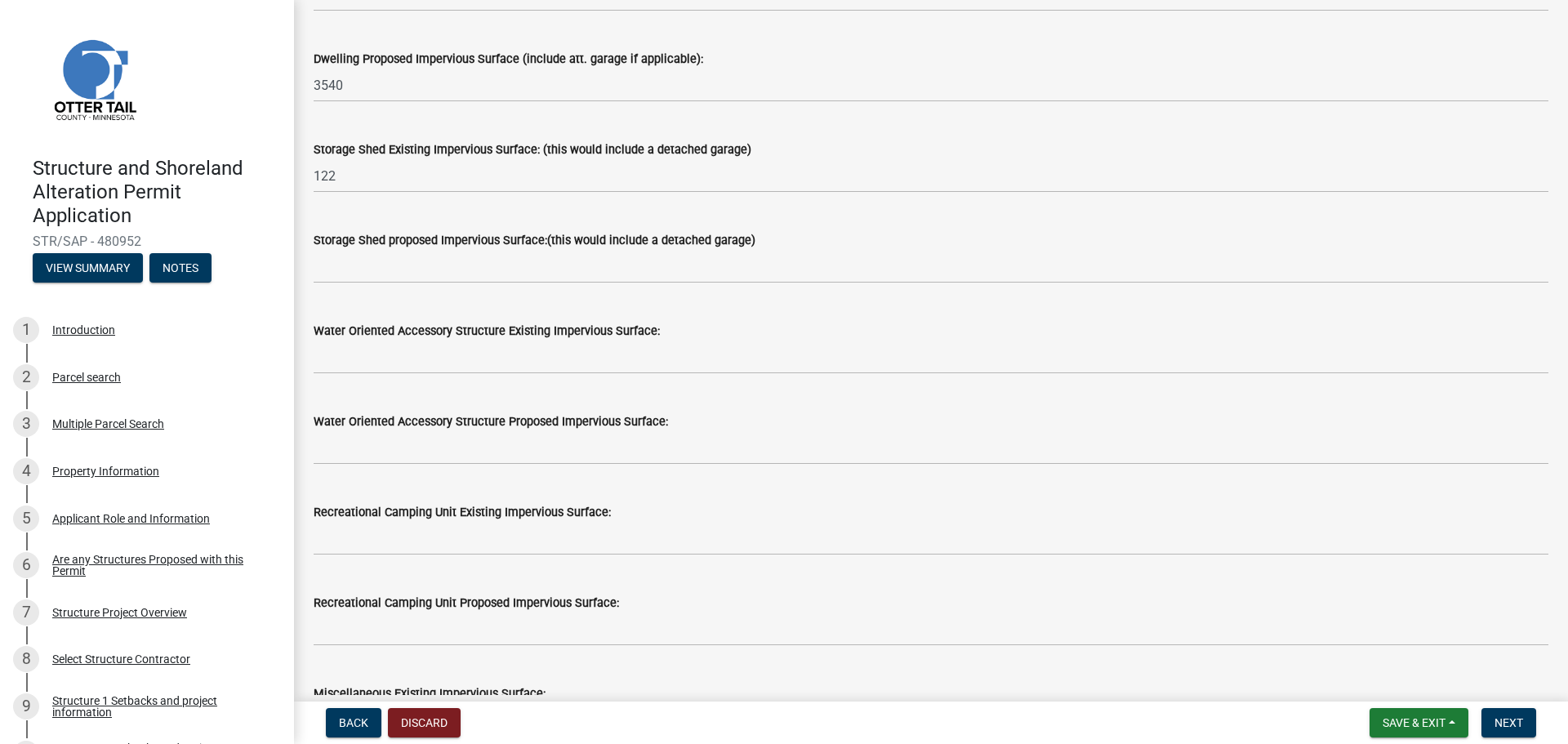
click at [882, 421] on div "Water Oriented Accessory Structure Proposed Impervious Surface:" at bounding box center [931, 421] width 1235 height 19
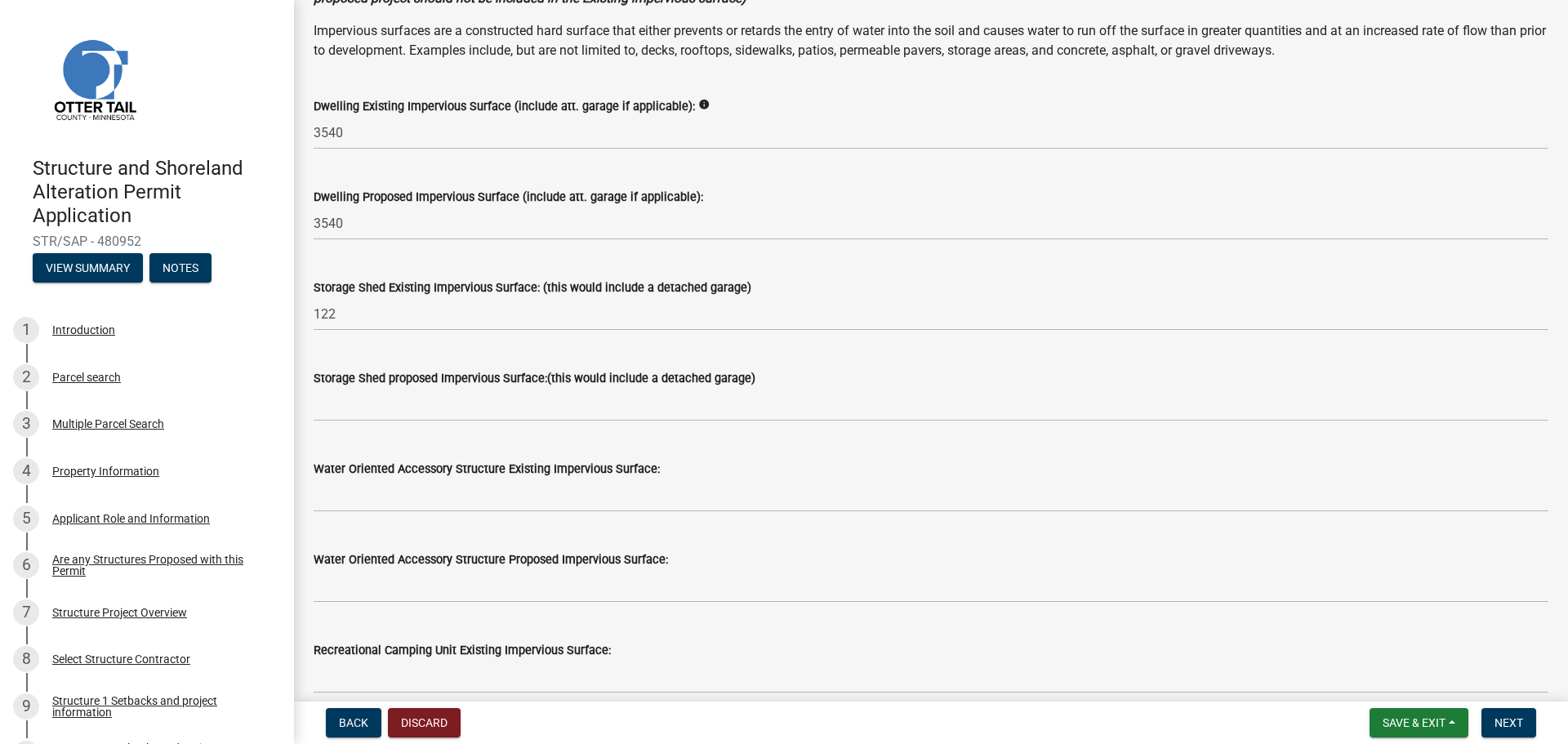
scroll to position [128, 0]
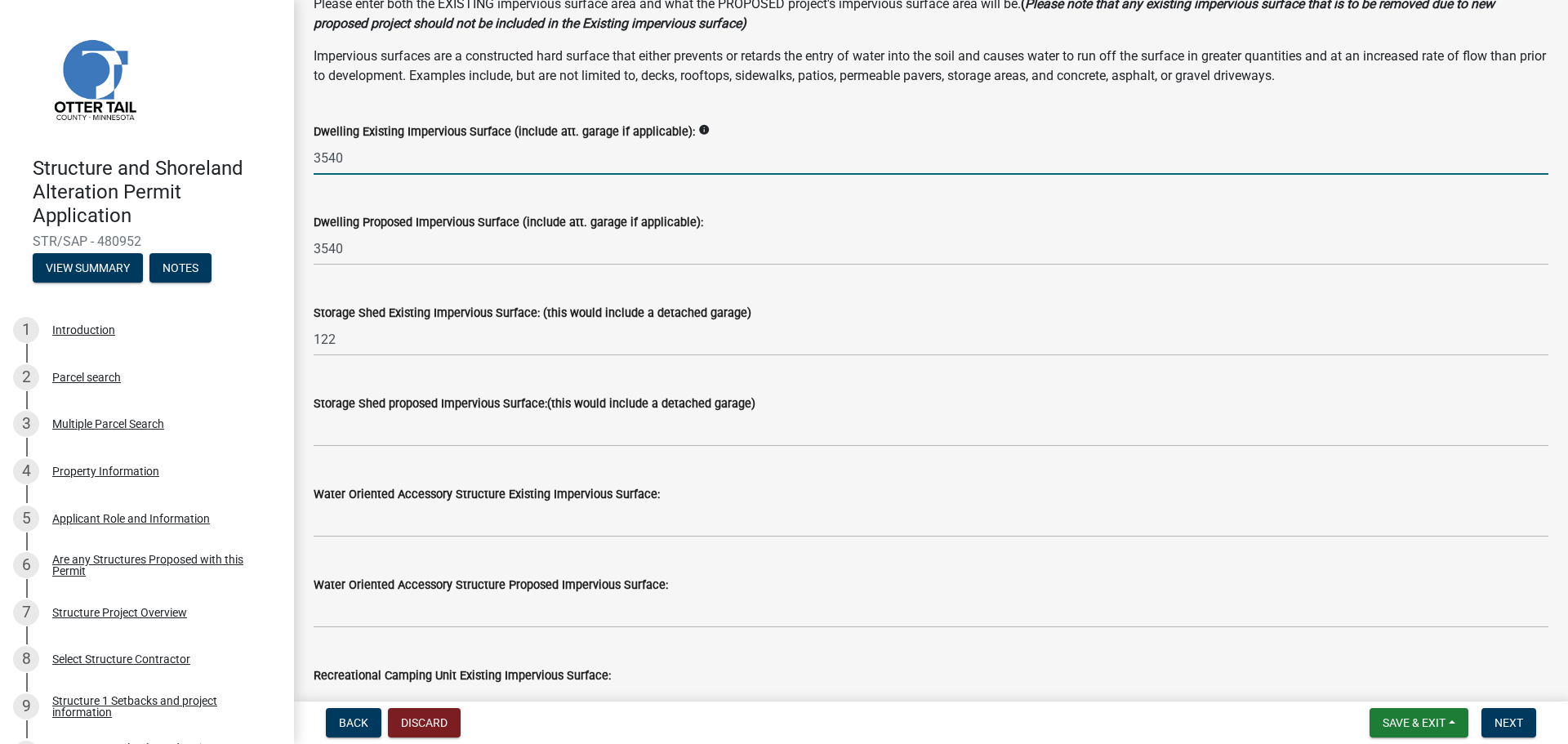
click at [347, 157] on input "3540" at bounding box center [931, 158] width 1235 height 34
type input "3"
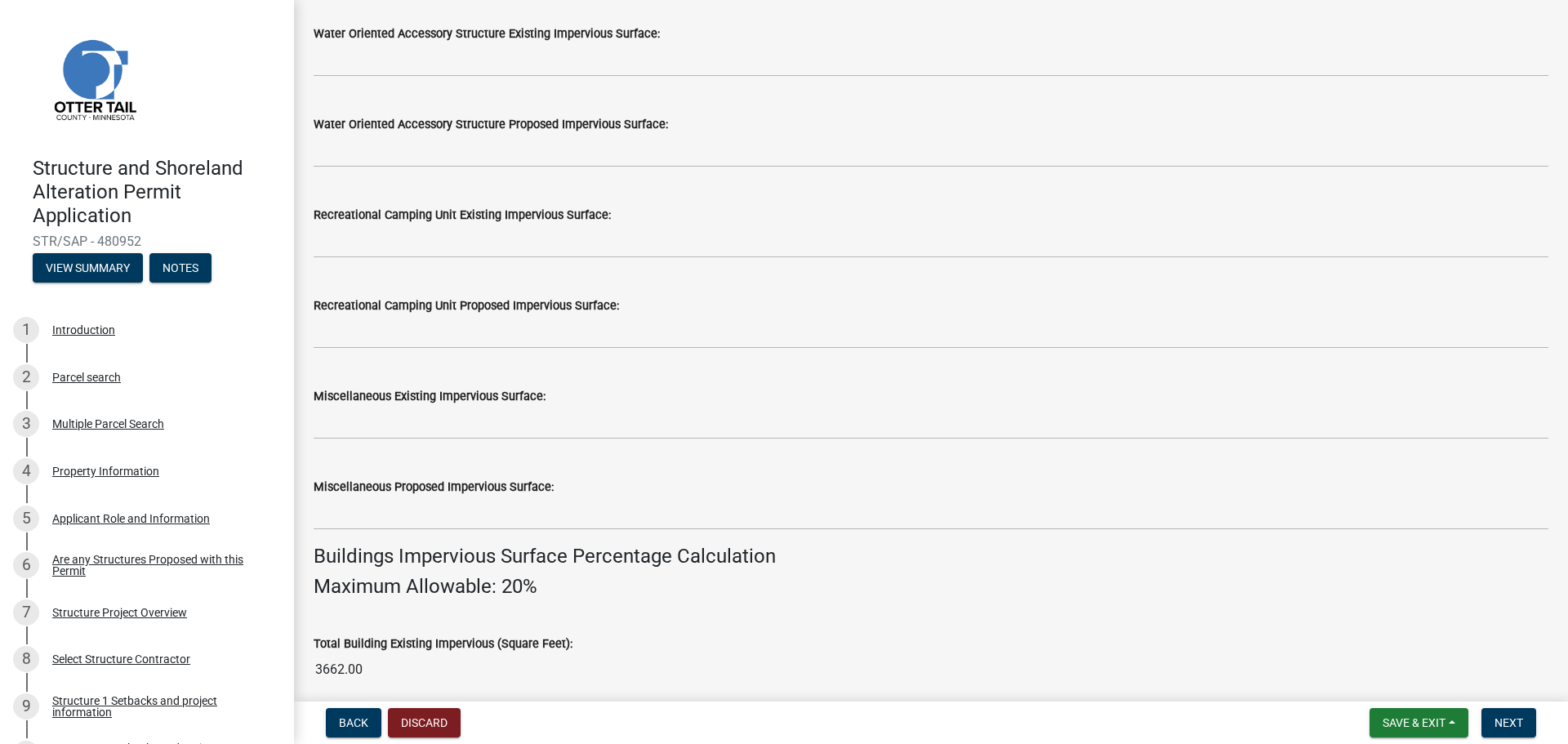
scroll to position [617, 0]
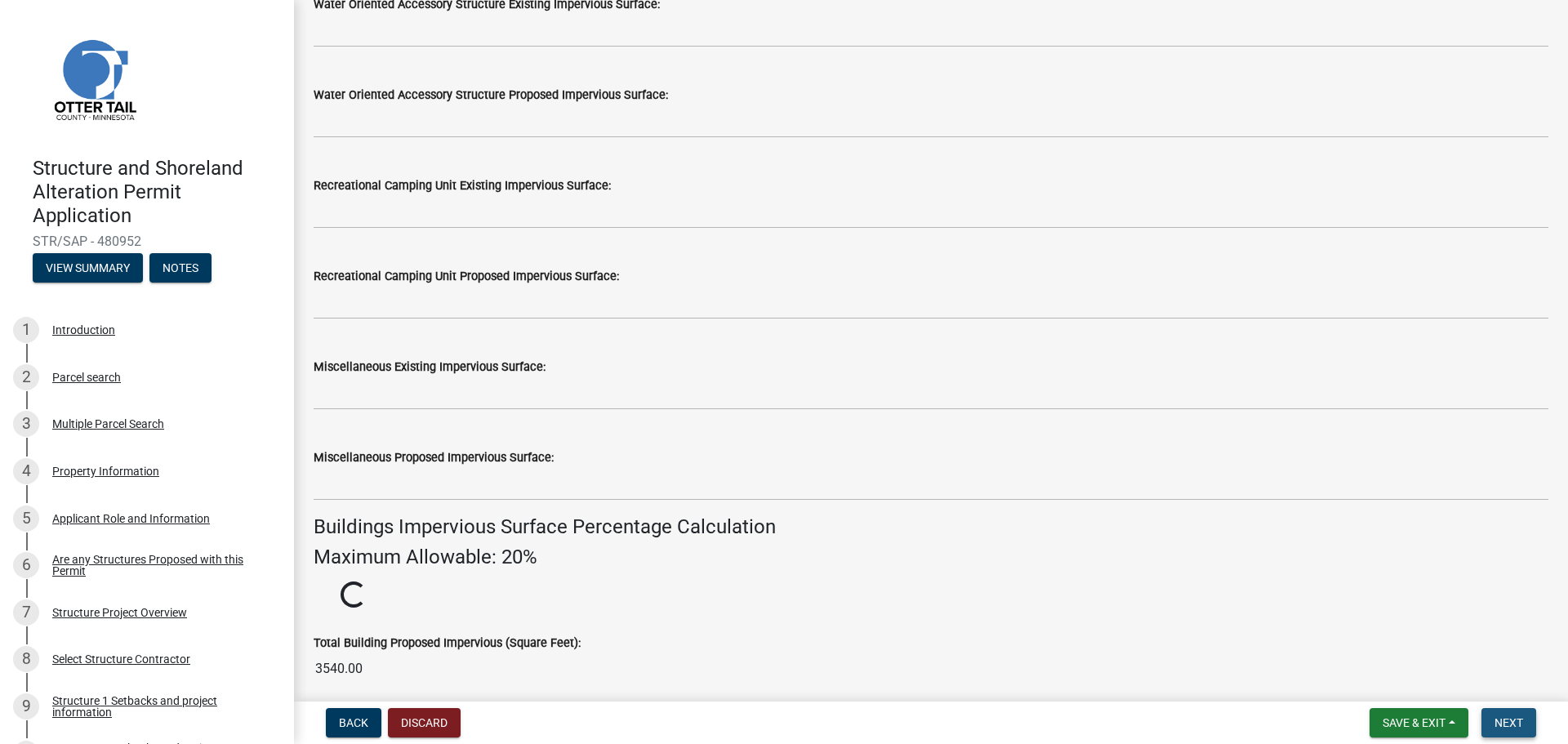
click at [1505, 723] on span "Next" at bounding box center [1509, 722] width 29 height 13
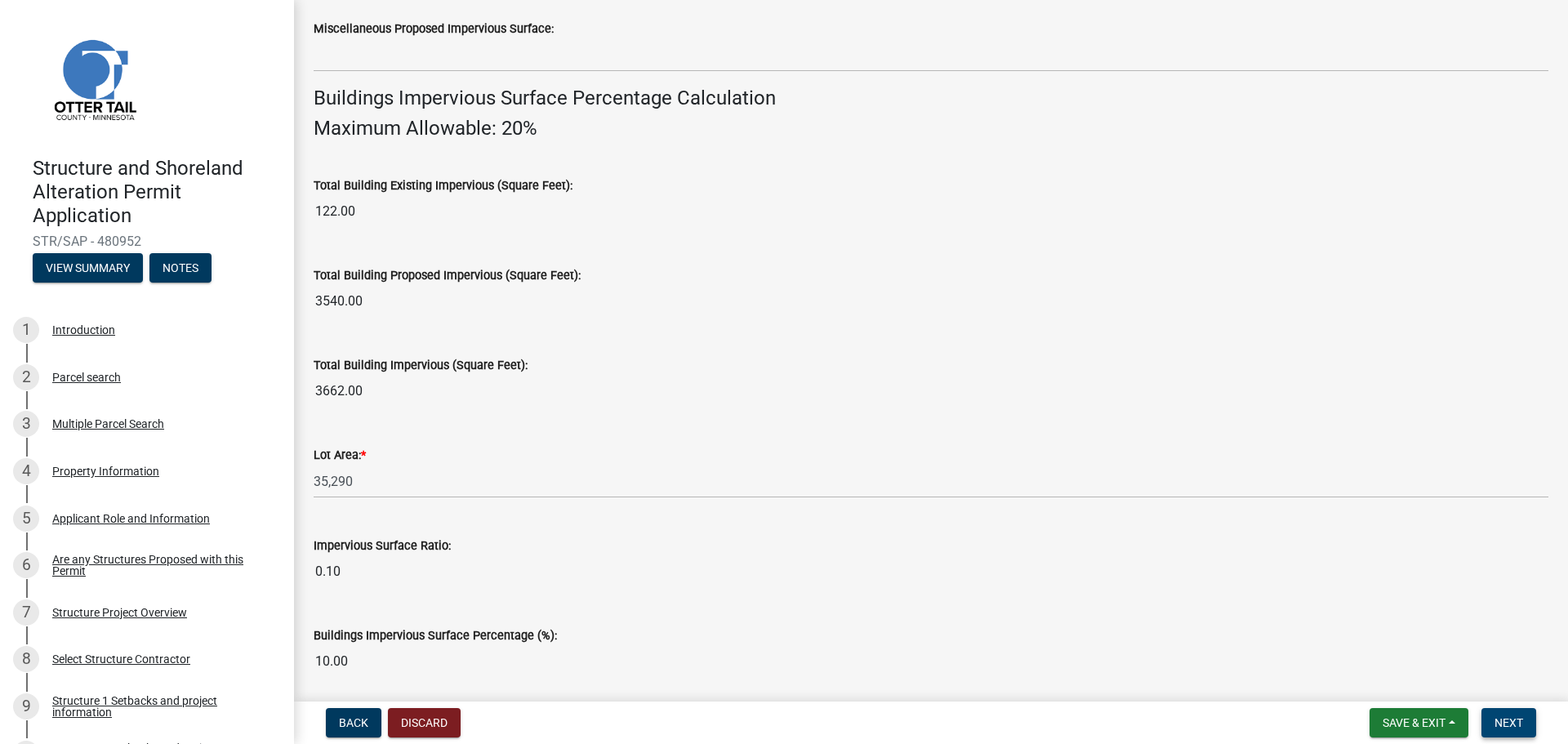
scroll to position [1108, 0]
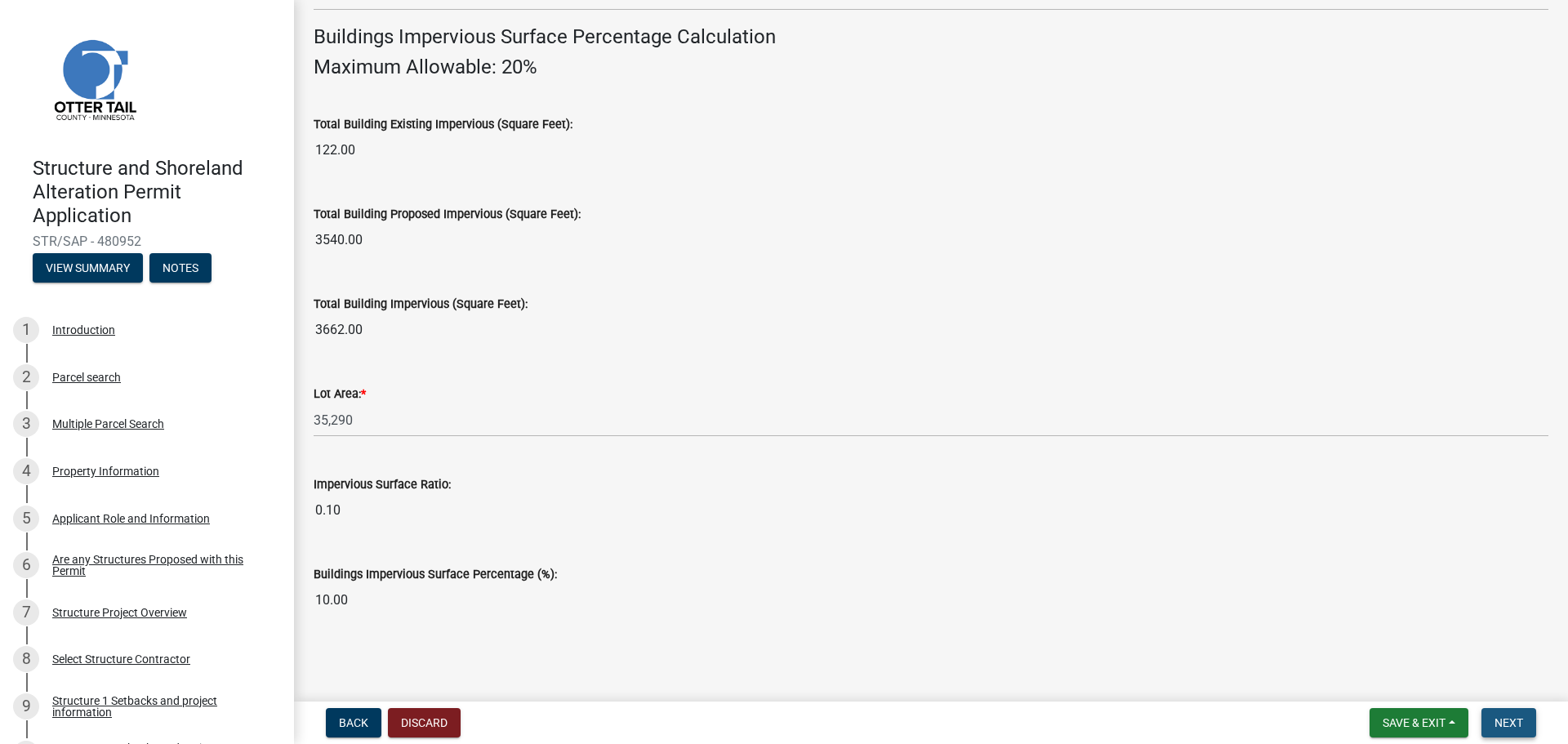
click at [1502, 723] on span "Next" at bounding box center [1509, 722] width 29 height 13
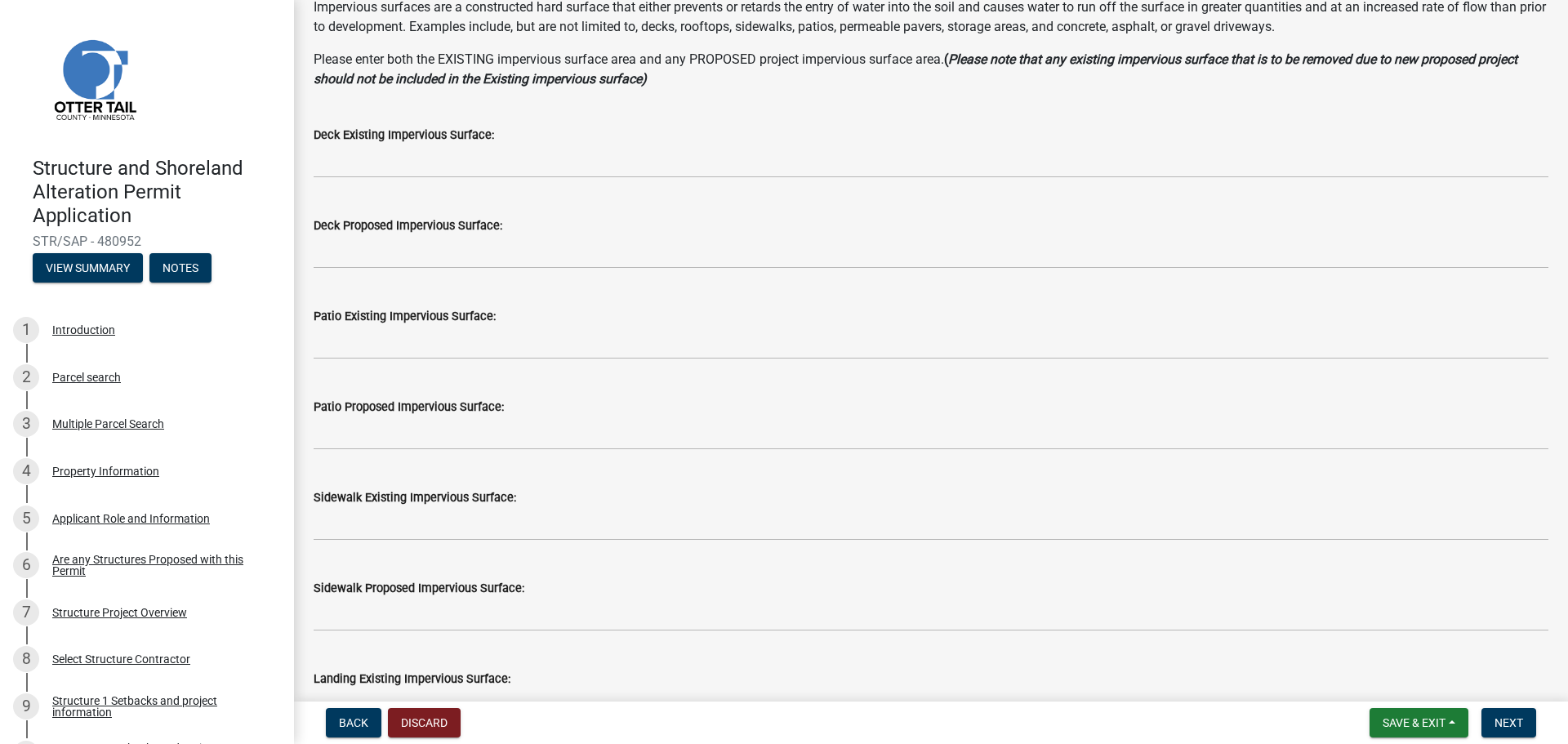
scroll to position [163, 0]
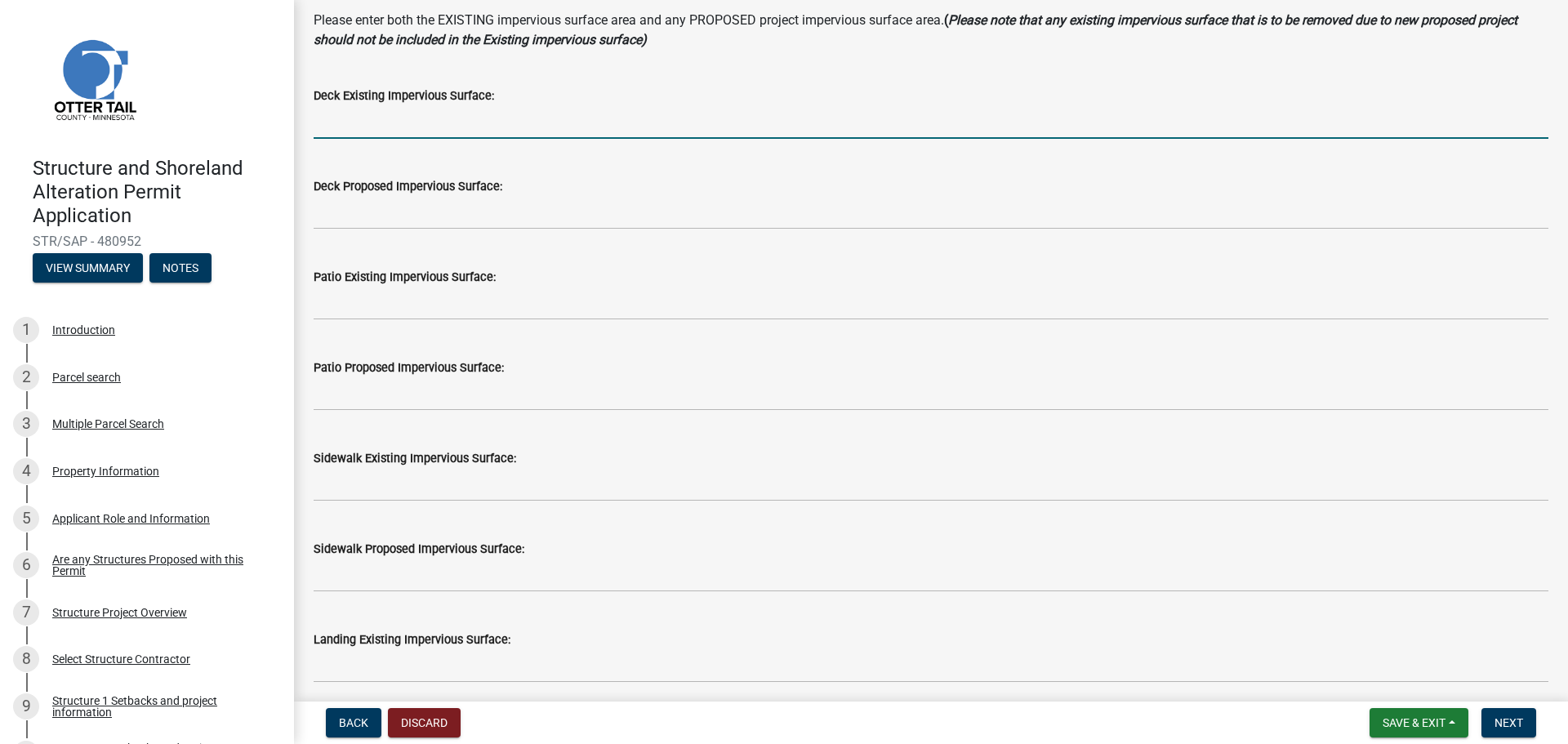
click at [426, 125] on input "text" at bounding box center [931, 123] width 1235 height 34
type input "0"
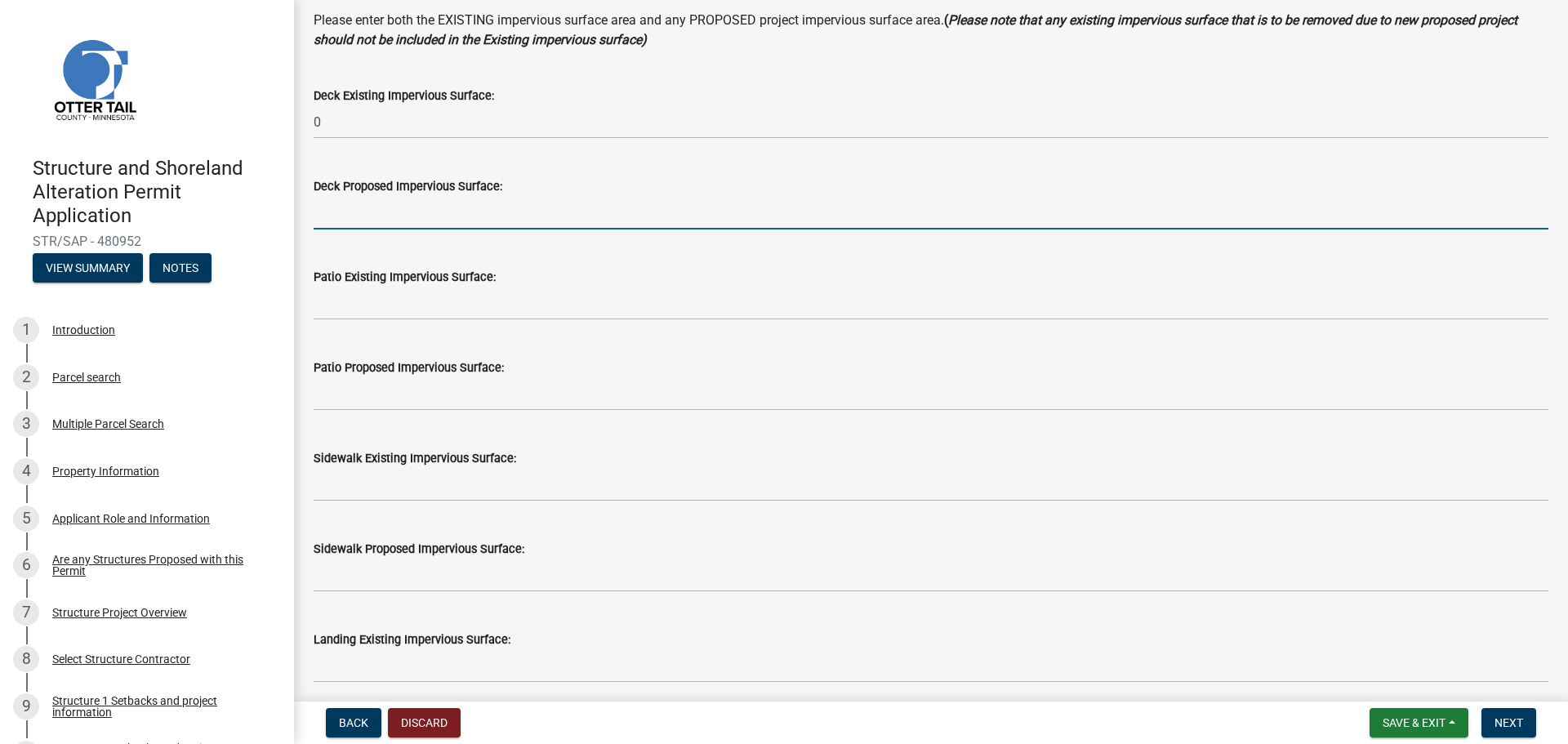
click at [396, 211] on input "text" at bounding box center [931, 213] width 1235 height 34
type input "0"
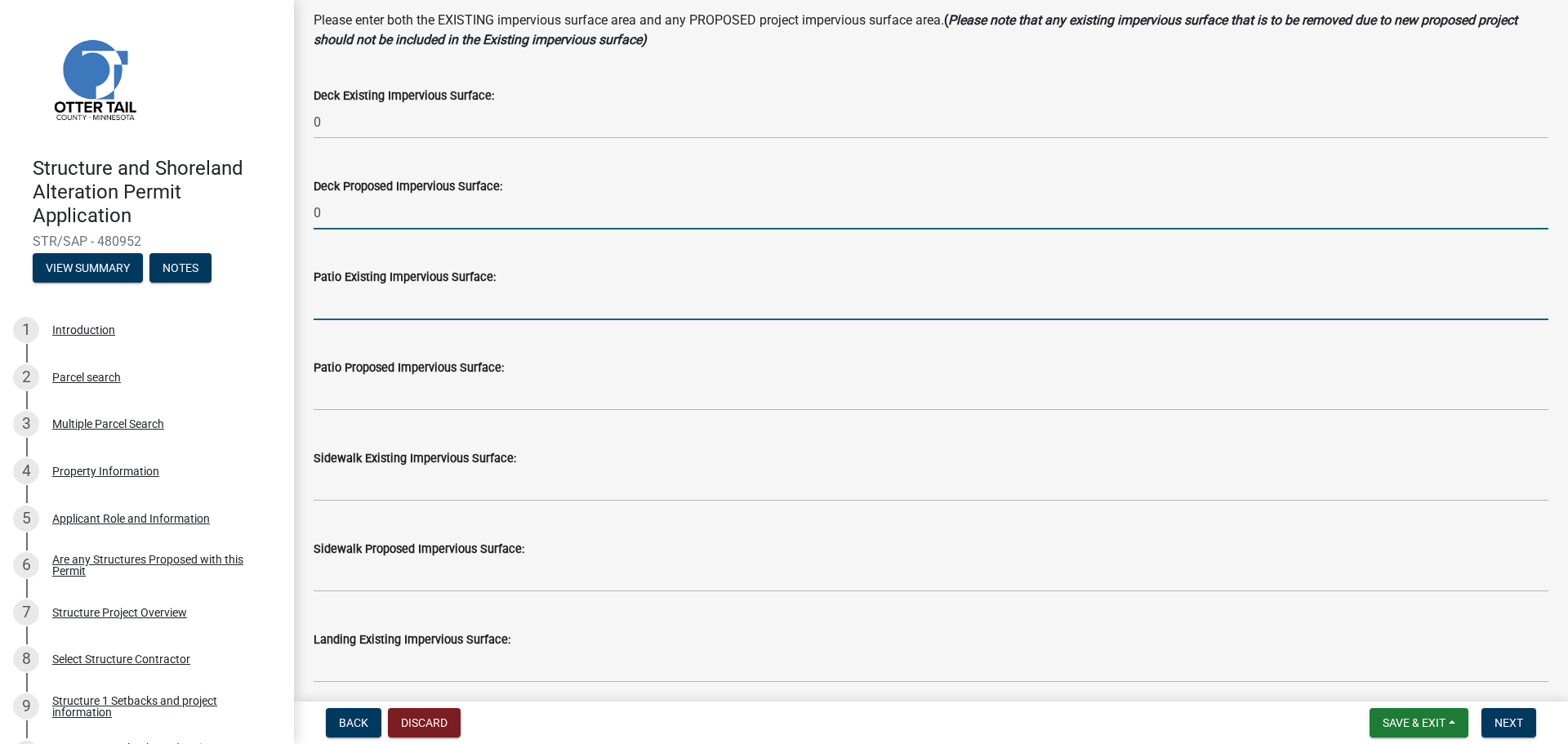
click at [381, 313] on input "text" at bounding box center [931, 304] width 1235 height 34
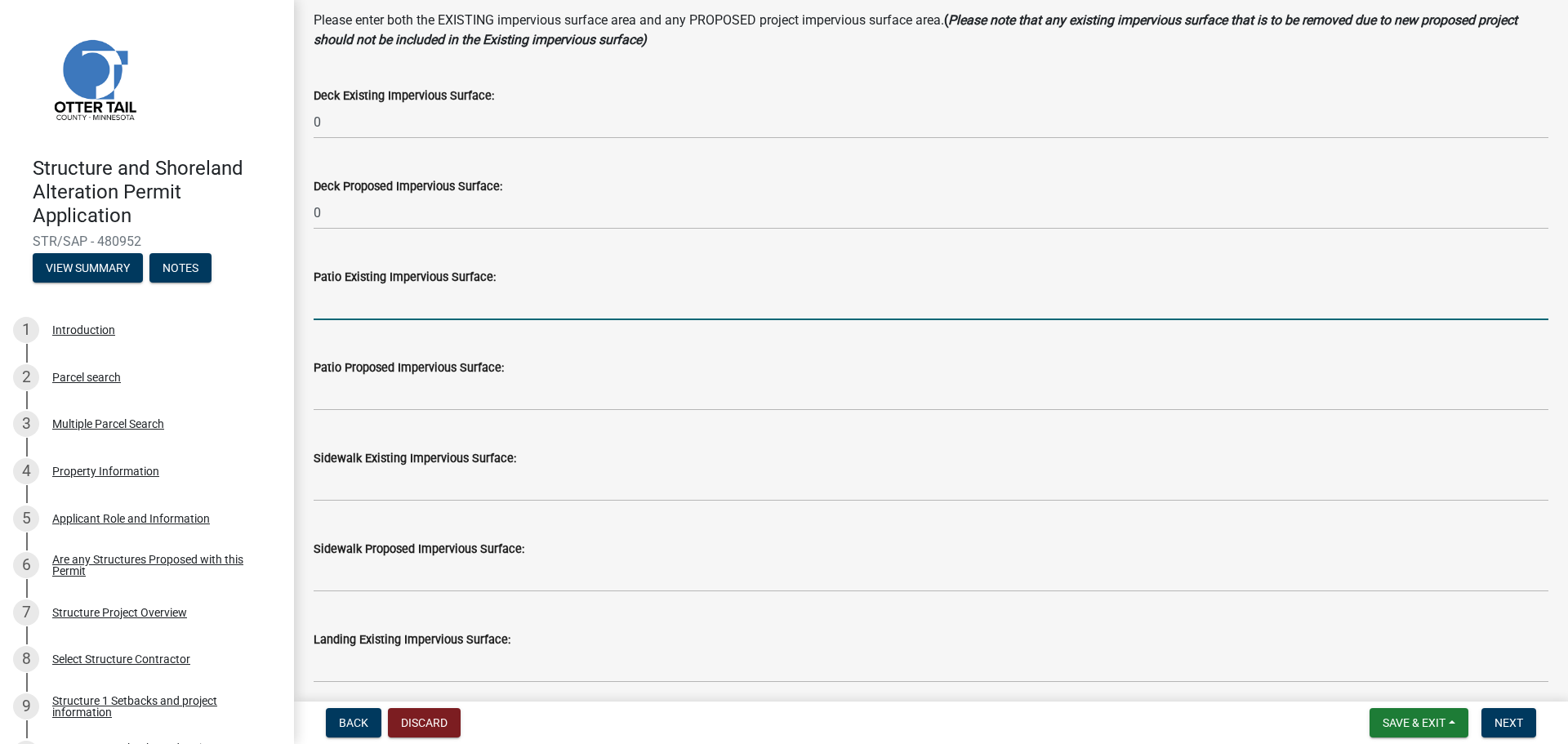
type input "0"
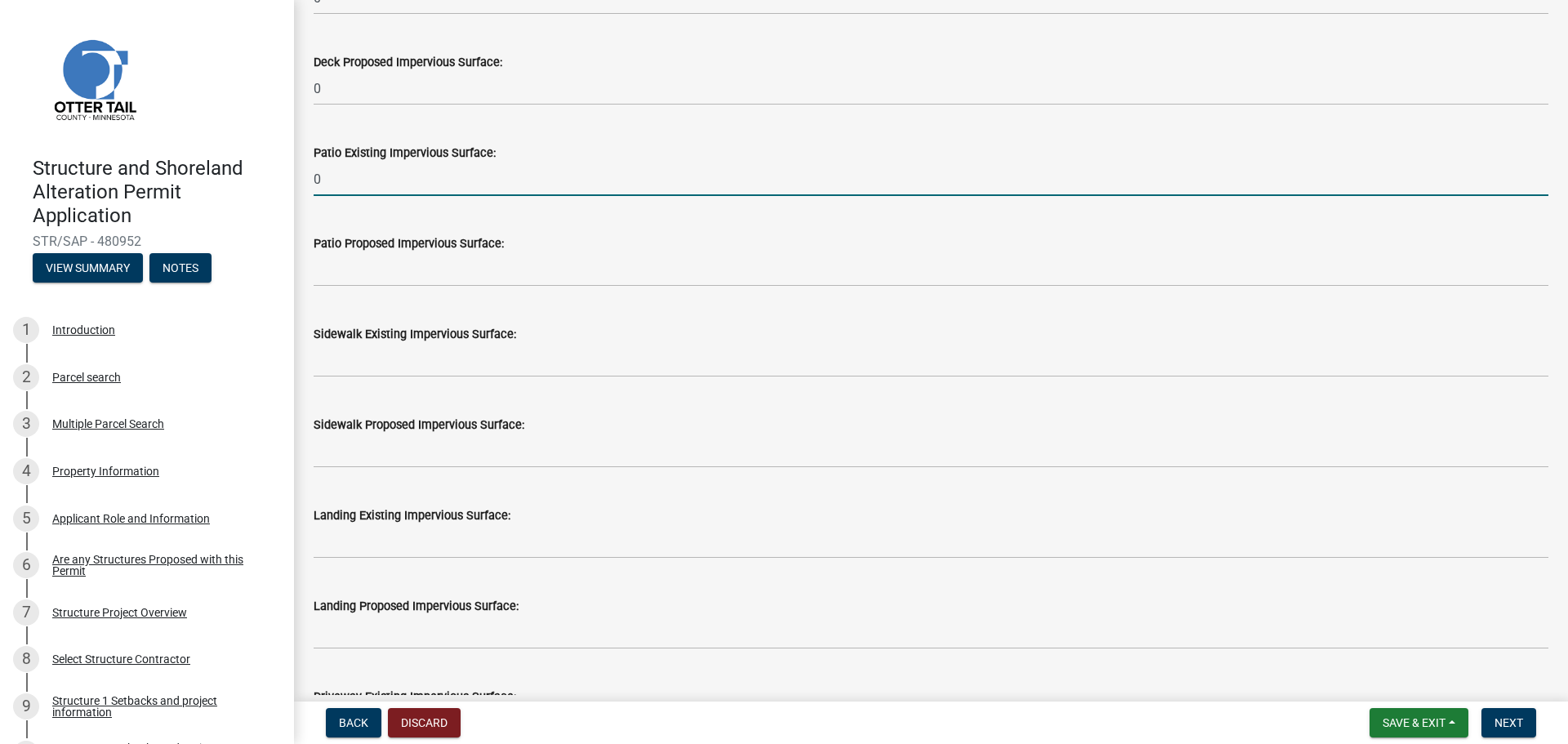
scroll to position [326, 0]
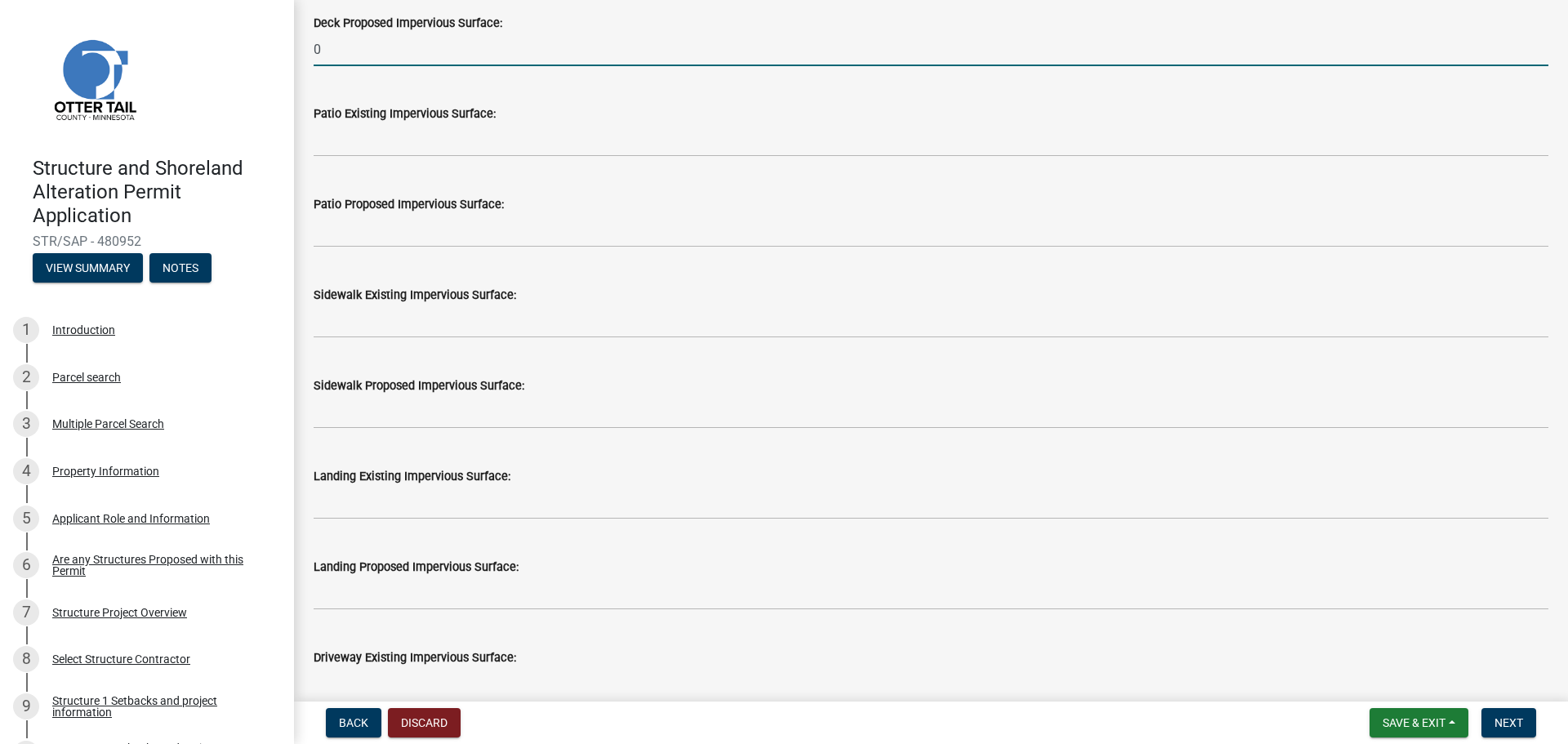
click at [358, 42] on input "0" at bounding box center [931, 50] width 1235 height 34
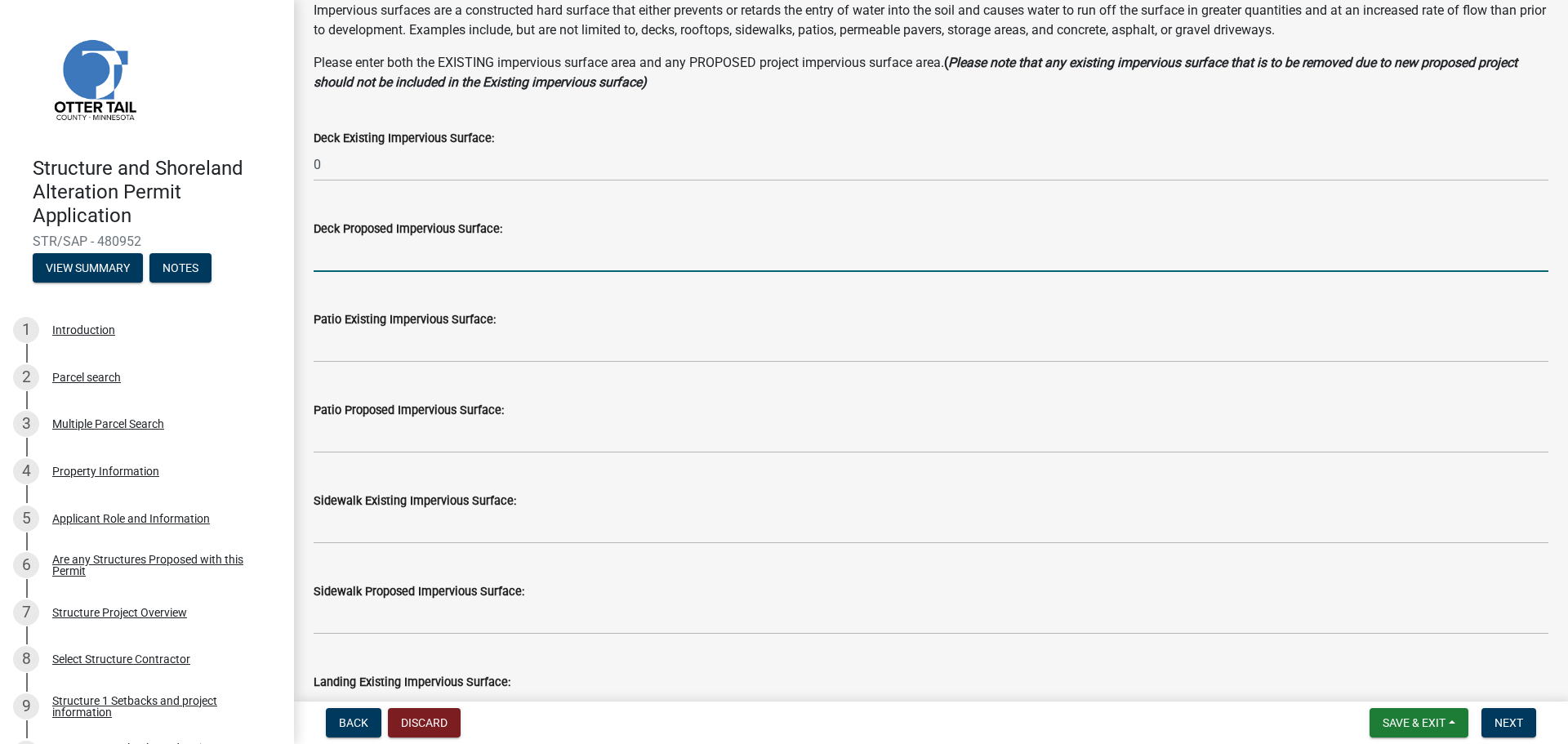
scroll to position [82, 0]
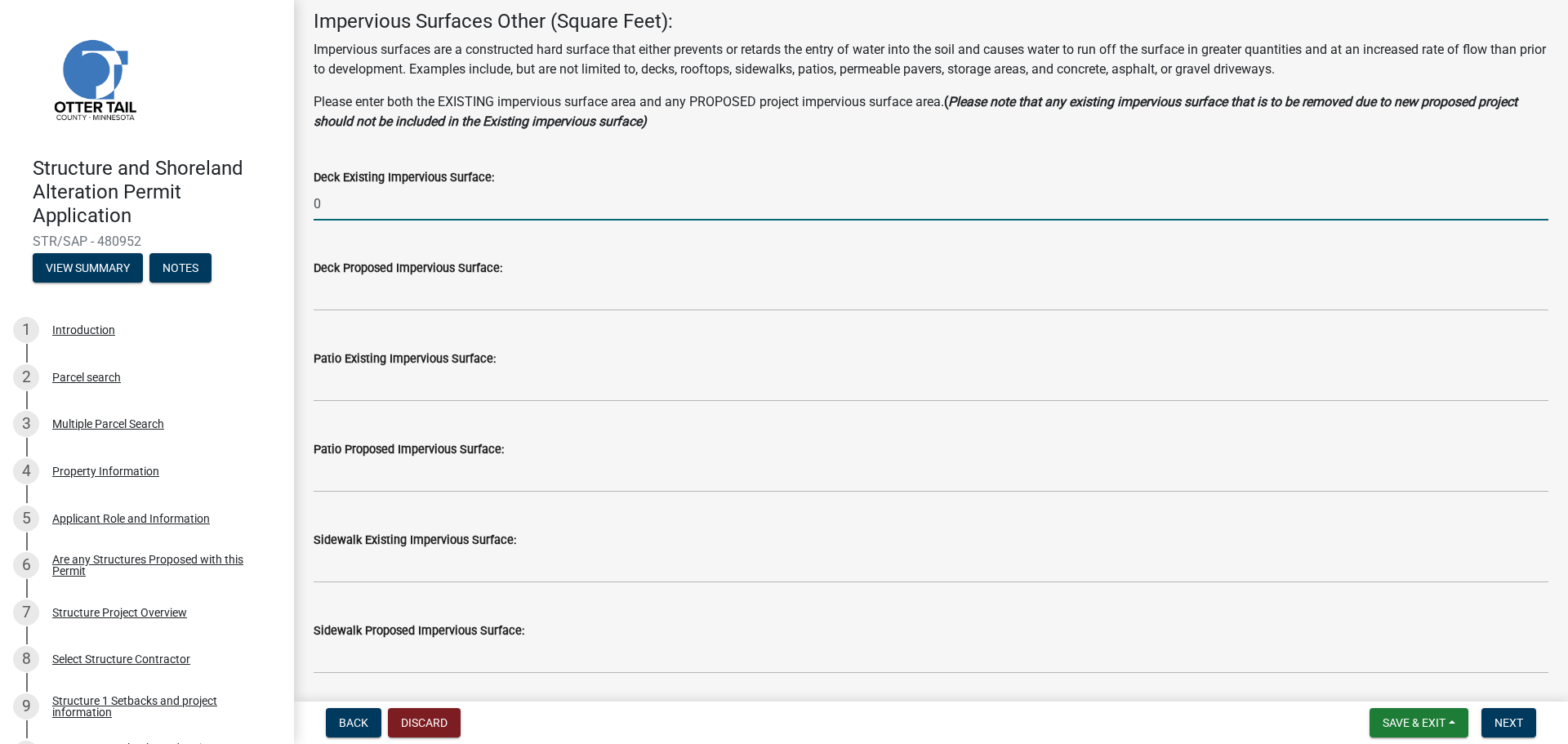
click at [321, 202] on input "0" at bounding box center [931, 204] width 1235 height 34
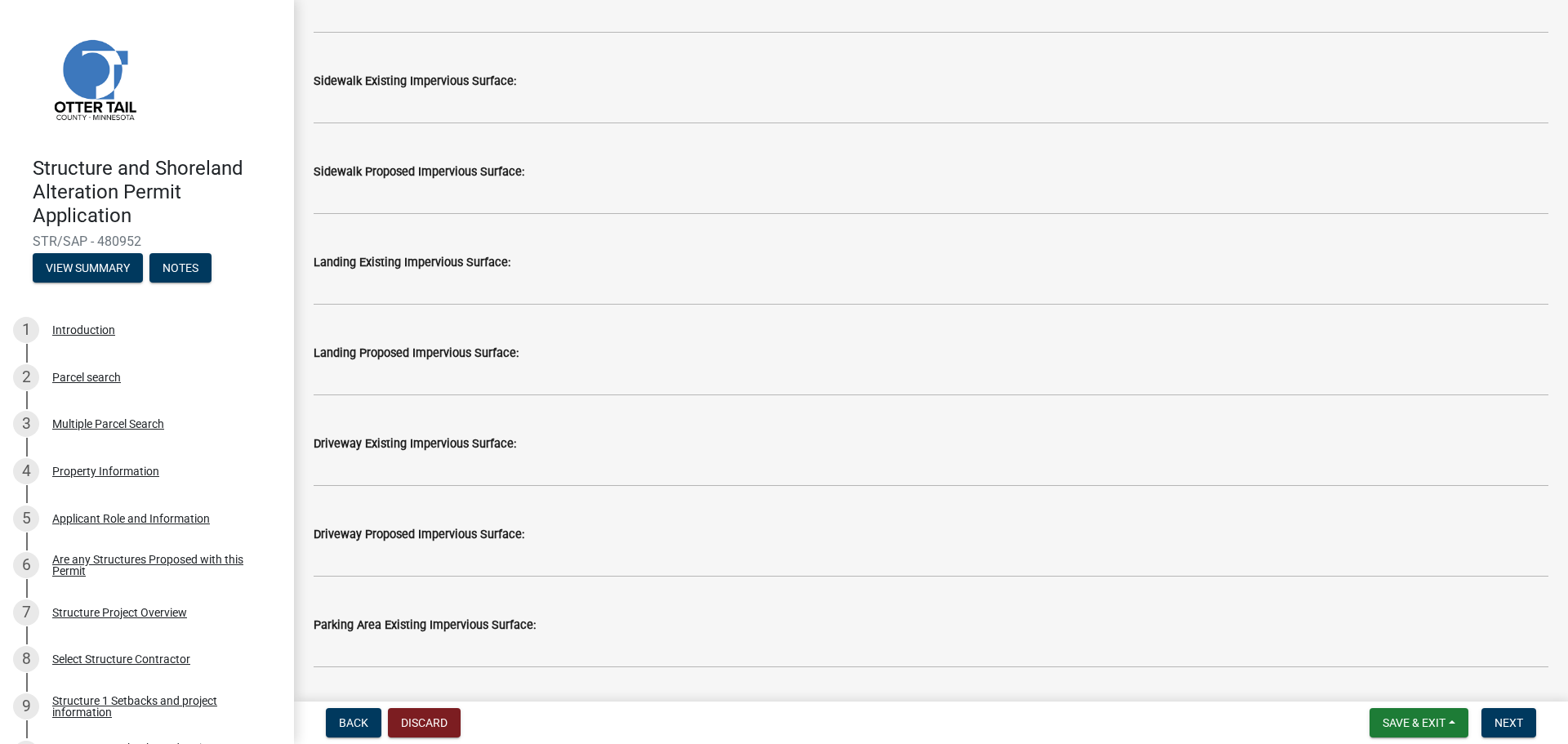
scroll to position [654, 0]
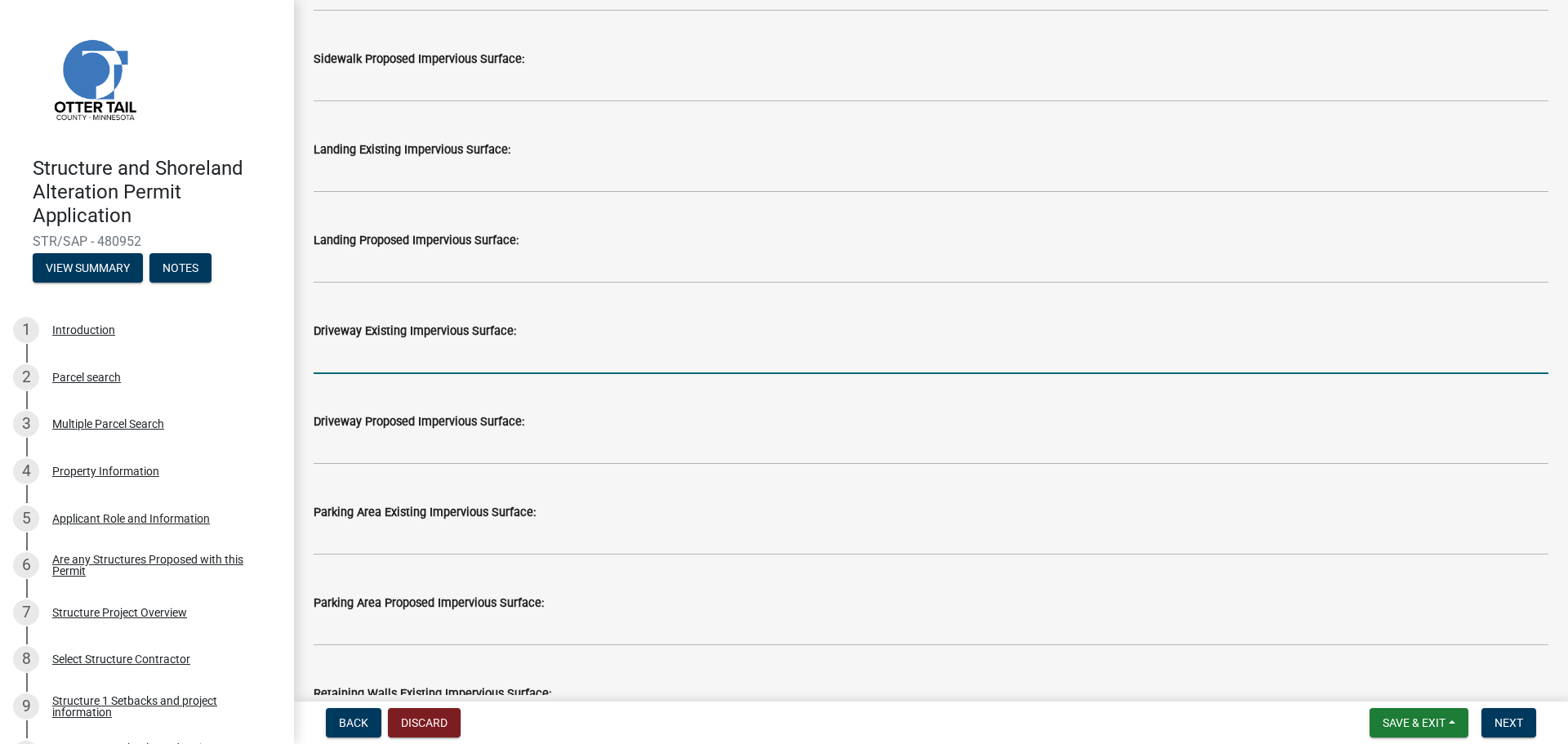
click at [427, 367] on input "text" at bounding box center [931, 358] width 1235 height 34
type input "2200"
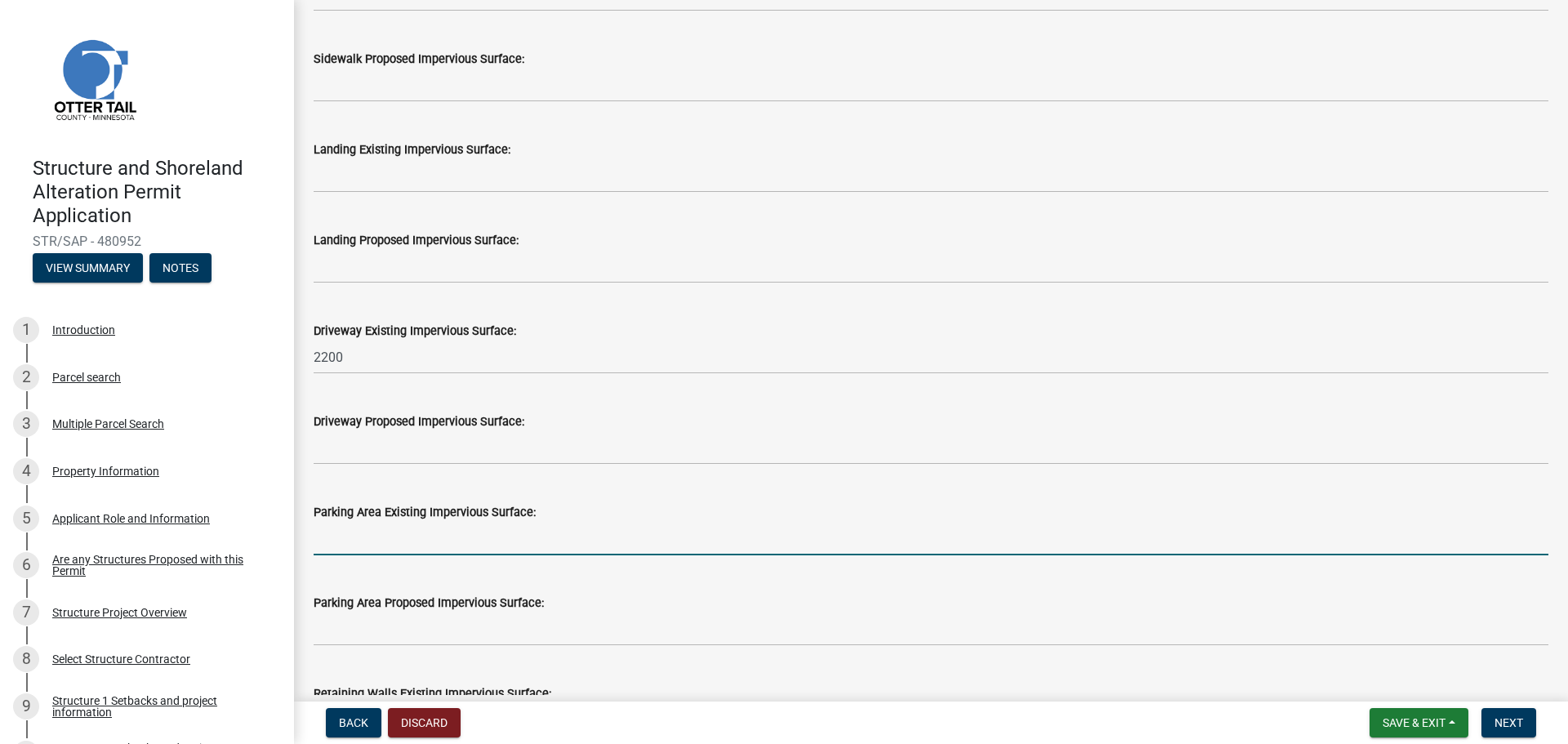
click at [358, 544] on input "text" at bounding box center [931, 539] width 1235 height 34
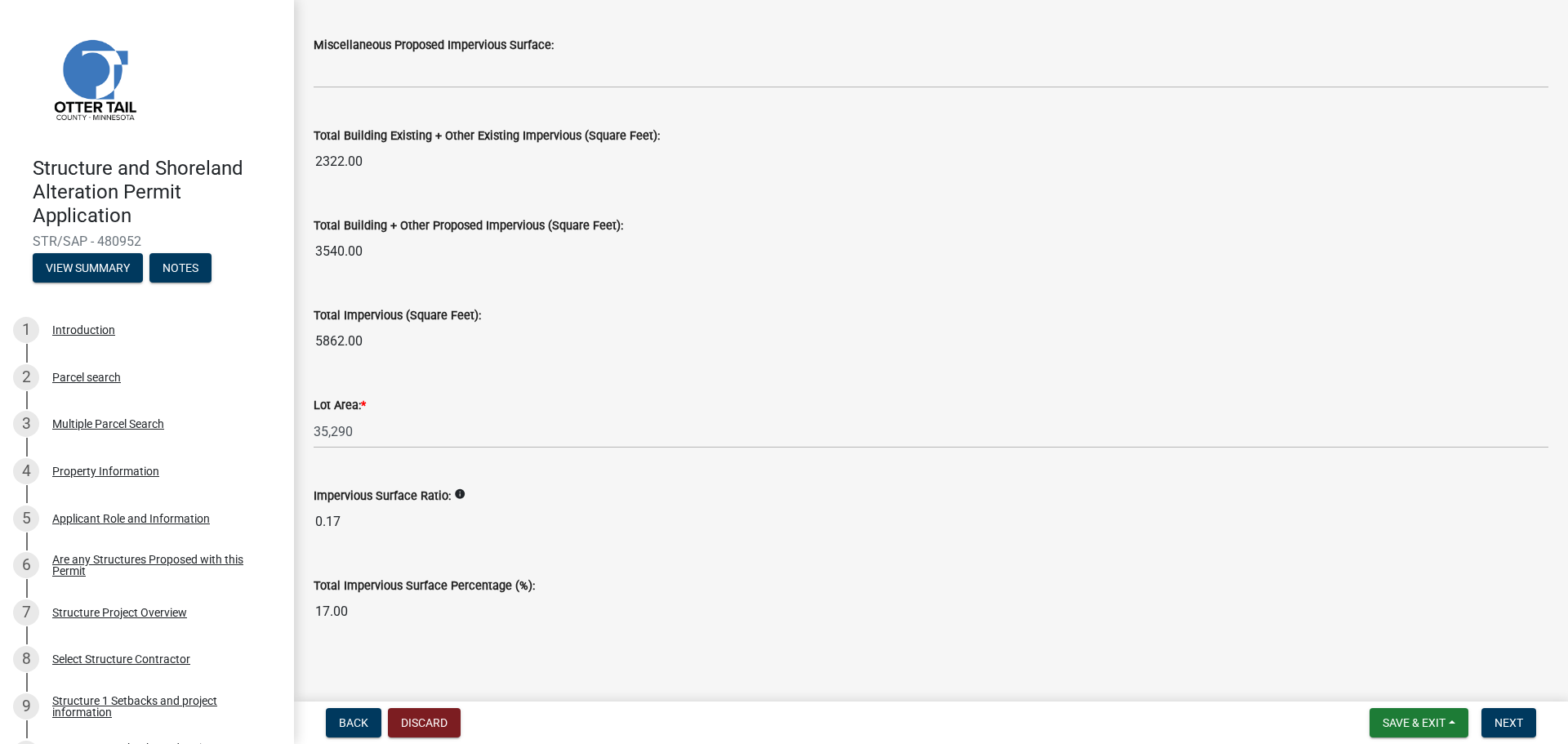
scroll to position [1767, 0]
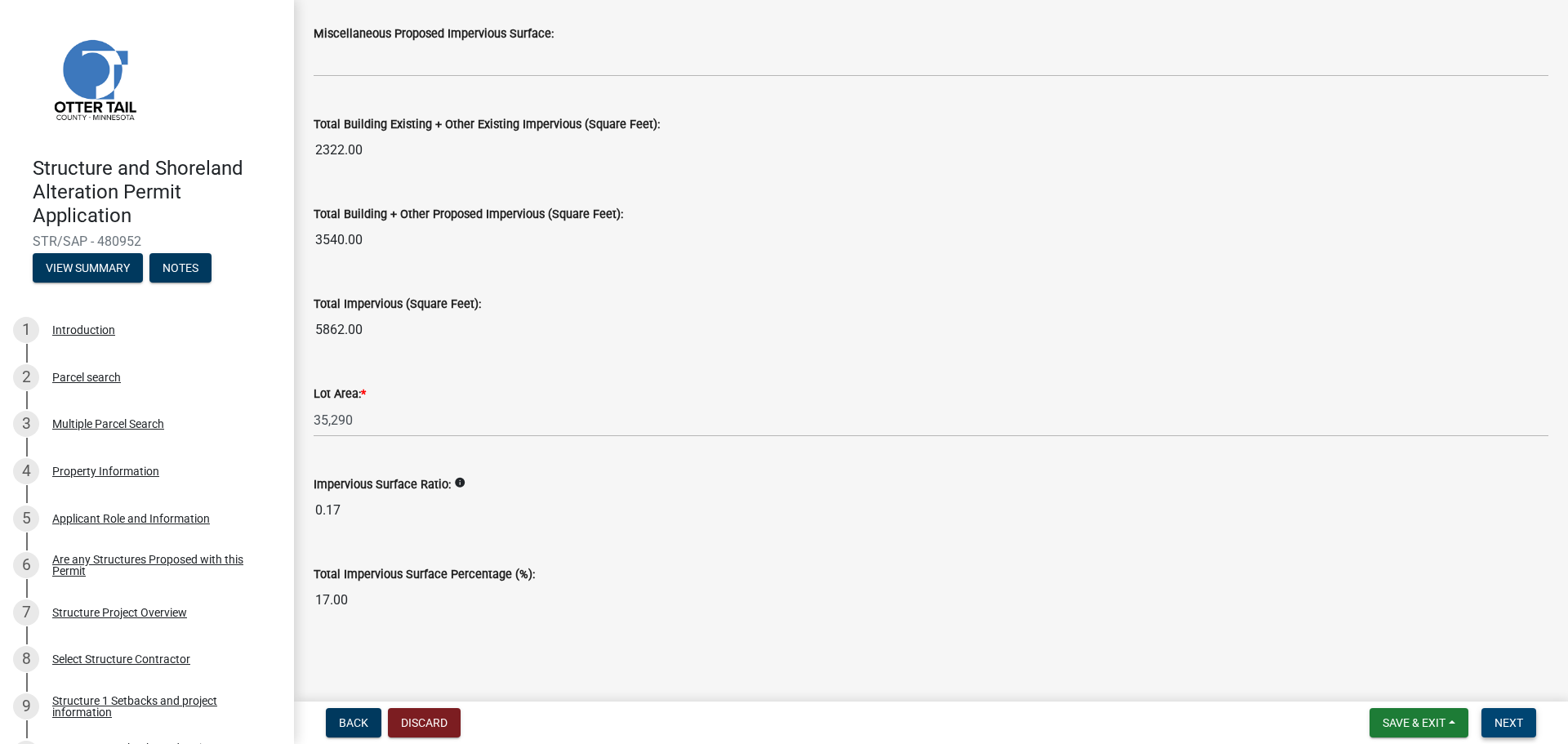
type input "800"
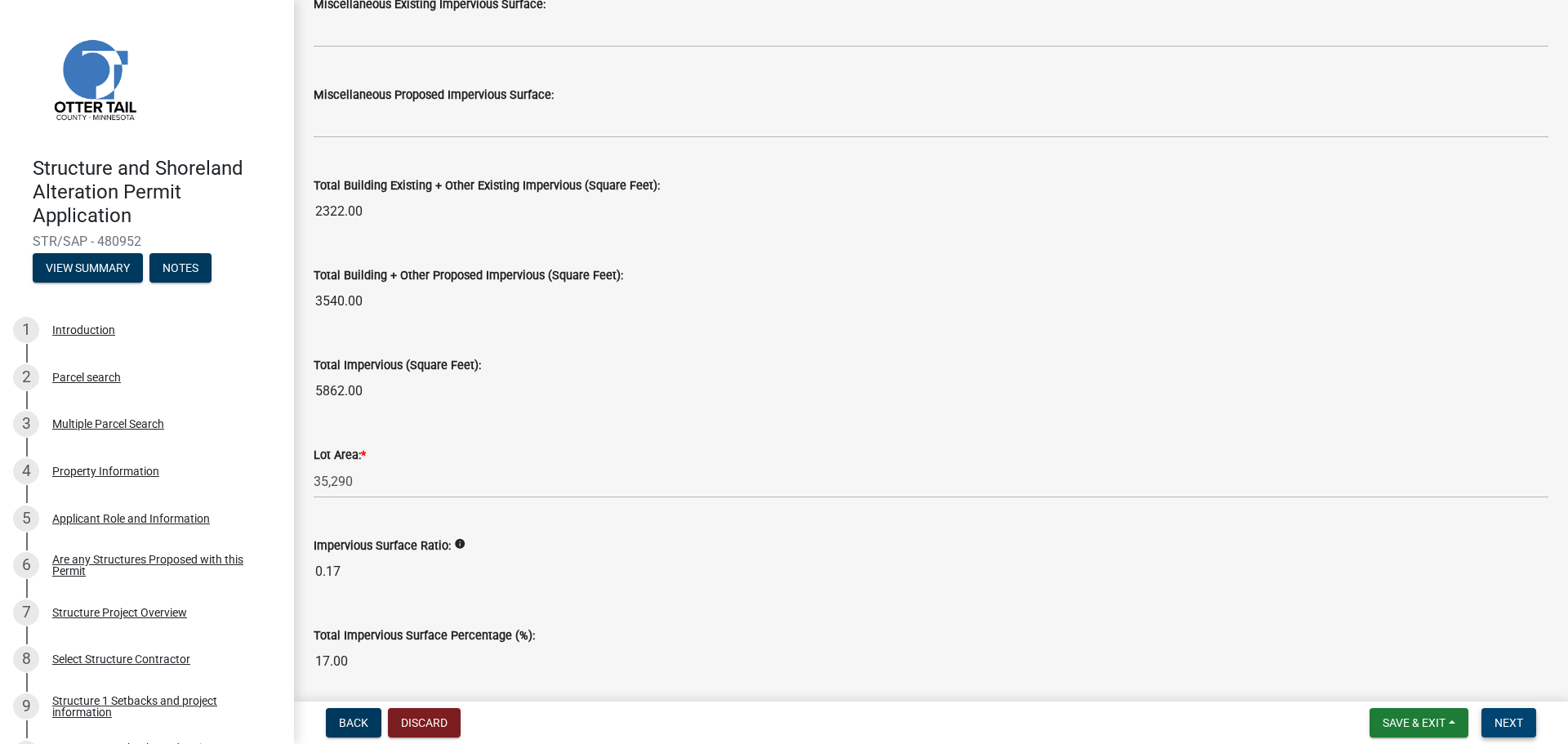
click at [1501, 722] on span "Next" at bounding box center [1509, 722] width 29 height 13
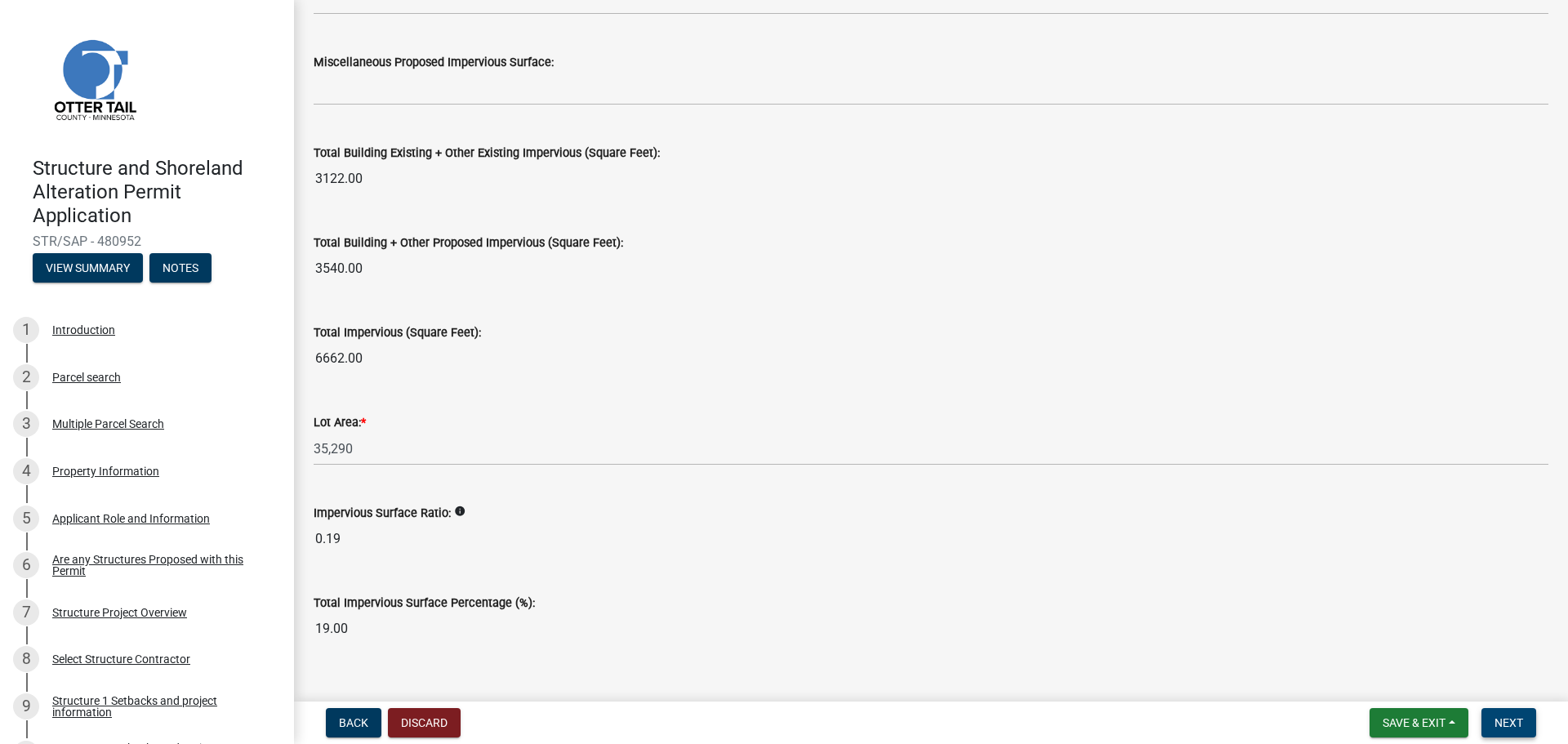
scroll to position [1767, 0]
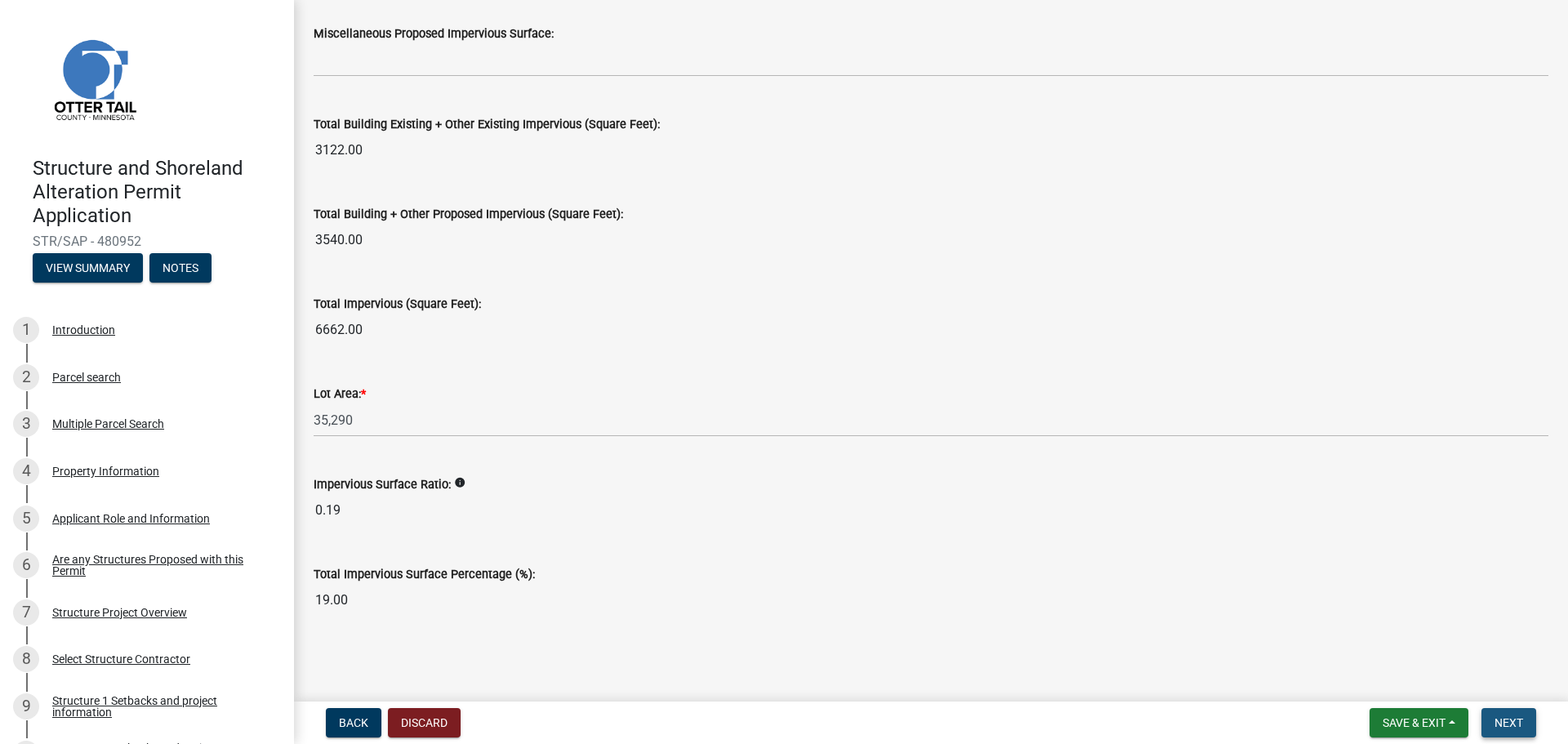
click at [1503, 721] on span "Next" at bounding box center [1509, 722] width 29 height 13
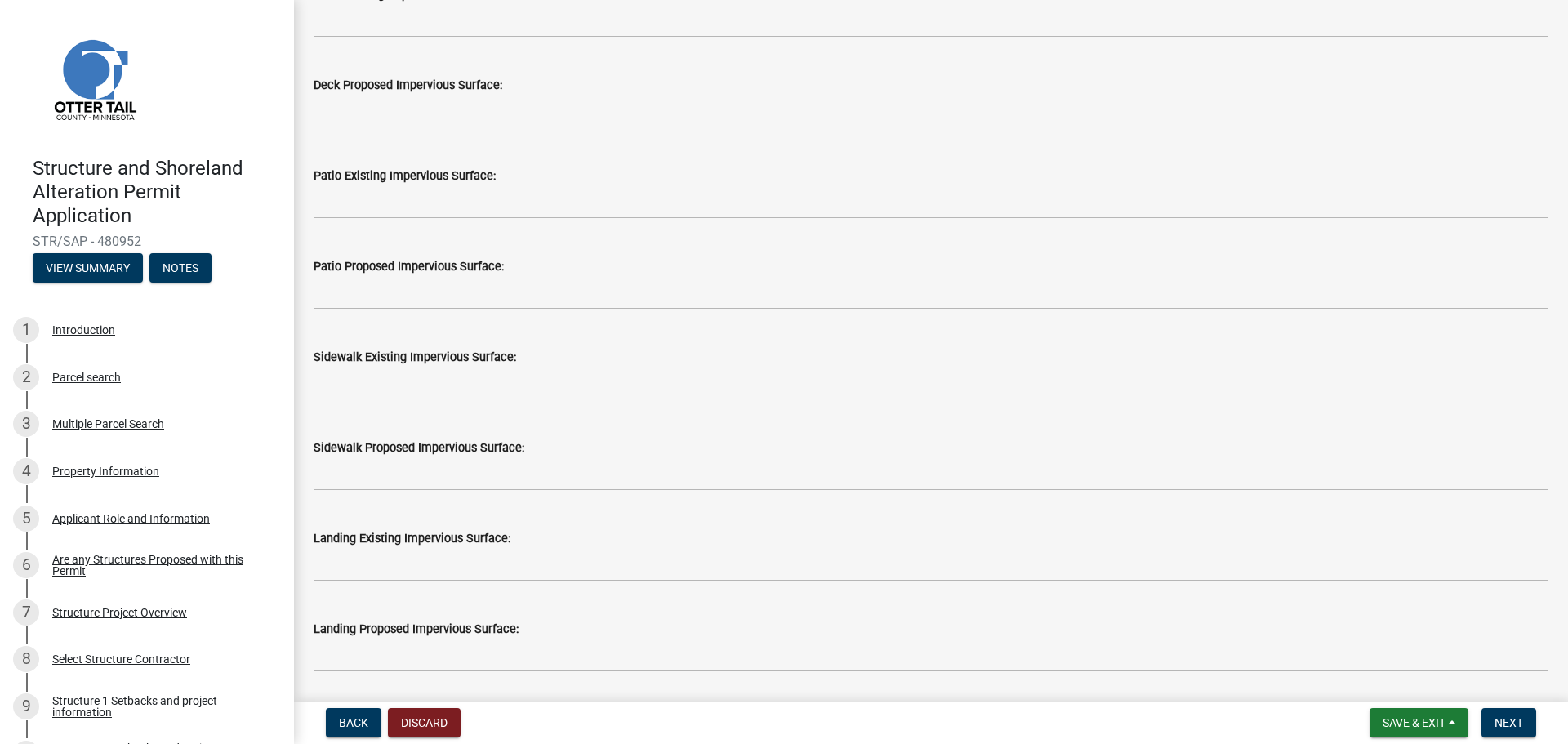
scroll to position [572, 0]
click at [1499, 721] on span "Next" at bounding box center [1509, 722] width 29 height 13
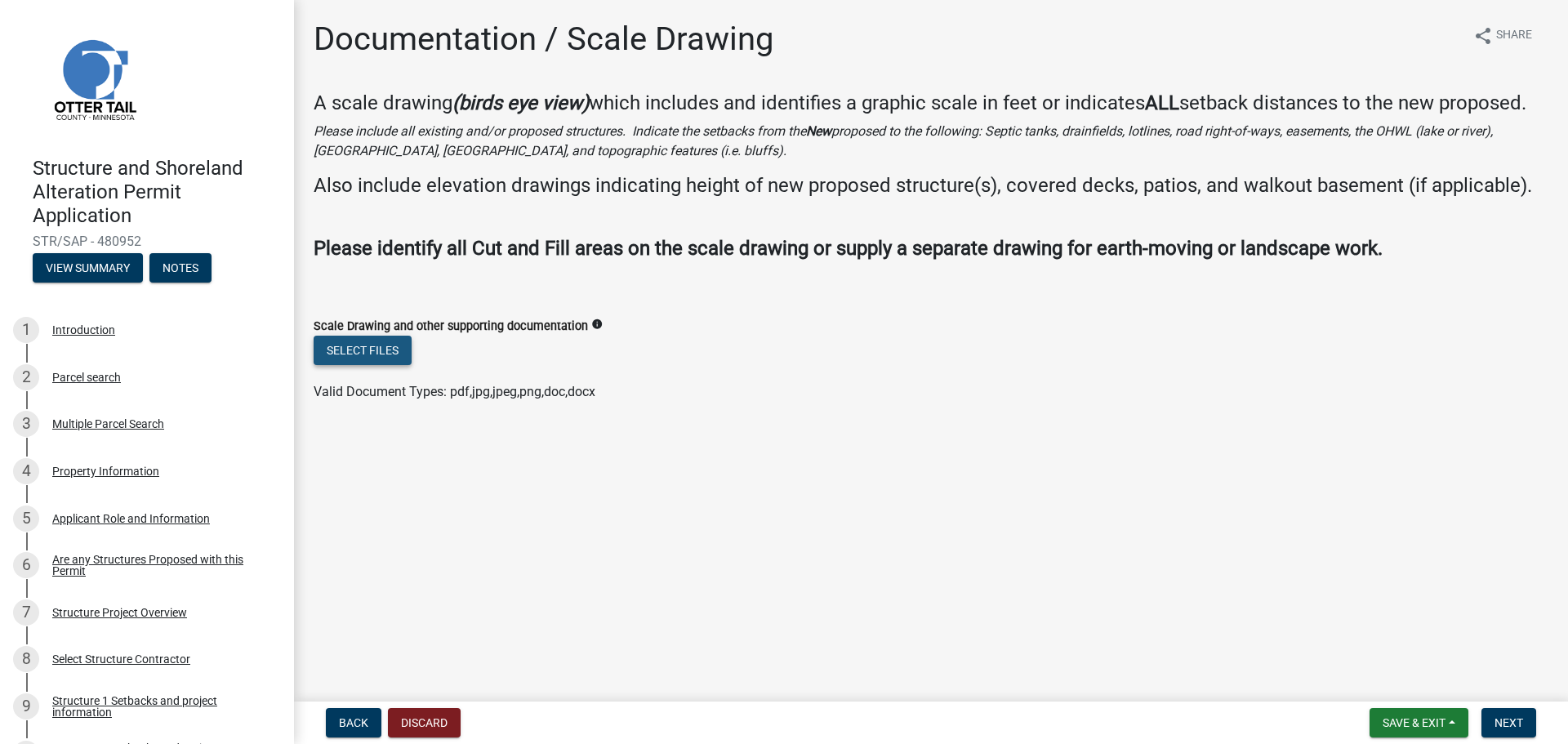
click at [384, 352] on button "Select files" at bounding box center [363, 350] width 98 height 30
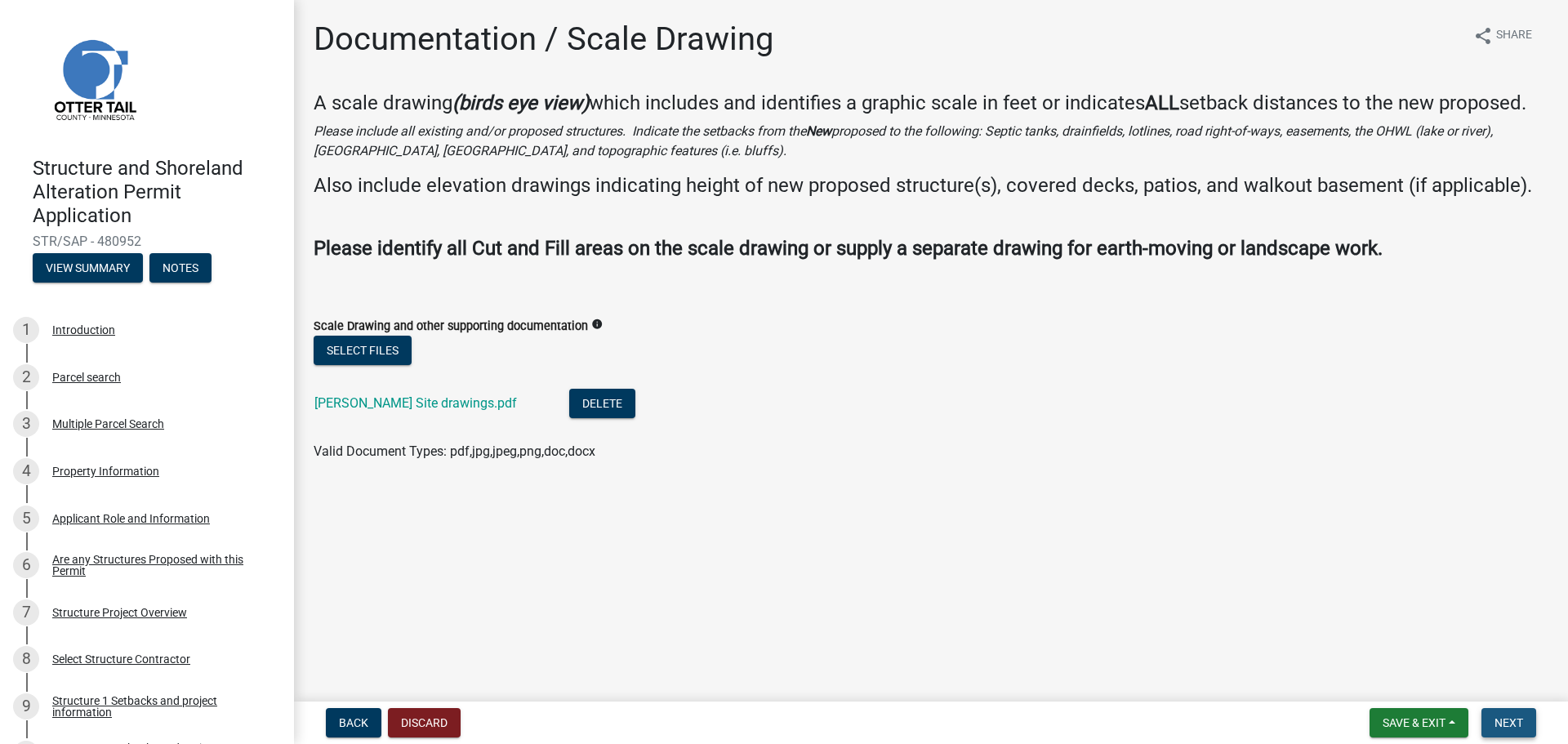
click at [1501, 722] on span "Next" at bounding box center [1509, 722] width 29 height 13
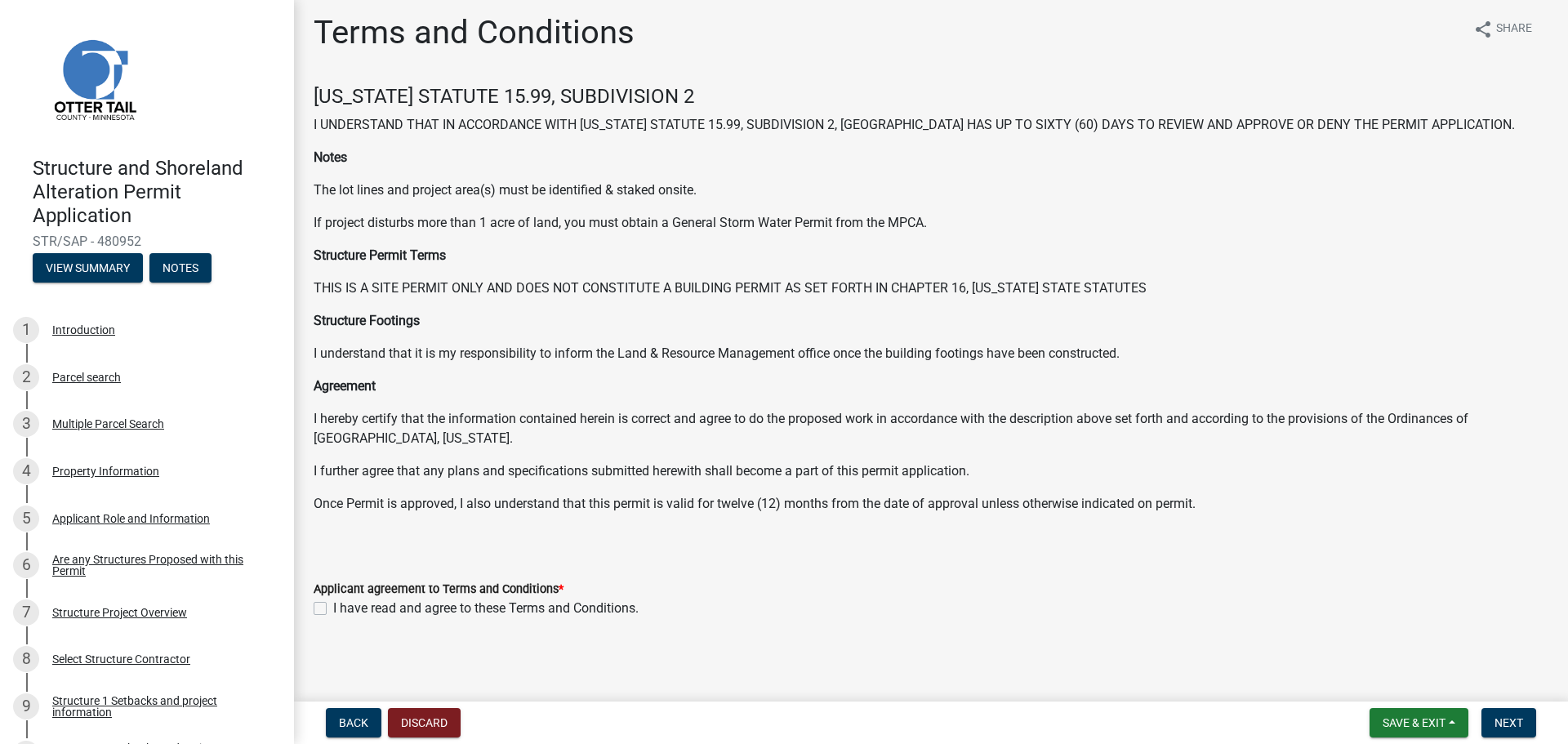
scroll to position [8, 0]
click at [333, 605] on label "I have read and agree to these Terms and Conditions." at bounding box center [485, 606] width 305 height 19
click at [333, 605] on input "I have read and agree to these Terms and Conditions." at bounding box center [338, 602] width 11 height 11
checkbox input "true"
click at [1507, 724] on span "Next" at bounding box center [1509, 722] width 29 height 13
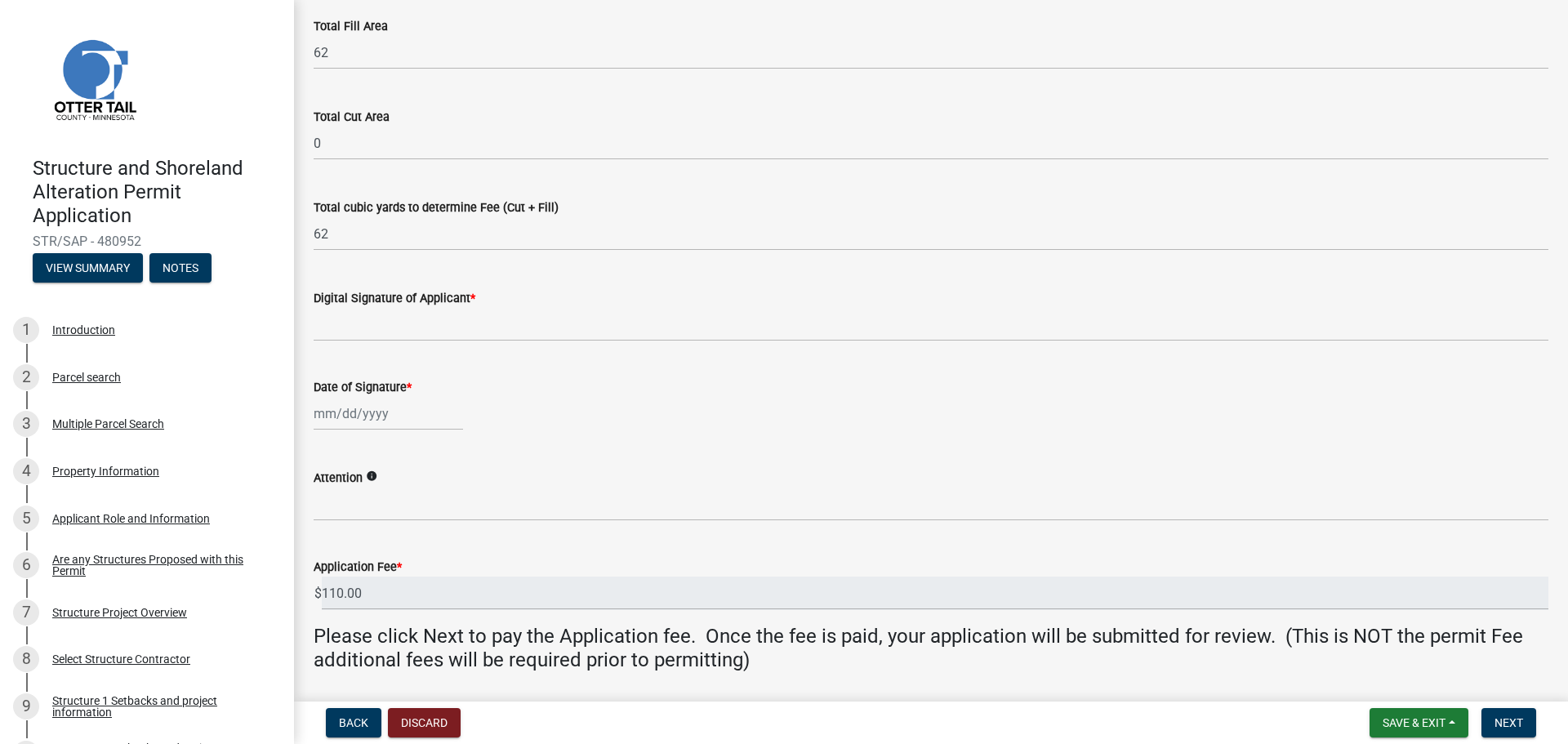
scroll to position [245, 0]
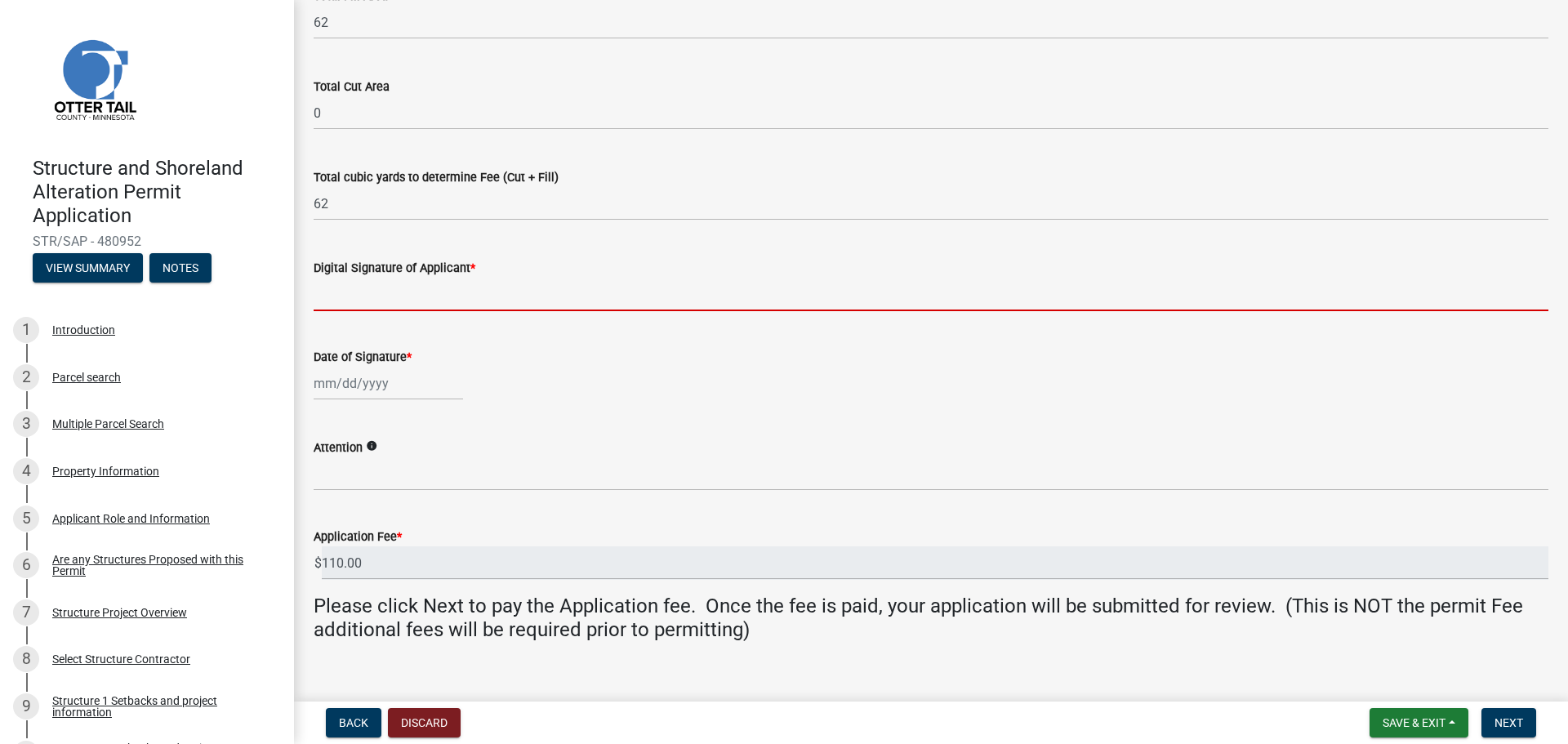
click at [349, 290] on input "Digital Signature of Applicant *" at bounding box center [931, 294] width 1235 height 34
type input "[PERSON_NAME]"
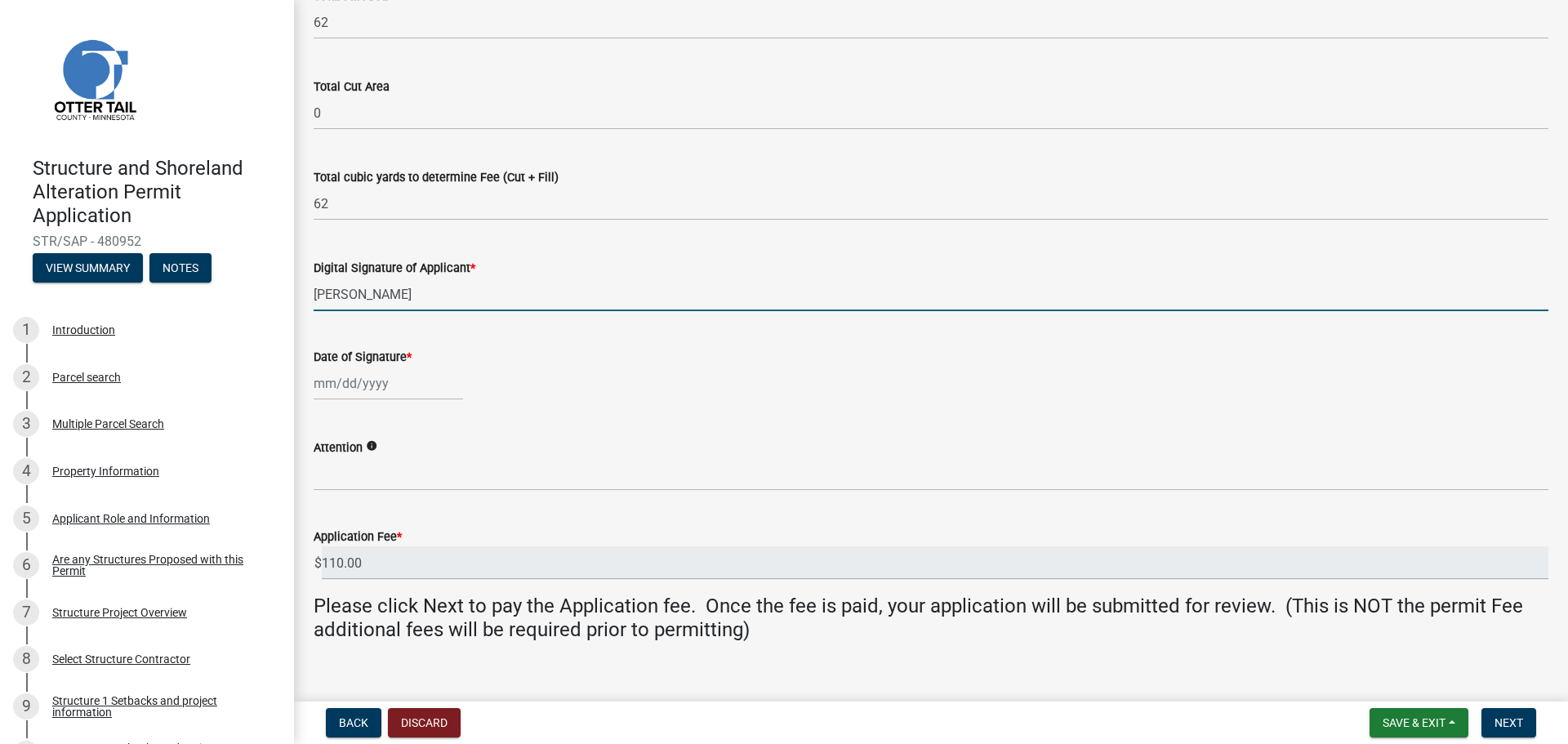
select select "9"
select select "2025"
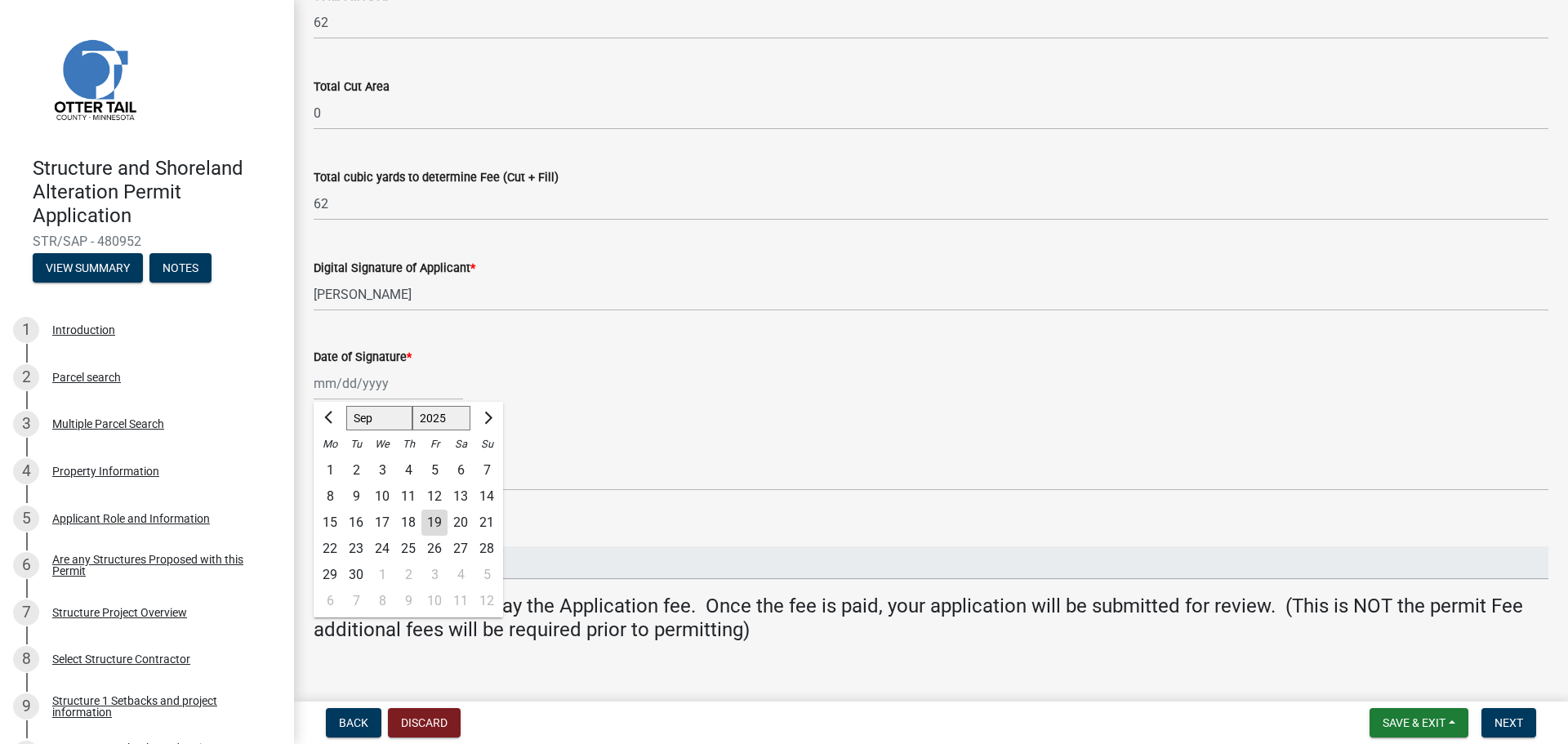
click at [350, 386] on div "[PERSON_NAME] Feb Mar Apr [PERSON_NAME][DATE] Oct Nov [DATE] 1526 1527 1528 152…" at bounding box center [388, 384] width 150 height 34
click at [435, 521] on div "19" at bounding box center [434, 522] width 26 height 26
type input "[DATE]"
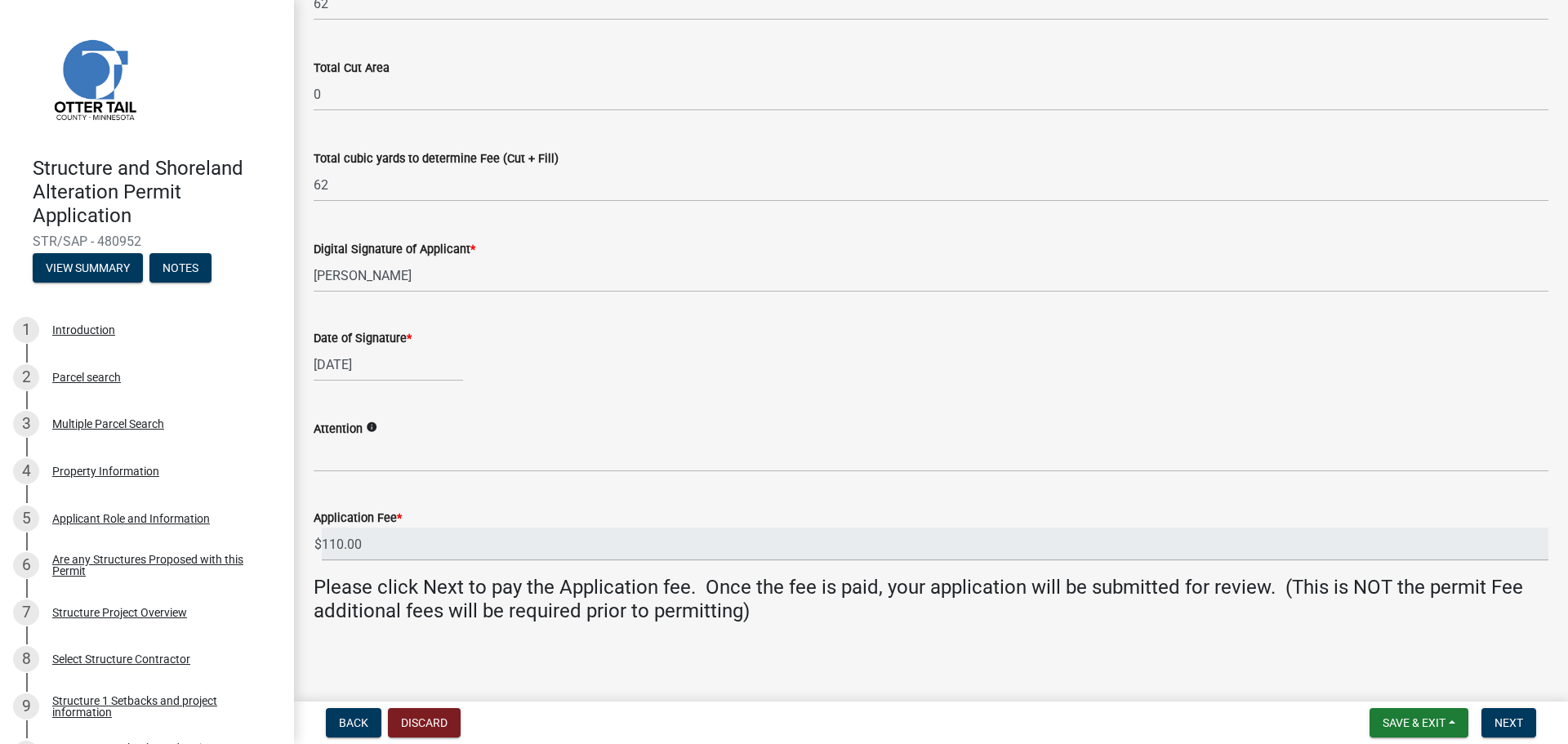
scroll to position [269, 0]
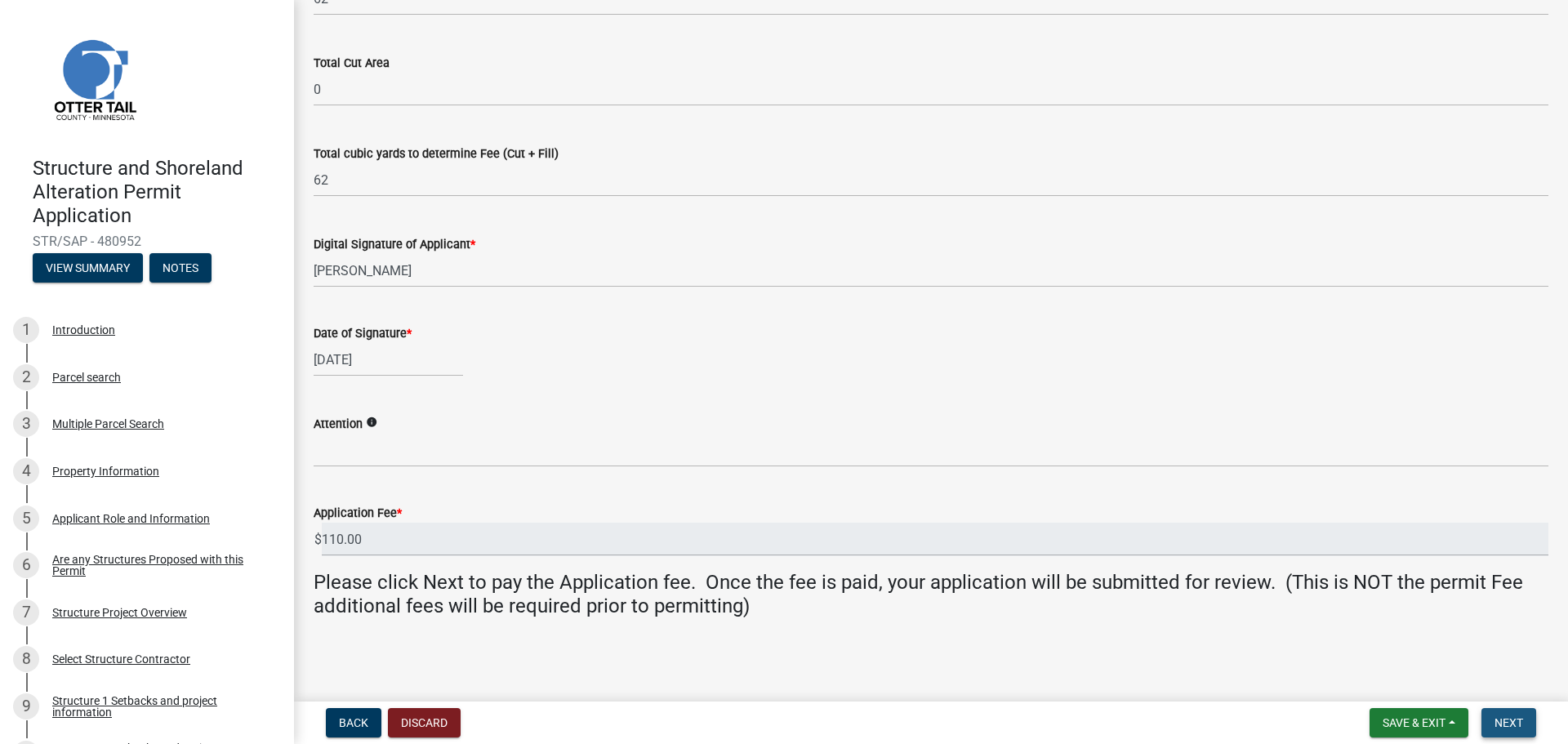
click at [1505, 725] on span "Next" at bounding box center [1509, 722] width 29 height 13
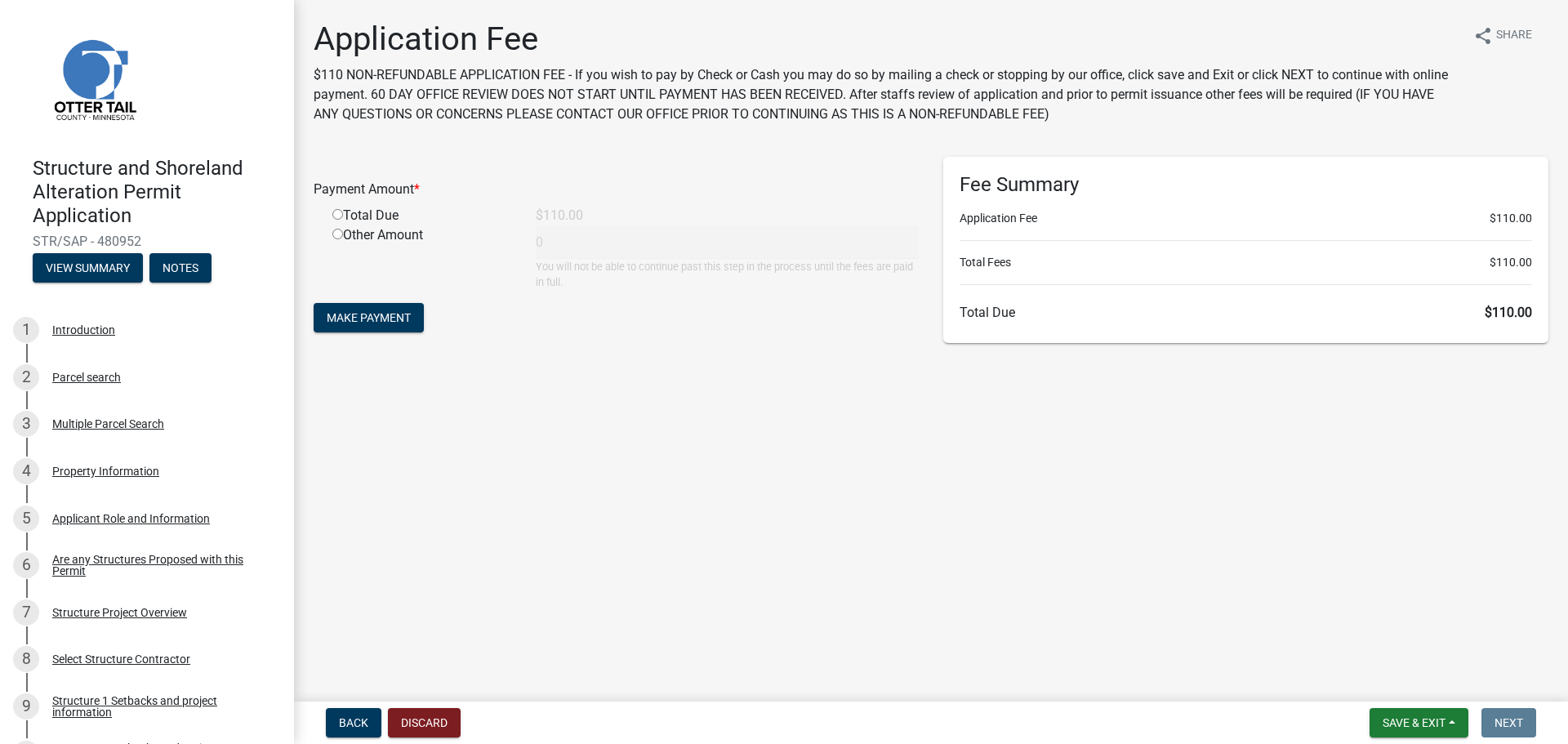
click at [339, 211] on input "radio" at bounding box center [337, 214] width 11 height 11
radio input "true"
type input "110"
click at [390, 319] on span "Make Payment" at bounding box center [369, 317] width 85 height 13
